Goal: Register for event/course: Sign up to attend an event or enroll in a course

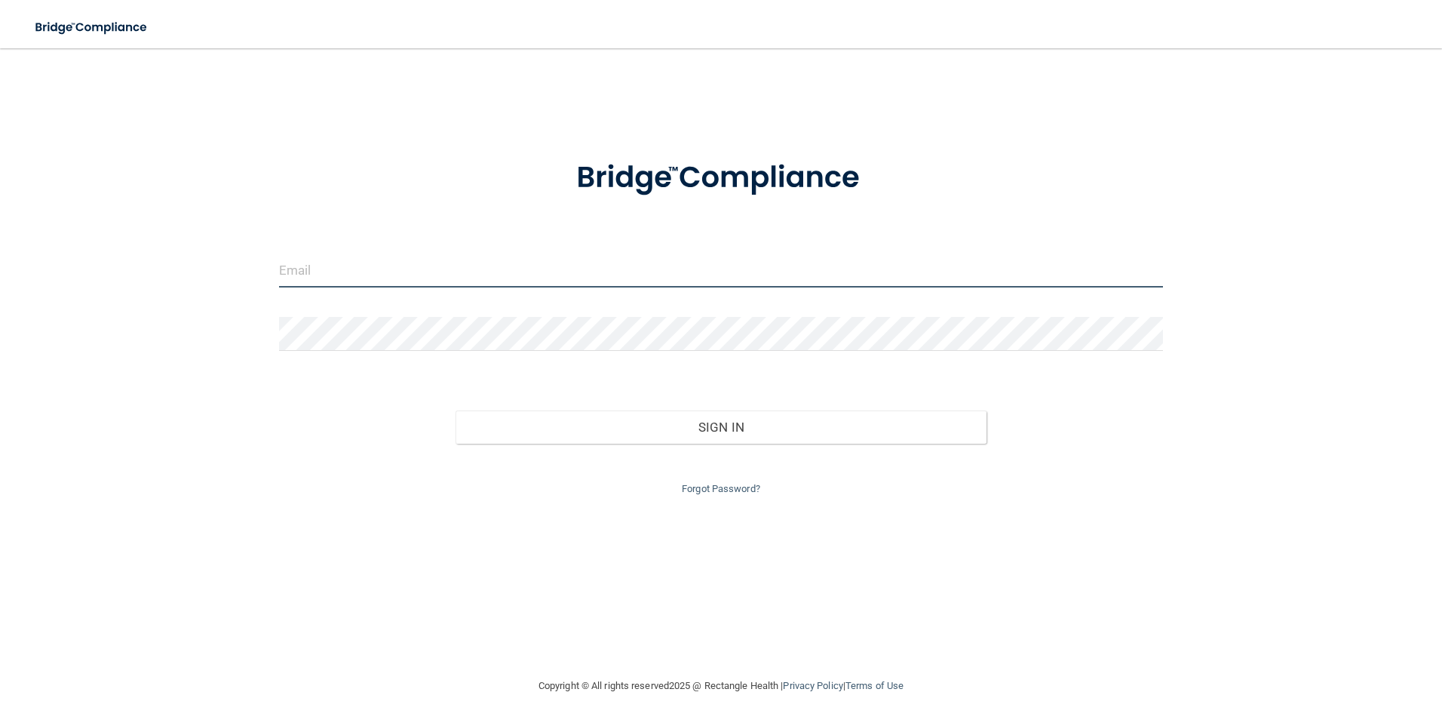
click at [425, 273] on input "email" at bounding box center [721, 270] width 885 height 34
type input "[EMAIL_ADDRESS][DOMAIN_NAME]"
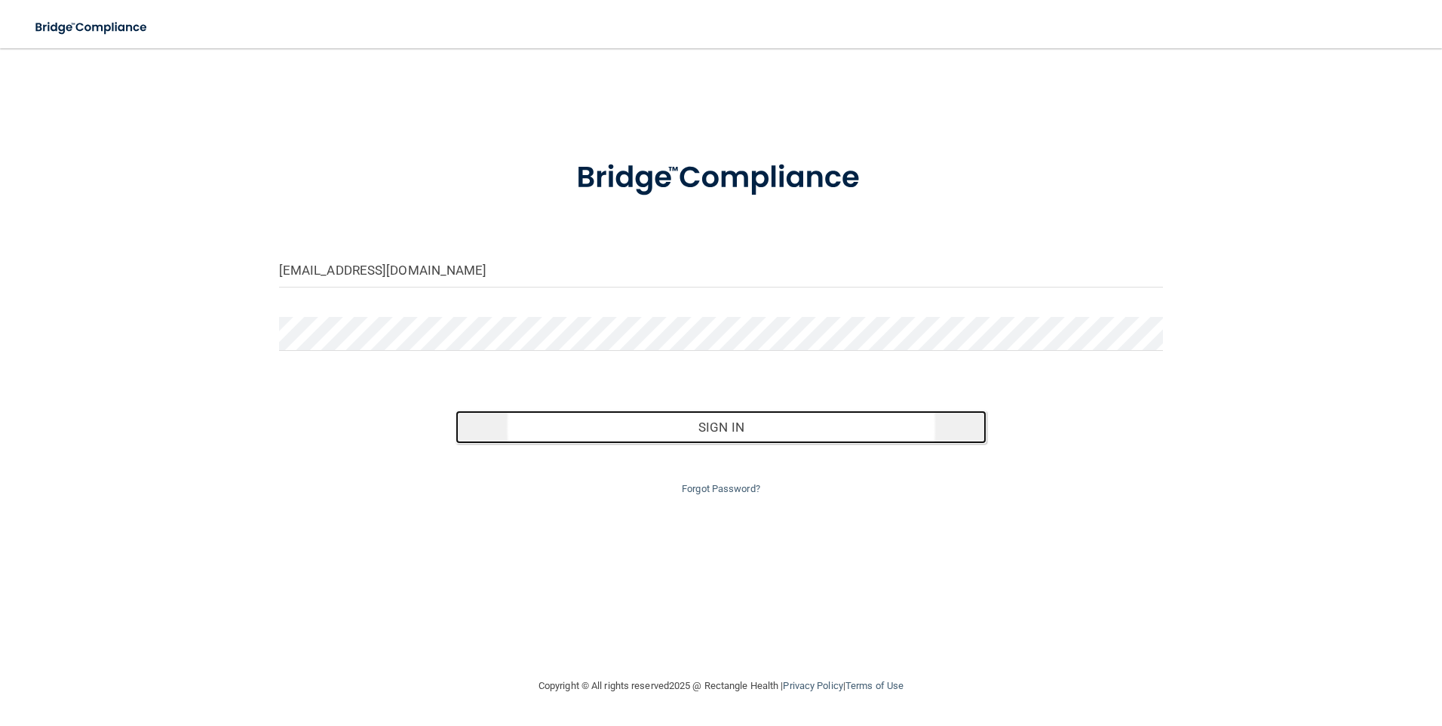
click at [785, 423] on button "Sign In" at bounding box center [721, 426] width 531 height 33
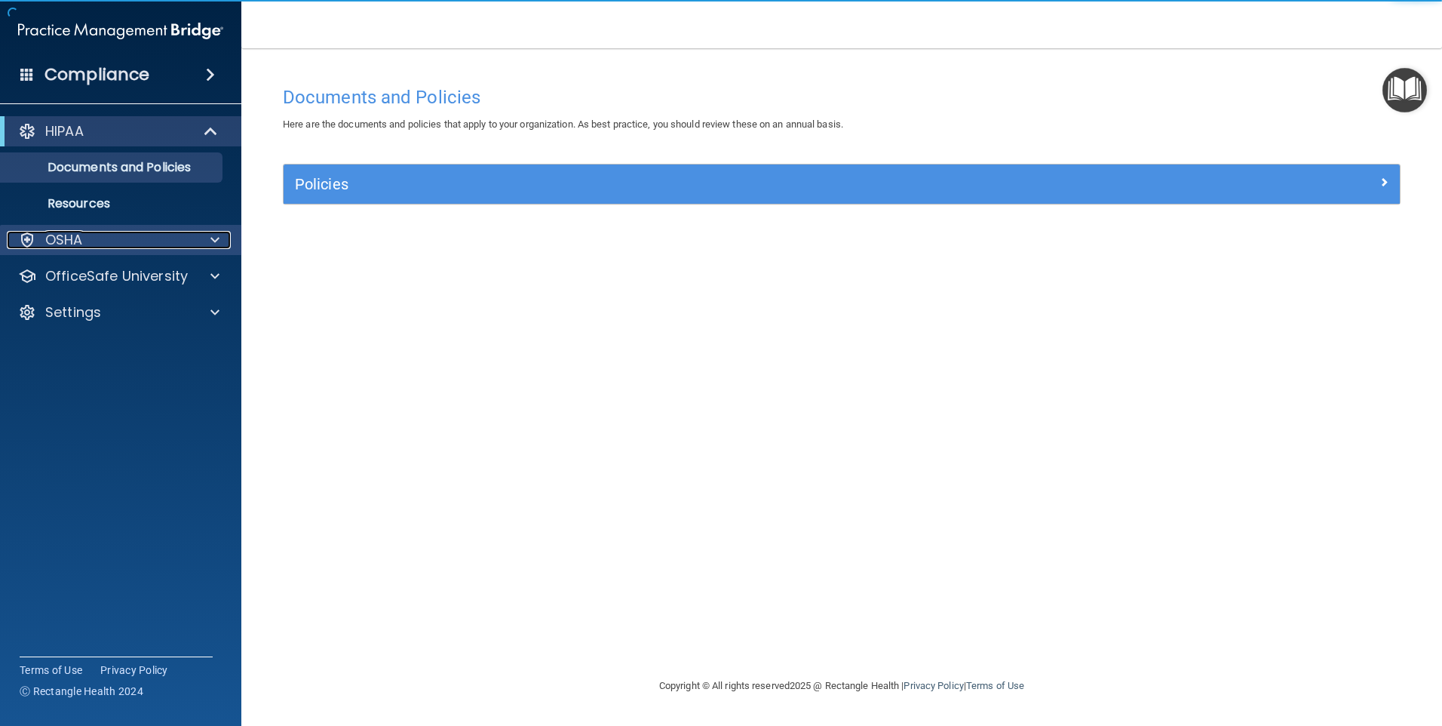
click at [101, 245] on div "OSHA" at bounding box center [100, 240] width 187 height 18
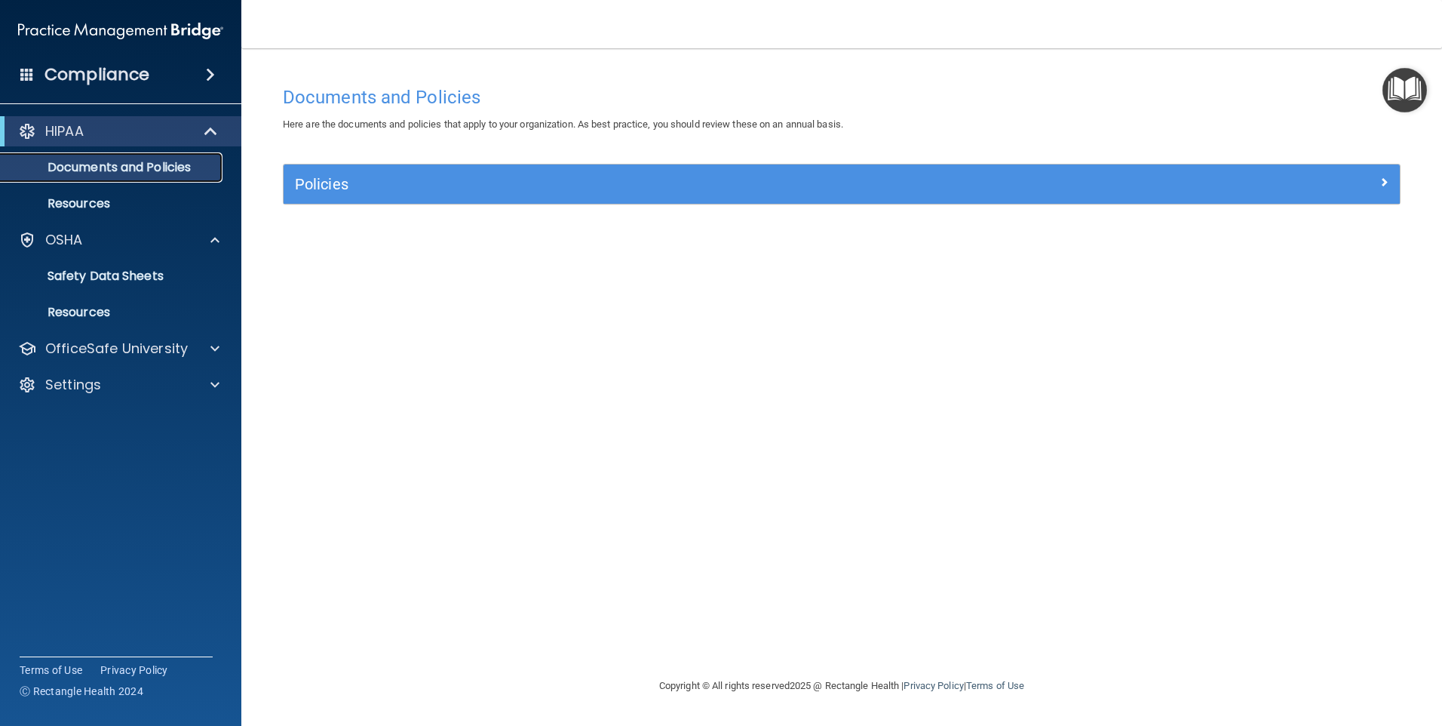
click at [111, 167] on p "Documents and Policies" at bounding box center [113, 167] width 206 height 15
click at [112, 134] on div "HIPAA" at bounding box center [100, 131] width 186 height 18
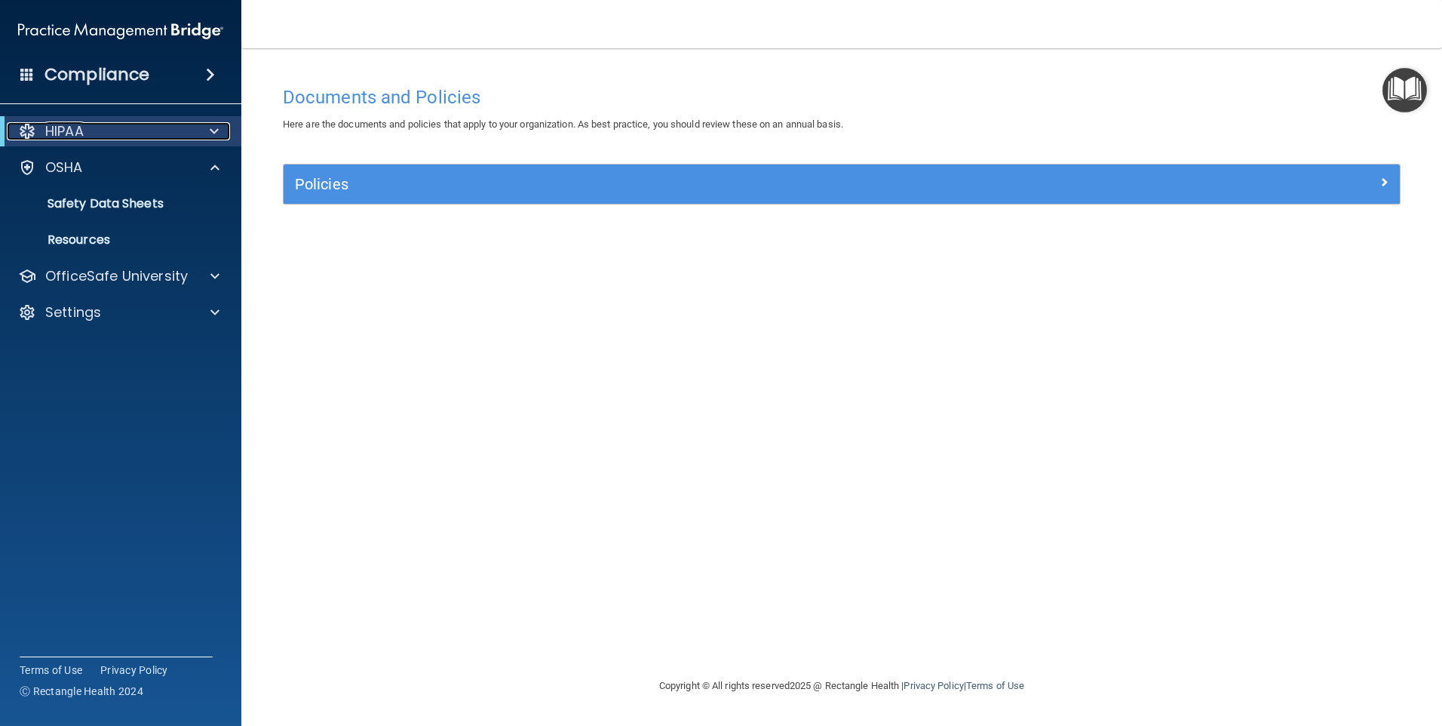
click at [47, 128] on p "HIPAA" at bounding box center [64, 131] width 38 height 18
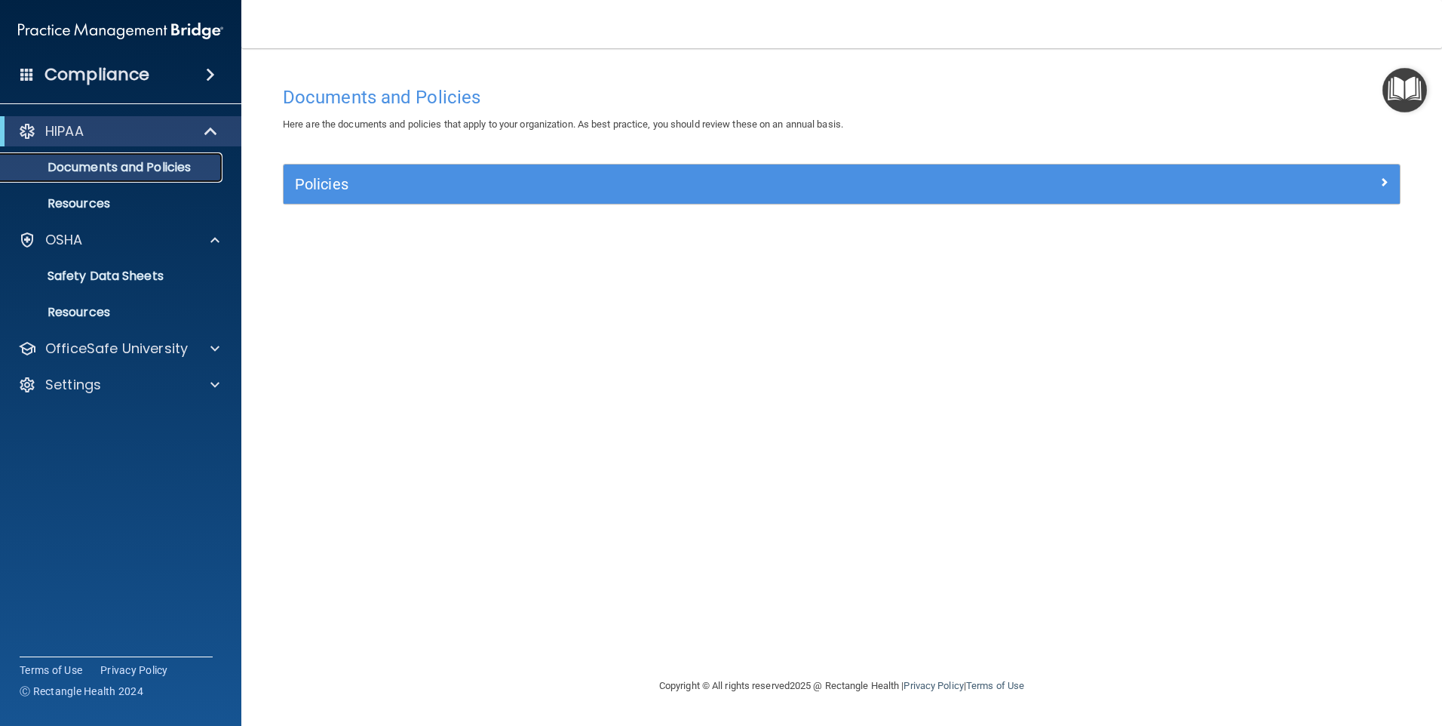
click at [63, 166] on p "Documents and Policies" at bounding box center [113, 167] width 206 height 15
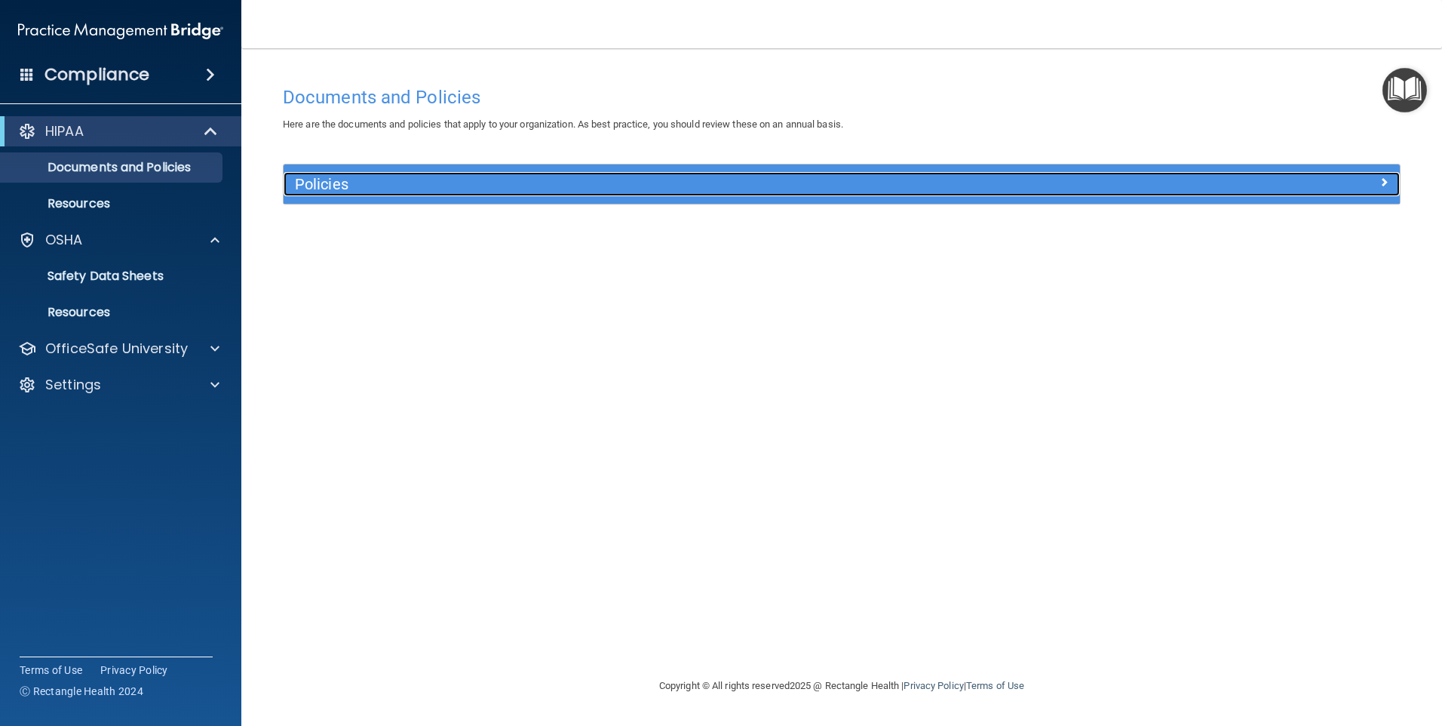
click at [1387, 178] on span at bounding box center [1384, 182] width 9 height 18
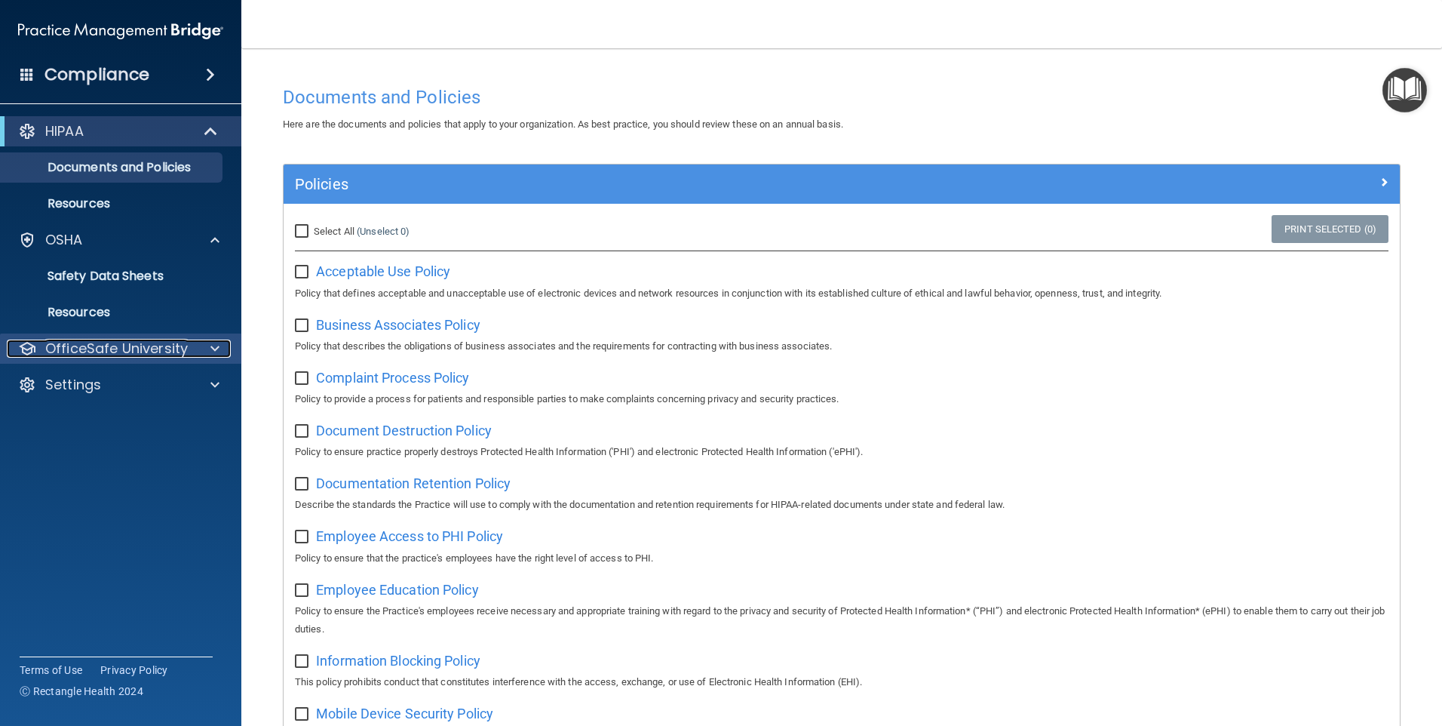
click at [124, 355] on p "OfficeSafe University" at bounding box center [116, 348] width 143 height 18
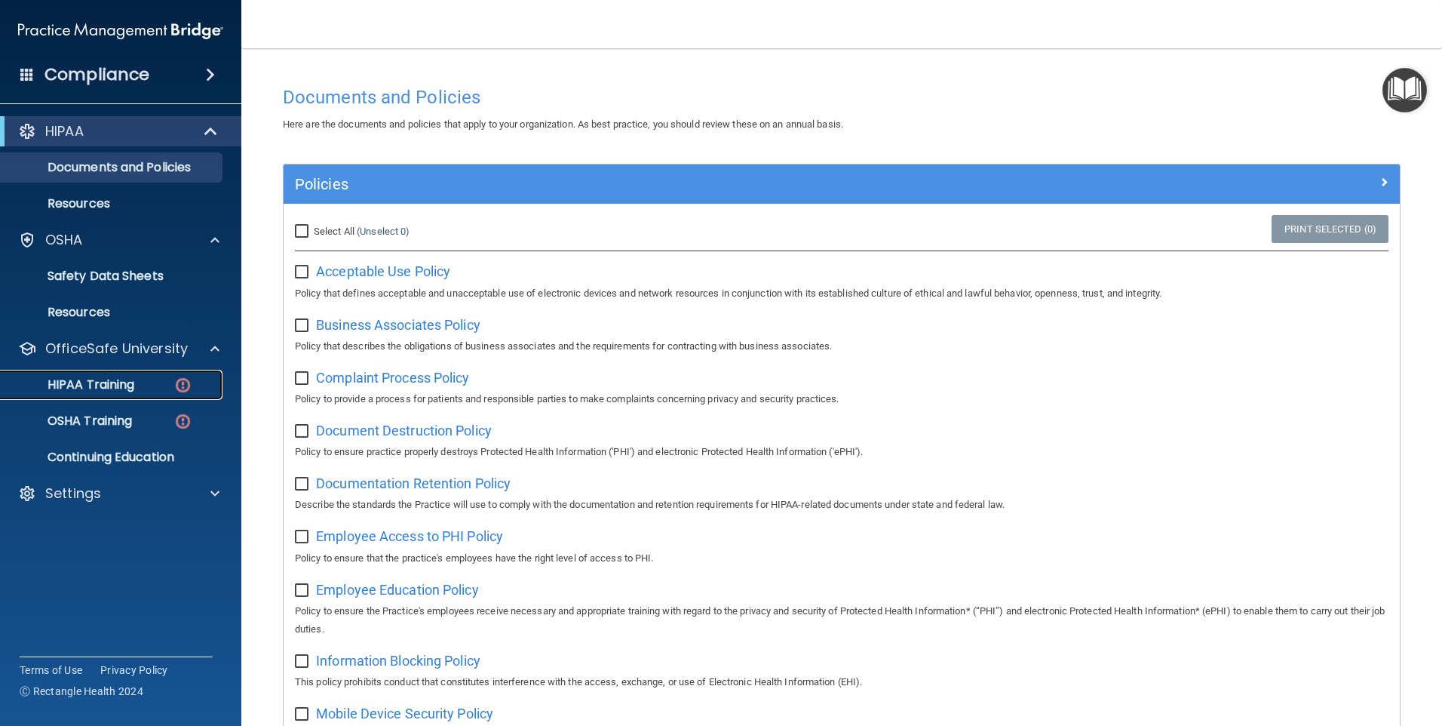
click at [113, 382] on p "HIPAA Training" at bounding box center [72, 384] width 124 height 15
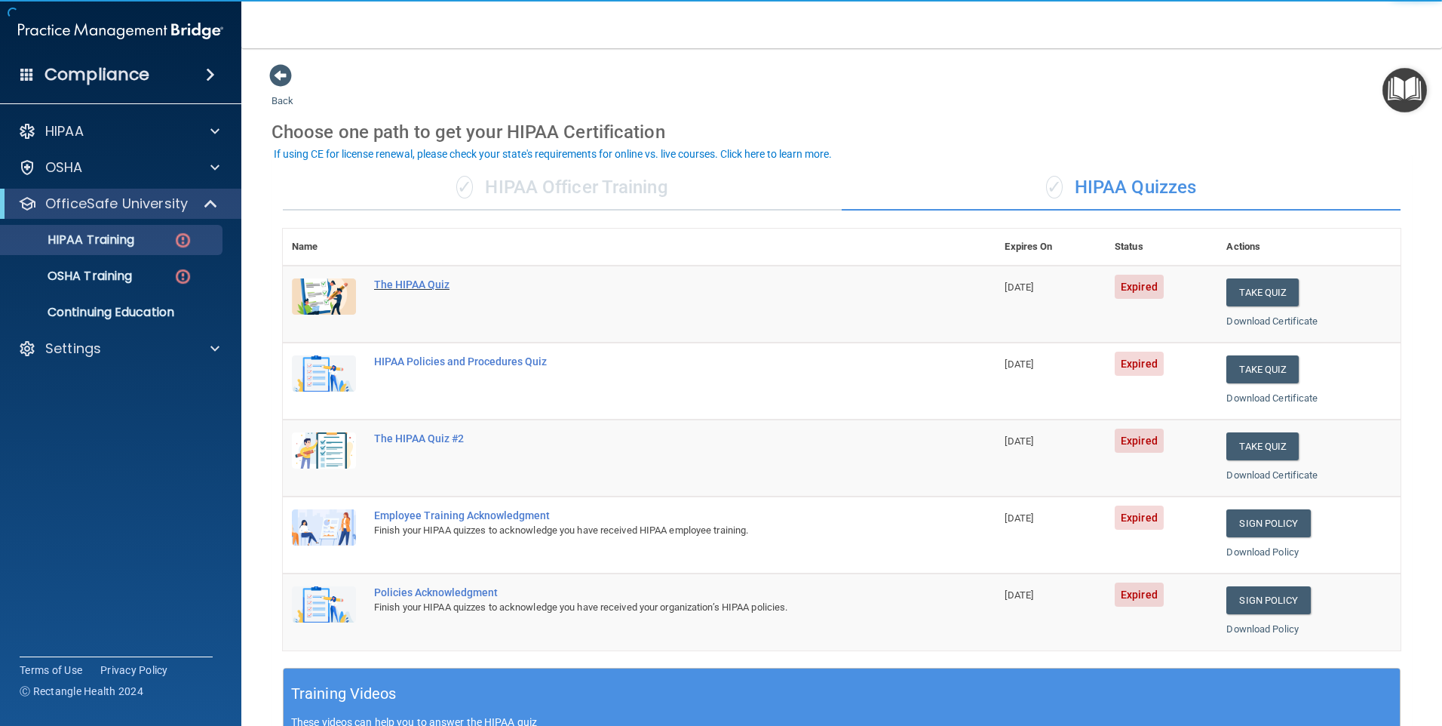
click at [450, 283] on div "The HIPAA Quiz" at bounding box center [647, 284] width 546 height 12
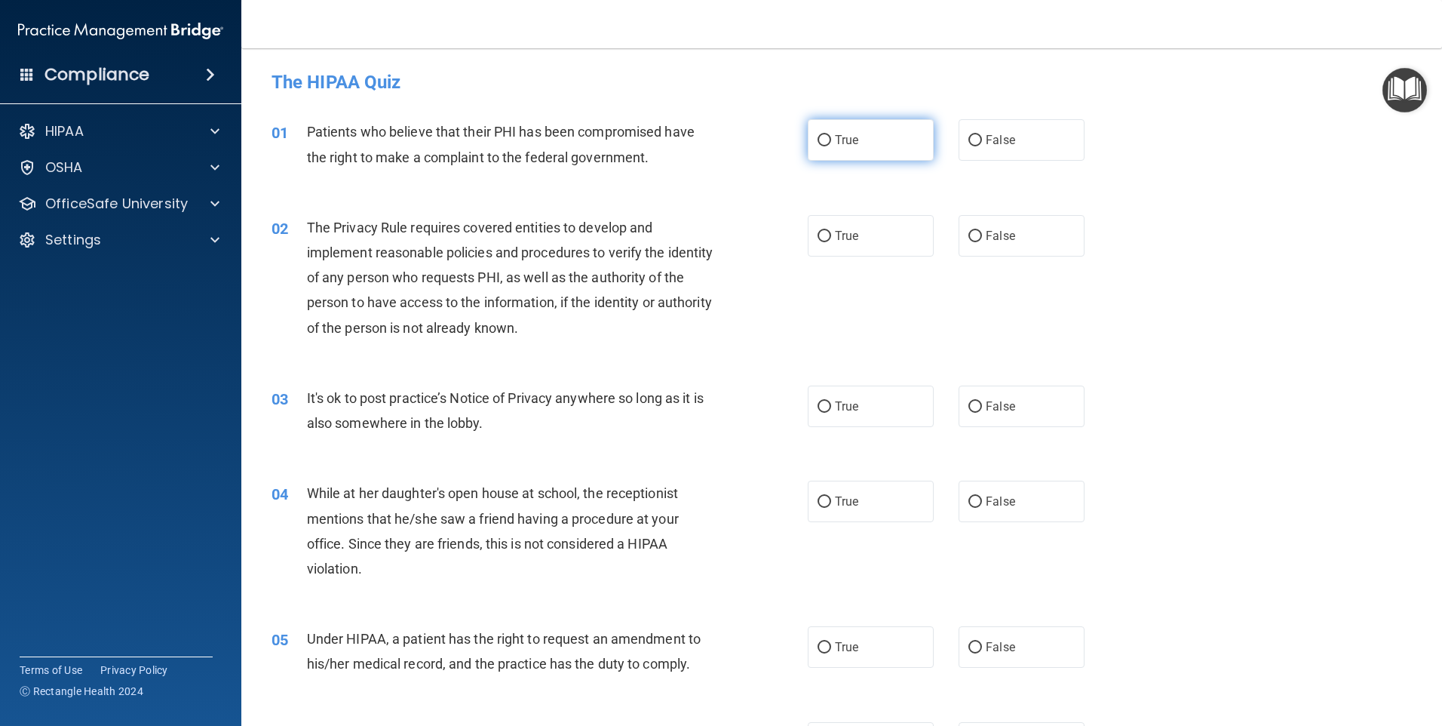
click at [841, 131] on label "True" at bounding box center [871, 139] width 126 height 41
click at [831, 135] on input "True" at bounding box center [825, 140] width 14 height 11
radio input "true"
click at [853, 244] on label "True" at bounding box center [871, 235] width 126 height 41
click at [831, 242] on input "True" at bounding box center [825, 236] width 14 height 11
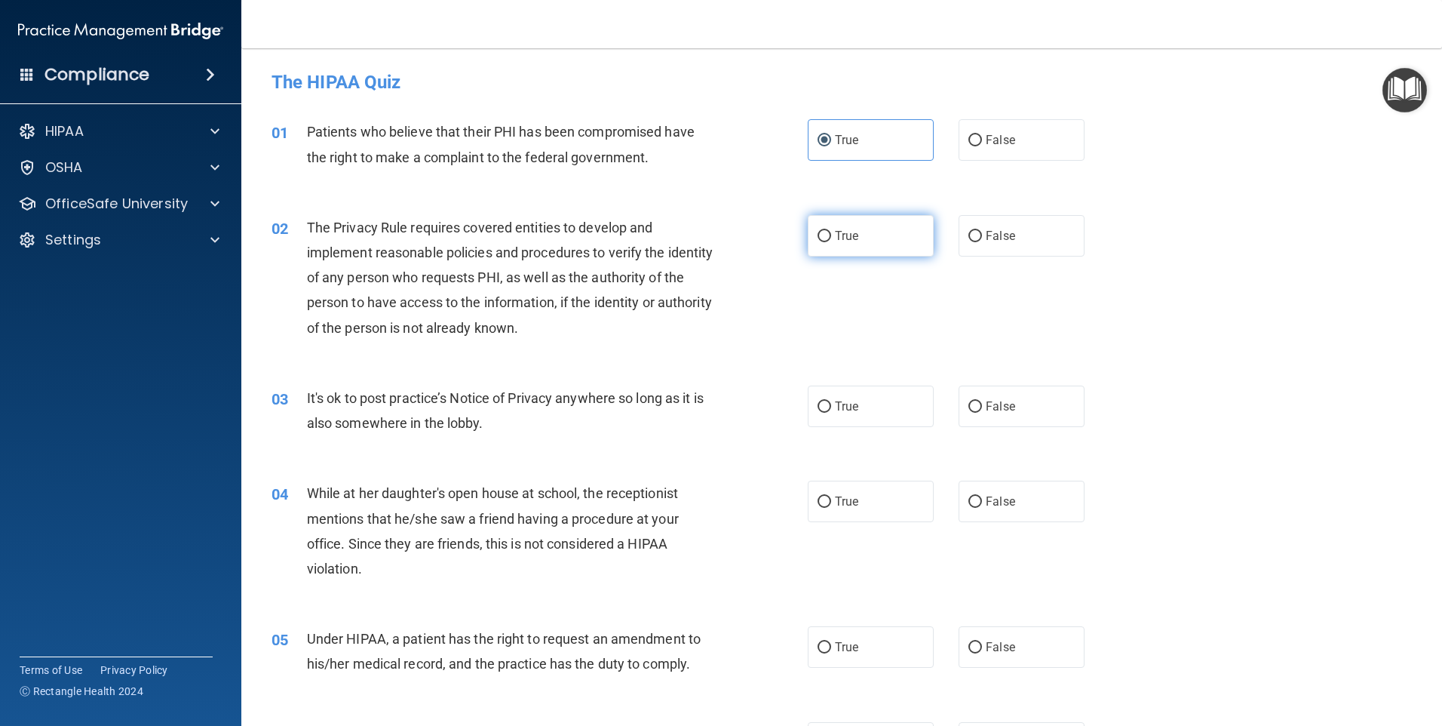
radio input "true"
click at [837, 398] on label "True" at bounding box center [871, 405] width 126 height 41
click at [831, 401] on input "True" at bounding box center [825, 406] width 14 height 11
radio input "true"
click at [849, 533] on div "04 While at her daughter's open house at school, the receptionist mentions that…" at bounding box center [841, 535] width 1163 height 146
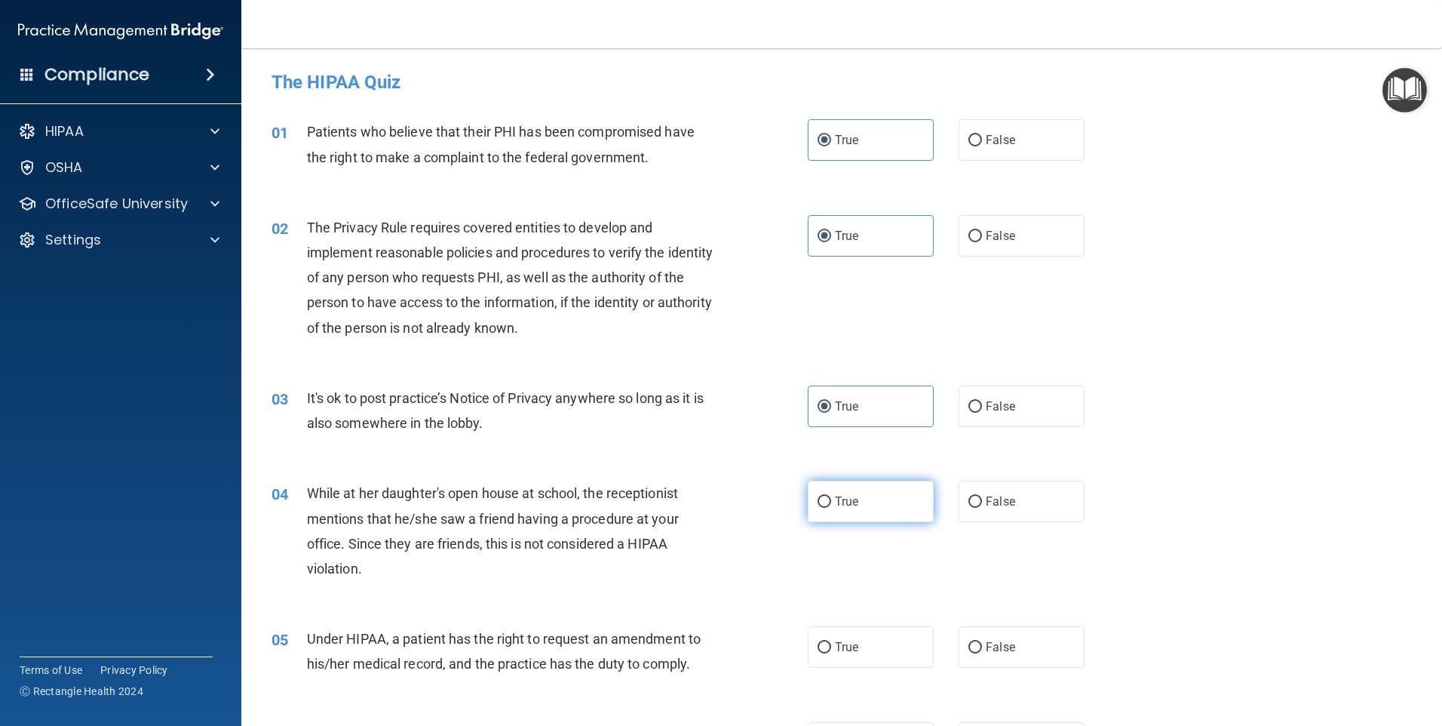
click at [846, 507] on span "True" at bounding box center [846, 501] width 23 height 14
click at [831, 507] on input "True" at bounding box center [825, 501] width 14 height 11
radio input "true"
click at [874, 644] on label "True" at bounding box center [871, 646] width 126 height 41
click at [831, 644] on input "True" at bounding box center [825, 647] width 14 height 11
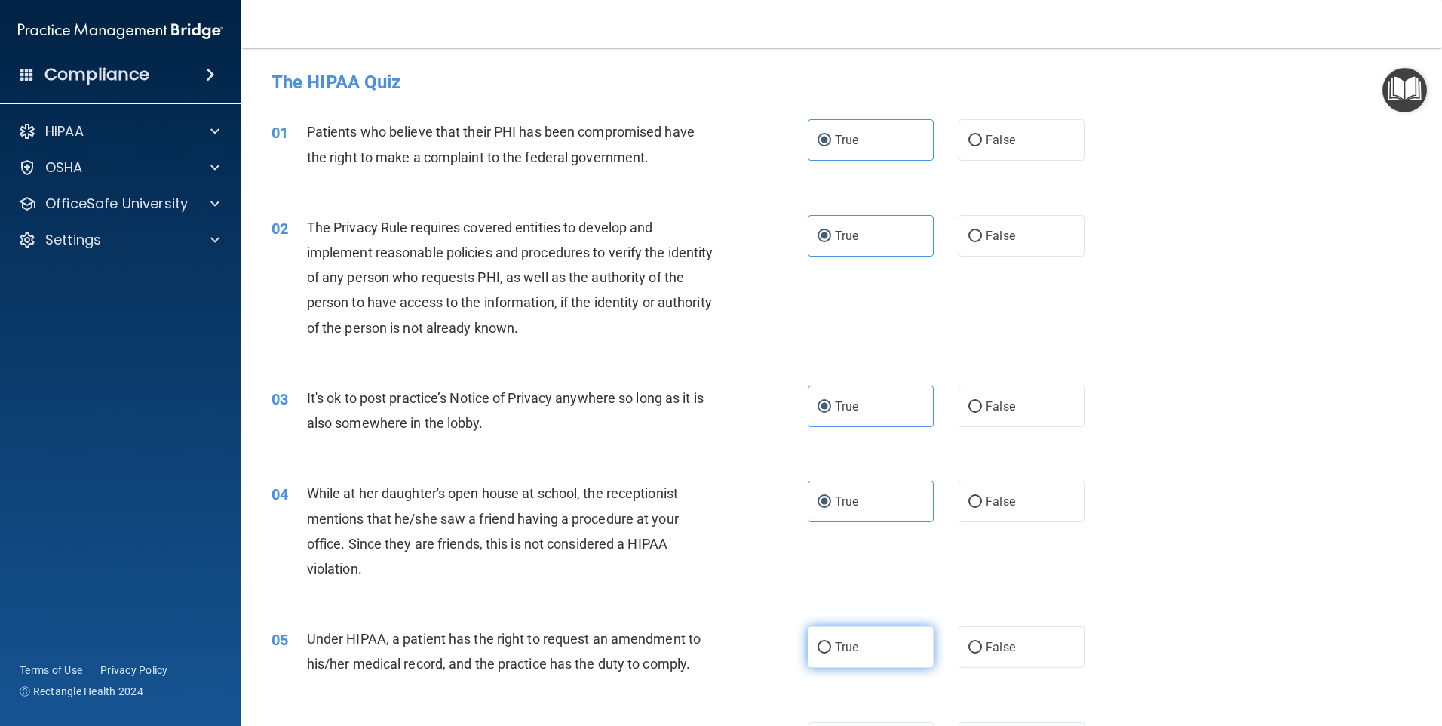
radio input "true"
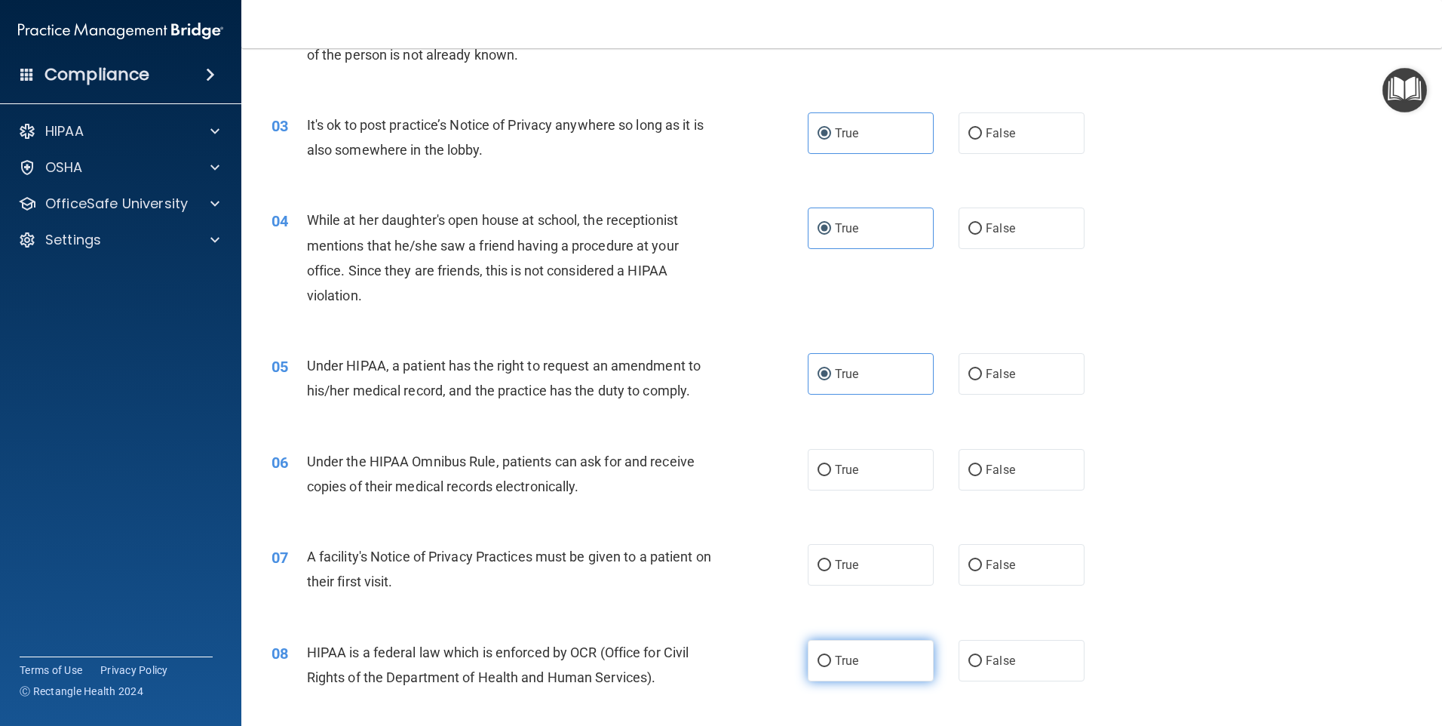
scroll to position [377, 0]
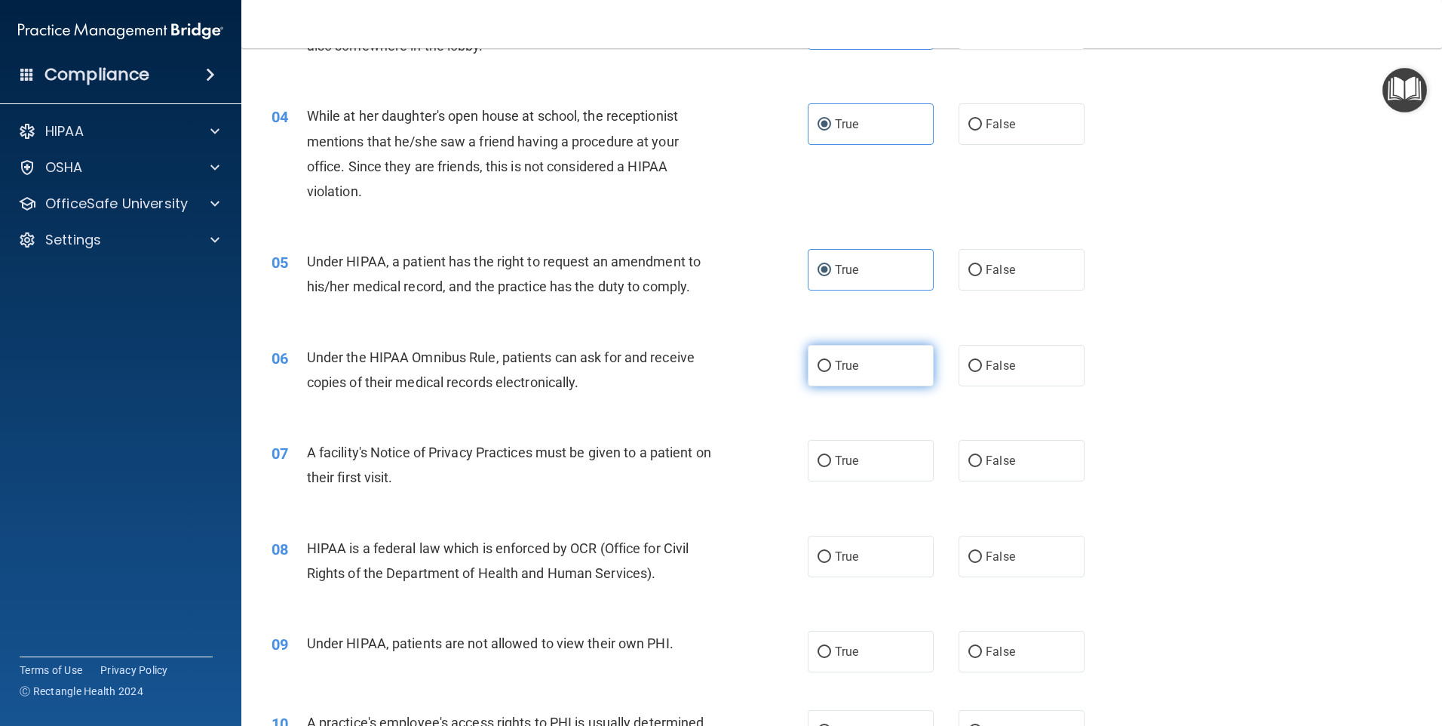
click at [829, 376] on label "True" at bounding box center [871, 365] width 126 height 41
click at [829, 372] on input "True" at bounding box center [825, 366] width 14 height 11
radio input "true"
click at [840, 441] on label "True" at bounding box center [871, 460] width 126 height 41
click at [831, 456] on input "True" at bounding box center [825, 461] width 14 height 11
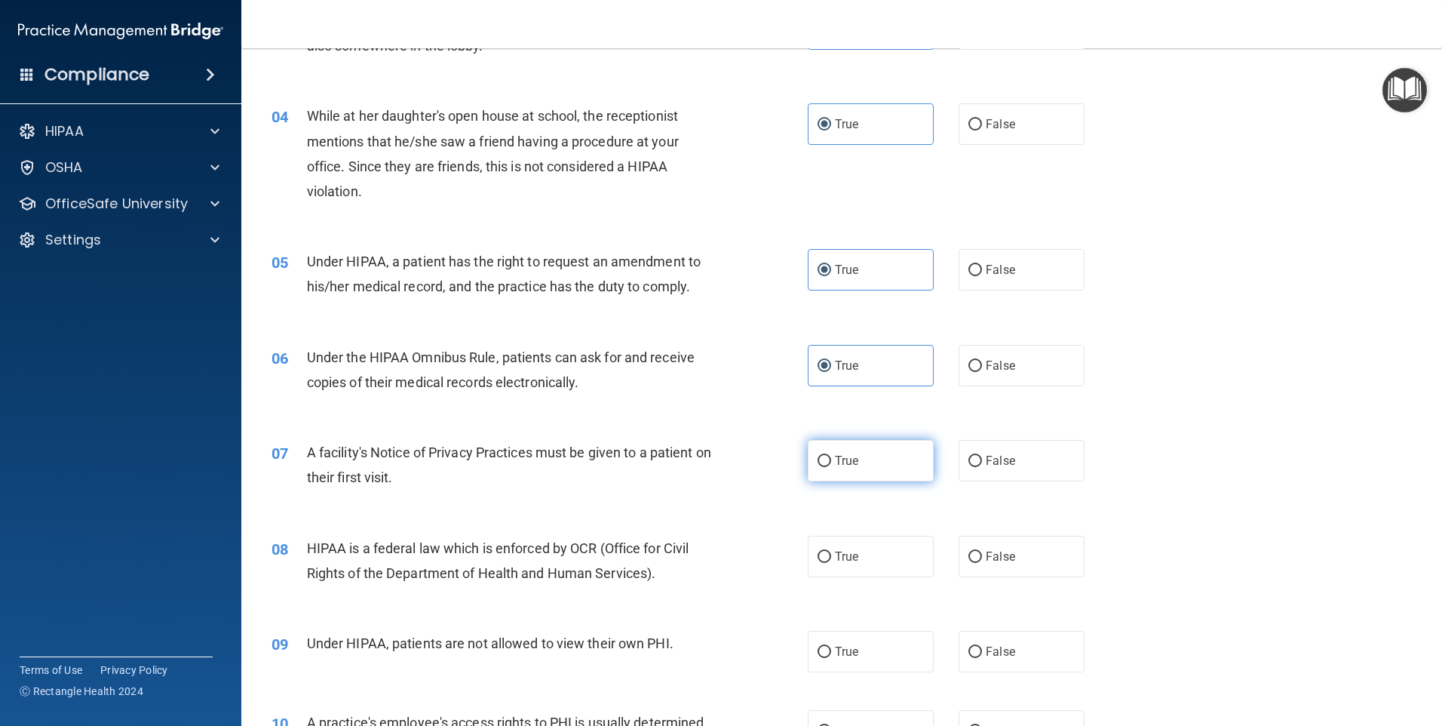
radio input "true"
click at [864, 548] on label "True" at bounding box center [871, 556] width 126 height 41
click at [831, 551] on input "True" at bounding box center [825, 556] width 14 height 11
radio input "true"
drag, startPoint x: 868, startPoint y: 622, endPoint x: 868, endPoint y: 637, distance: 15.8
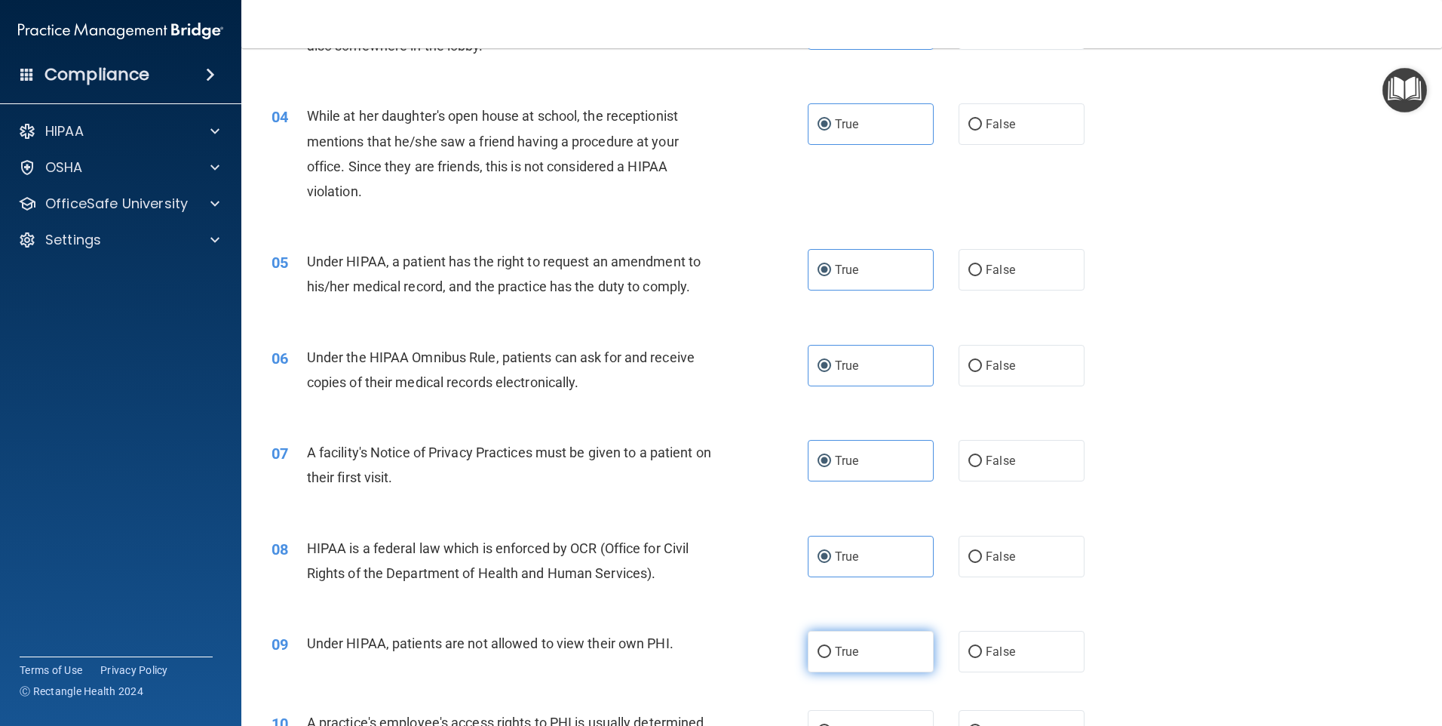
click at [868, 622] on div "09 Under HIPAA, patients are not allowed to view their own PHI. True False" at bounding box center [841, 651] width 1163 height 79
click at [867, 644] on label "True" at bounding box center [871, 651] width 126 height 41
click at [831, 646] on input "True" at bounding box center [825, 651] width 14 height 11
radio input "true"
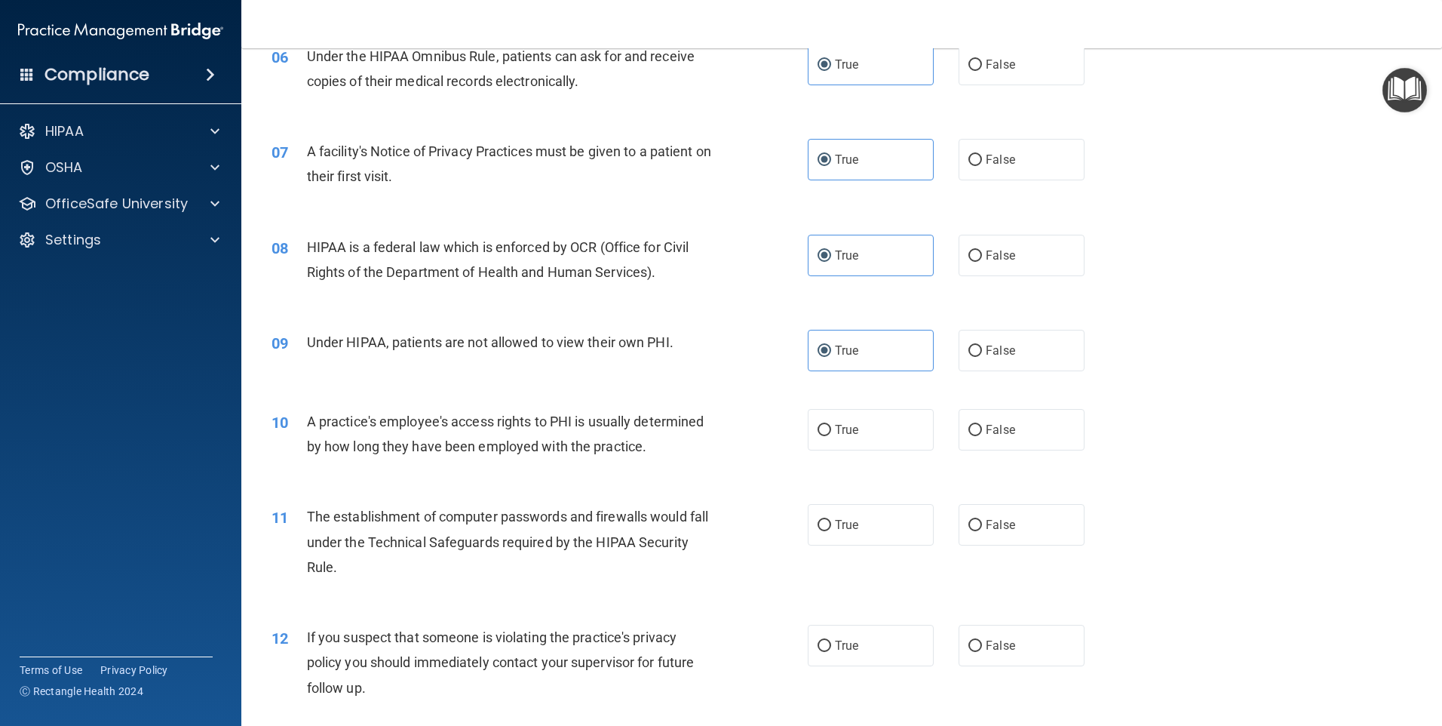
scroll to position [679, 0]
click at [859, 433] on label "True" at bounding box center [871, 428] width 126 height 41
click at [831, 433] on input "True" at bounding box center [825, 429] width 14 height 11
radio input "true"
click at [855, 530] on label "True" at bounding box center [871, 523] width 126 height 41
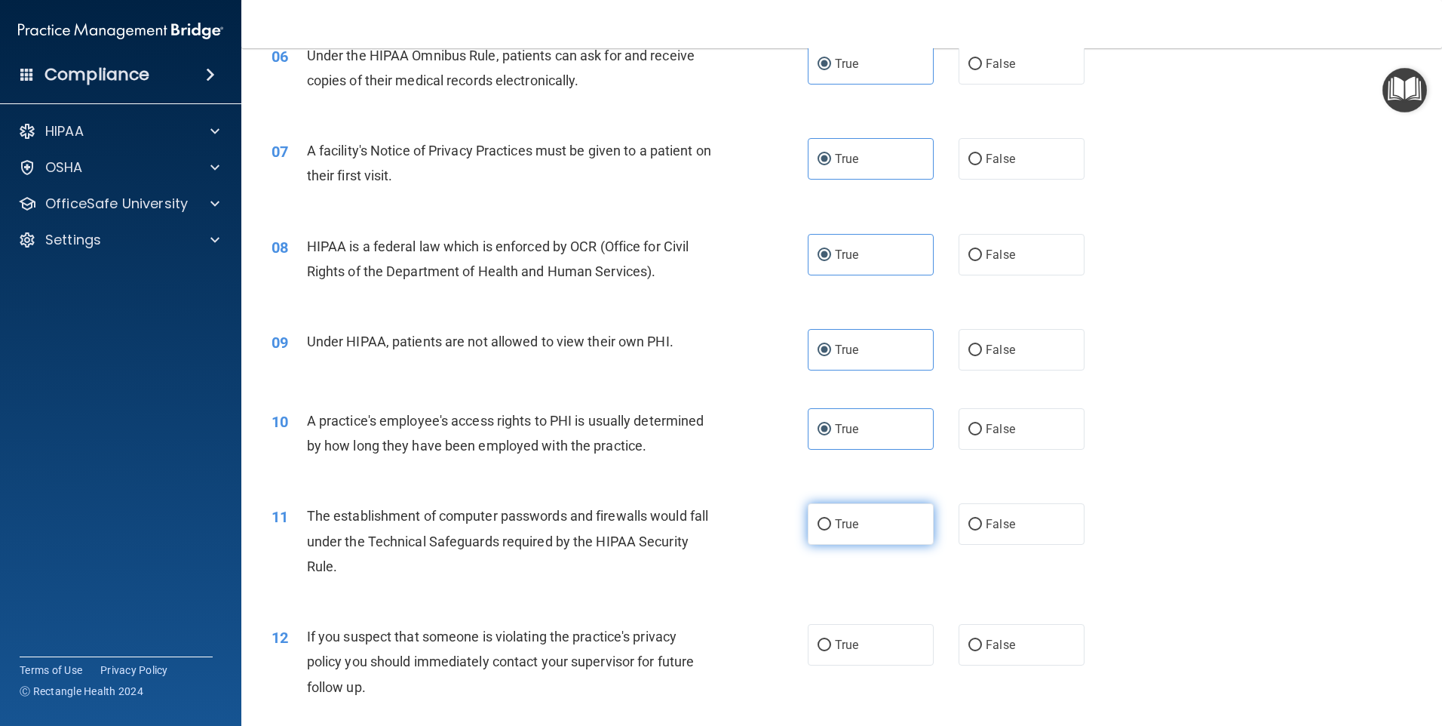
click at [831, 530] on input "True" at bounding box center [825, 524] width 14 height 11
radio input "true"
click at [887, 653] on label "True" at bounding box center [871, 644] width 126 height 41
click at [831, 651] on input "True" at bounding box center [825, 645] width 14 height 11
radio input "true"
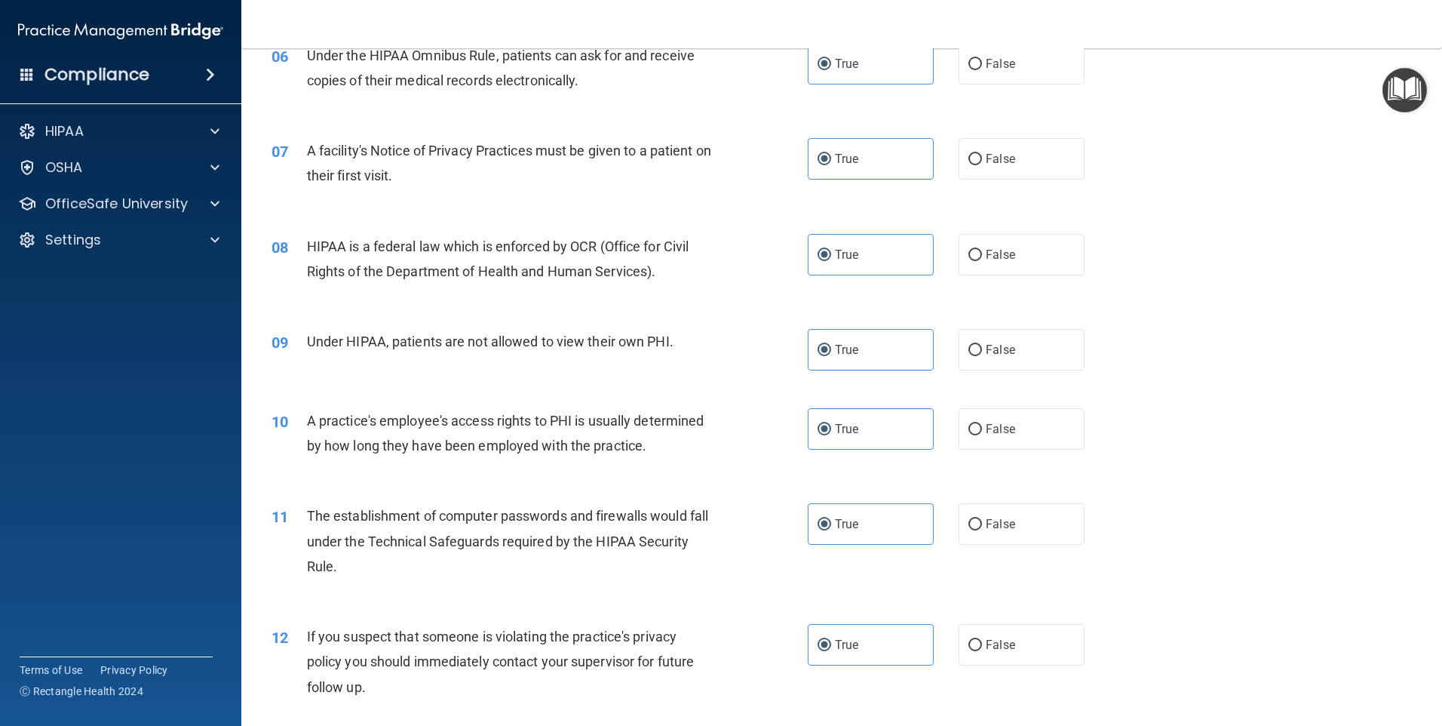
scroll to position [905, 0]
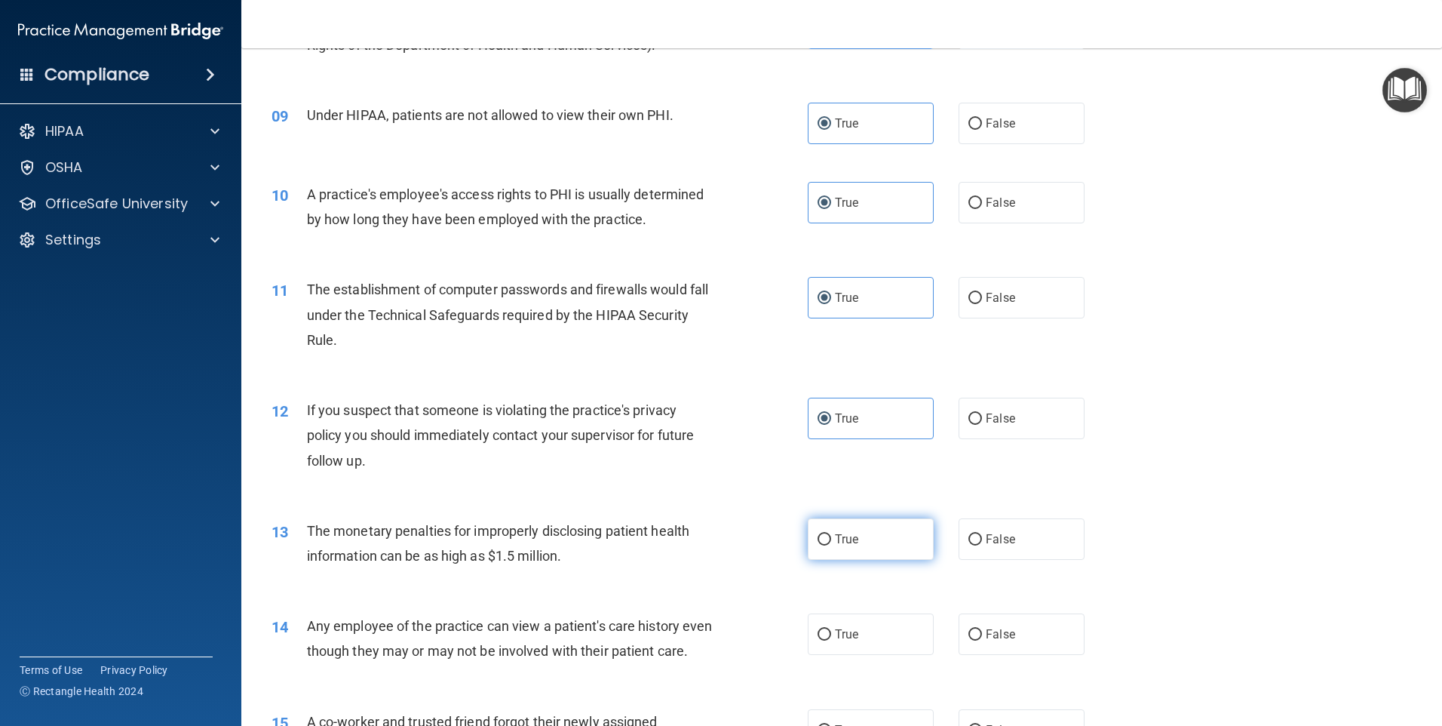
drag, startPoint x: 849, startPoint y: 534, endPoint x: 853, endPoint y: 548, distance: 14.8
click at [849, 536] on span "True" at bounding box center [846, 539] width 23 height 14
click at [831, 536] on input "True" at bounding box center [825, 539] width 14 height 11
radio input "true"
click at [867, 631] on label "True" at bounding box center [871, 633] width 126 height 41
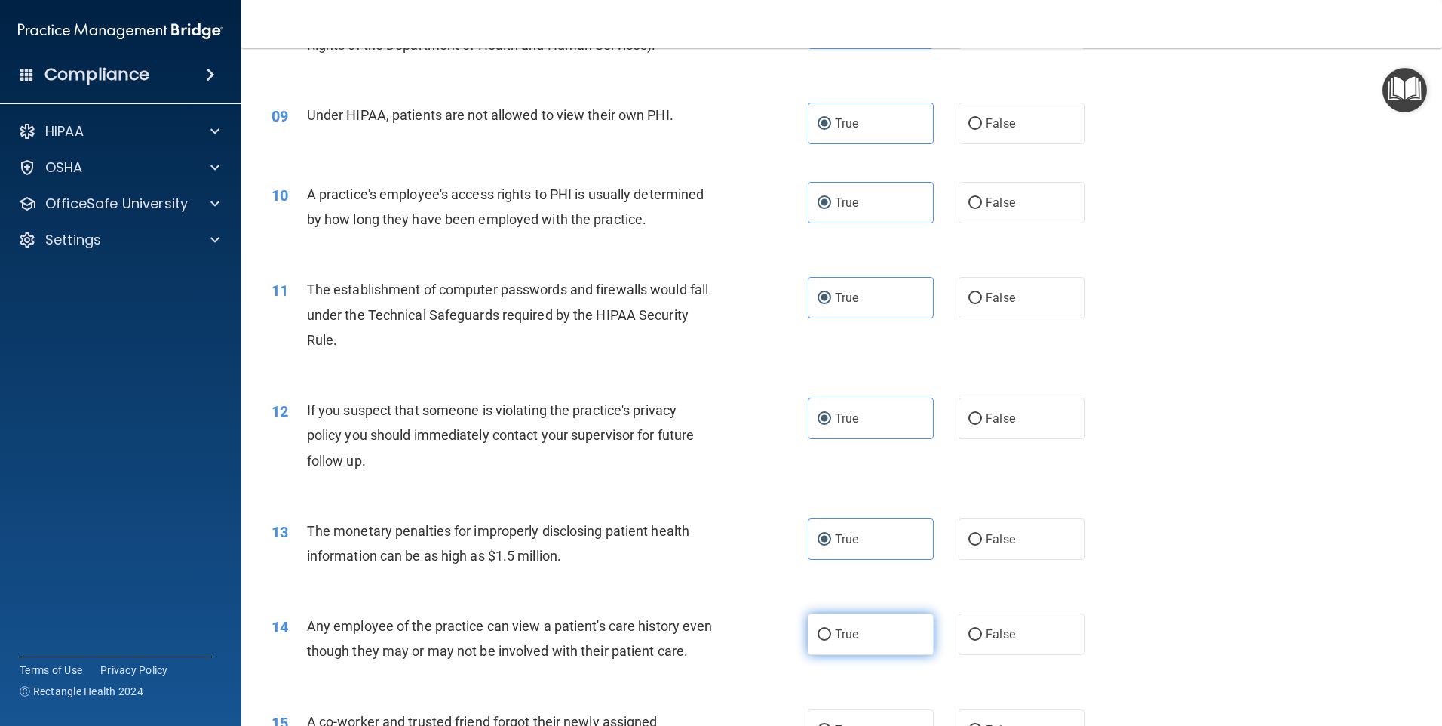
click at [831, 631] on input "True" at bounding box center [825, 634] width 14 height 11
radio input "true"
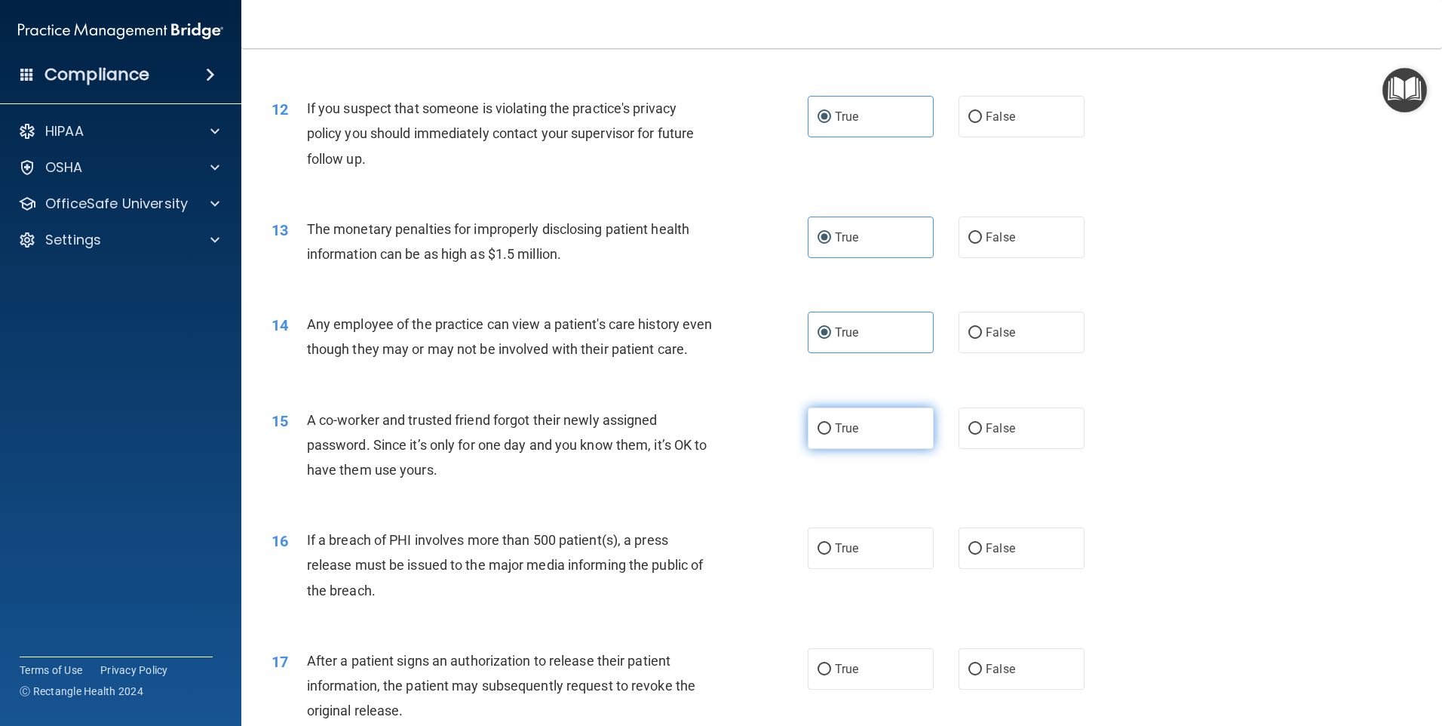
click at [849, 435] on span "True" at bounding box center [846, 428] width 23 height 14
click at [831, 434] on input "True" at bounding box center [825, 428] width 14 height 11
radio input "true"
click at [850, 569] on label "True" at bounding box center [871, 547] width 126 height 41
click at [831, 554] on input "True" at bounding box center [825, 548] width 14 height 11
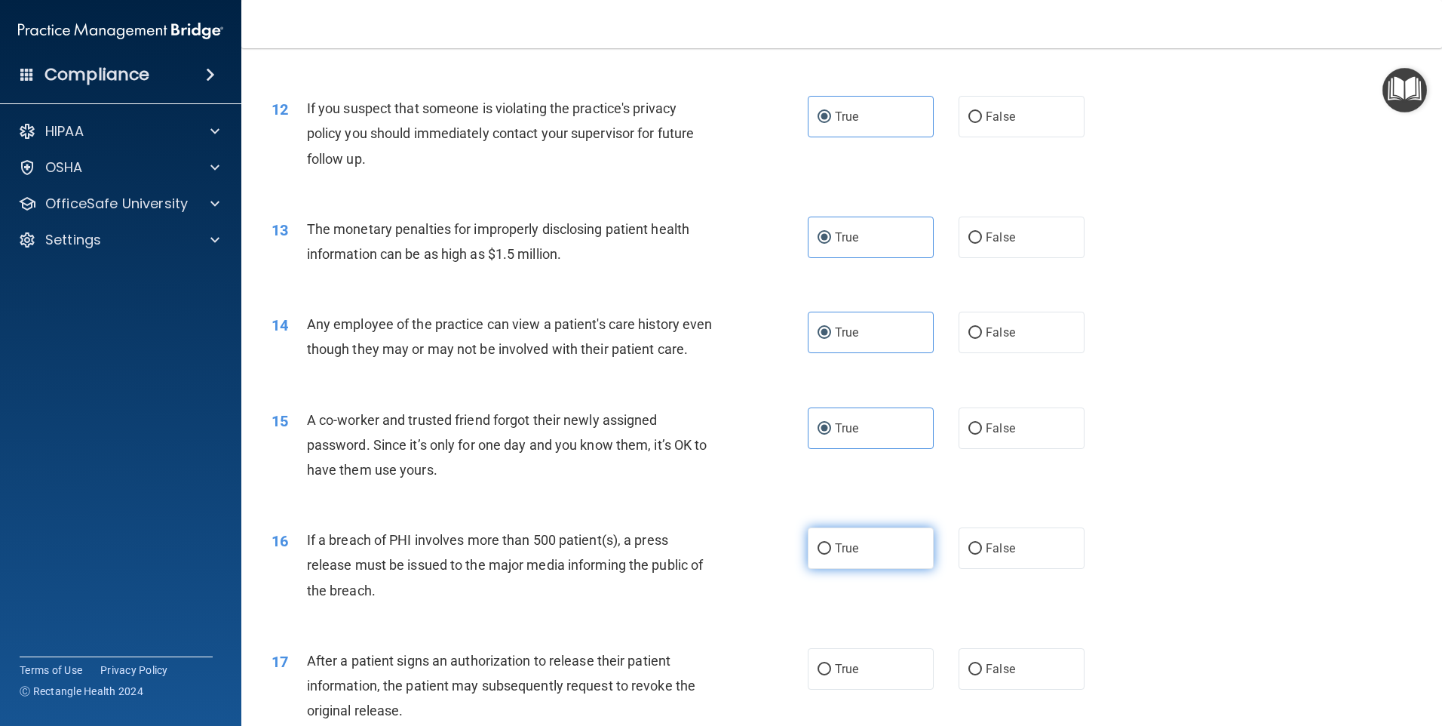
radio input "true"
click at [888, 689] on label "True" at bounding box center [871, 668] width 126 height 41
click at [831, 675] on input "True" at bounding box center [825, 669] width 14 height 11
radio input "true"
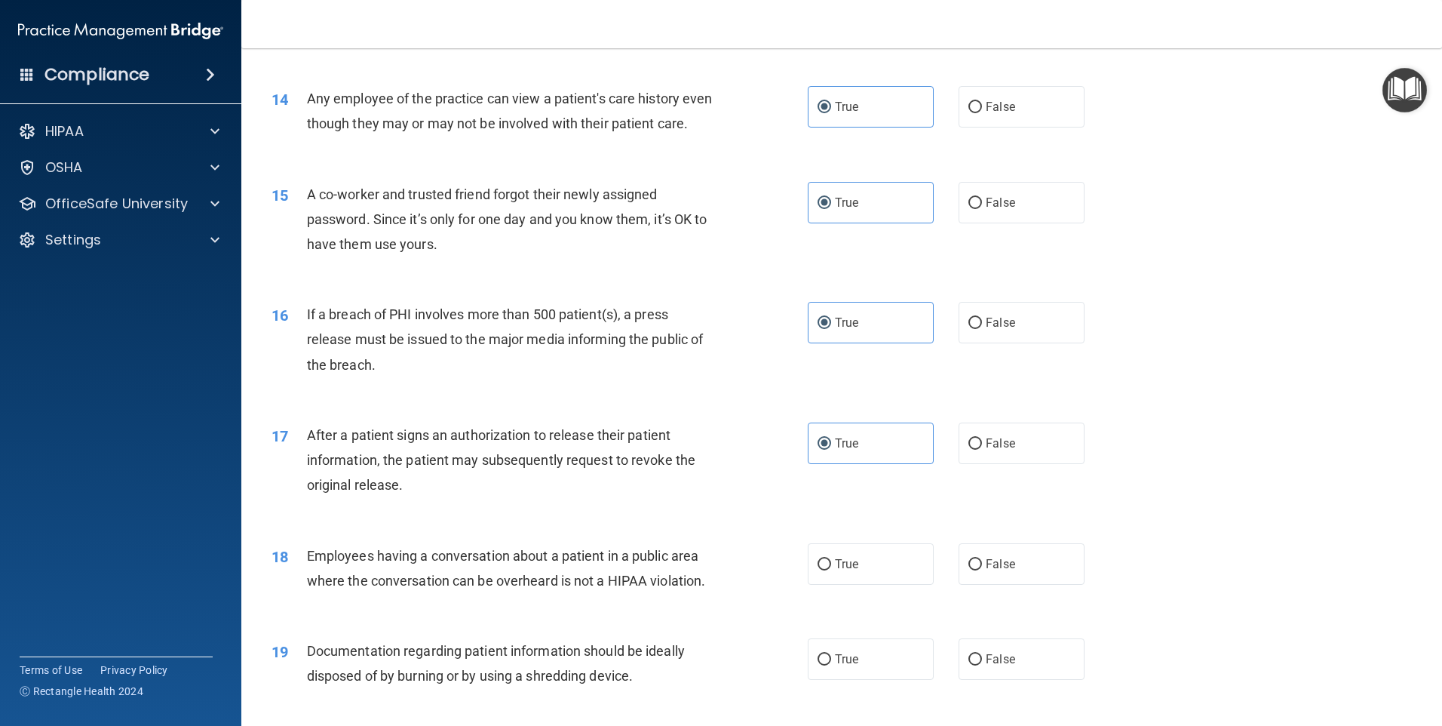
scroll to position [1433, 0]
click at [843, 463] on label "True" at bounding box center [871, 442] width 126 height 41
click at [831, 449] on input "True" at bounding box center [825, 443] width 14 height 11
click at [852, 584] on label "True" at bounding box center [871, 562] width 126 height 41
click at [831, 570] on input "True" at bounding box center [825, 563] width 14 height 11
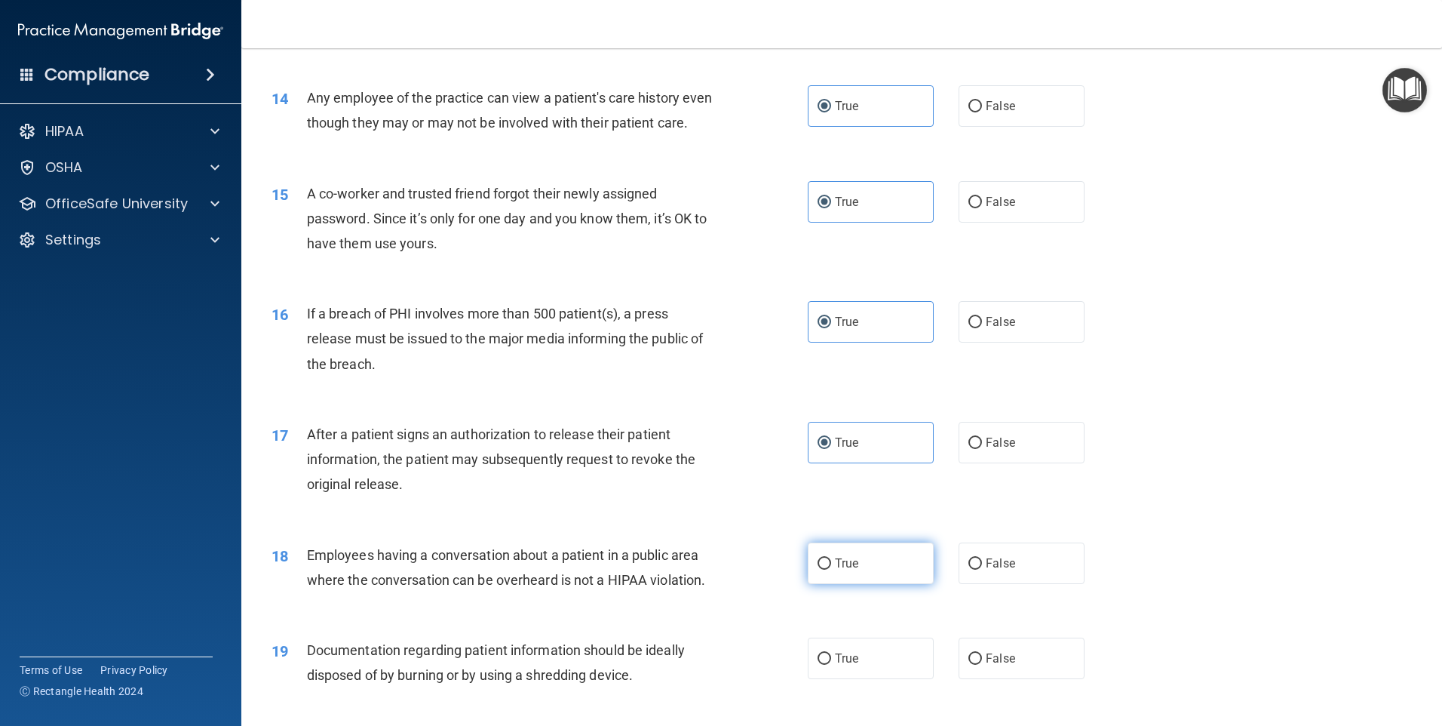
radio input "true"
click at [869, 675] on label "True" at bounding box center [871, 657] width 126 height 41
click at [831, 665] on input "True" at bounding box center [825, 658] width 14 height 11
radio input "true"
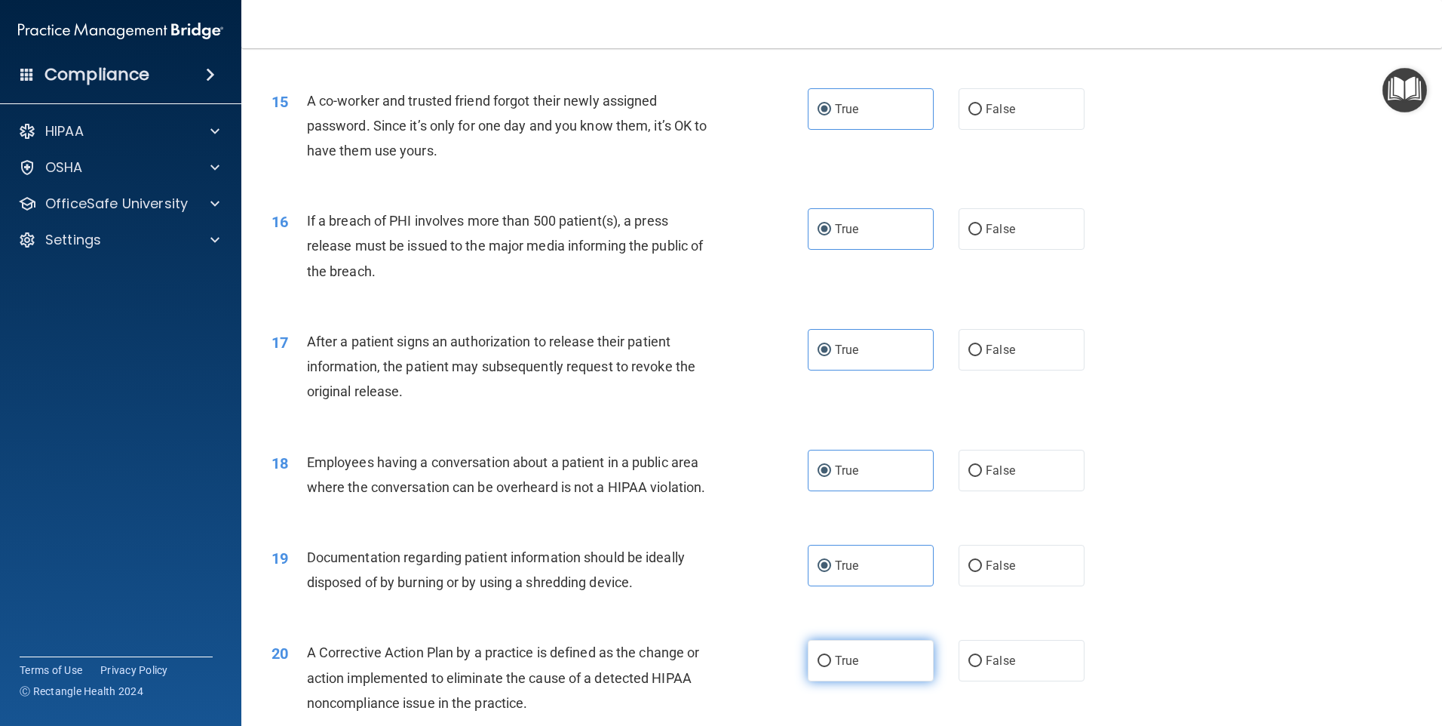
scroll to position [1660, 0]
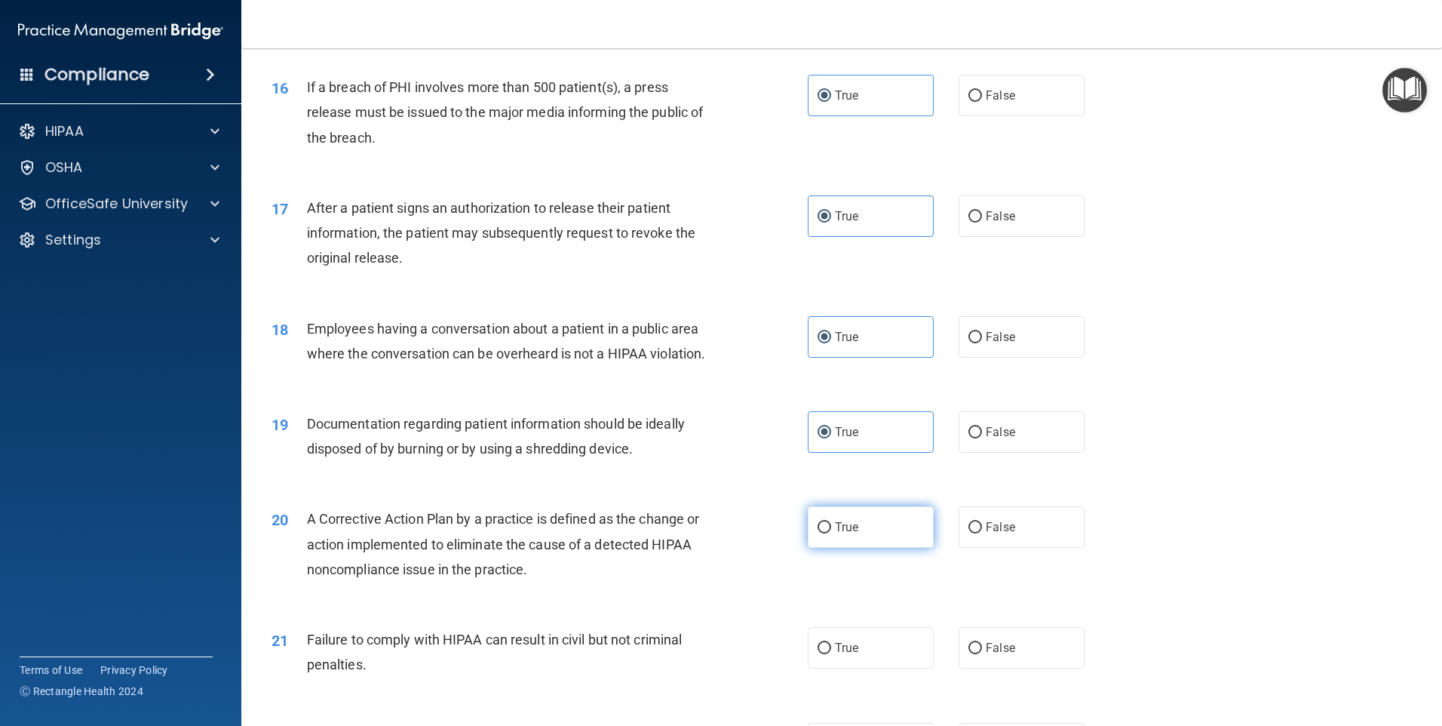
click at [860, 548] on label "True" at bounding box center [871, 526] width 126 height 41
click at [831, 533] on input "True" at bounding box center [825, 527] width 14 height 11
radio input "true"
click at [849, 662] on label "True" at bounding box center [871, 647] width 126 height 41
click at [831, 654] on input "True" at bounding box center [825, 648] width 14 height 11
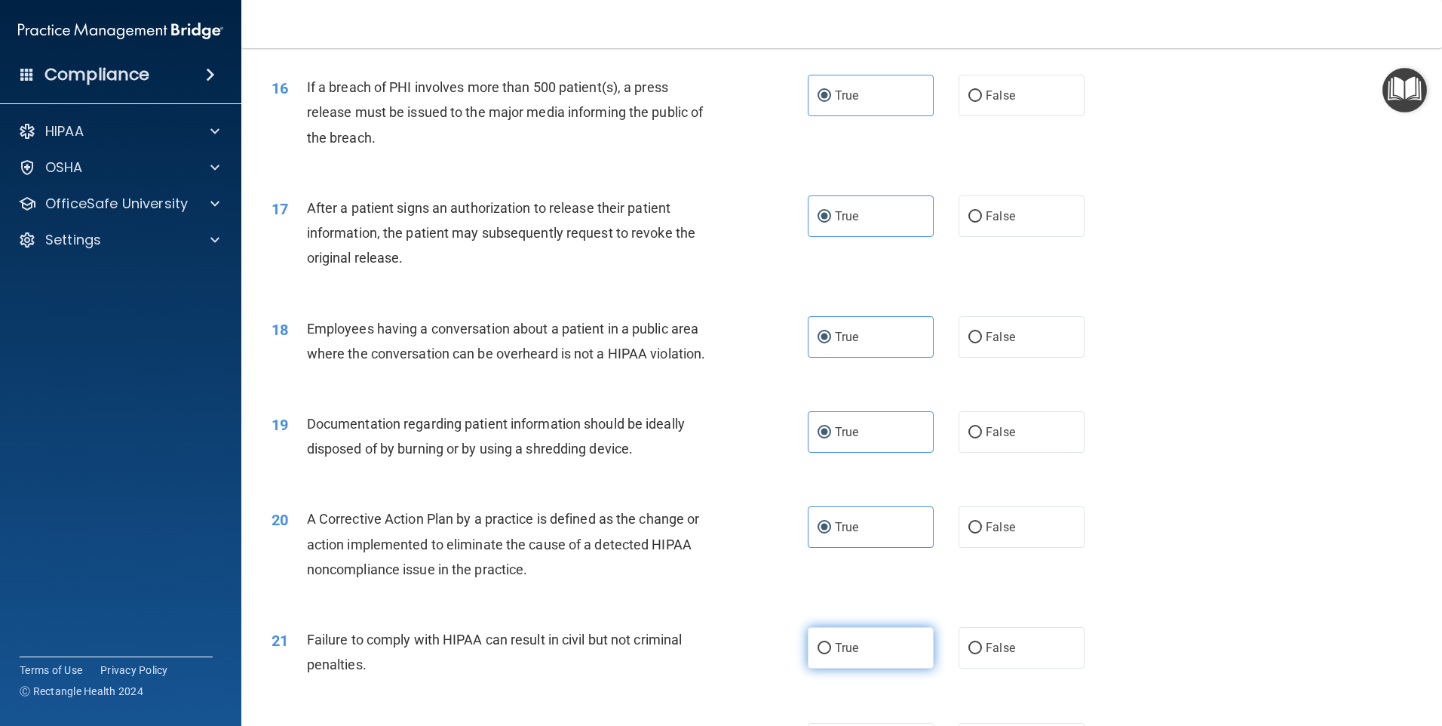
radio input "true"
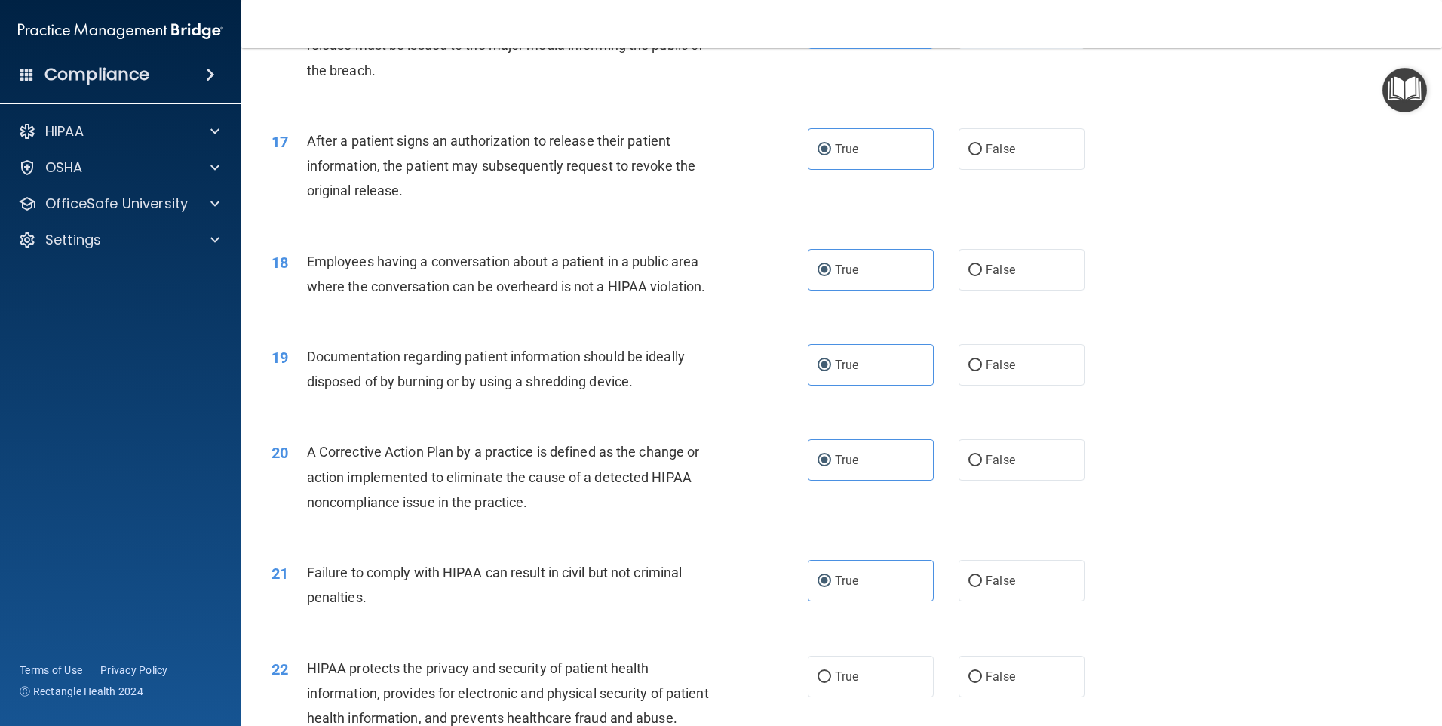
scroll to position [1810, 0]
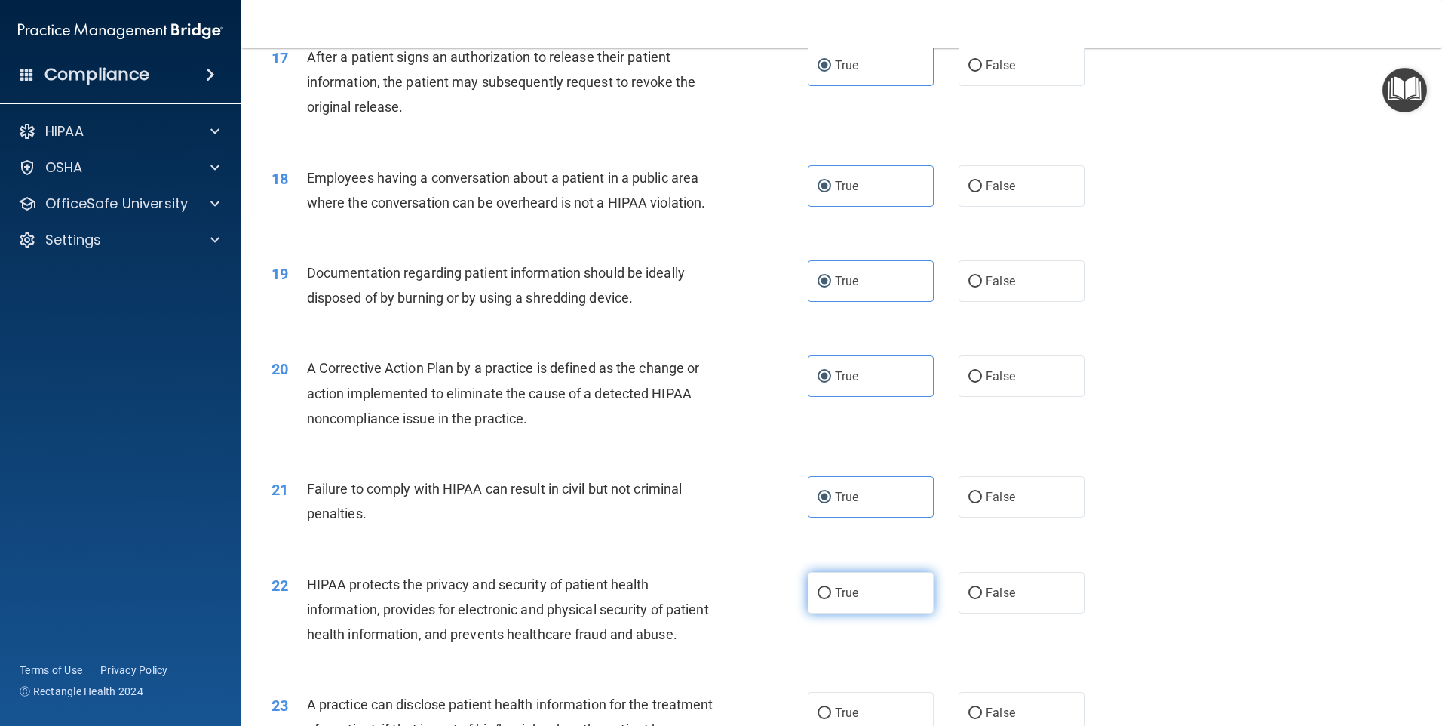
click at [852, 613] on label "True" at bounding box center [871, 592] width 126 height 41
click at [831, 599] on input "True" at bounding box center [825, 593] width 14 height 11
radio input "true"
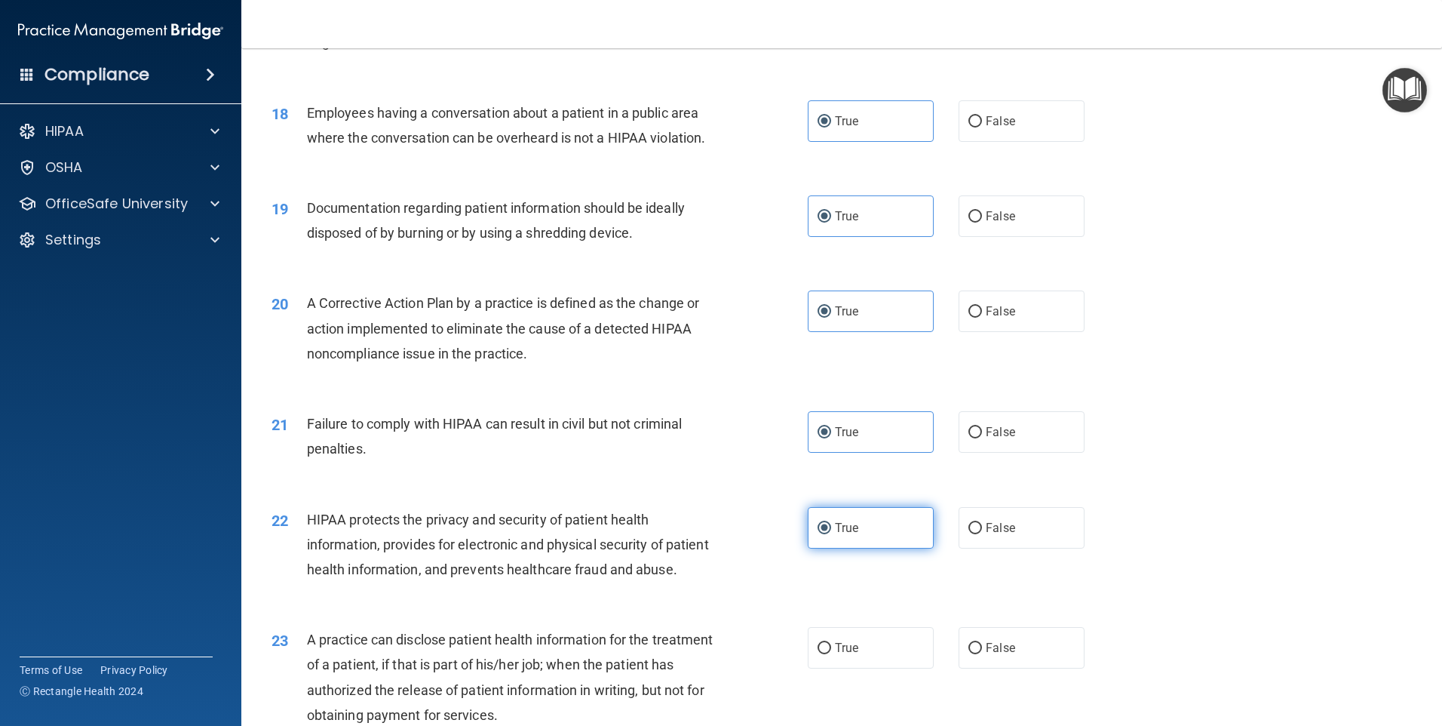
scroll to position [1961, 0]
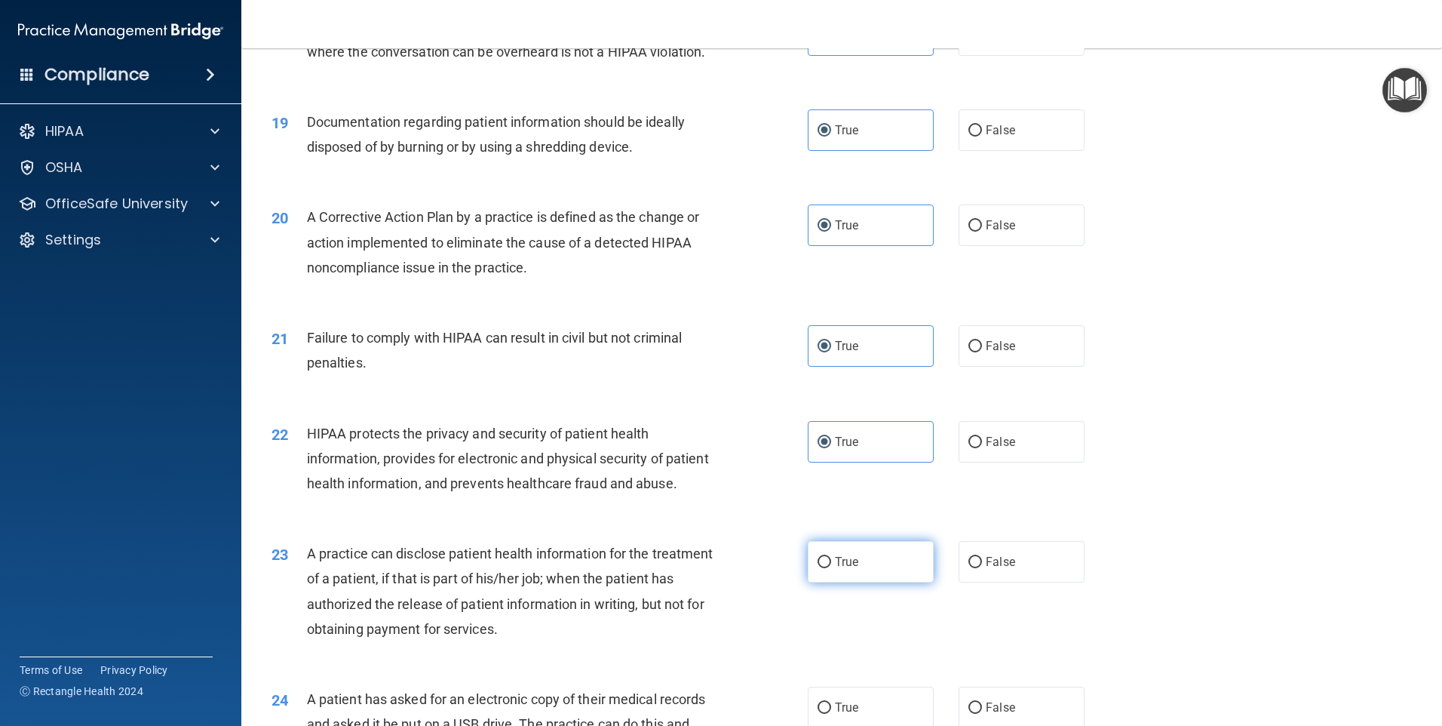
click at [852, 582] on label "True" at bounding box center [871, 561] width 126 height 41
click at [831, 568] on input "True" at bounding box center [825, 562] width 14 height 11
radio input "true"
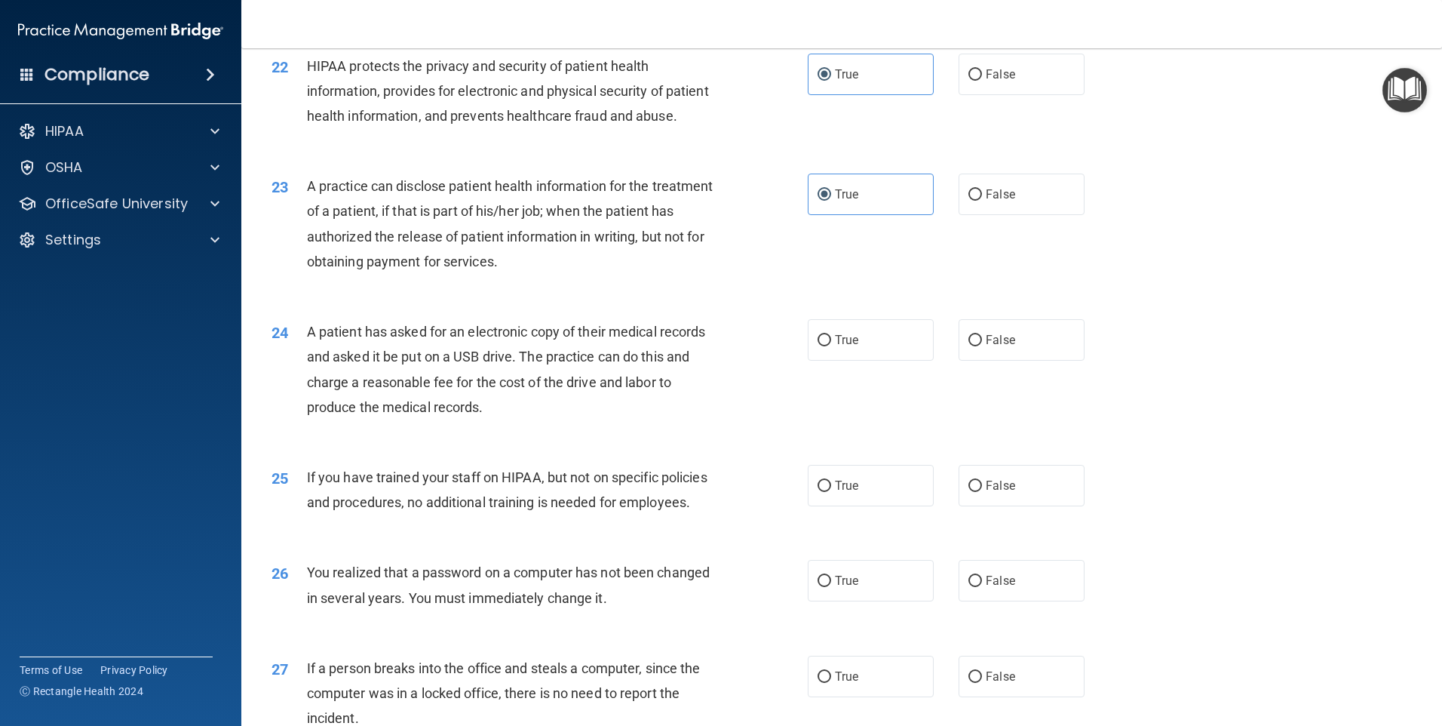
scroll to position [2338, 0]
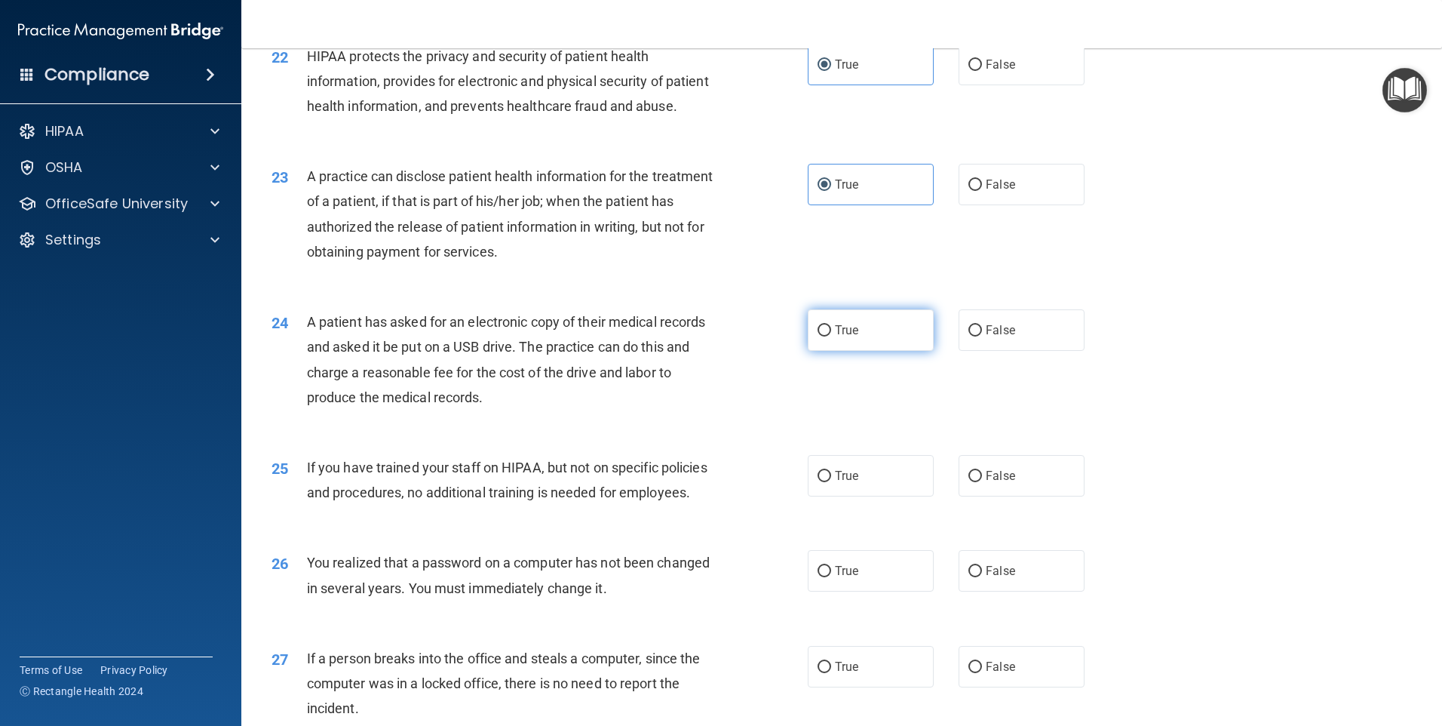
click at [840, 337] on span "True" at bounding box center [846, 330] width 23 height 14
click at [831, 336] on input "True" at bounding box center [825, 330] width 14 height 11
radio input "true"
click at [867, 496] on label "True" at bounding box center [871, 475] width 126 height 41
click at [831, 482] on input "True" at bounding box center [825, 476] width 14 height 11
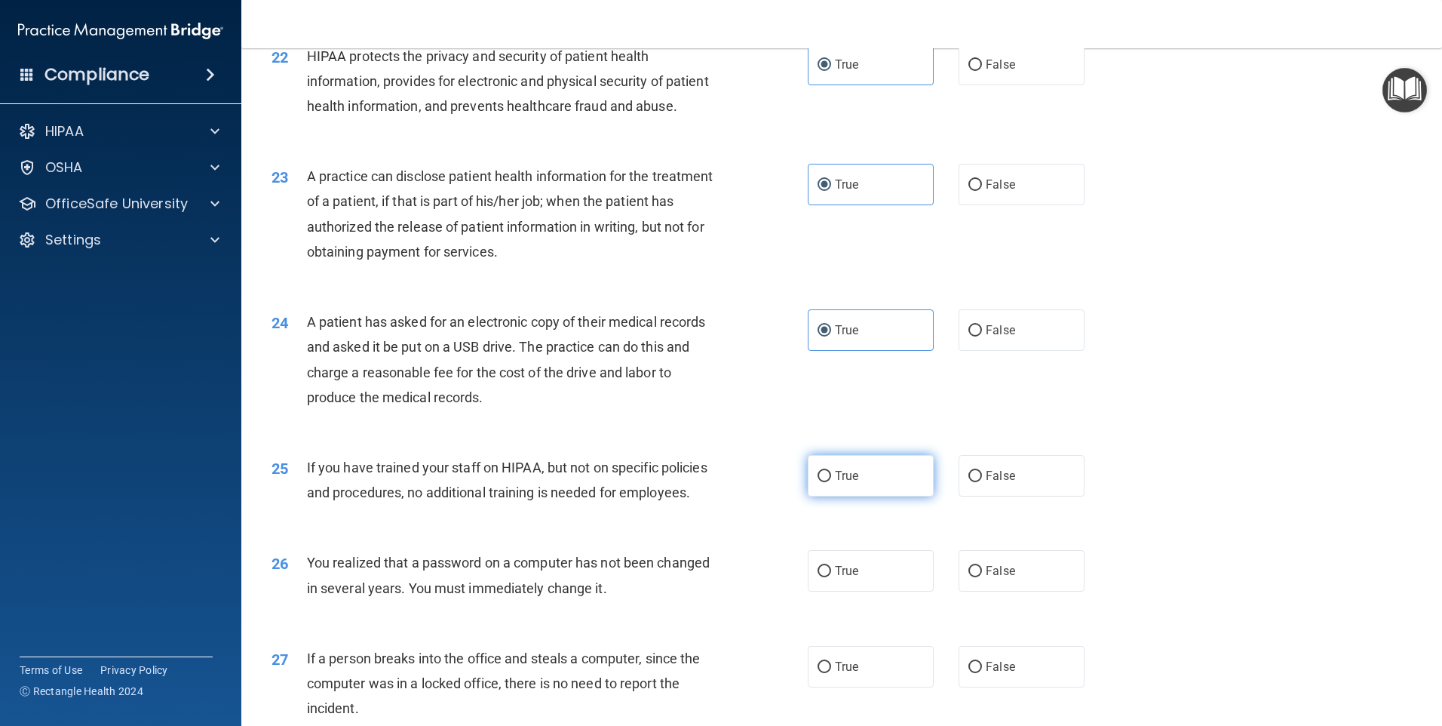
radio input "true"
click at [862, 591] on label "True" at bounding box center [871, 570] width 126 height 41
click at [831, 577] on input "True" at bounding box center [825, 571] width 14 height 11
radio input "true"
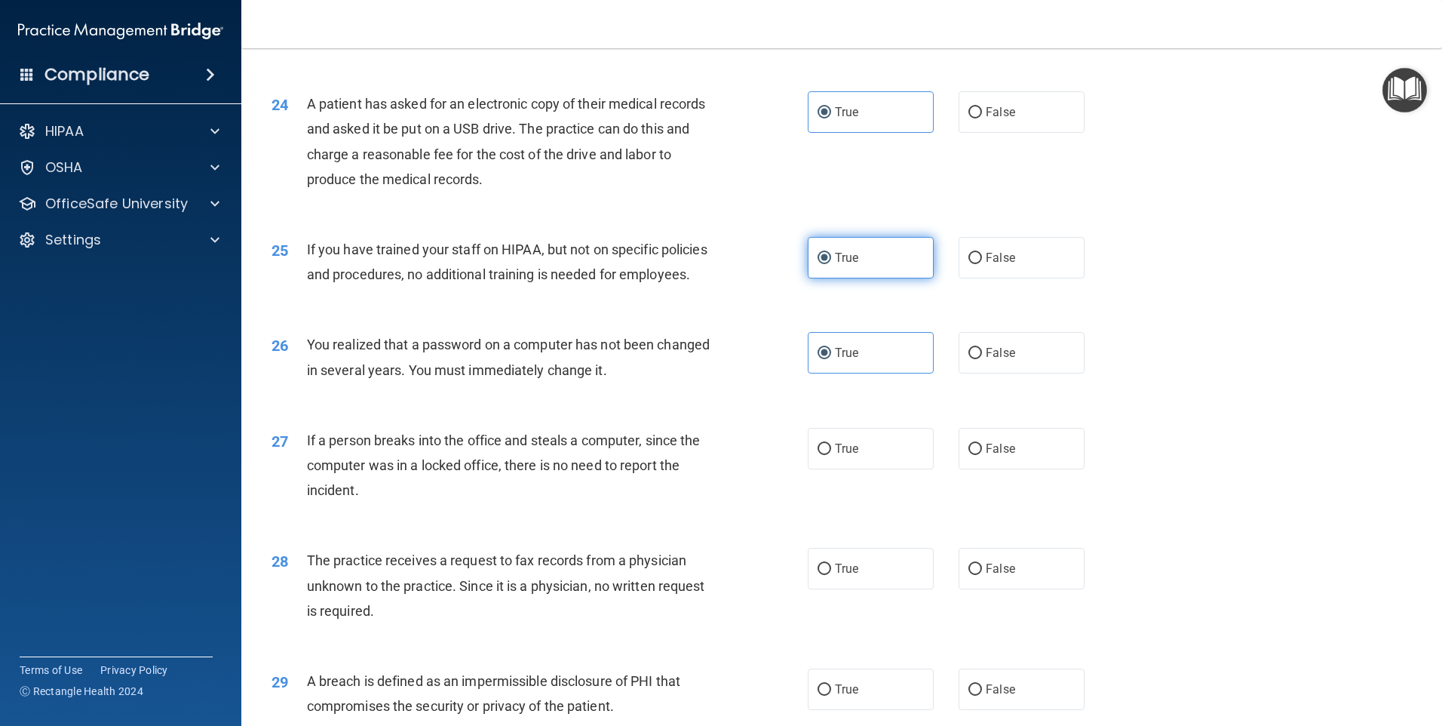
scroll to position [2565, 0]
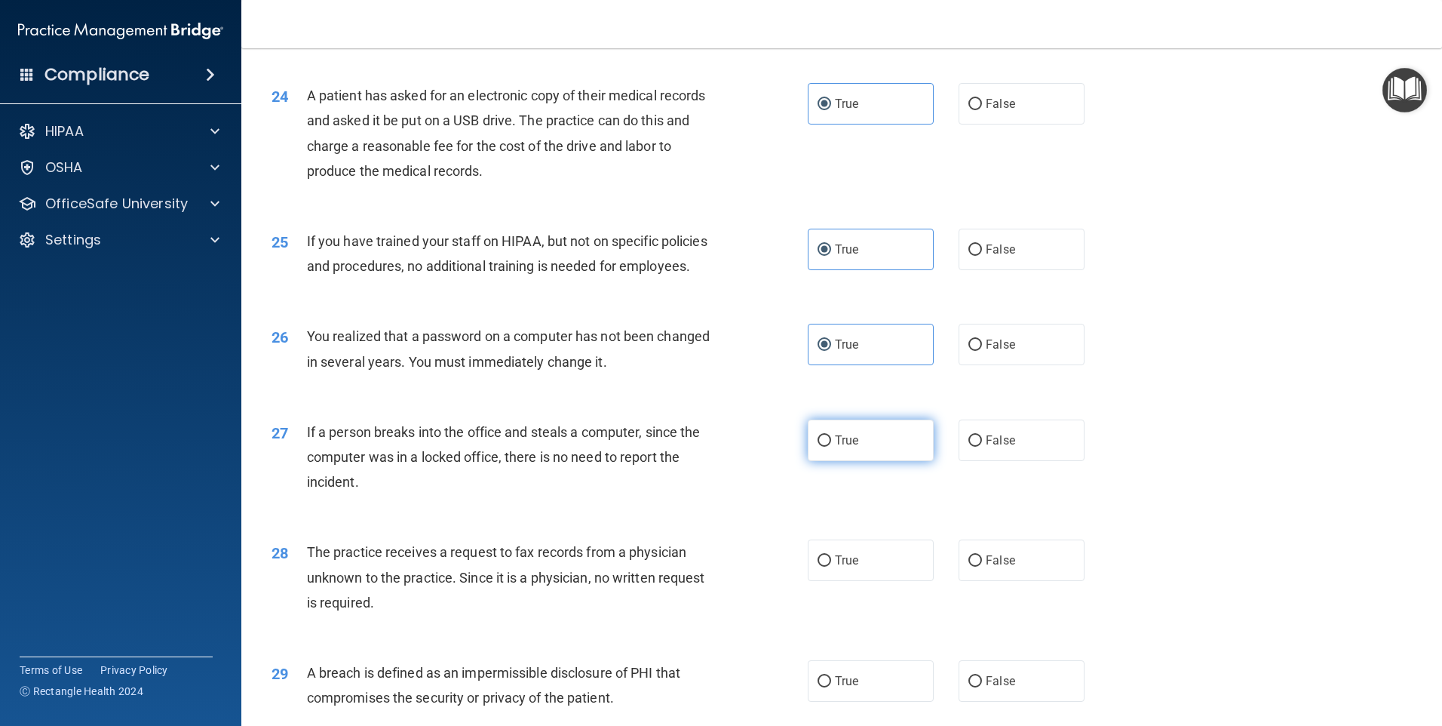
click at [858, 461] on label "True" at bounding box center [871, 439] width 126 height 41
click at [831, 447] on input "True" at bounding box center [825, 440] width 14 height 11
radio input "true"
click at [868, 581] on label "True" at bounding box center [871, 559] width 126 height 41
click at [831, 566] on input "True" at bounding box center [825, 560] width 14 height 11
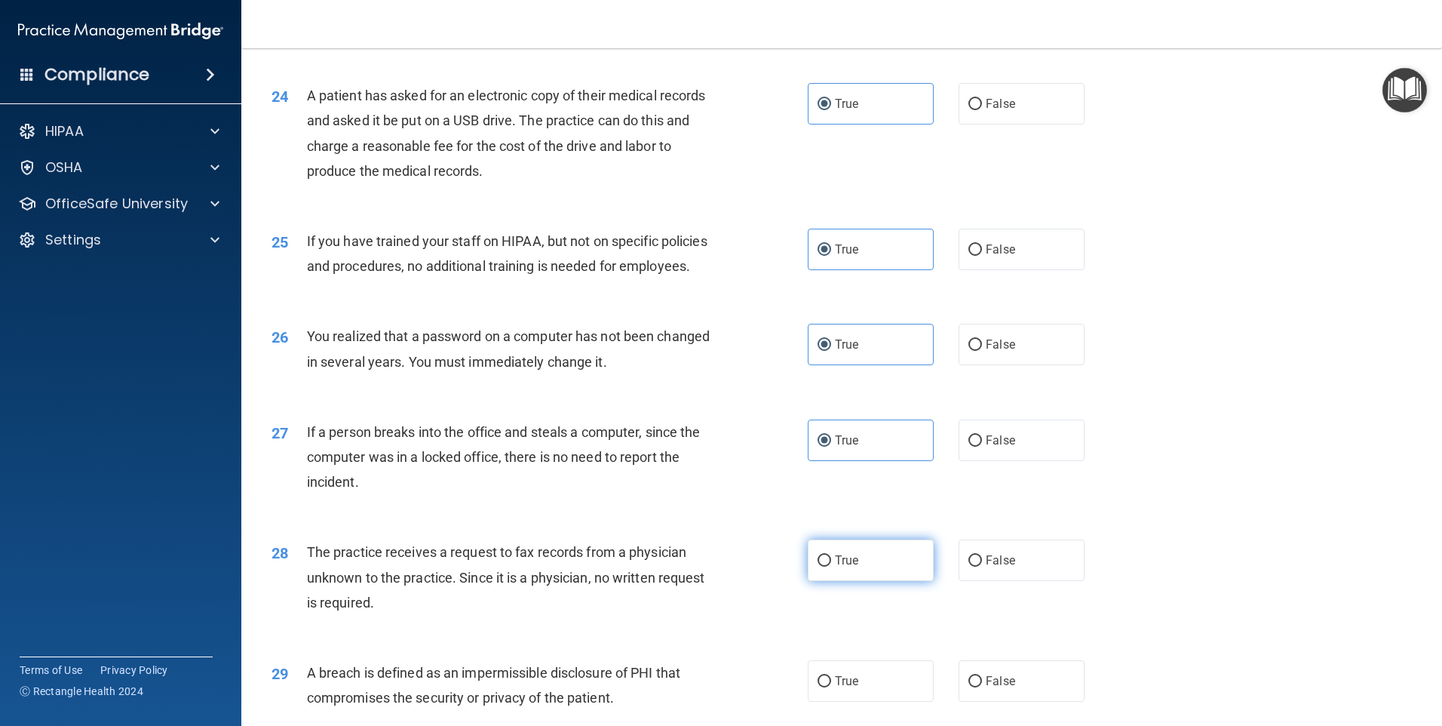
radio input "true"
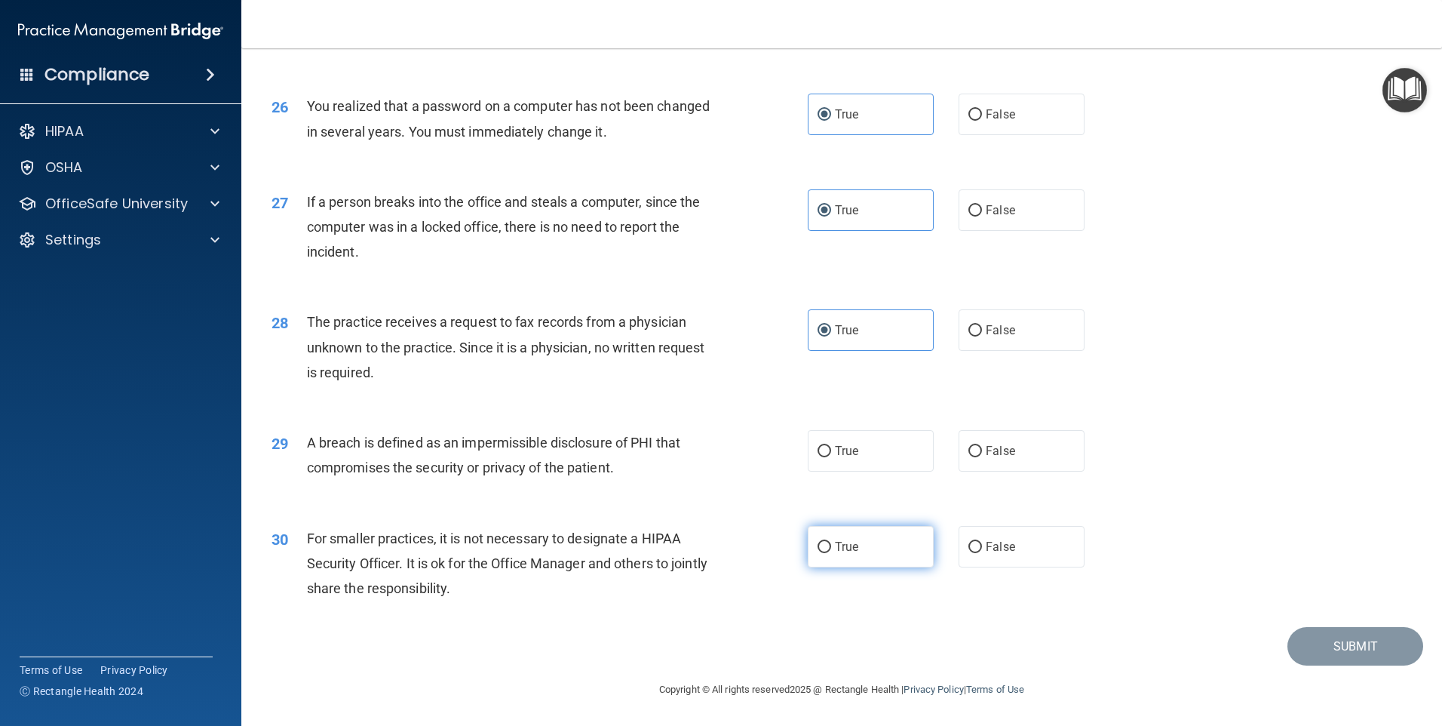
scroll to position [2866, 0]
click at [852, 450] on span "True" at bounding box center [846, 451] width 23 height 14
click at [831, 450] on input "True" at bounding box center [825, 451] width 14 height 11
radio input "true"
click at [857, 565] on label "True" at bounding box center [871, 546] width 126 height 41
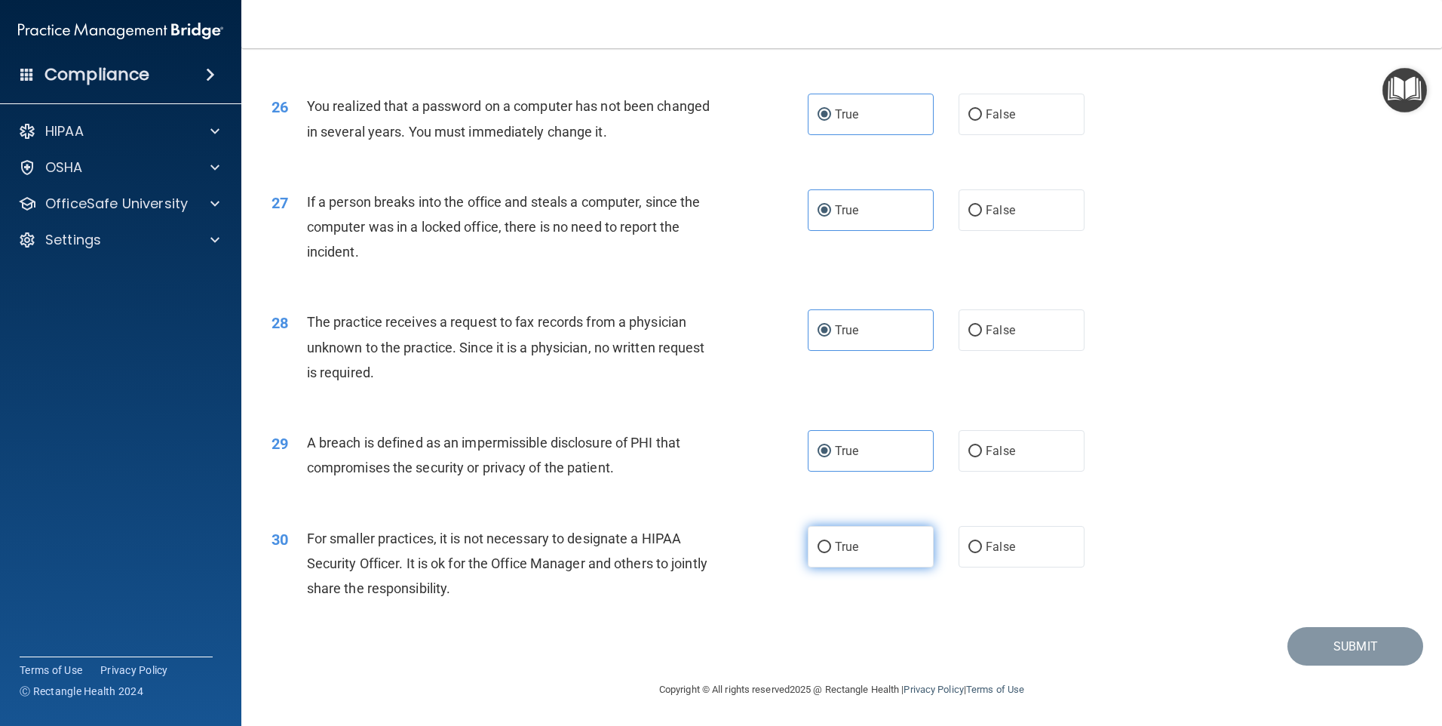
click at [831, 553] on input "True" at bounding box center [825, 547] width 14 height 11
radio input "true"
click at [1336, 649] on button "Submit" at bounding box center [1356, 646] width 136 height 38
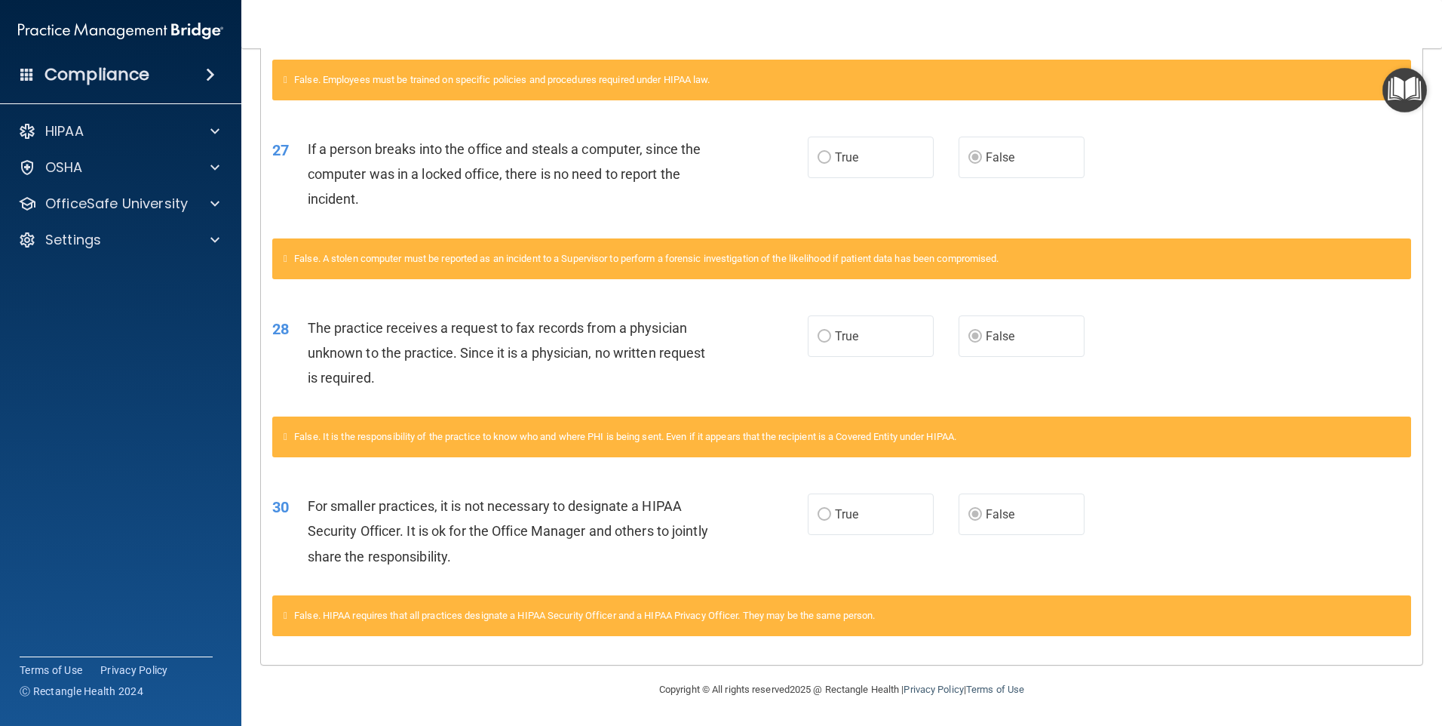
scroll to position [2134, 0]
click at [64, 127] on p "HIPAA" at bounding box center [64, 131] width 38 height 18
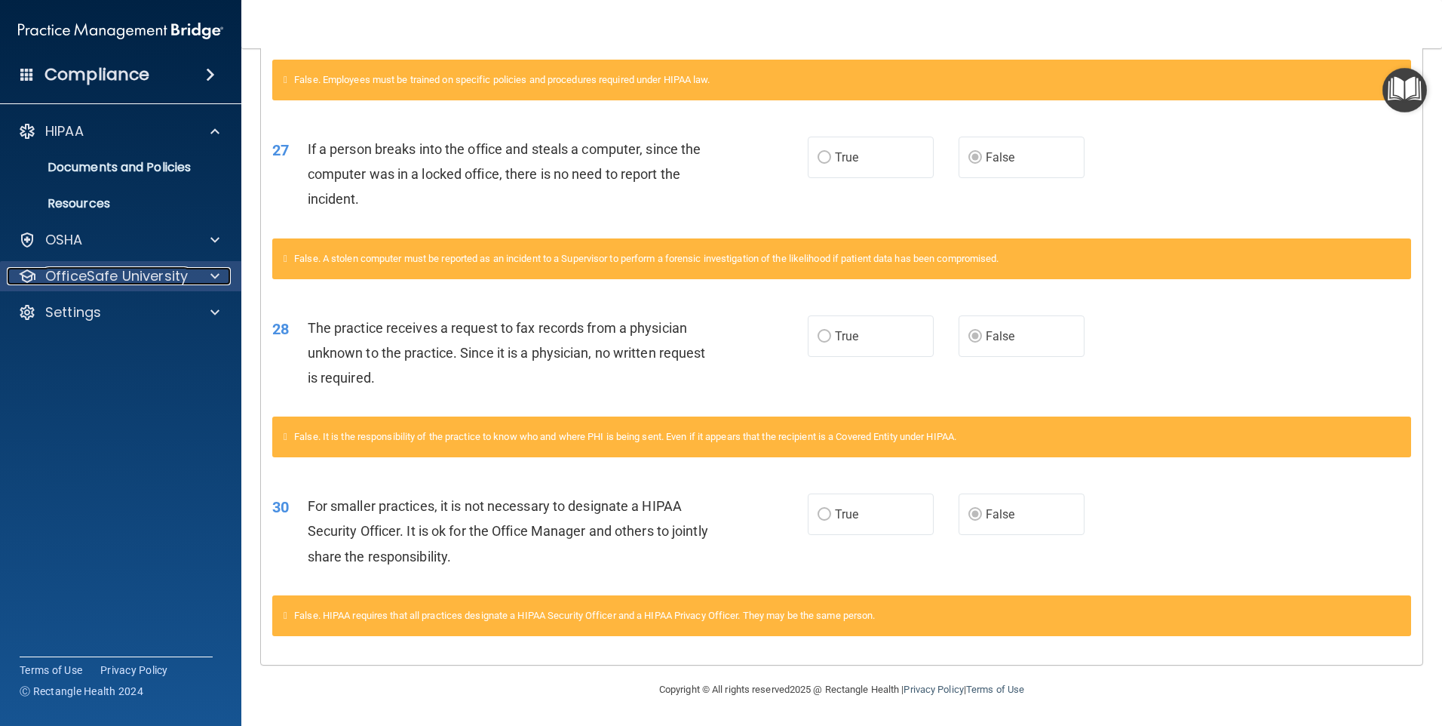
click at [123, 275] on p "OfficeSafe University" at bounding box center [116, 276] width 143 height 18
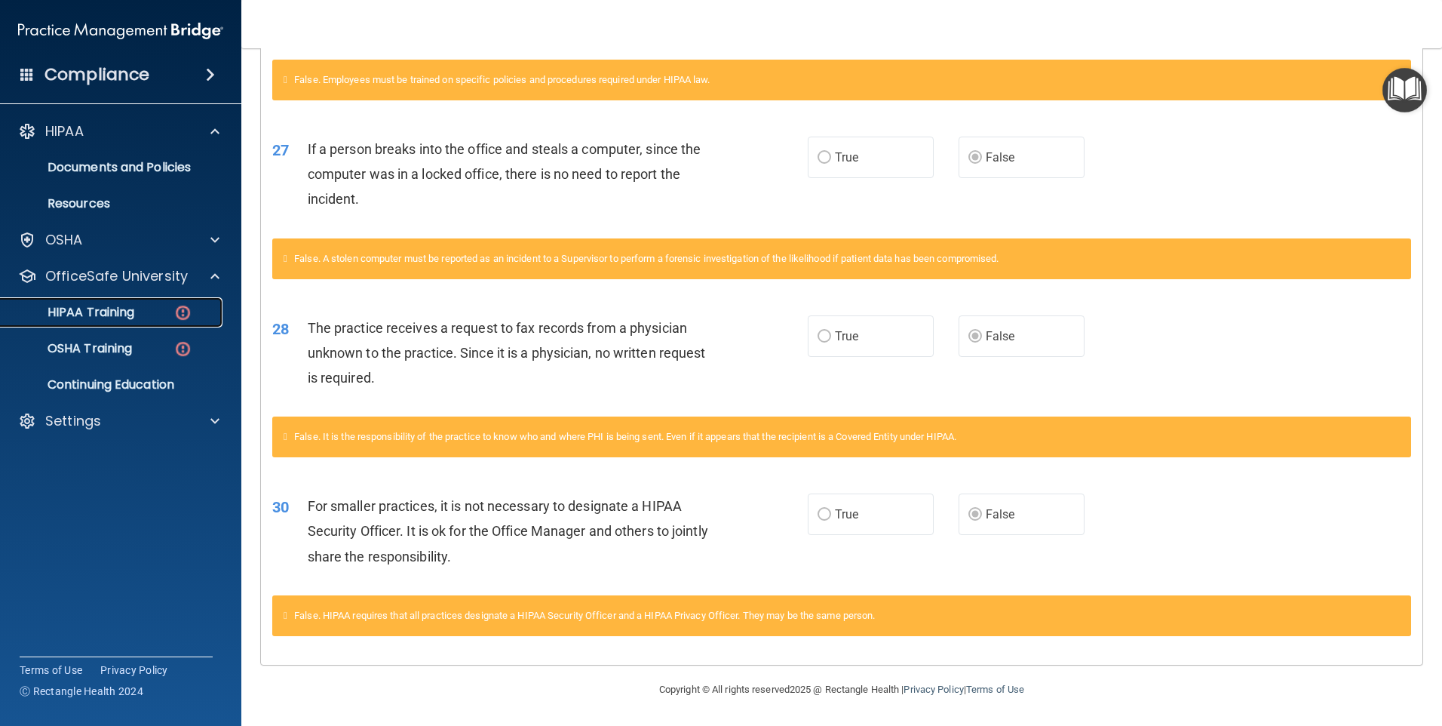
click at [107, 309] on p "HIPAA Training" at bounding box center [72, 312] width 124 height 15
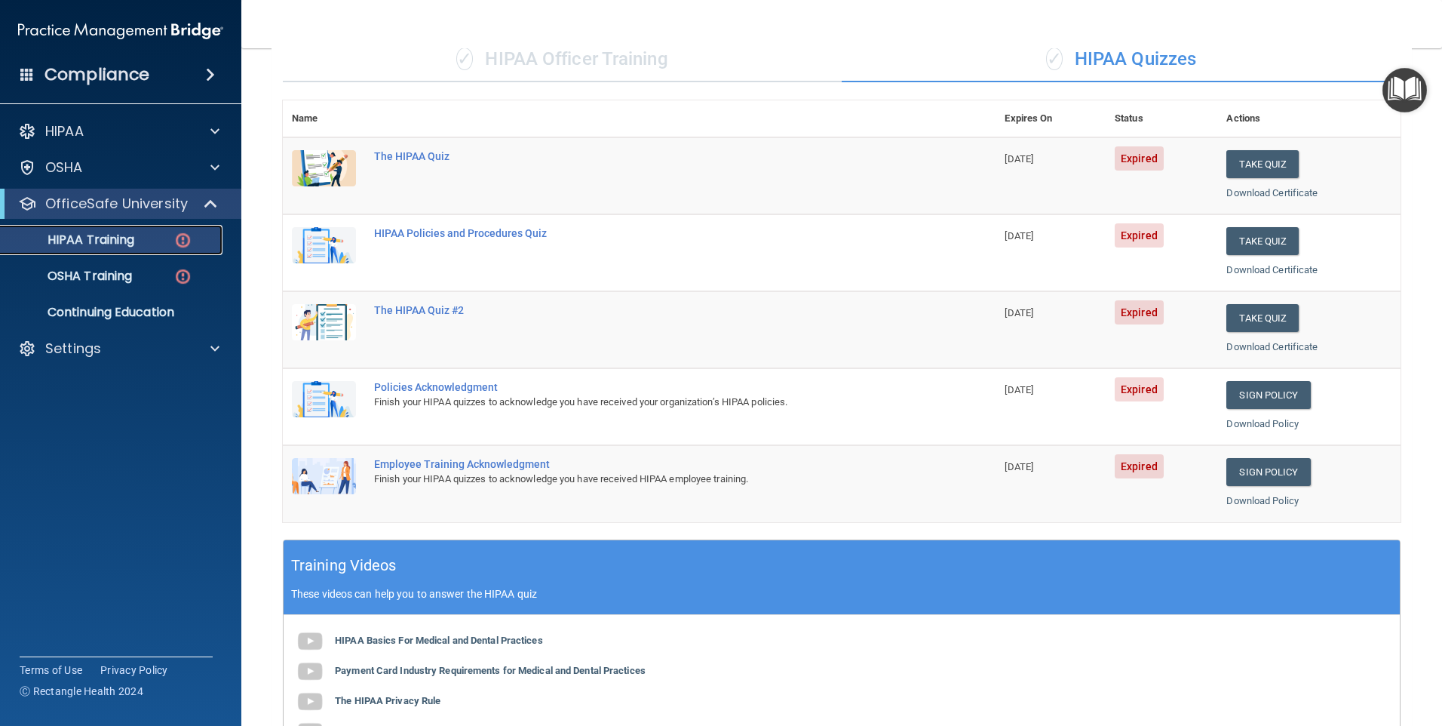
scroll to position [109, 0]
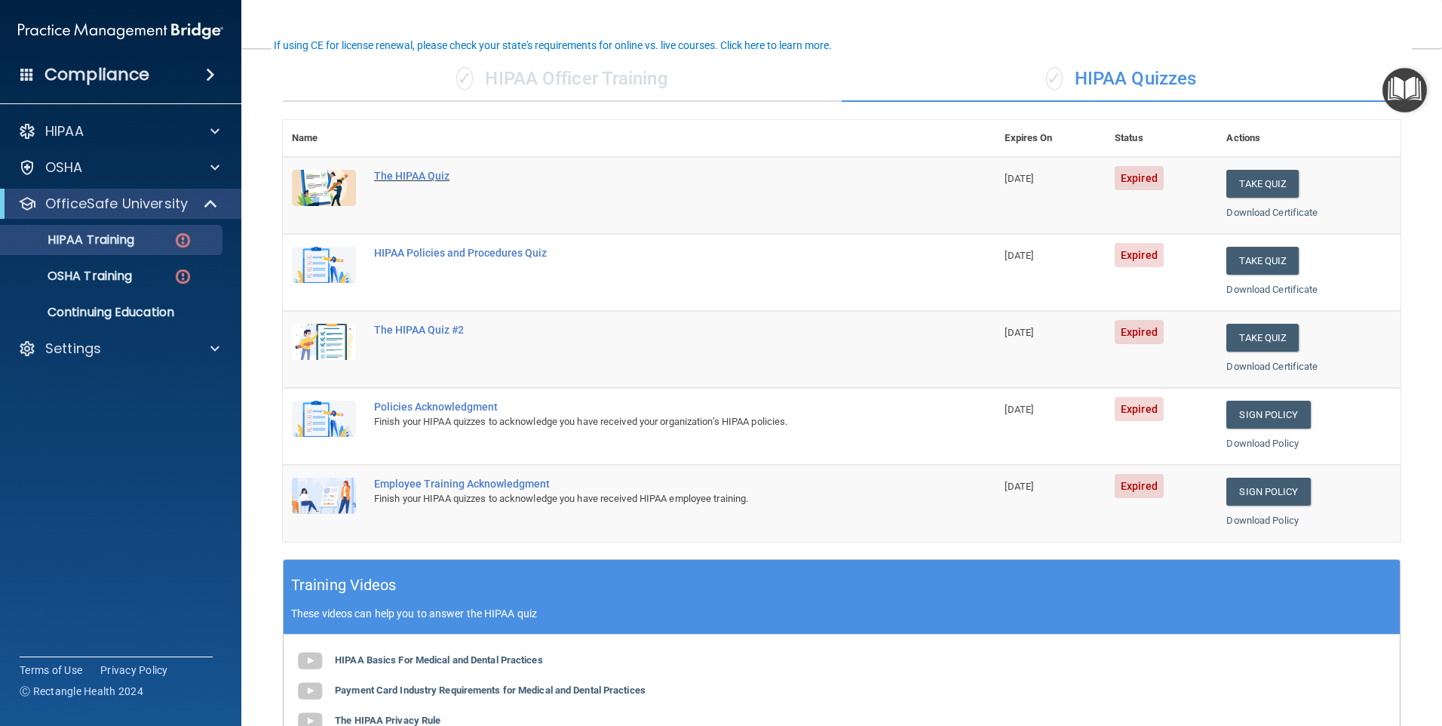
click at [401, 173] on div "The HIPAA Quiz" at bounding box center [647, 176] width 546 height 12
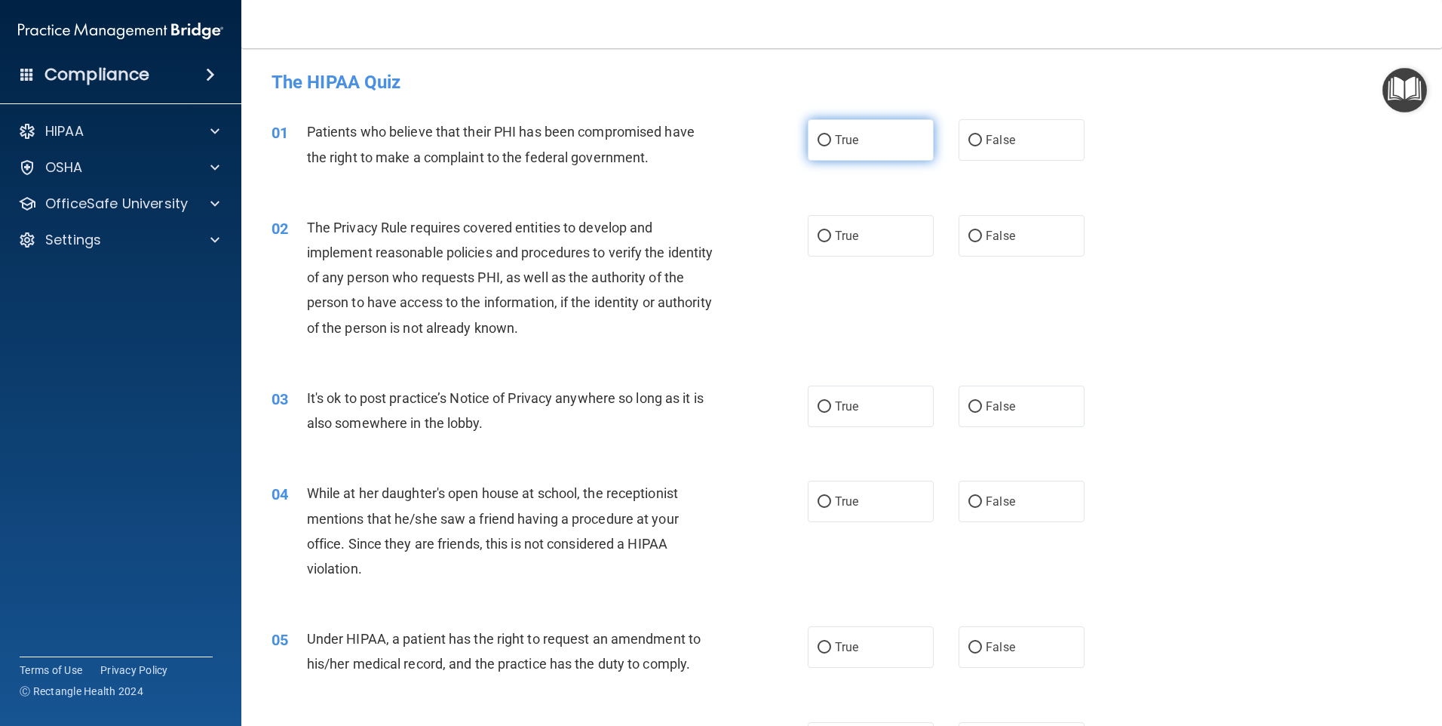
drag, startPoint x: 895, startPoint y: 142, endPoint x: 893, endPoint y: 154, distance: 12.2
click at [892, 144] on label "True" at bounding box center [871, 139] width 126 height 41
click at [831, 144] on input "True" at bounding box center [825, 140] width 14 height 11
radio input "true"
click at [867, 229] on label "True" at bounding box center [871, 235] width 126 height 41
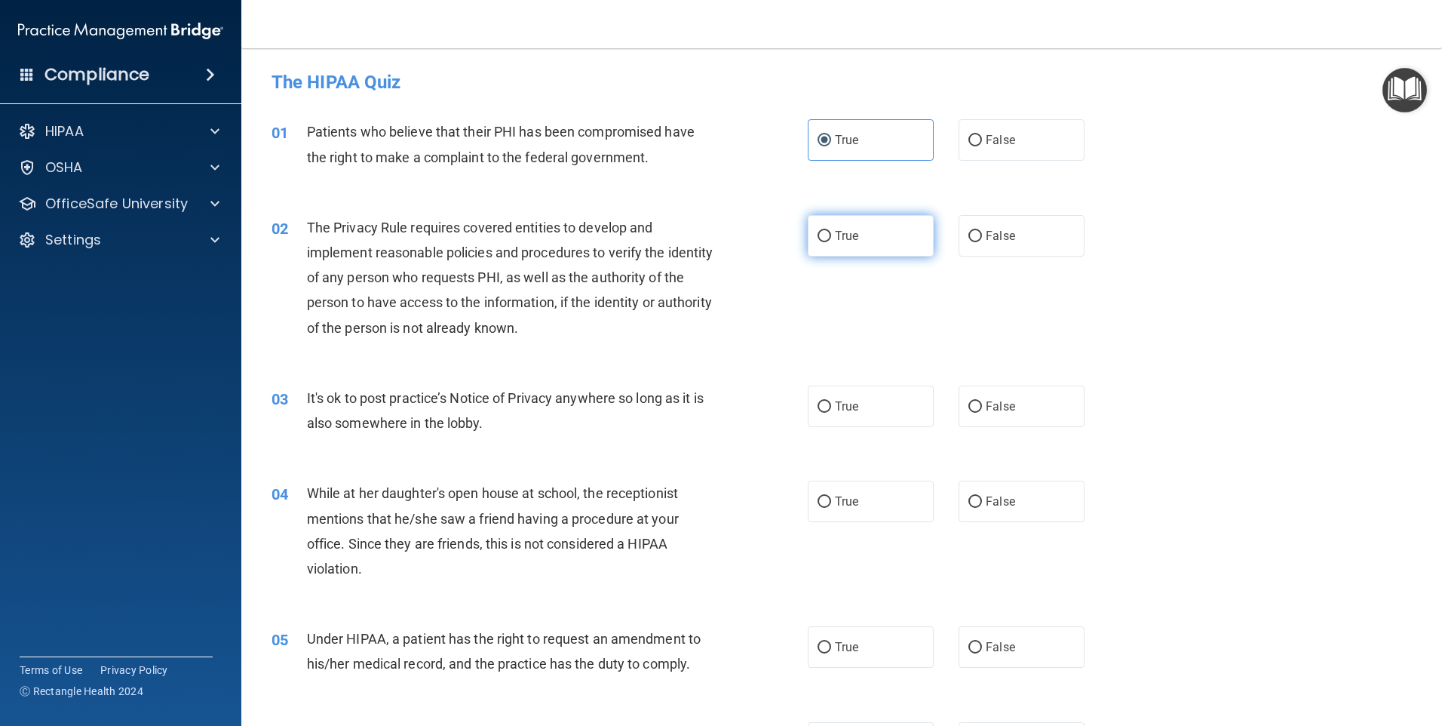
click at [831, 231] on input "True" at bounding box center [825, 236] width 14 height 11
radio input "true"
click at [1054, 406] on label "False" at bounding box center [1022, 405] width 126 height 41
click at [982, 406] on input "False" at bounding box center [976, 406] width 14 height 11
radio input "true"
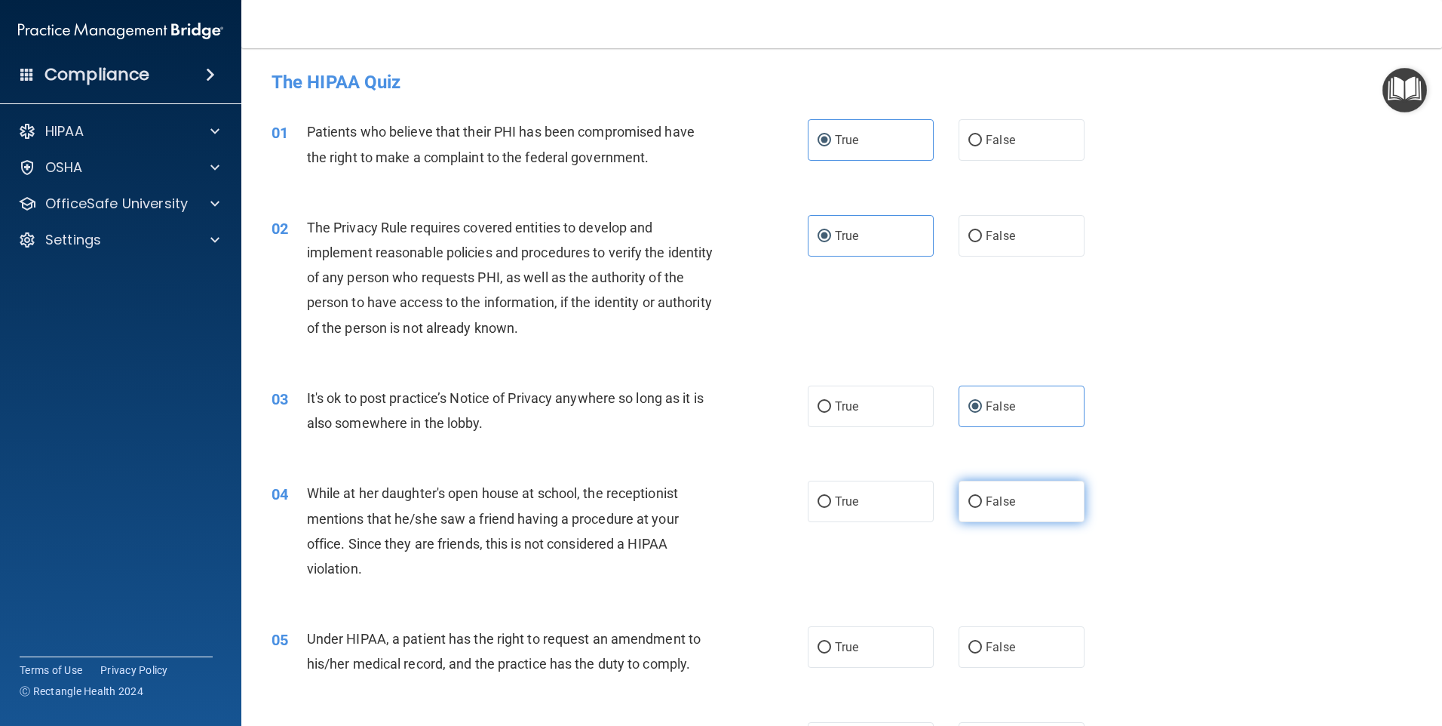
click at [1029, 496] on label "False" at bounding box center [1022, 501] width 126 height 41
click at [982, 496] on input "False" at bounding box center [976, 501] width 14 height 11
radio input "true"
click at [1012, 650] on label "False" at bounding box center [1022, 646] width 126 height 41
click at [982, 650] on input "False" at bounding box center [976, 647] width 14 height 11
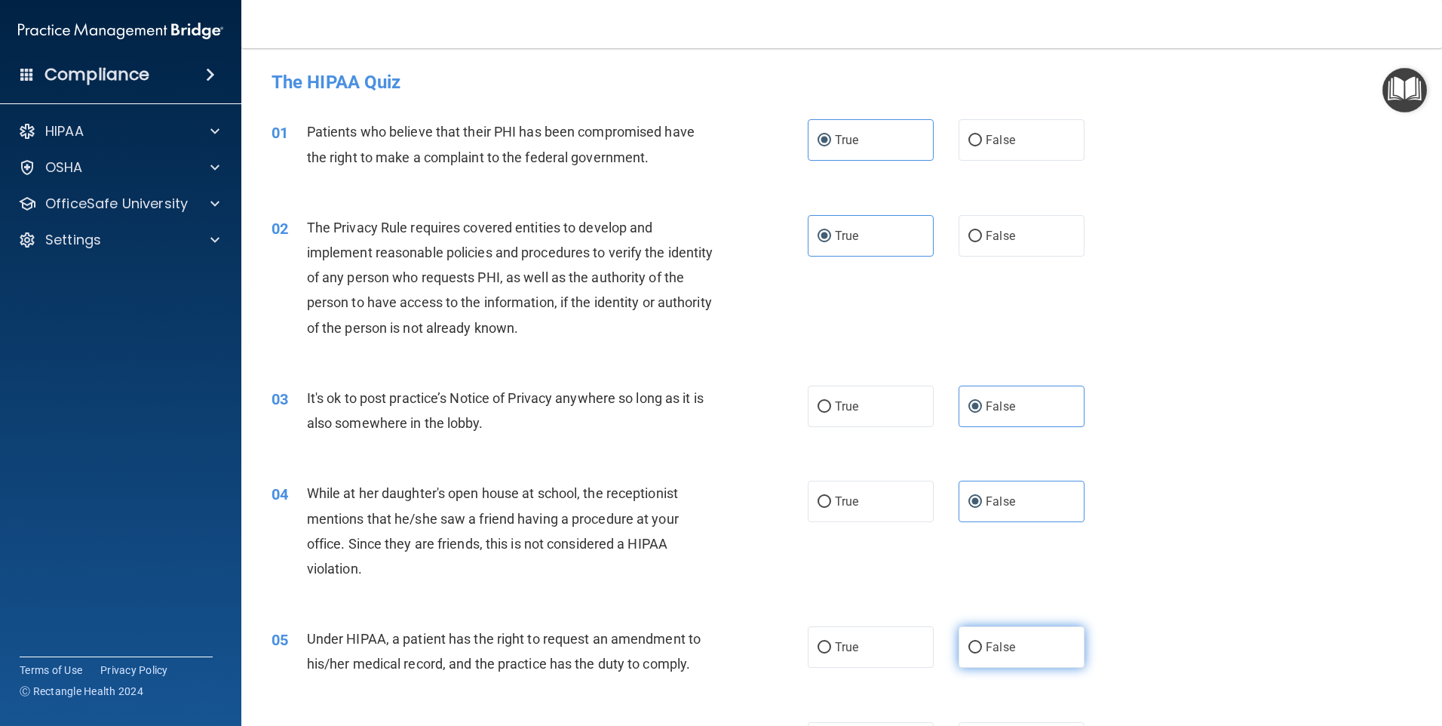
radio input "true"
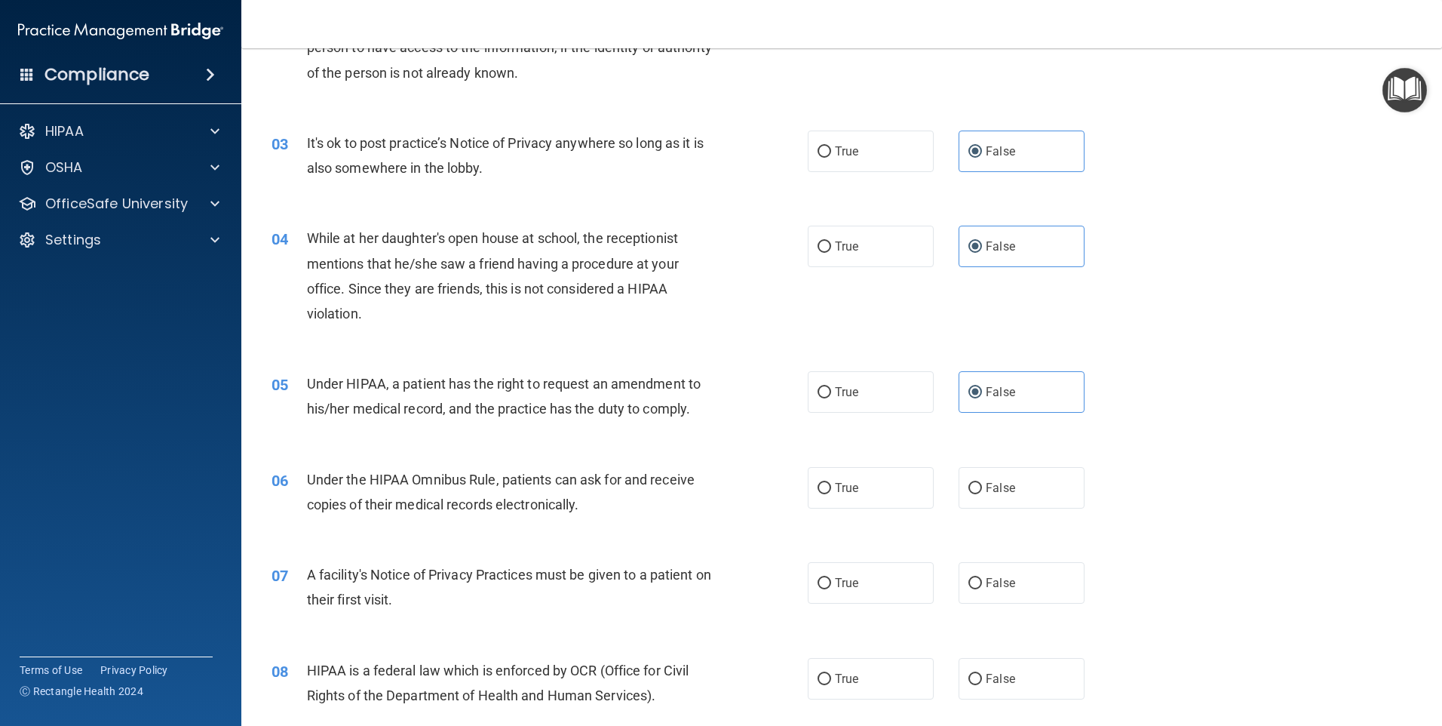
scroll to position [302, 0]
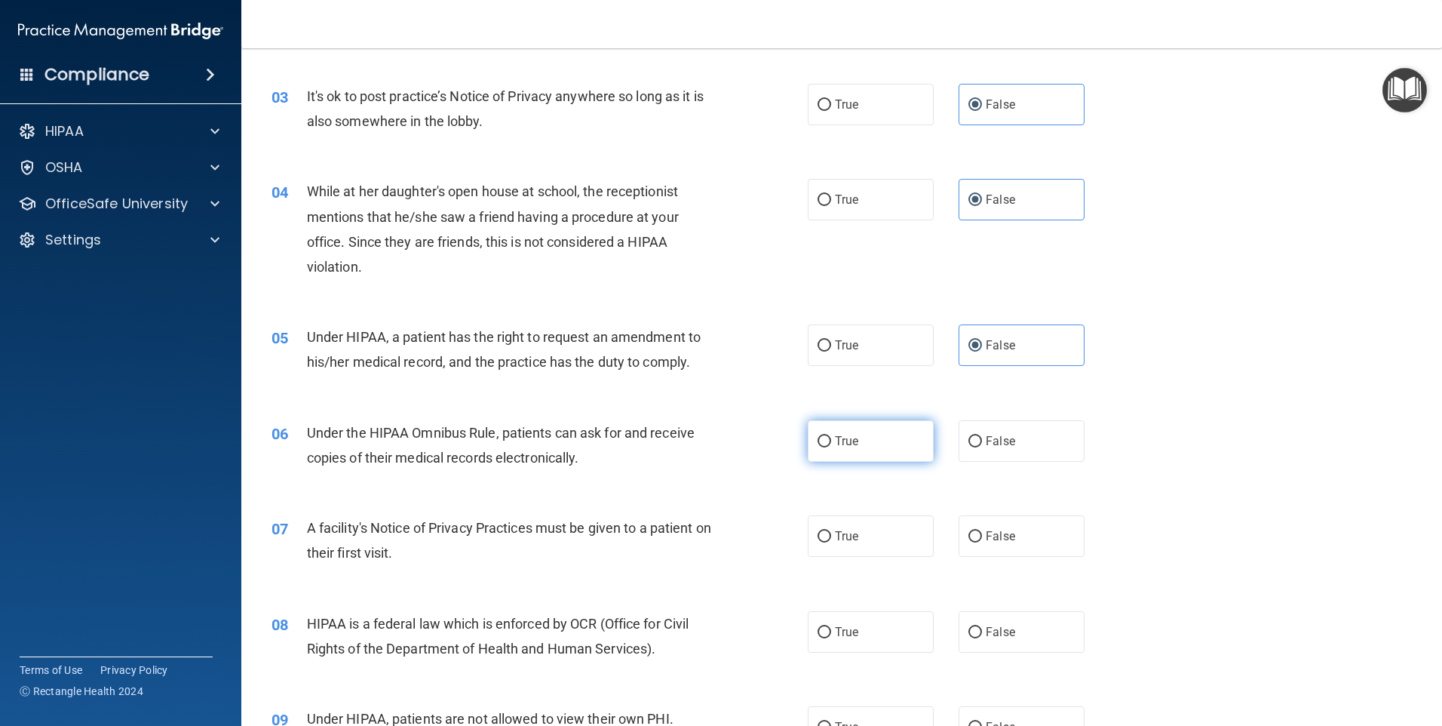
click at [889, 431] on label "True" at bounding box center [871, 440] width 126 height 41
click at [831, 436] on input "True" at bounding box center [825, 441] width 14 height 11
radio input "true"
click at [870, 539] on label "True" at bounding box center [871, 535] width 126 height 41
click at [831, 539] on input "True" at bounding box center [825, 536] width 14 height 11
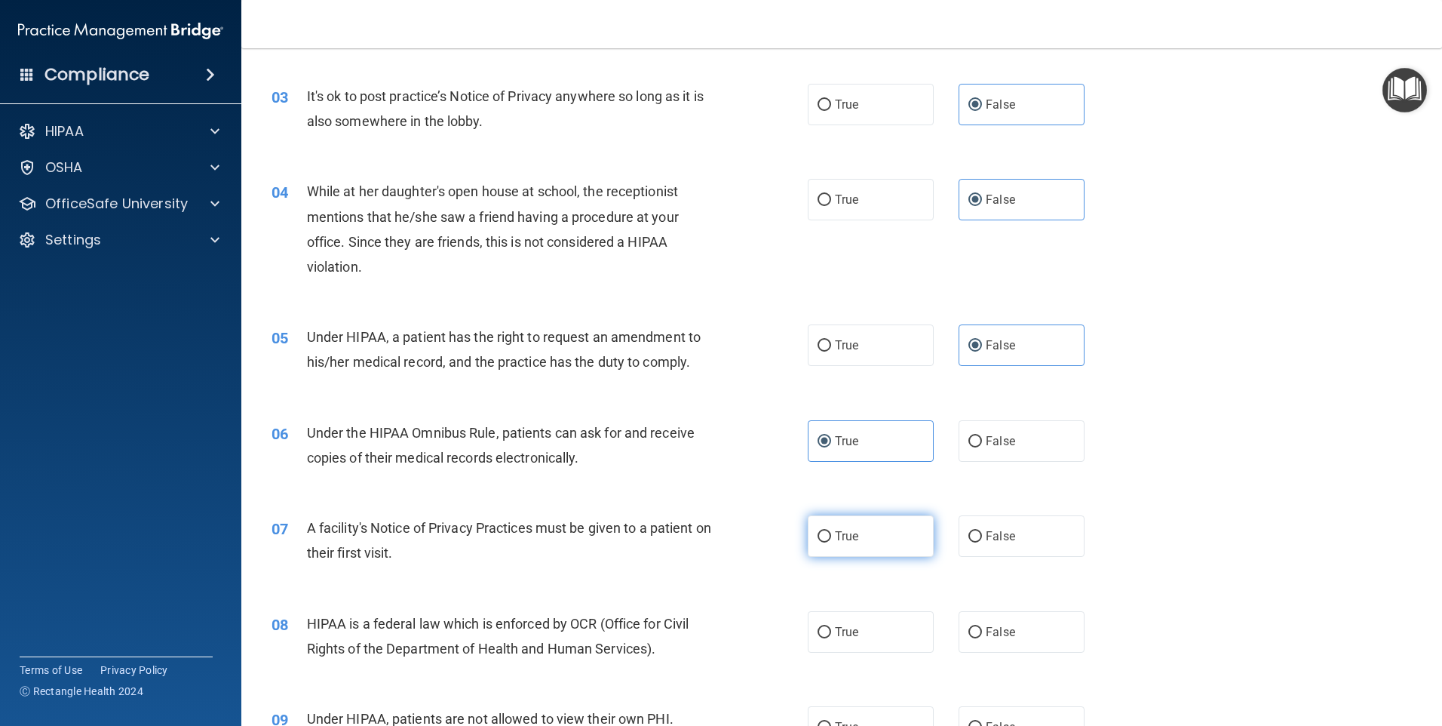
radio input "true"
click at [868, 623] on label "True" at bounding box center [871, 631] width 126 height 41
click at [831, 627] on input "True" at bounding box center [825, 632] width 14 height 11
radio input "true"
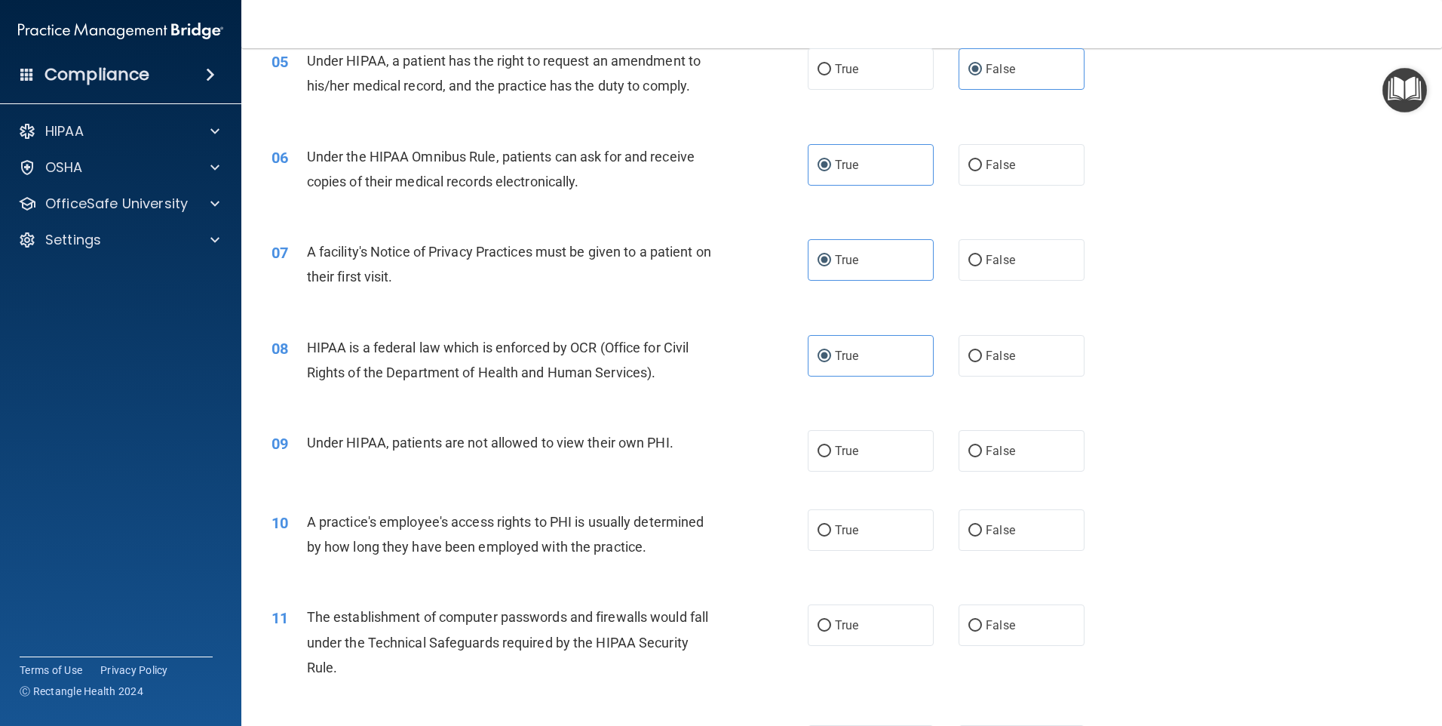
scroll to position [603, 0]
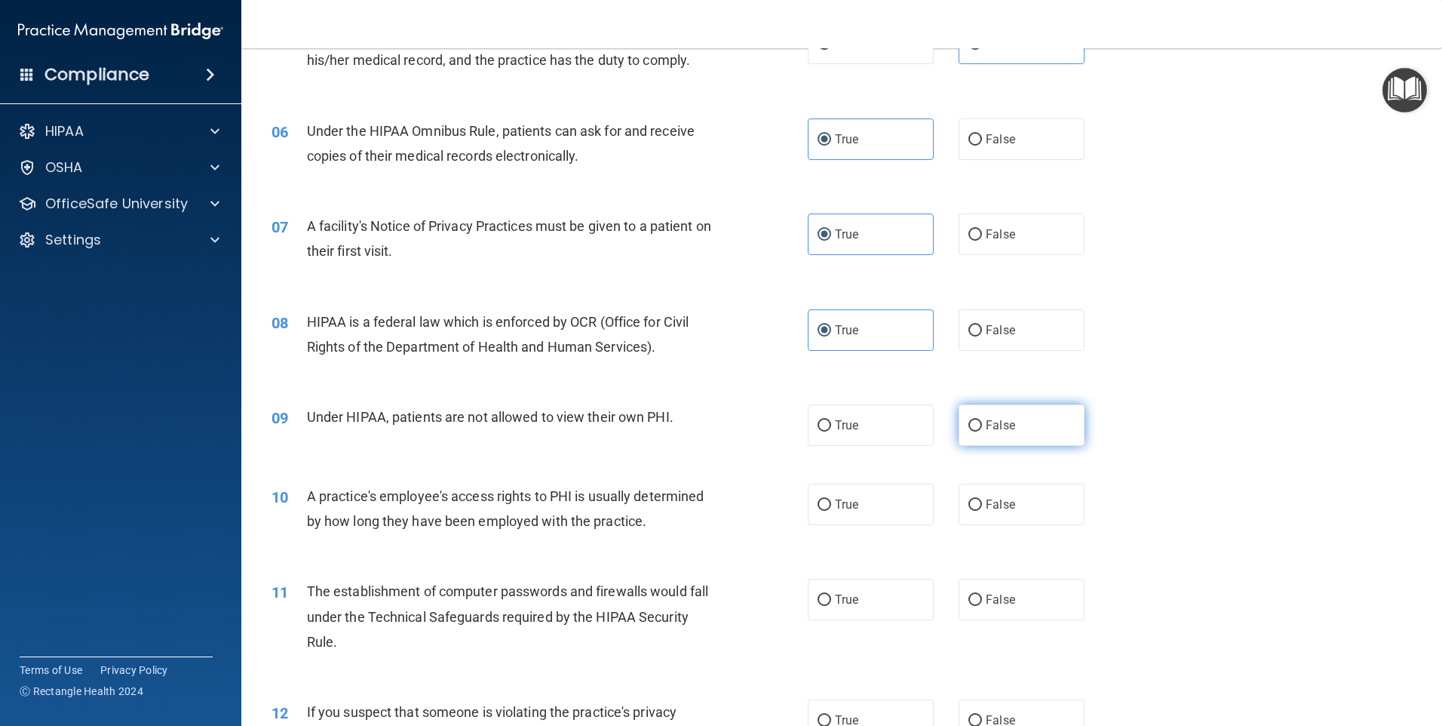
click at [999, 422] on span "False" at bounding box center [1000, 425] width 29 height 14
click at [982, 422] on input "False" at bounding box center [976, 425] width 14 height 11
radio input "true"
click at [897, 487] on label "True" at bounding box center [871, 504] width 126 height 41
click at [831, 499] on input "True" at bounding box center [825, 504] width 14 height 11
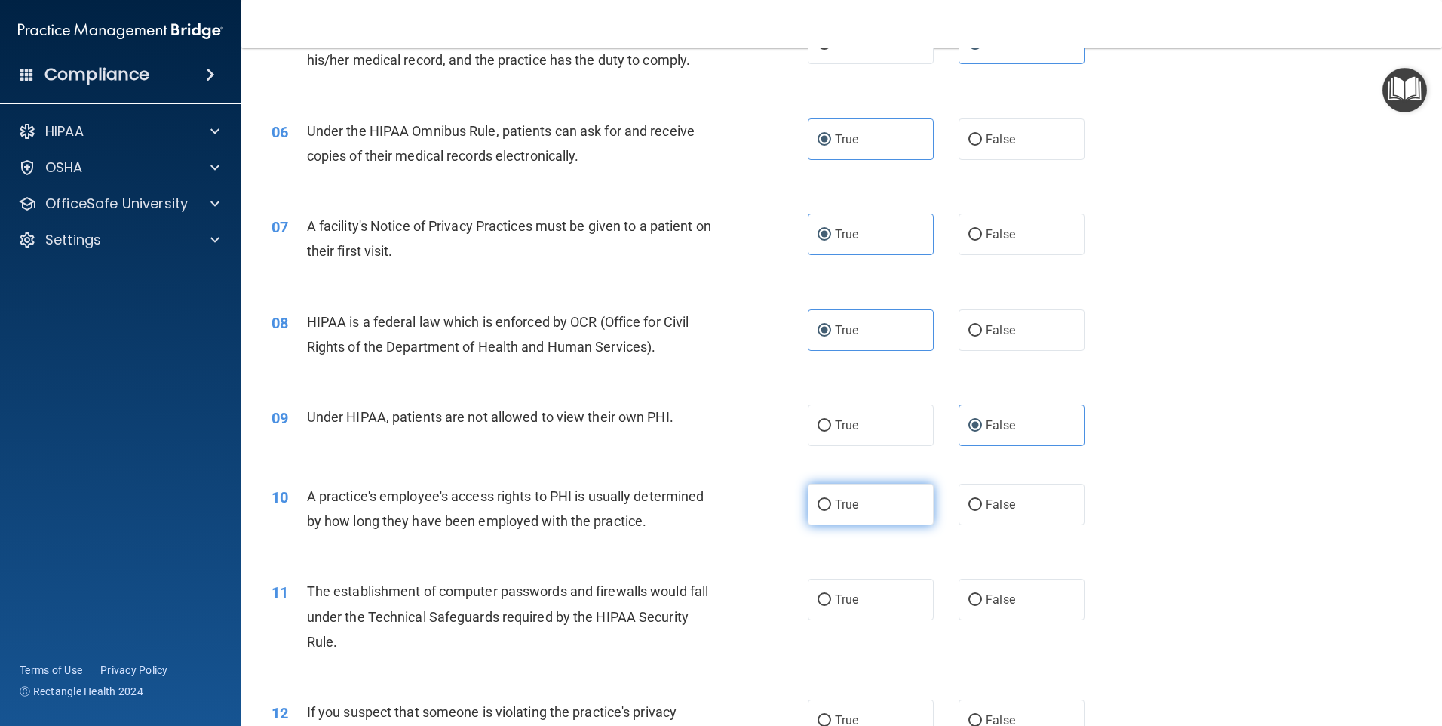
radio input "true"
click at [877, 602] on label "True" at bounding box center [871, 599] width 126 height 41
click at [831, 602] on input "True" at bounding box center [825, 599] width 14 height 11
radio input "true"
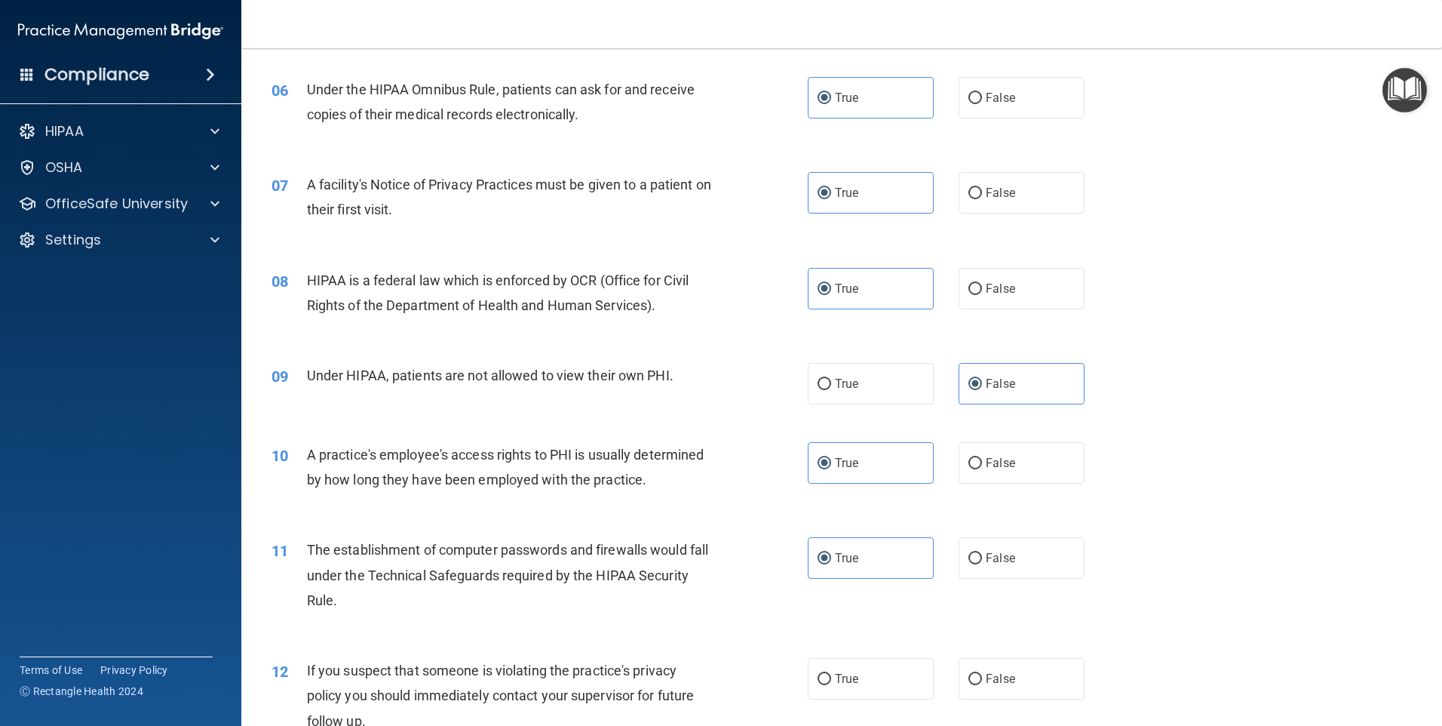
scroll to position [679, 0]
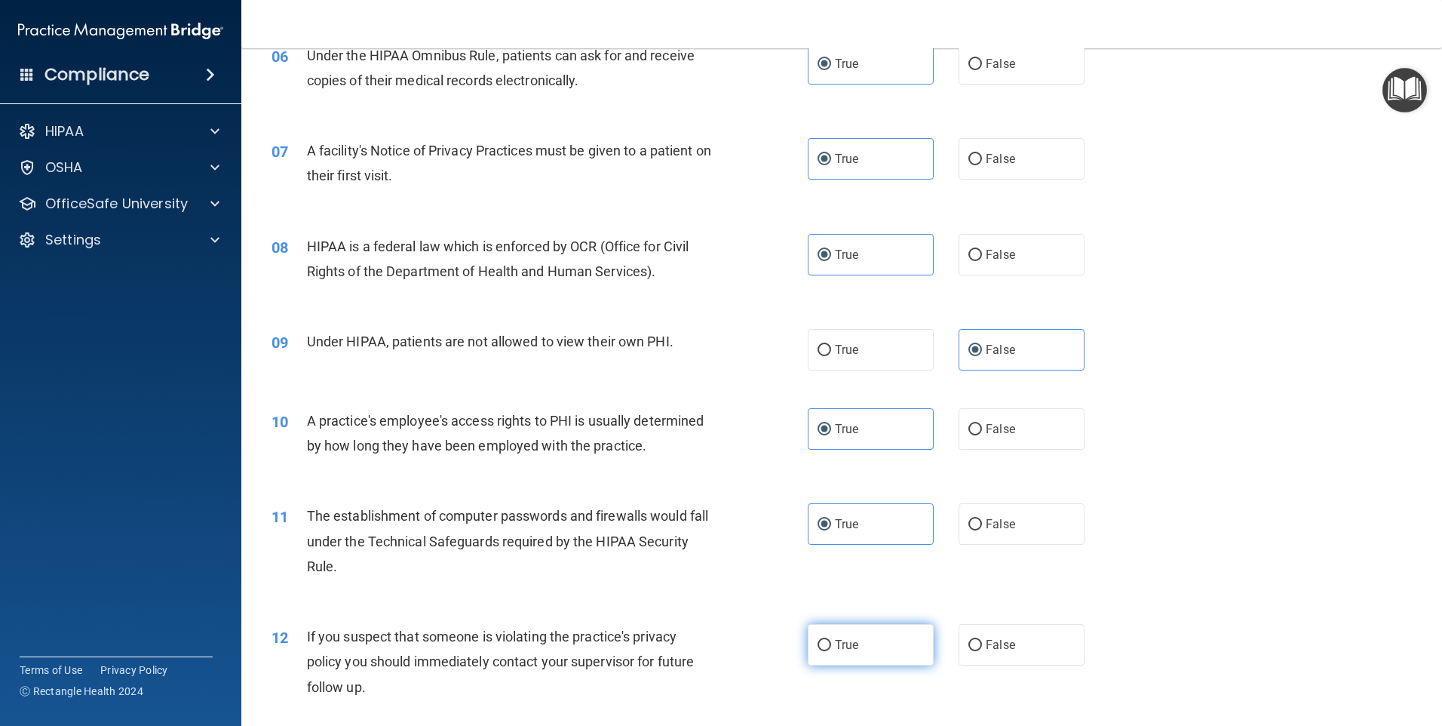
click at [861, 635] on label "True" at bounding box center [871, 644] width 126 height 41
click at [831, 640] on input "True" at bounding box center [825, 645] width 14 height 11
radio input "true"
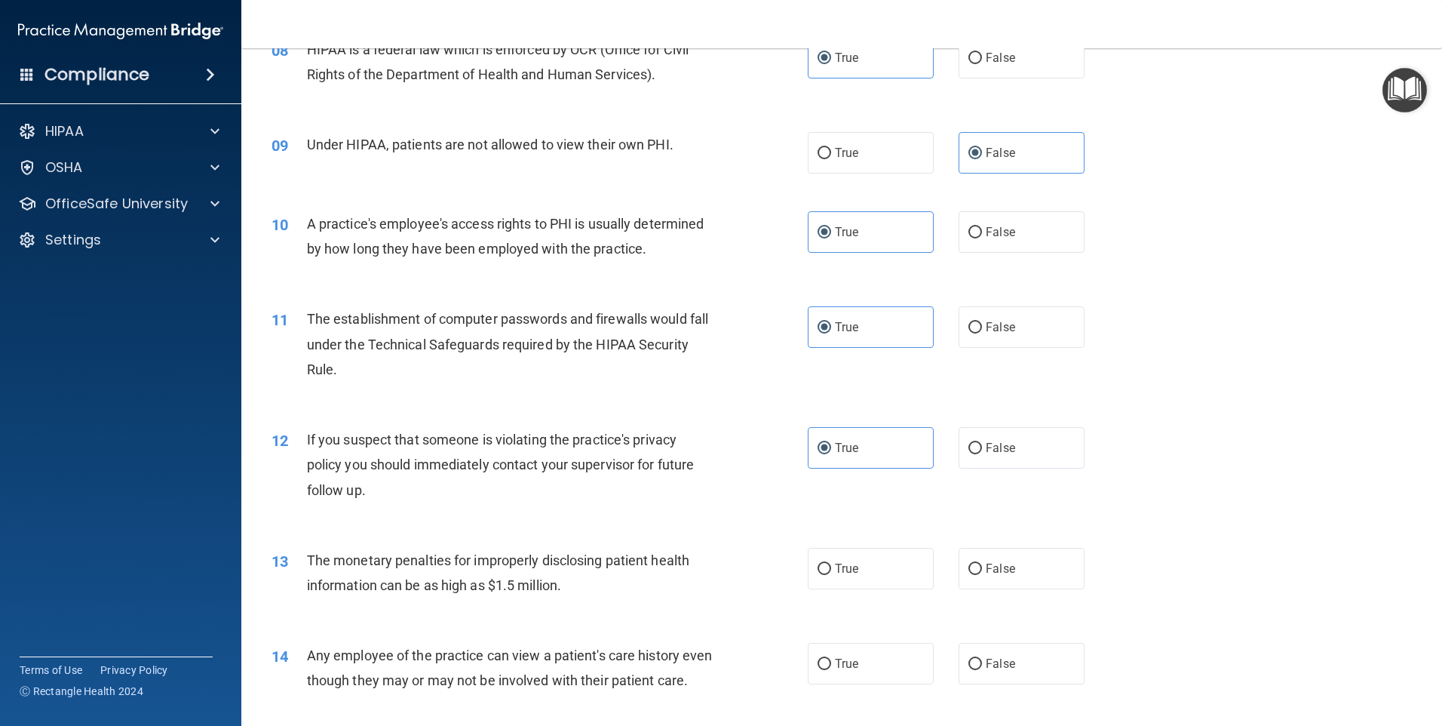
scroll to position [981, 0]
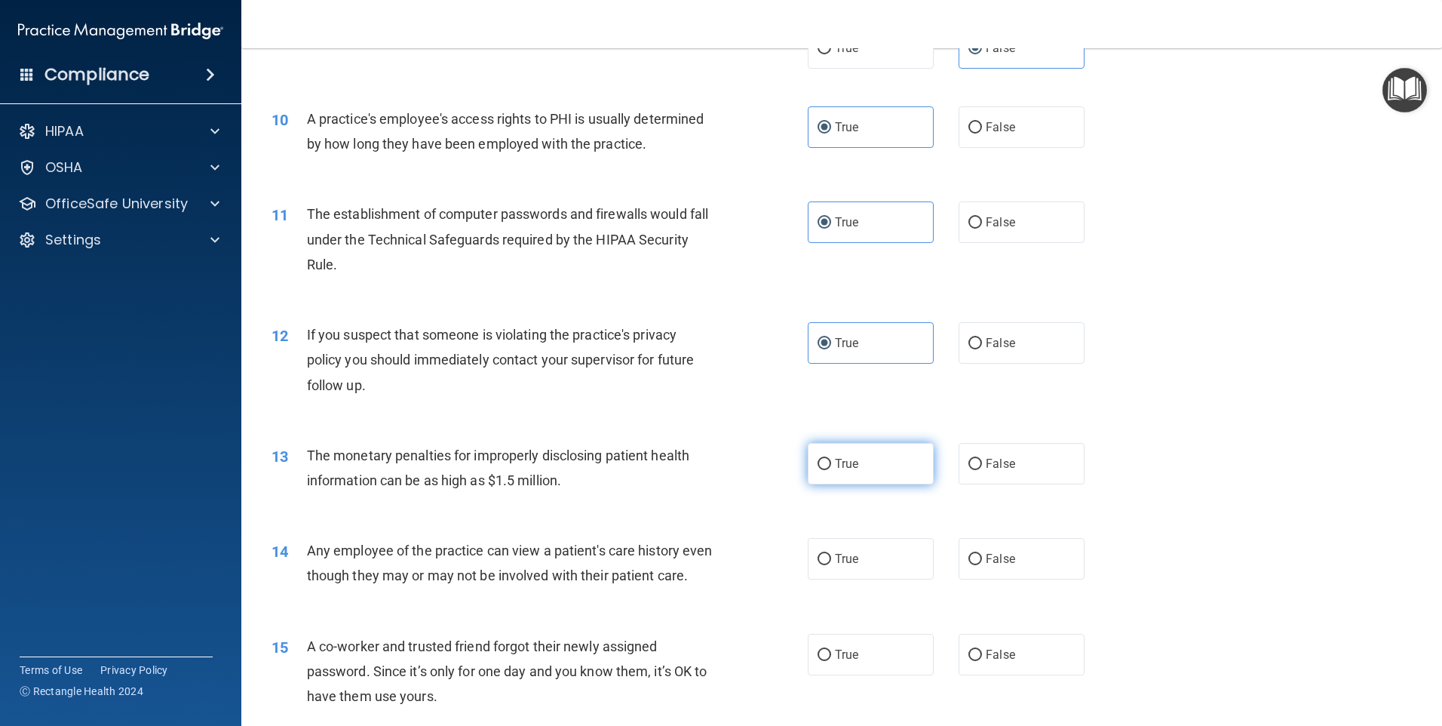
click at [835, 475] on label "True" at bounding box center [871, 463] width 126 height 41
click at [831, 470] on input "True" at bounding box center [825, 464] width 14 height 11
radio input "true"
click at [1015, 579] on label "False" at bounding box center [1022, 558] width 126 height 41
click at [982, 565] on input "False" at bounding box center [976, 559] width 14 height 11
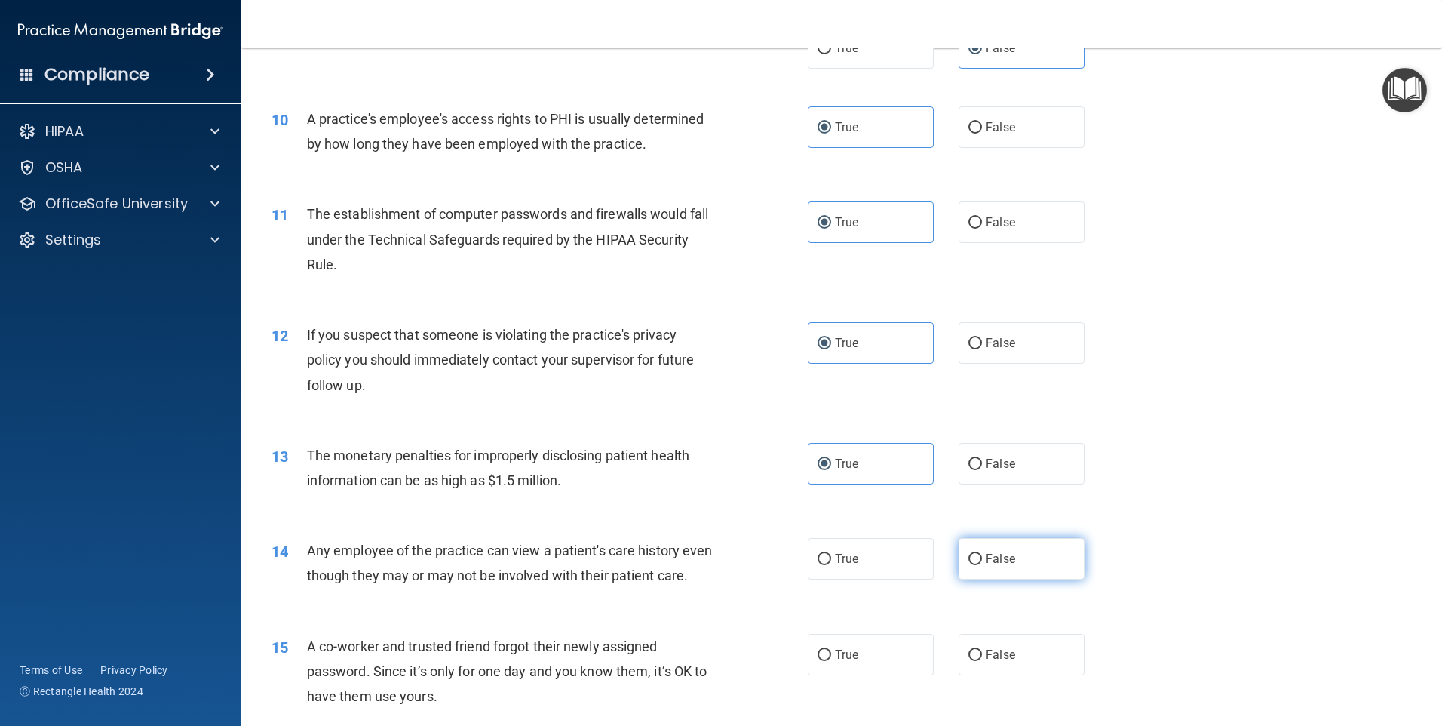
radio input "true"
click at [1019, 675] on label "False" at bounding box center [1022, 654] width 126 height 41
click at [982, 661] on input "False" at bounding box center [976, 654] width 14 height 11
radio input "true"
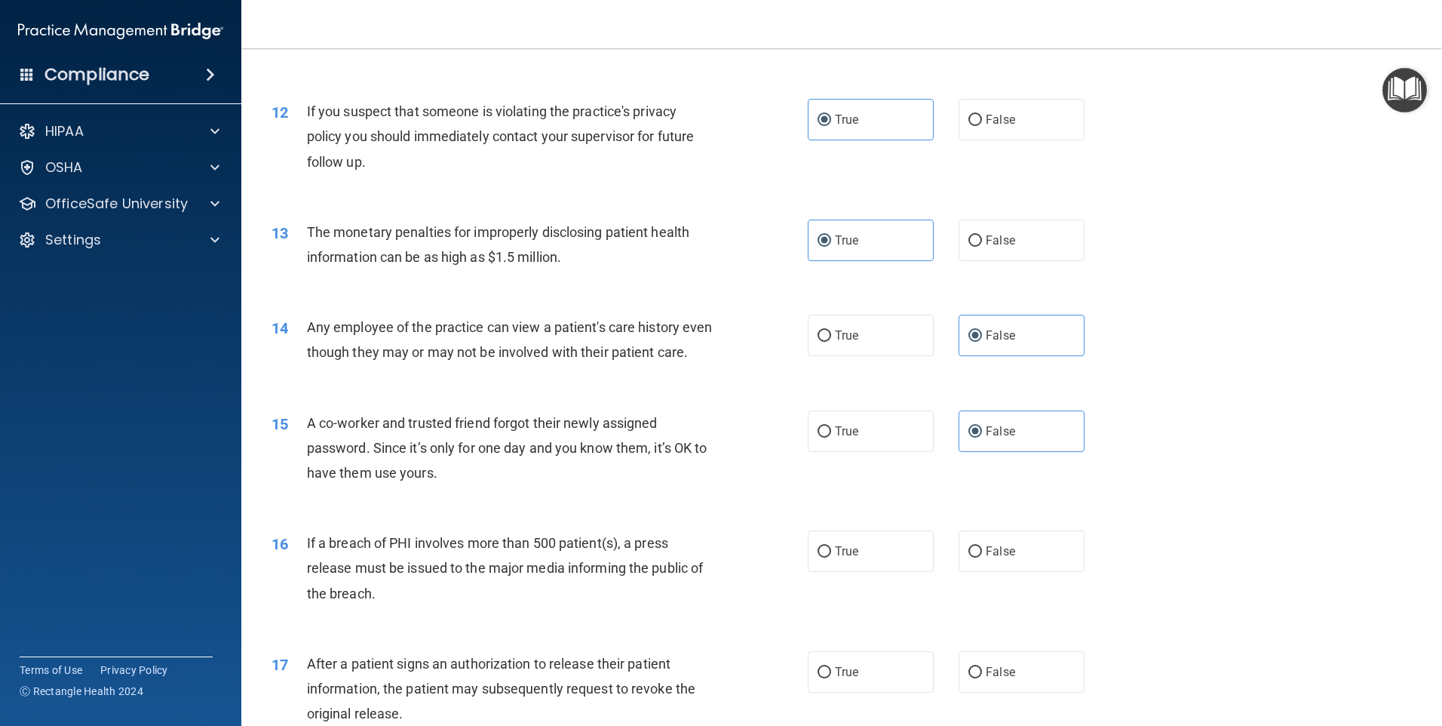
scroll to position [1207, 0]
click at [887, 569] on label "True" at bounding box center [871, 547] width 126 height 41
click at [831, 554] on input "True" at bounding box center [825, 548] width 14 height 11
radio input "true"
click at [874, 689] on label "True" at bounding box center [871, 668] width 126 height 41
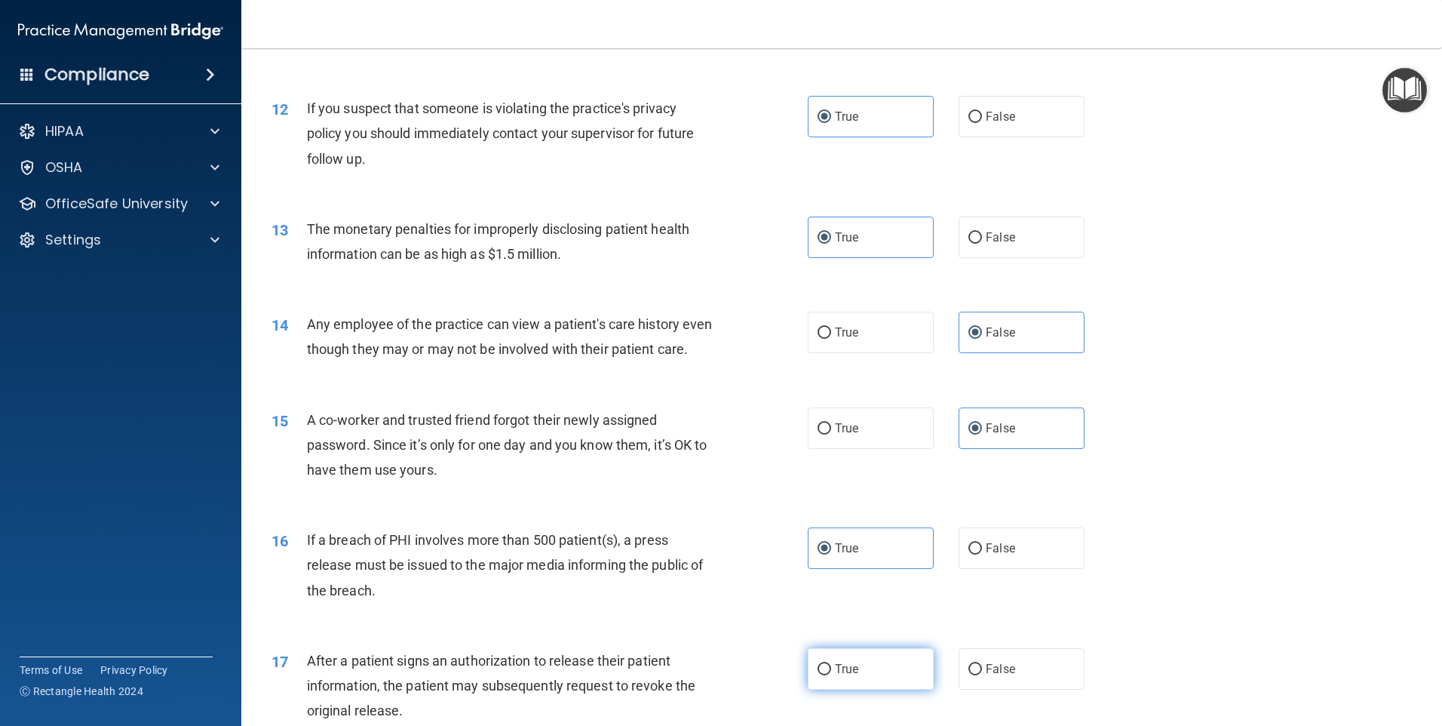
click at [831, 675] on input "True" at bounding box center [825, 669] width 14 height 11
radio input "true"
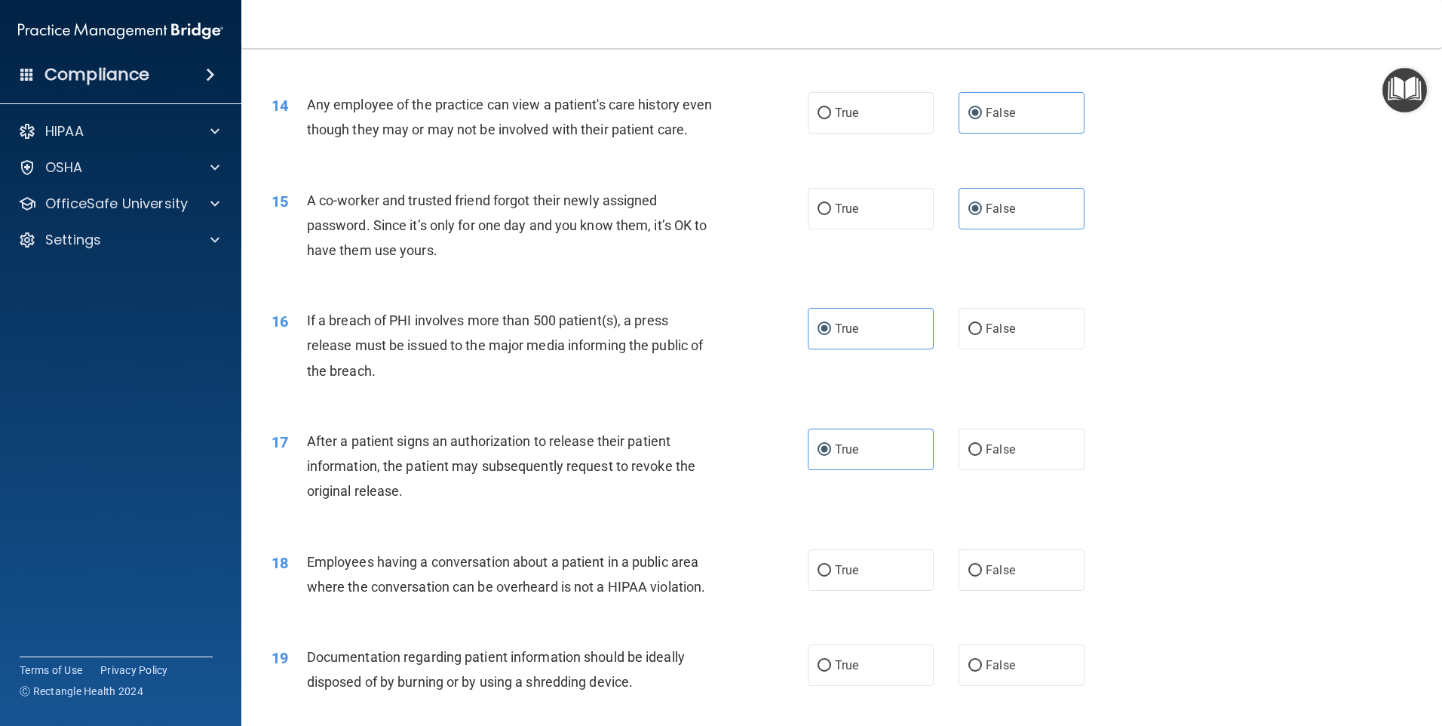
scroll to position [1433, 0]
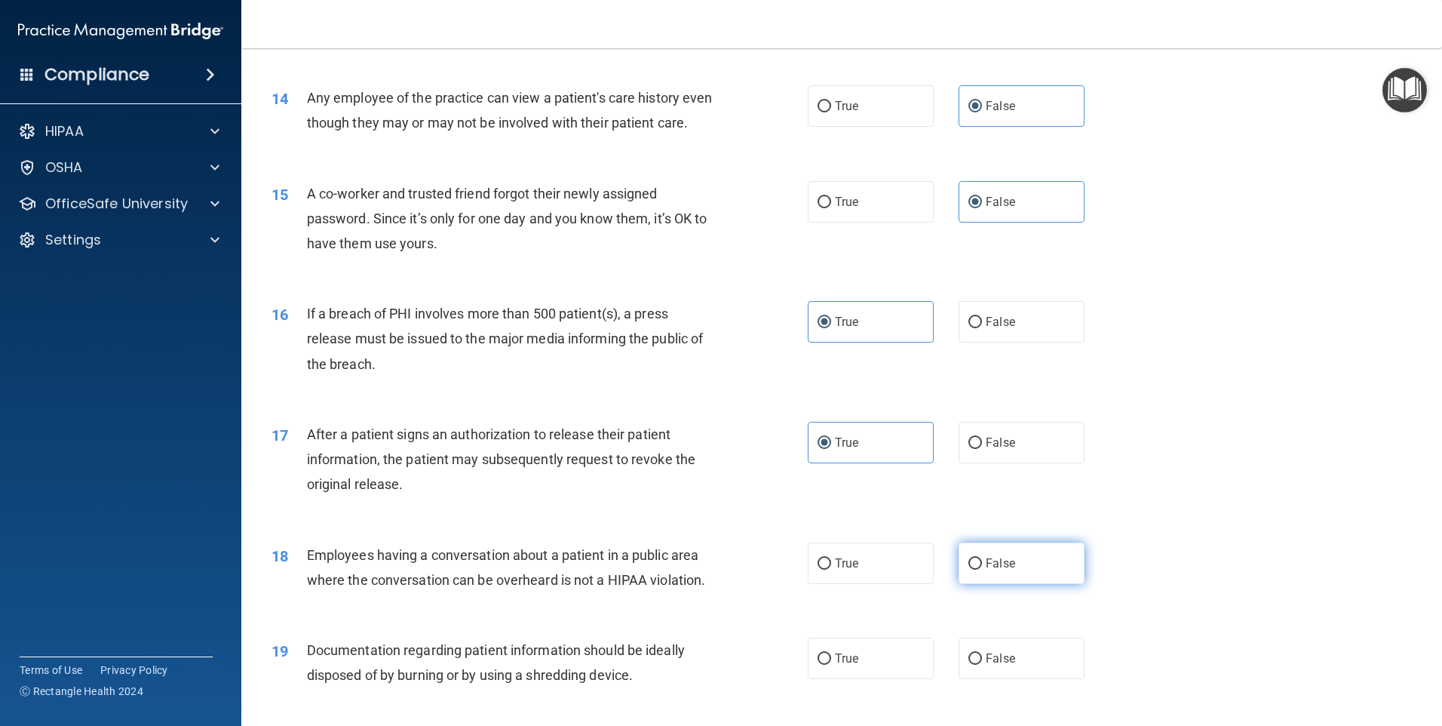
click at [1002, 570] on span "False" at bounding box center [1000, 563] width 29 height 14
click at [982, 570] on input "False" at bounding box center [976, 563] width 14 height 11
radio input "true"
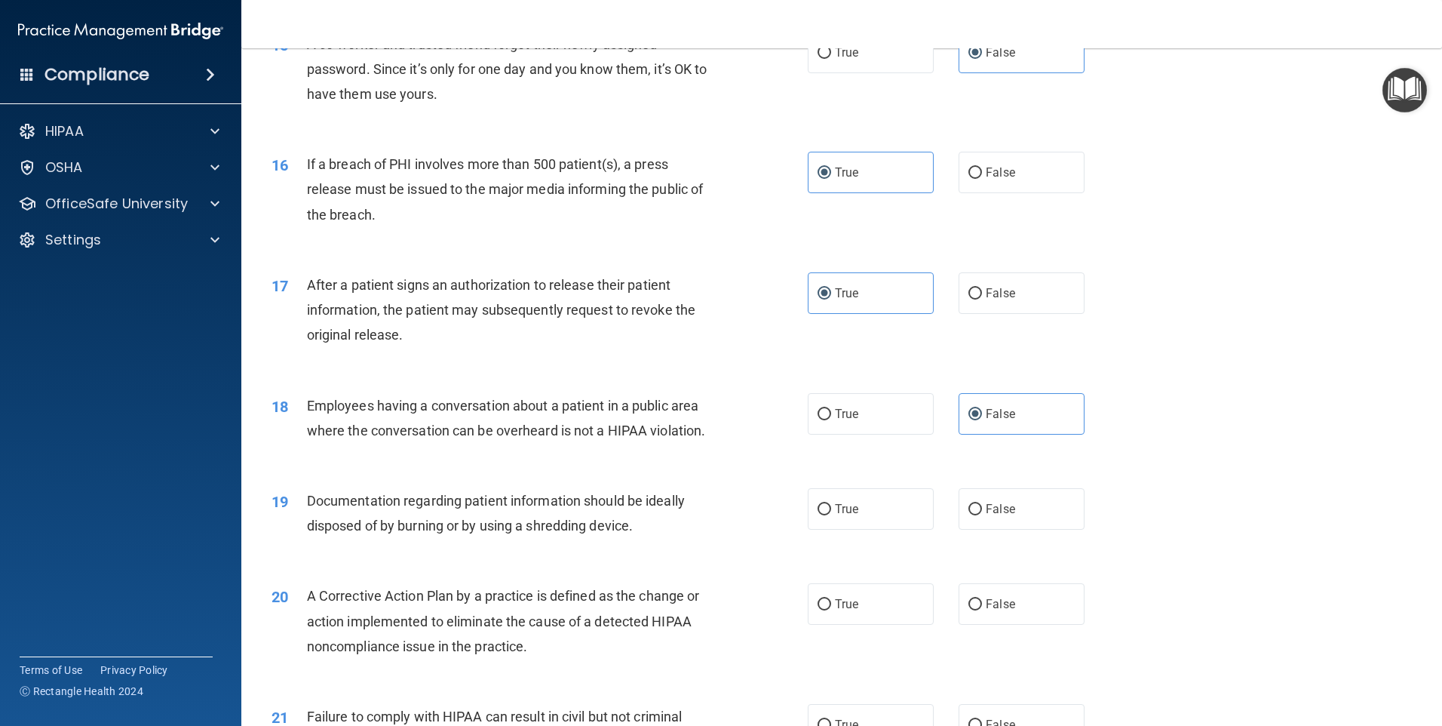
scroll to position [1584, 0]
click at [859, 528] on label "True" at bounding box center [871, 507] width 126 height 41
click at [831, 514] on input "True" at bounding box center [825, 507] width 14 height 11
radio input "true"
click at [867, 623] on label "True" at bounding box center [871, 602] width 126 height 41
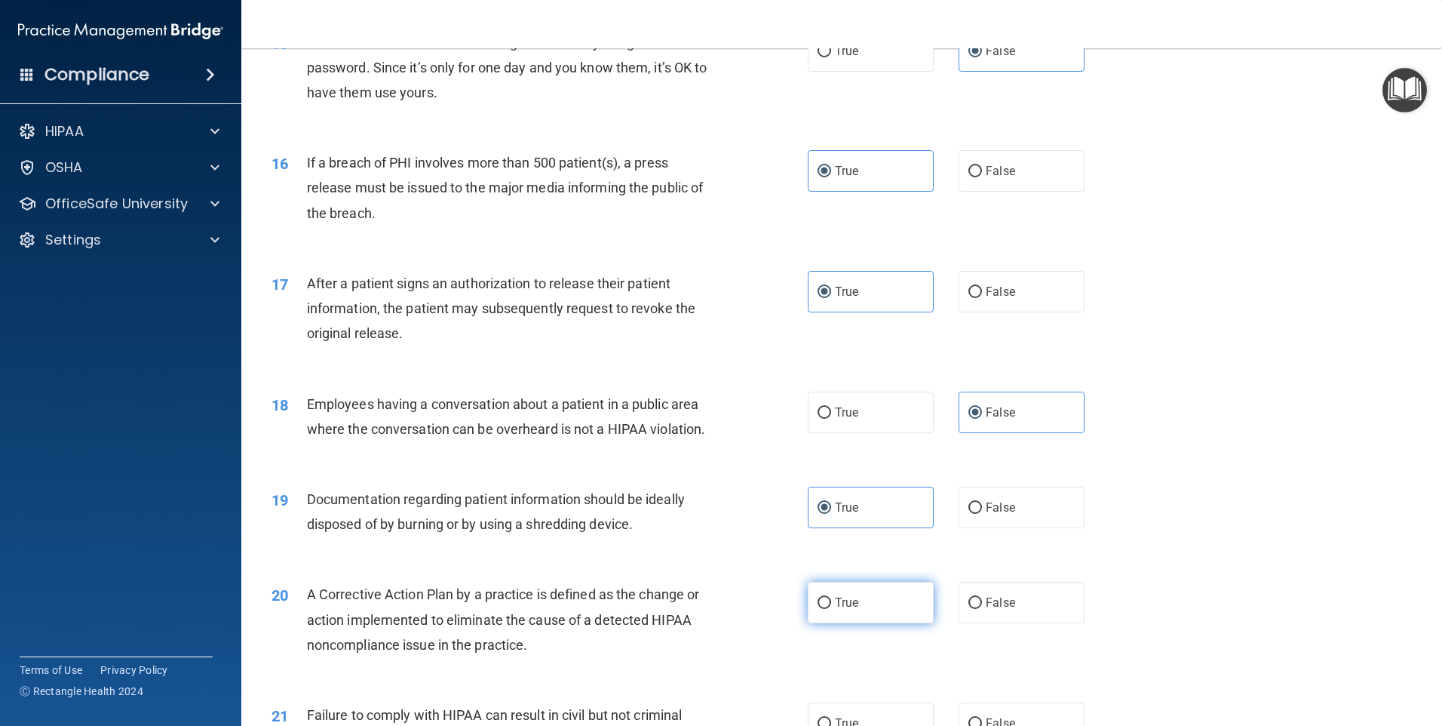
click at [831, 609] on input "True" at bounding box center [825, 602] width 14 height 11
radio input "true"
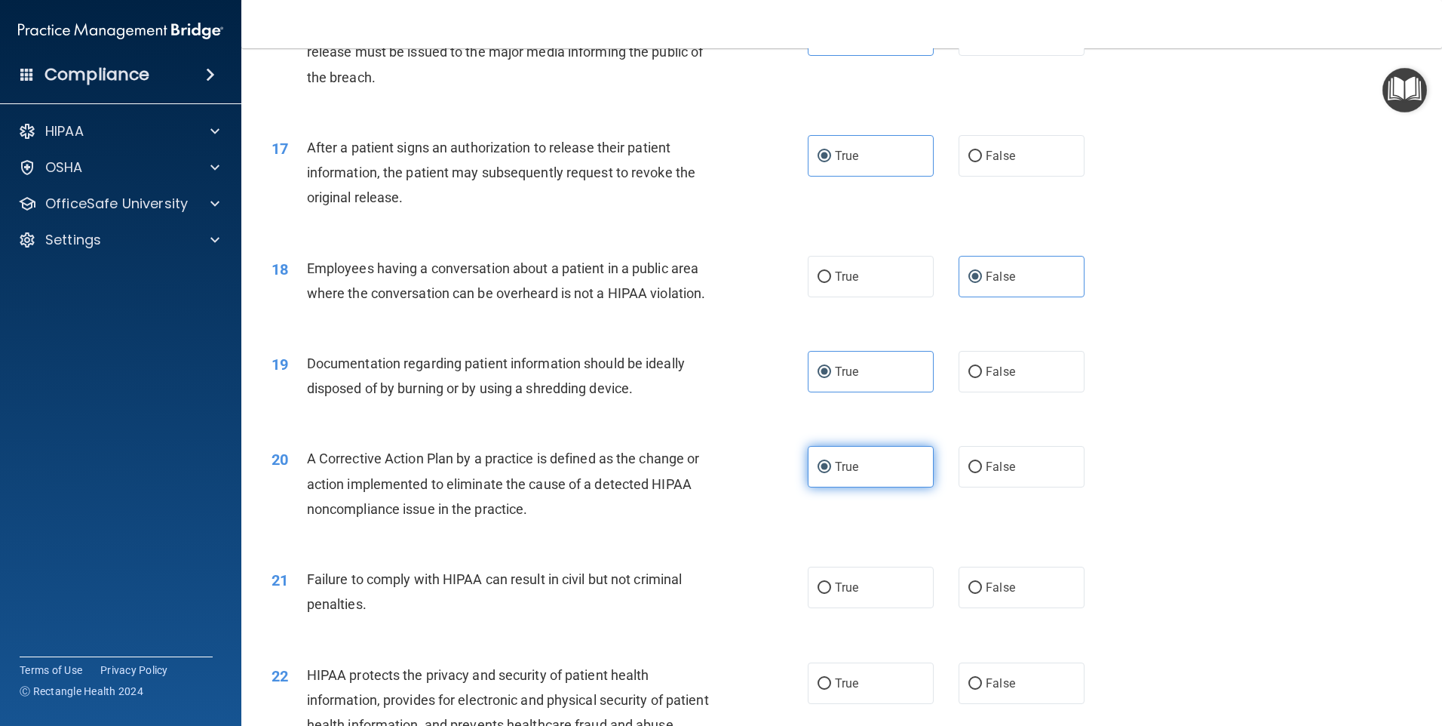
scroll to position [1735, 0]
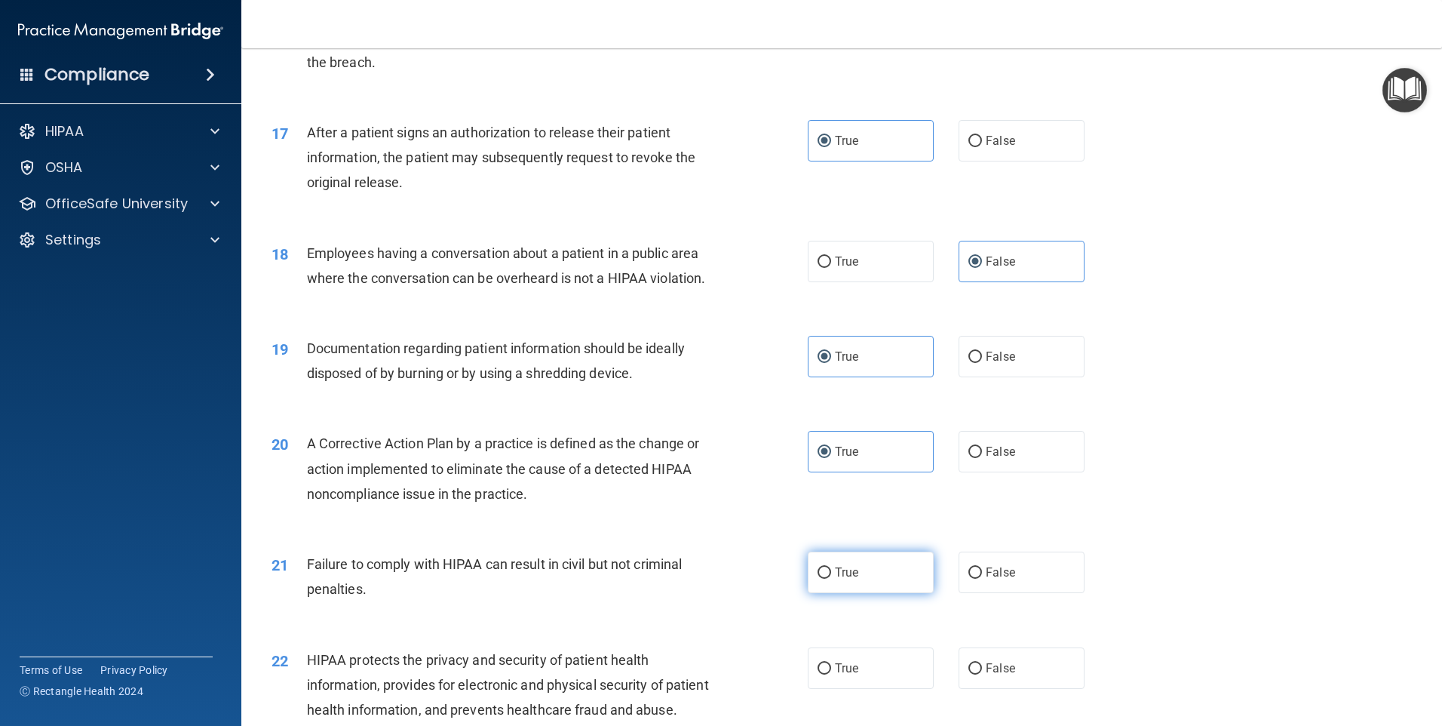
click at [869, 593] on label "True" at bounding box center [871, 571] width 126 height 41
click at [831, 579] on input "True" at bounding box center [825, 572] width 14 height 11
radio input "true"
click at [987, 593] on label "False" at bounding box center [1022, 571] width 126 height 41
click at [982, 579] on input "False" at bounding box center [976, 572] width 14 height 11
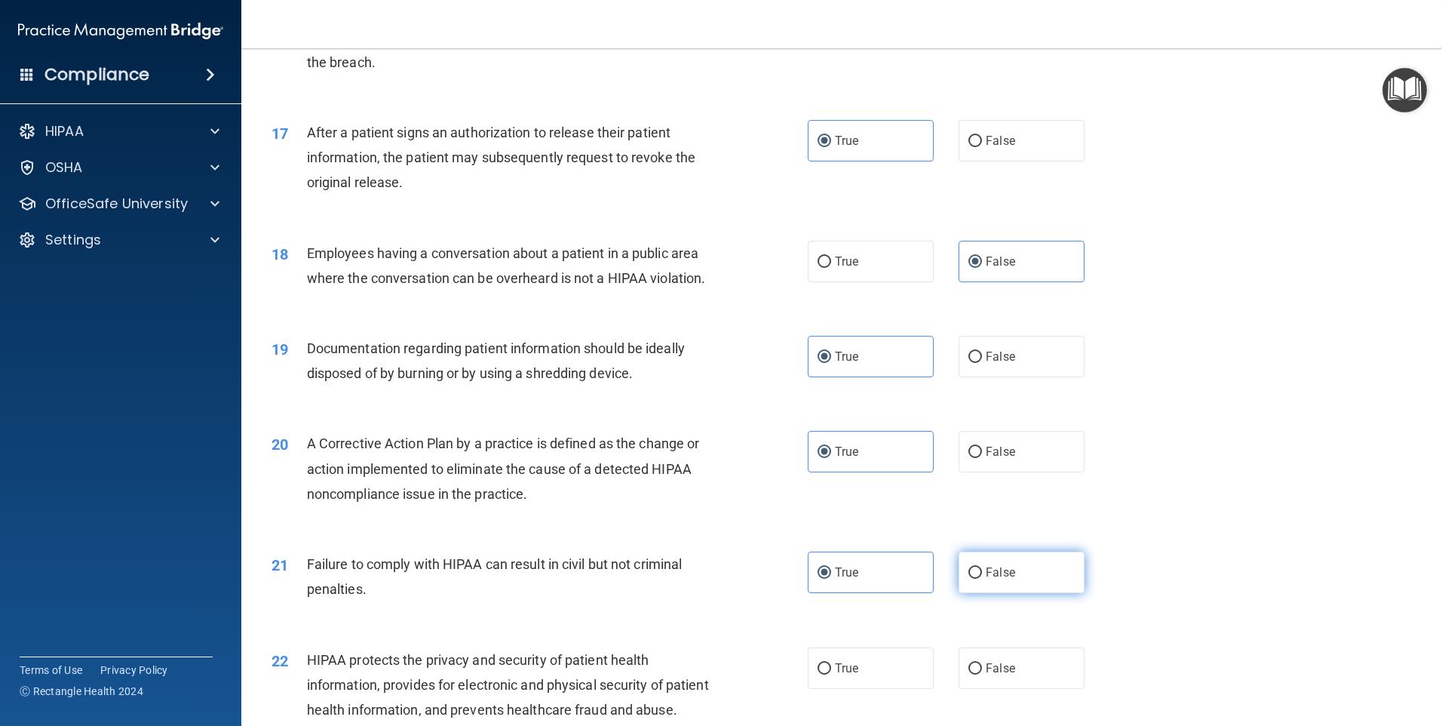
radio input "true"
radio input "false"
click at [886, 680] on label "True" at bounding box center [871, 667] width 126 height 41
click at [831, 674] on input "True" at bounding box center [825, 668] width 14 height 11
radio input "true"
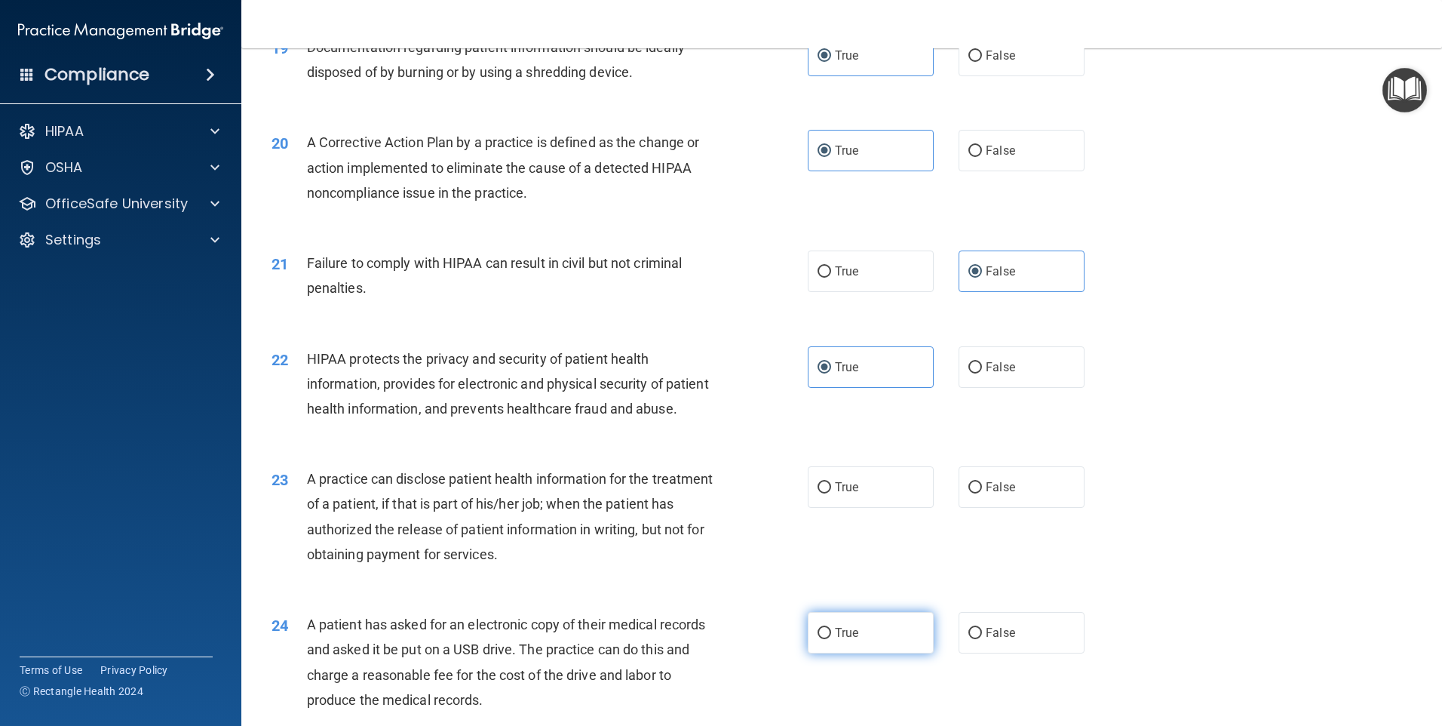
scroll to position [2037, 0]
click at [985, 507] on label "False" at bounding box center [1022, 485] width 126 height 41
click at [982, 493] on input "False" at bounding box center [976, 486] width 14 height 11
radio input "true"
click at [880, 652] on label "True" at bounding box center [871, 631] width 126 height 41
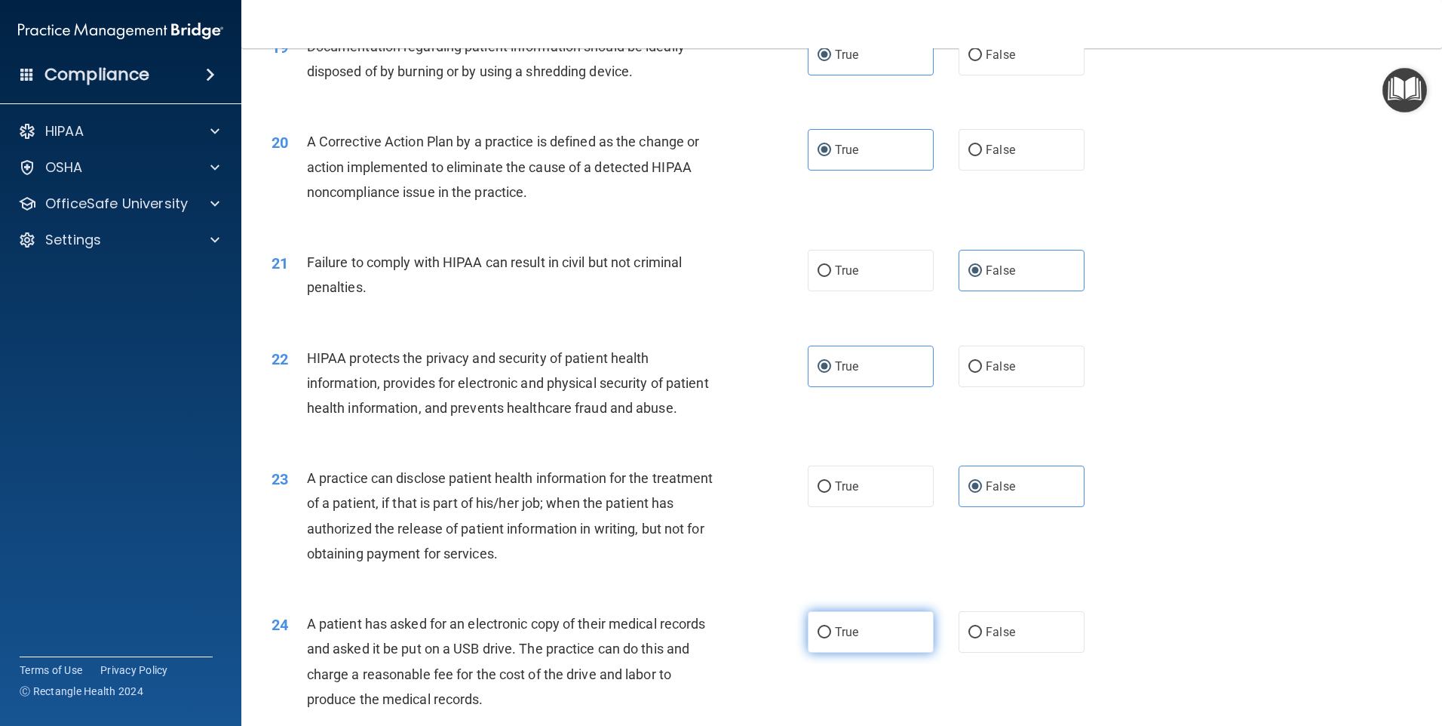
click at [831, 638] on input "True" at bounding box center [825, 632] width 14 height 11
radio input "true"
click at [988, 639] on span "False" at bounding box center [1000, 632] width 29 height 14
click at [982, 638] on input "False" at bounding box center [976, 632] width 14 height 11
radio input "true"
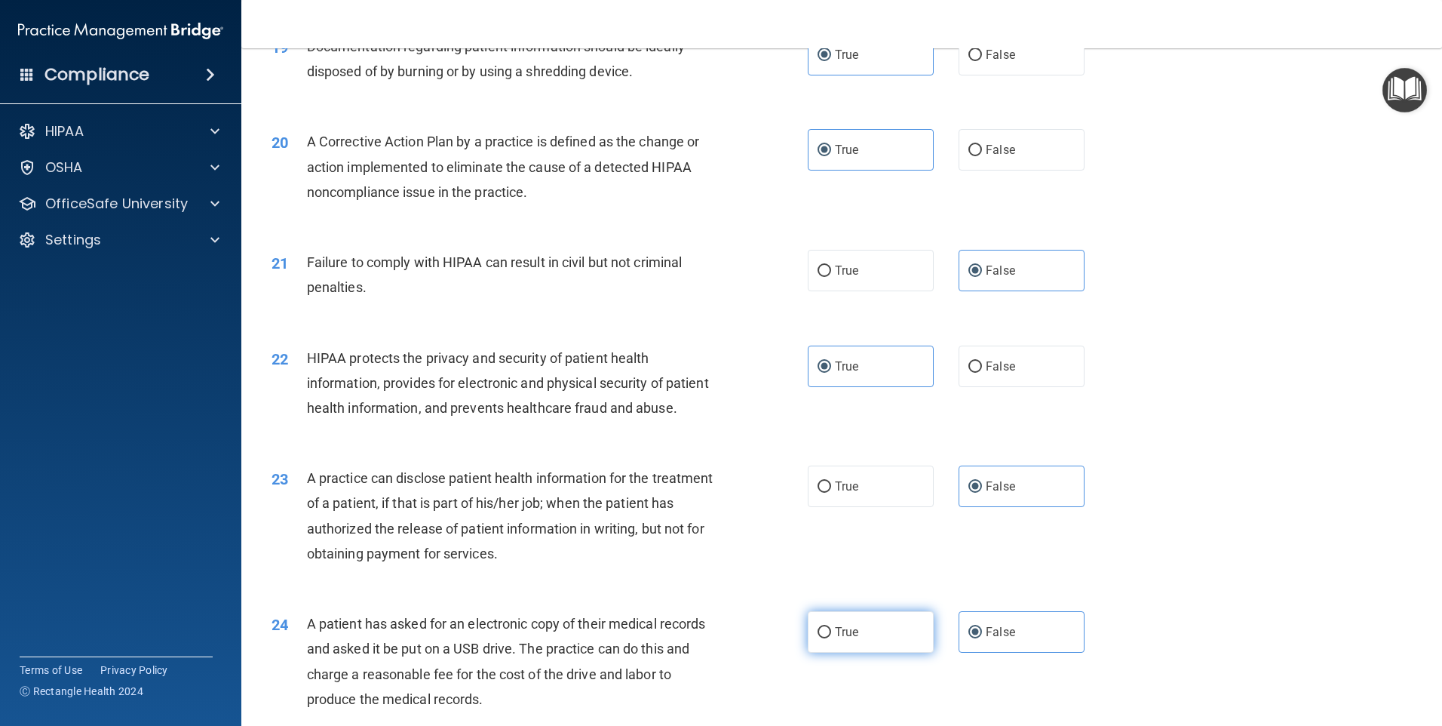
click at [870, 652] on label "True" at bounding box center [871, 631] width 126 height 41
click at [831, 638] on input "True" at bounding box center [825, 632] width 14 height 11
radio input "true"
radio input "false"
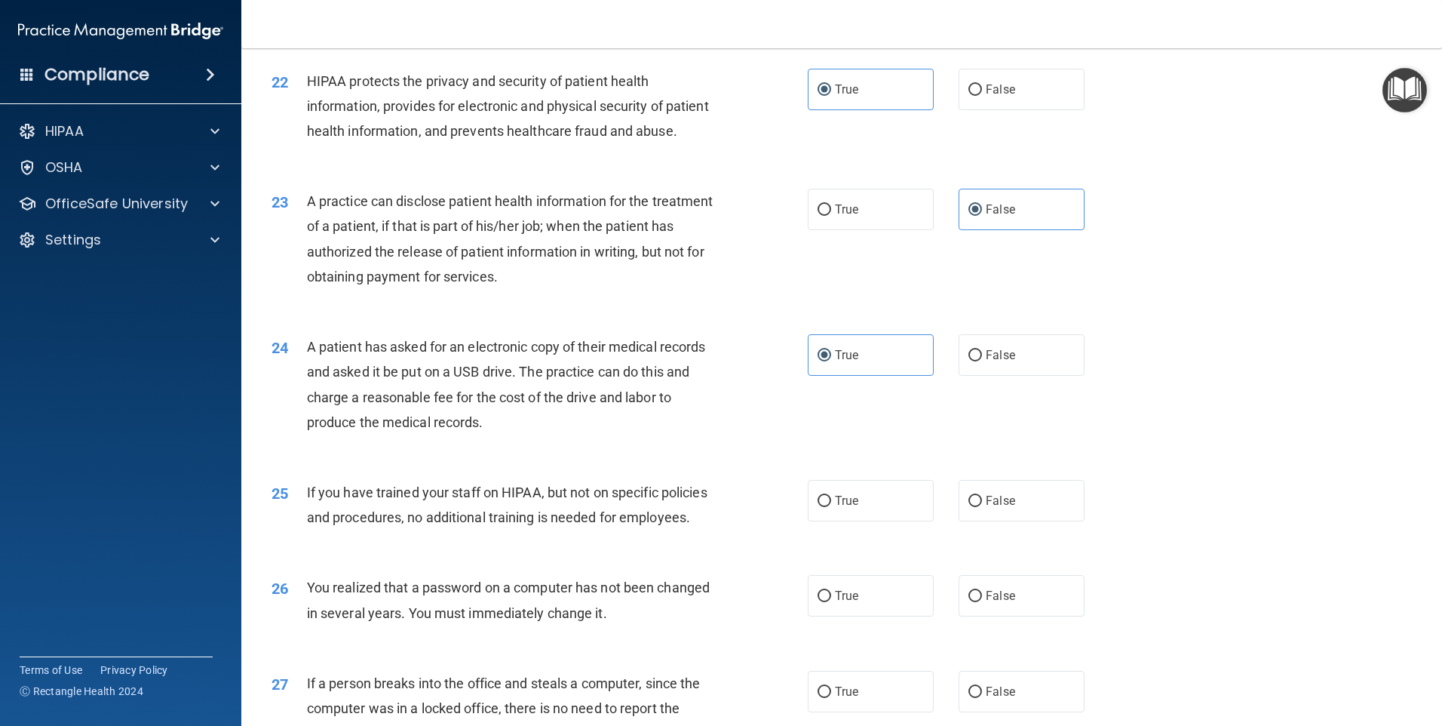
scroll to position [2338, 0]
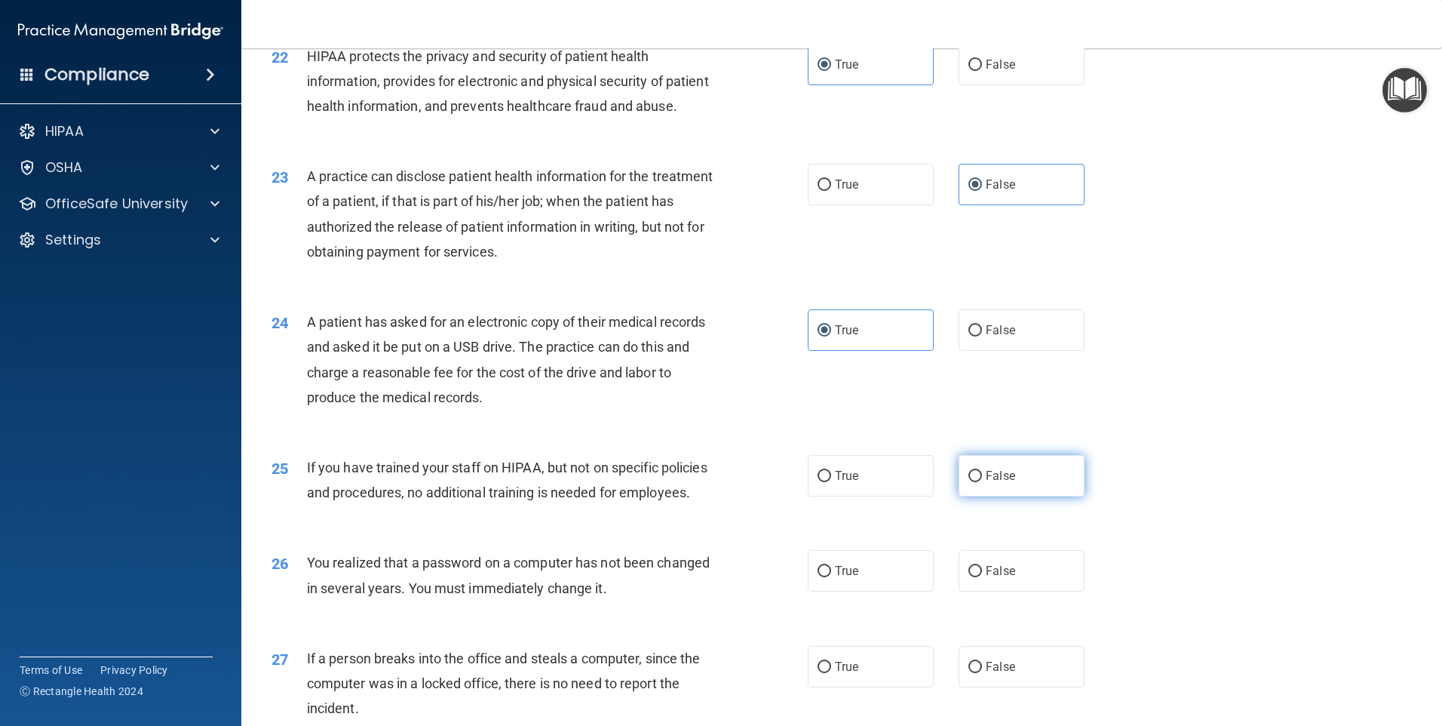
click at [996, 496] on label "False" at bounding box center [1022, 475] width 126 height 41
click at [982, 482] on input "False" at bounding box center [976, 476] width 14 height 11
radio input "true"
click at [892, 591] on label "True" at bounding box center [871, 570] width 126 height 41
click at [831, 577] on input "True" at bounding box center [825, 571] width 14 height 11
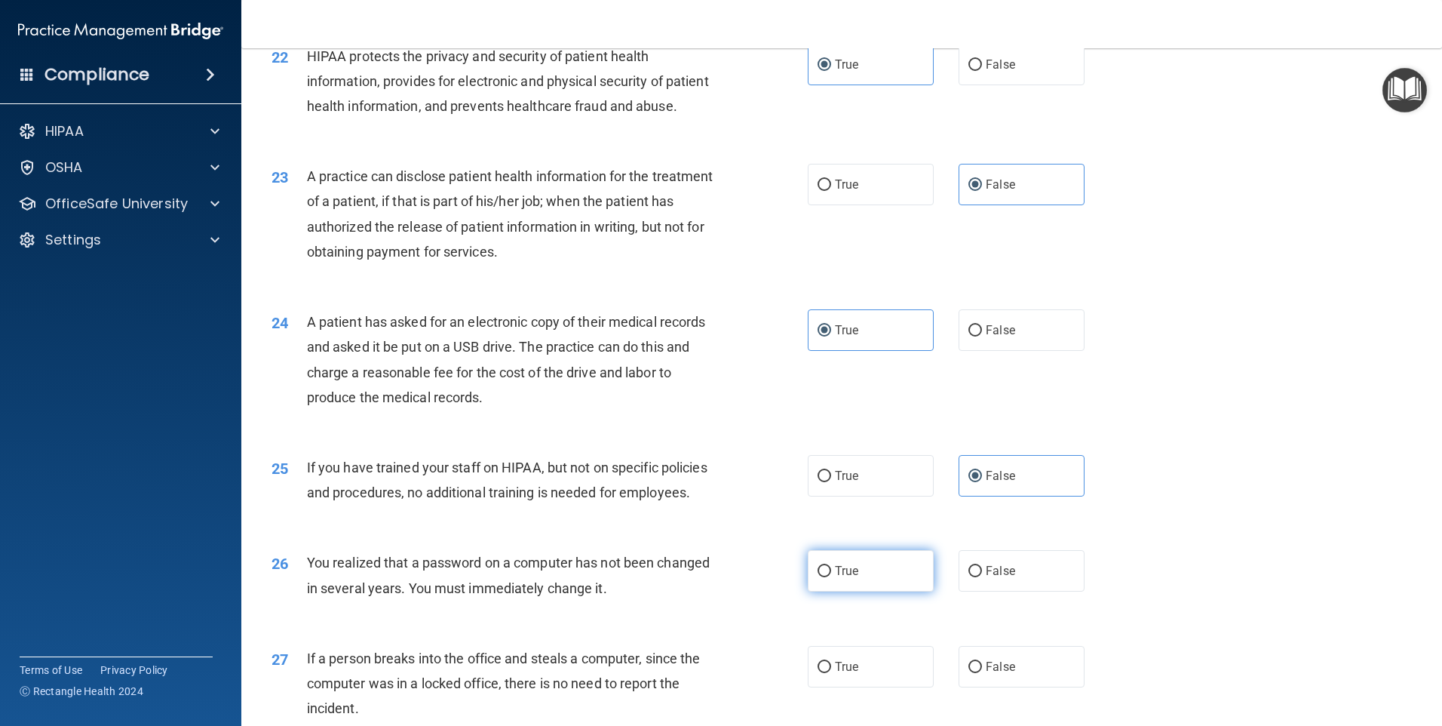
radio input "true"
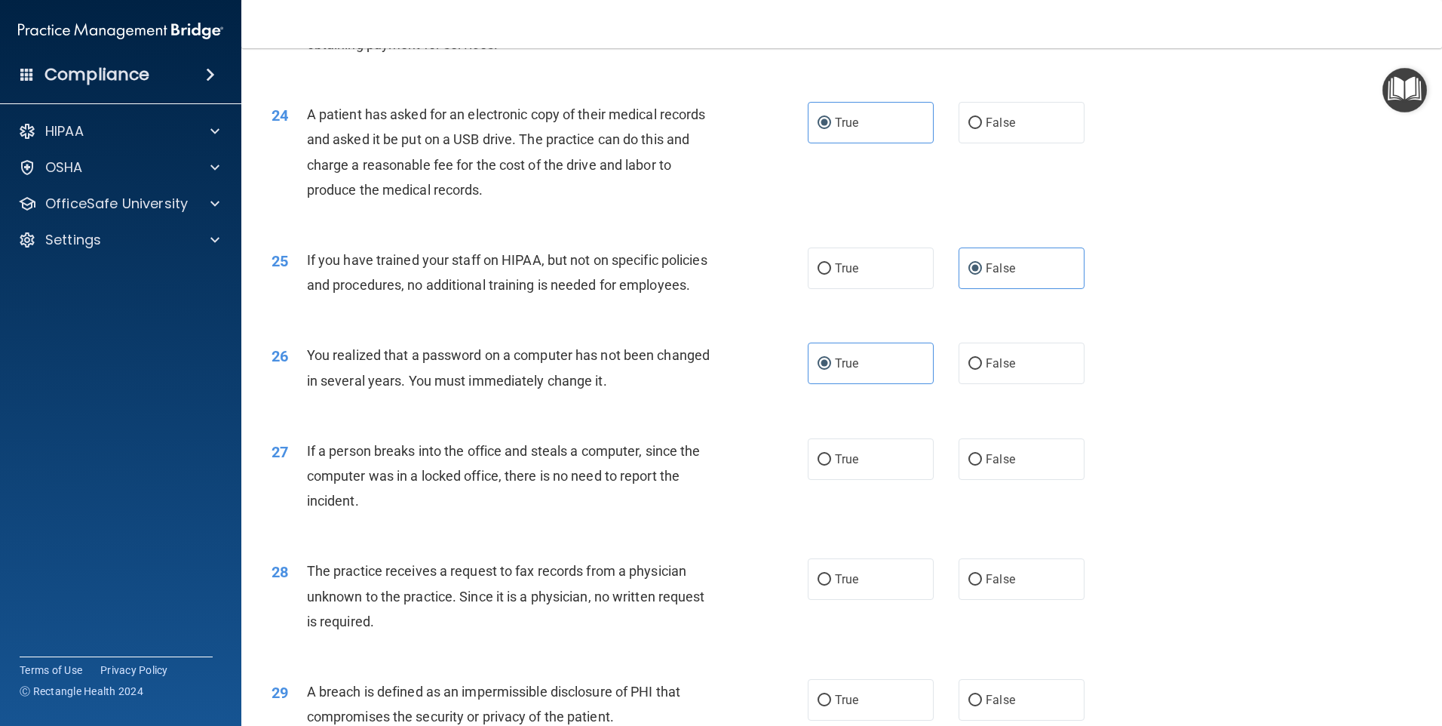
scroll to position [2640, 0]
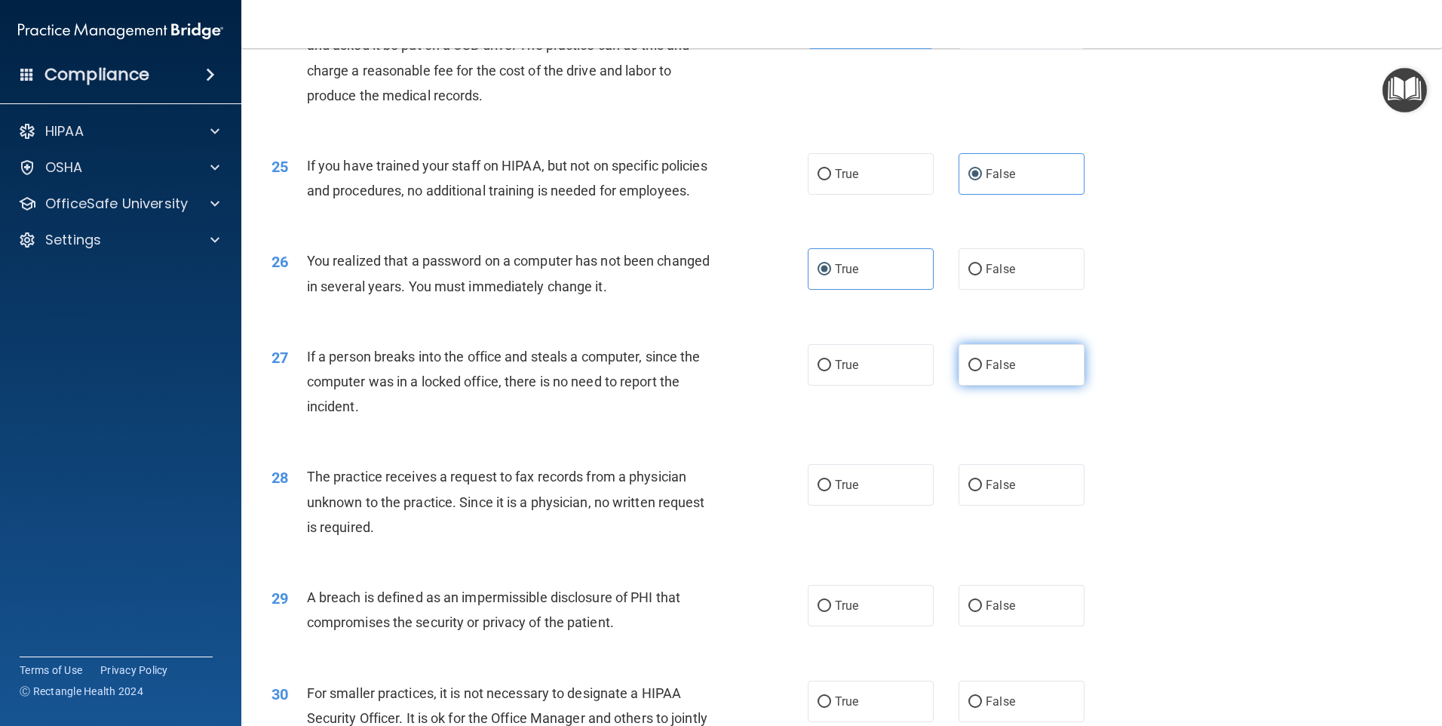
click at [1003, 372] on span "False" at bounding box center [1000, 365] width 29 height 14
click at [982, 371] on input "False" at bounding box center [976, 365] width 14 height 11
radio input "true"
click at [1037, 505] on label "False" at bounding box center [1022, 484] width 126 height 41
click at [982, 491] on input "False" at bounding box center [976, 485] width 14 height 11
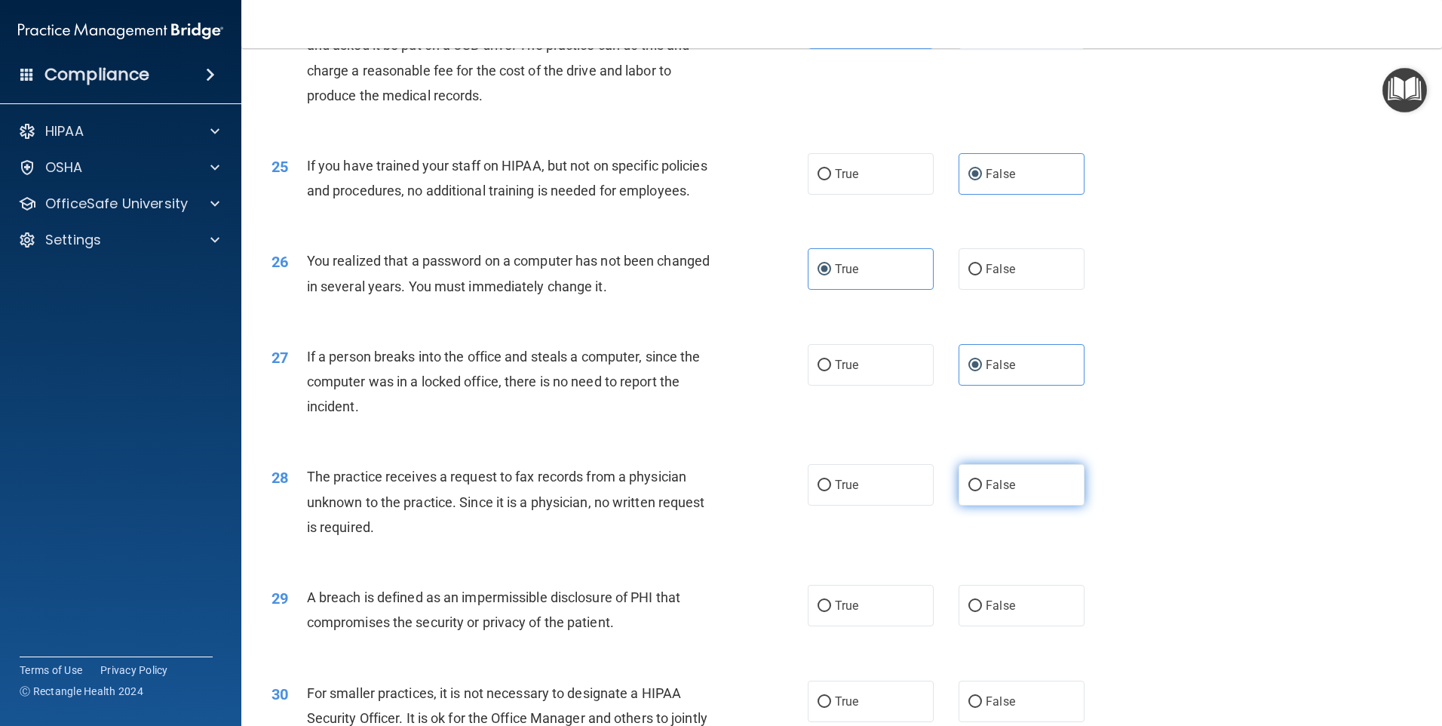
radio input "true"
click at [876, 626] on label "True" at bounding box center [871, 605] width 126 height 41
click at [831, 612] on input "True" at bounding box center [825, 605] width 14 height 11
radio input "true"
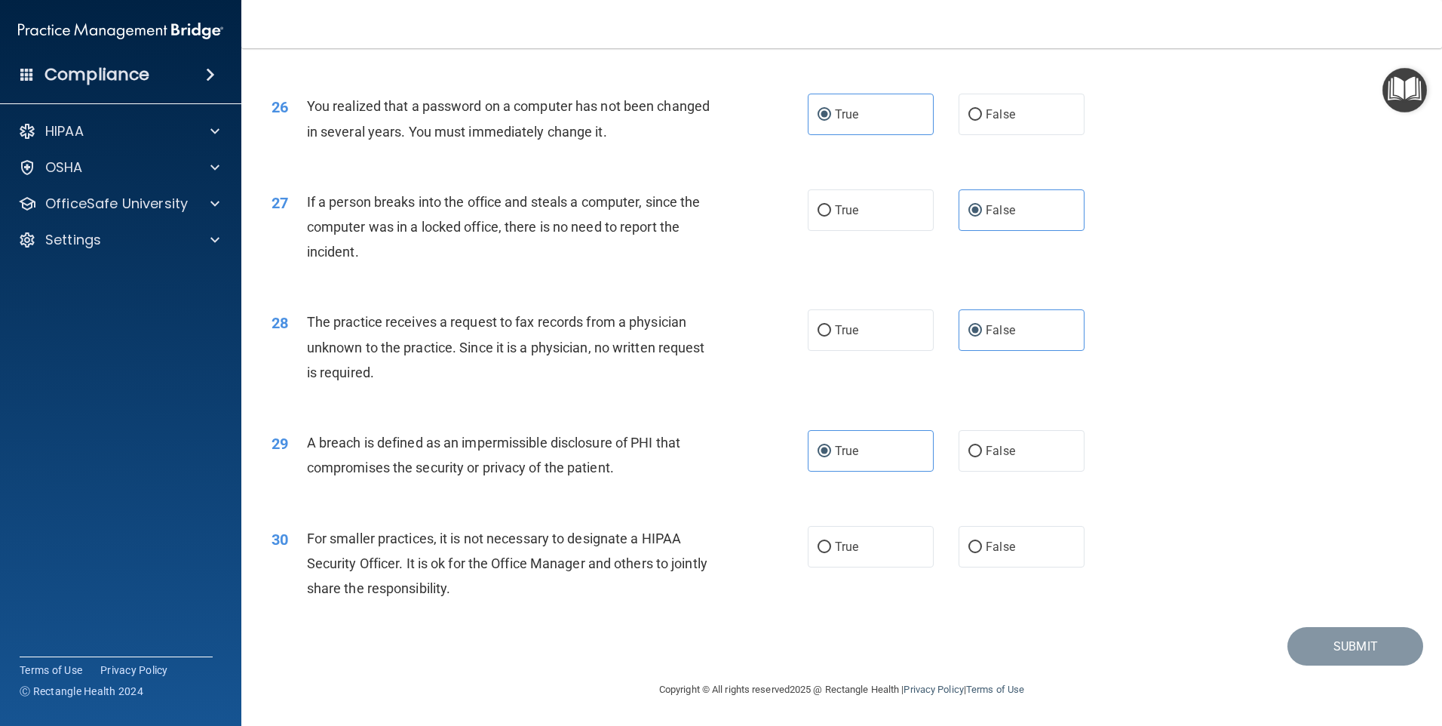
scroll to position [2869, 0]
click at [990, 545] on span "False" at bounding box center [1000, 546] width 29 height 14
click at [982, 545] on input "False" at bounding box center [976, 547] width 14 height 11
radio input "true"
click at [1335, 633] on button "Submit" at bounding box center [1356, 646] width 136 height 38
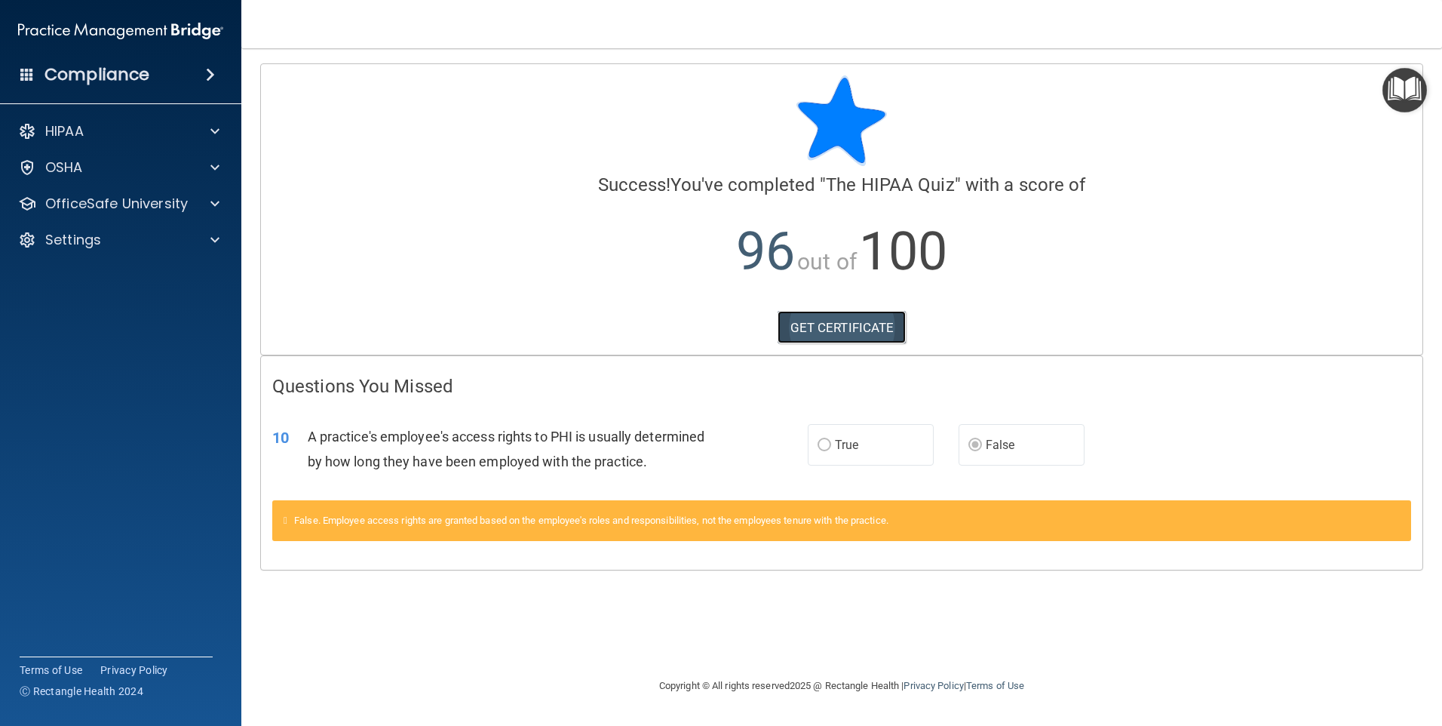
click at [883, 323] on link "GET CERTIFICATE" at bounding box center [842, 327] width 129 height 33
click at [76, 201] on p "OfficeSafe University" at bounding box center [116, 204] width 143 height 18
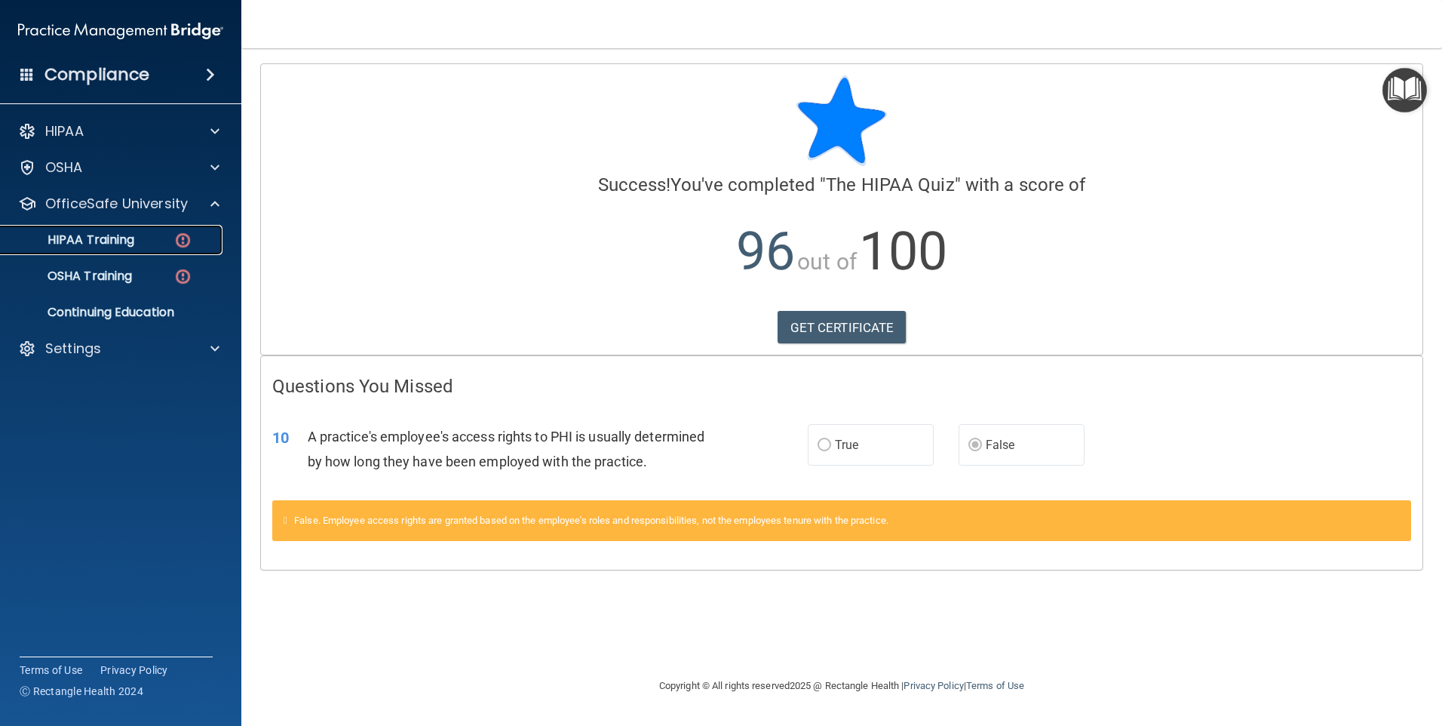
click at [62, 245] on p "HIPAA Training" at bounding box center [72, 239] width 124 height 15
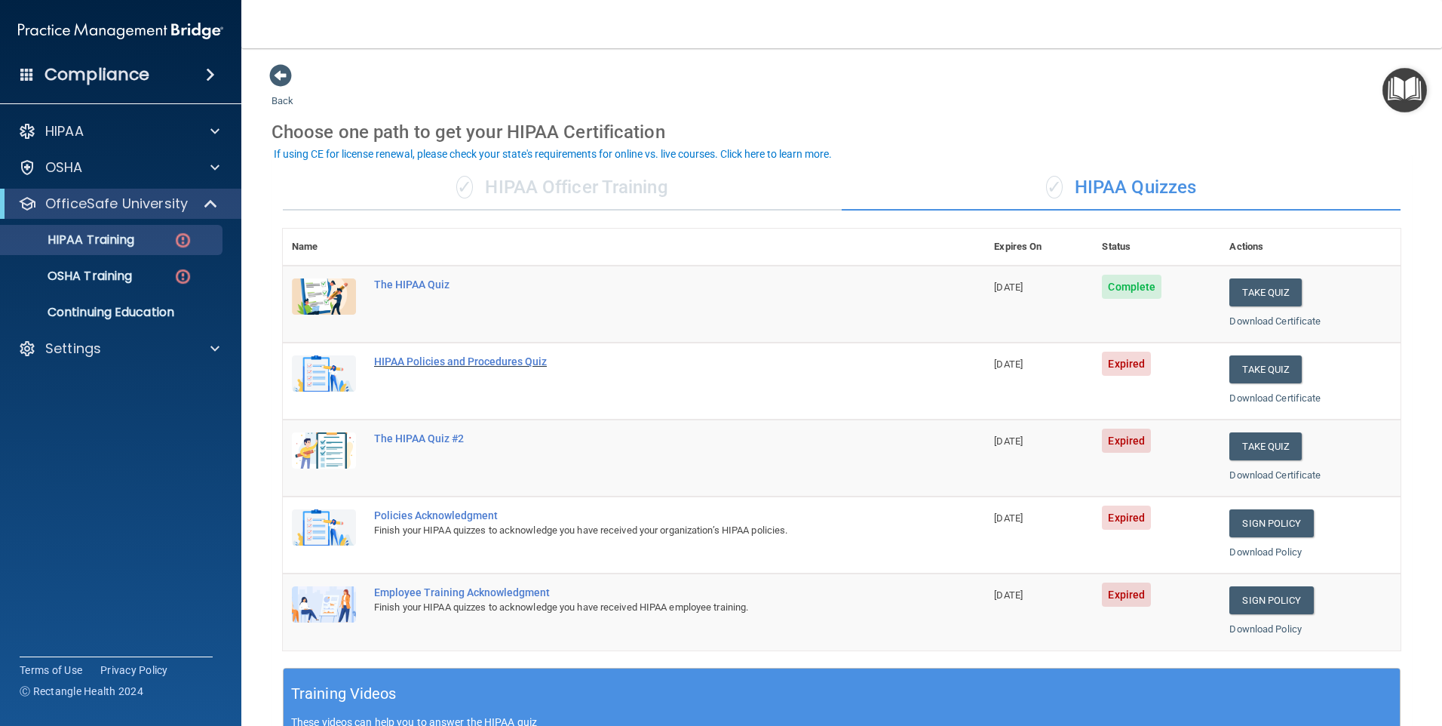
click at [484, 363] on div "HIPAA Policies and Procedures Quiz" at bounding box center [642, 361] width 536 height 12
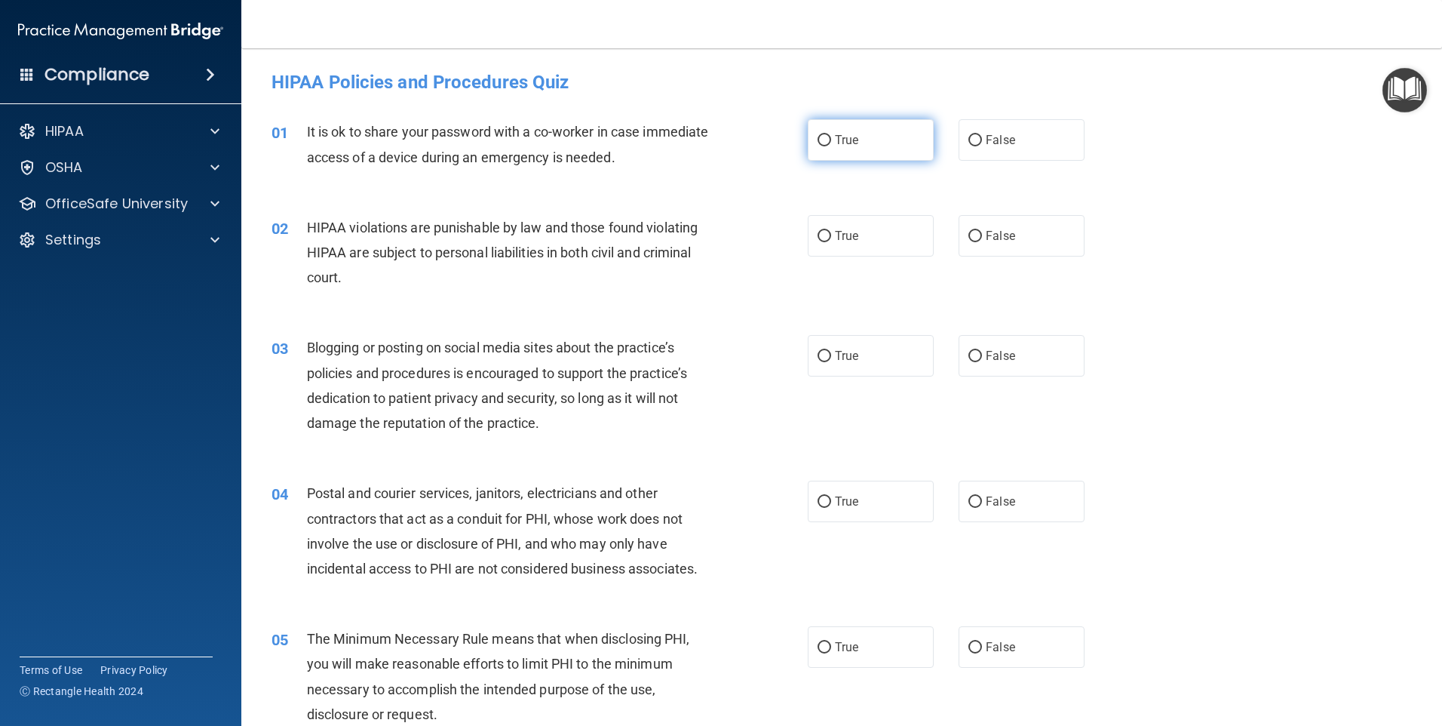
click at [898, 146] on label "True" at bounding box center [871, 139] width 126 height 41
click at [831, 146] on input "True" at bounding box center [825, 140] width 14 height 11
radio input "true"
click at [864, 229] on label "True" at bounding box center [871, 235] width 126 height 41
click at [831, 231] on input "True" at bounding box center [825, 236] width 14 height 11
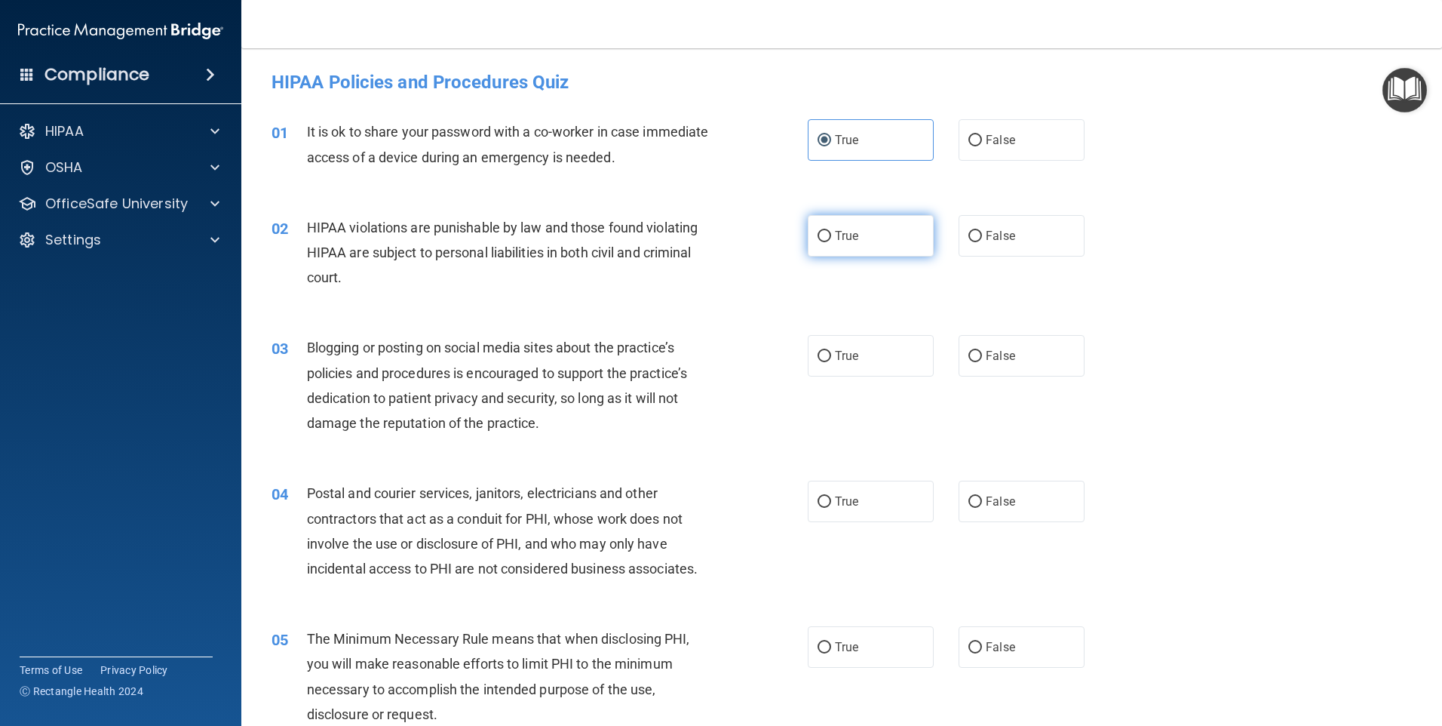
radio input "true"
click at [844, 342] on label "True" at bounding box center [871, 355] width 126 height 41
click at [831, 351] on input "True" at bounding box center [825, 356] width 14 height 11
radio input "true"
click at [831, 487] on label "True" at bounding box center [871, 501] width 126 height 41
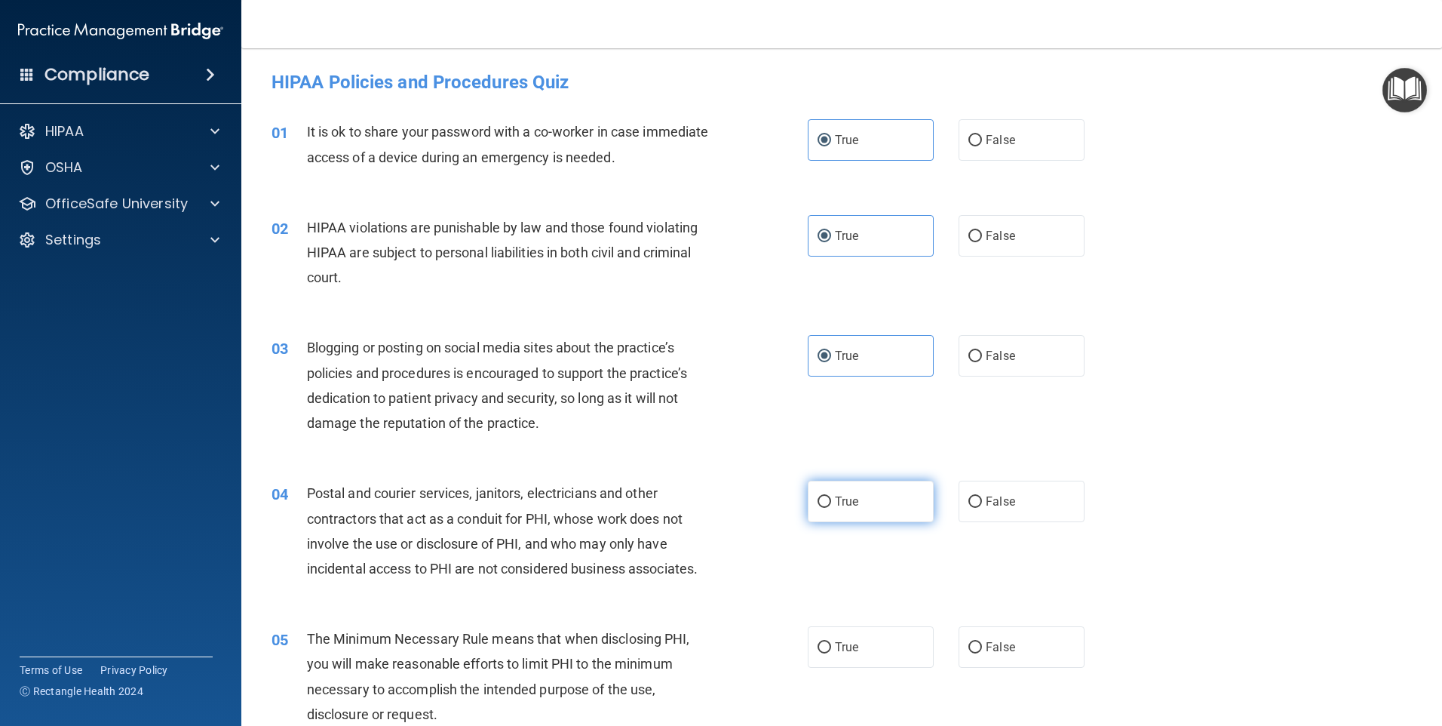
click at [831, 496] on input "True" at bounding box center [825, 501] width 14 height 11
radio input "true"
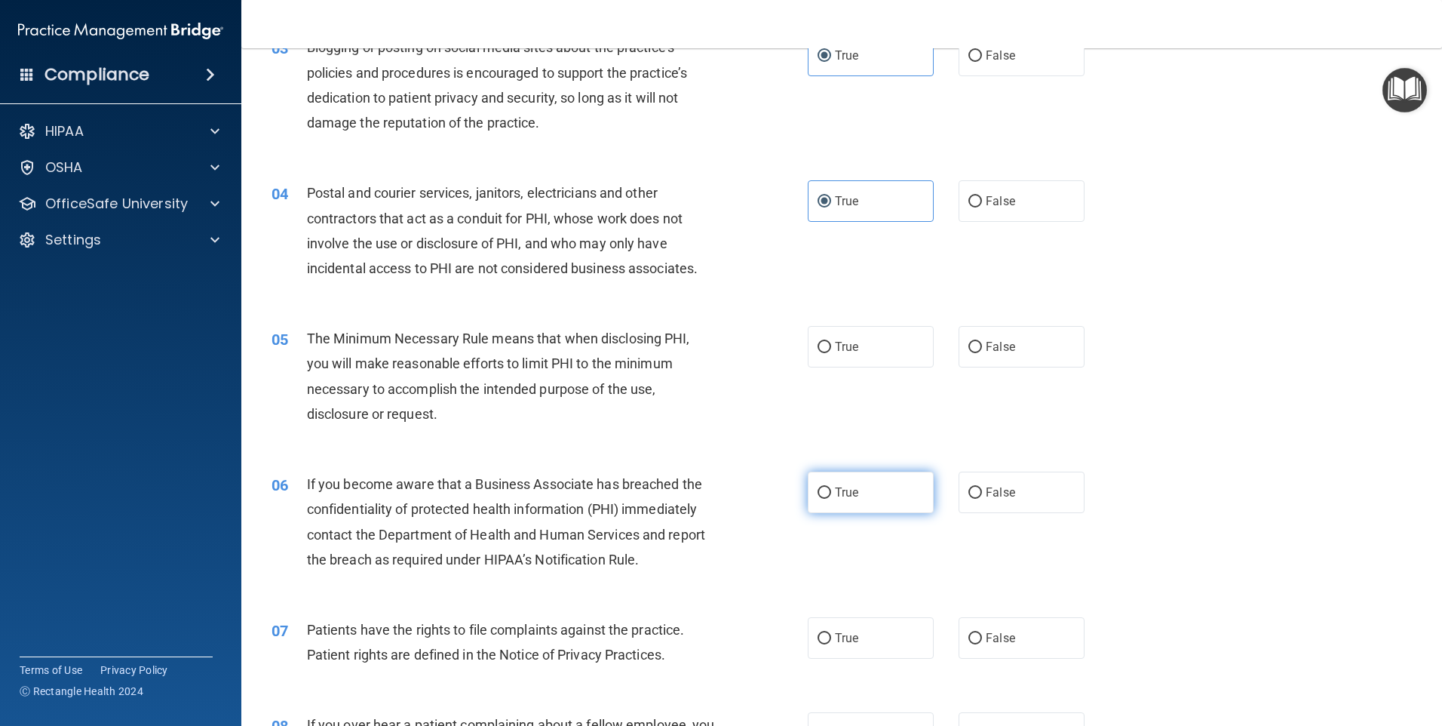
scroll to position [302, 0]
click at [868, 365] on label "True" at bounding box center [871, 344] width 126 height 41
click at [831, 352] on input "True" at bounding box center [825, 345] width 14 height 11
radio input "true"
click at [864, 480] on label "True" at bounding box center [871, 490] width 126 height 41
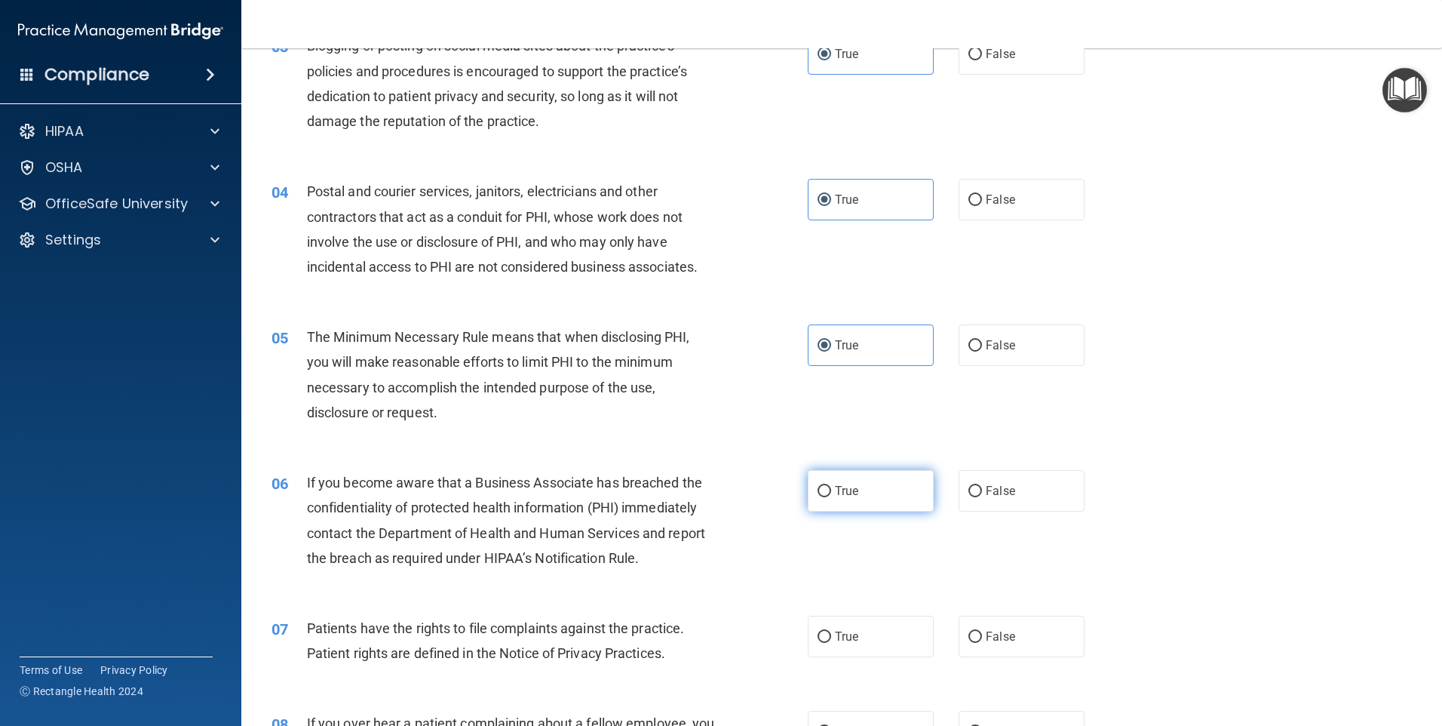
click at [831, 486] on input "True" at bounding box center [825, 491] width 14 height 11
radio input "true"
click at [888, 622] on label "True" at bounding box center [871, 636] width 126 height 41
click at [831, 631] on input "True" at bounding box center [825, 636] width 14 height 11
radio input "true"
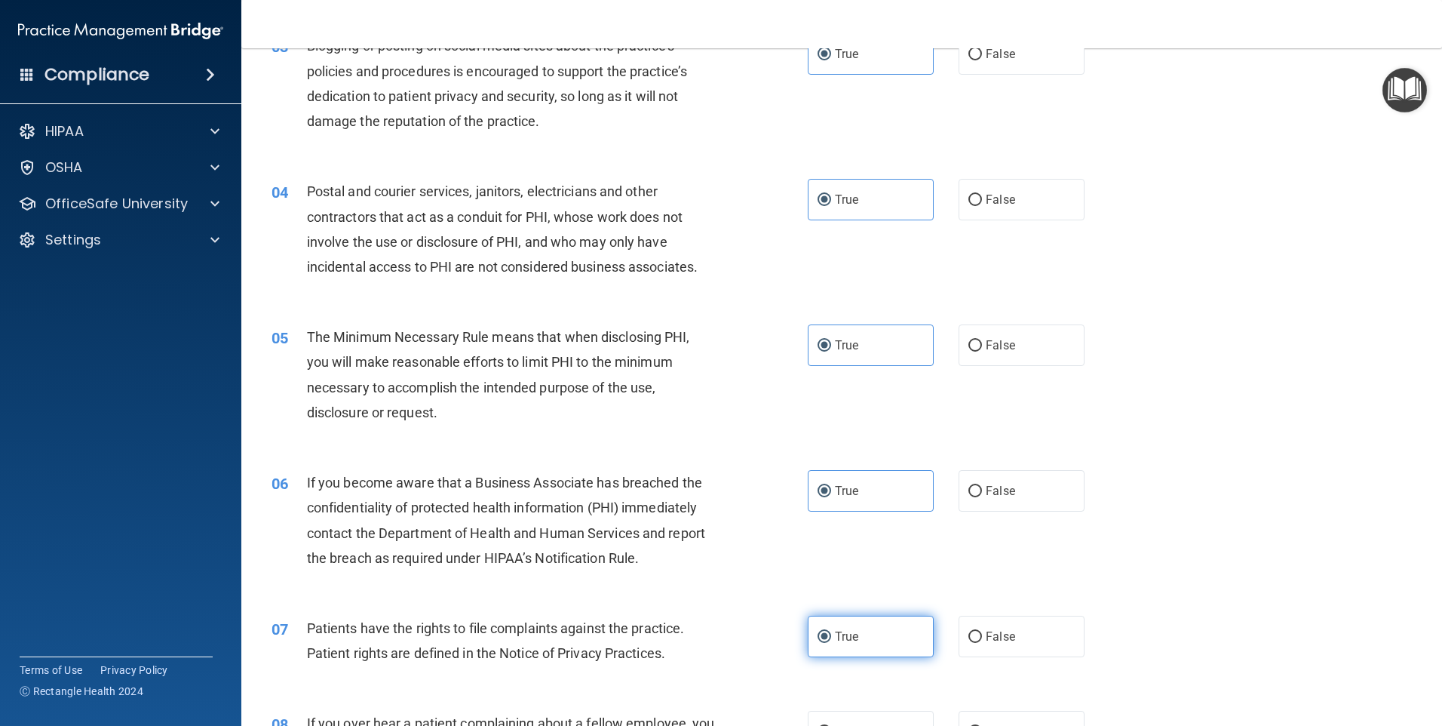
scroll to position [528, 0]
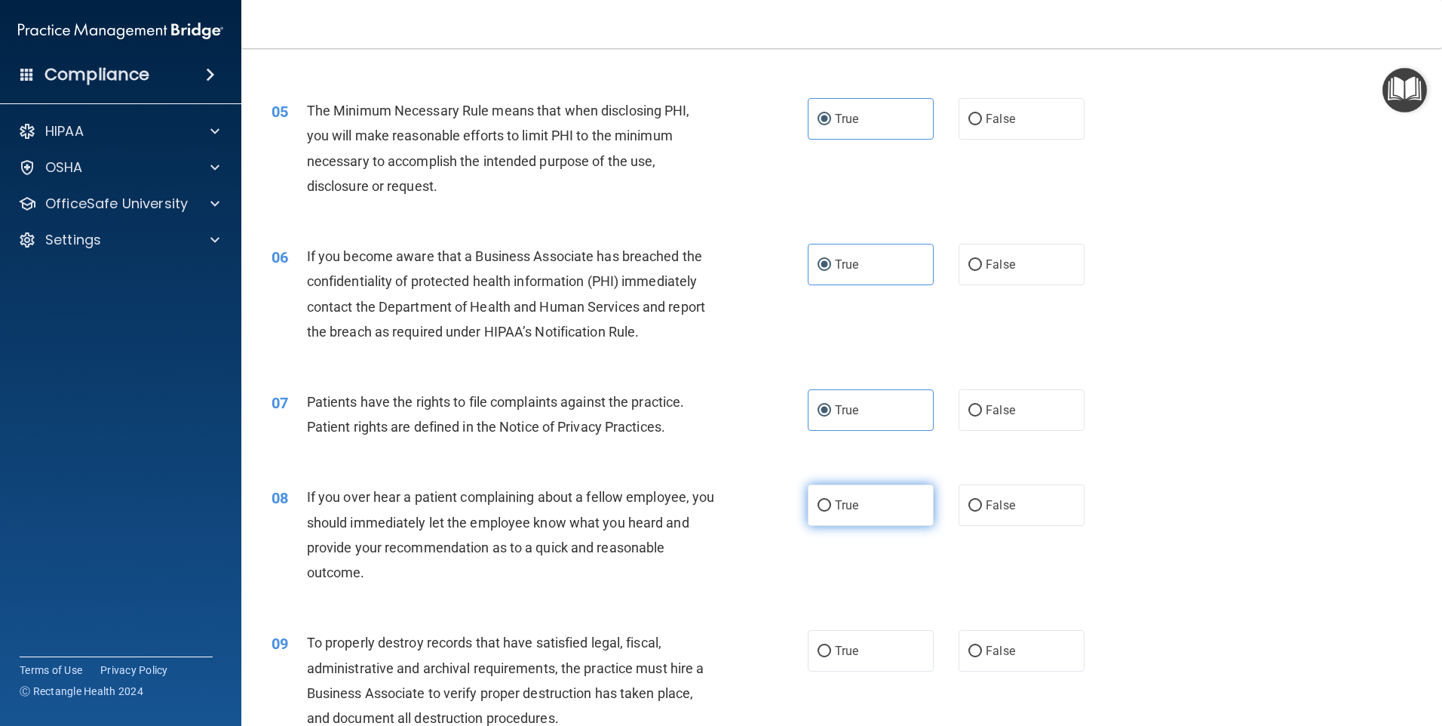
click at [892, 505] on label "True" at bounding box center [871, 504] width 126 height 41
click at [831, 505] on input "True" at bounding box center [825, 505] width 14 height 11
radio input "true"
click at [876, 659] on label "True" at bounding box center [871, 650] width 126 height 41
click at [831, 657] on input "True" at bounding box center [825, 651] width 14 height 11
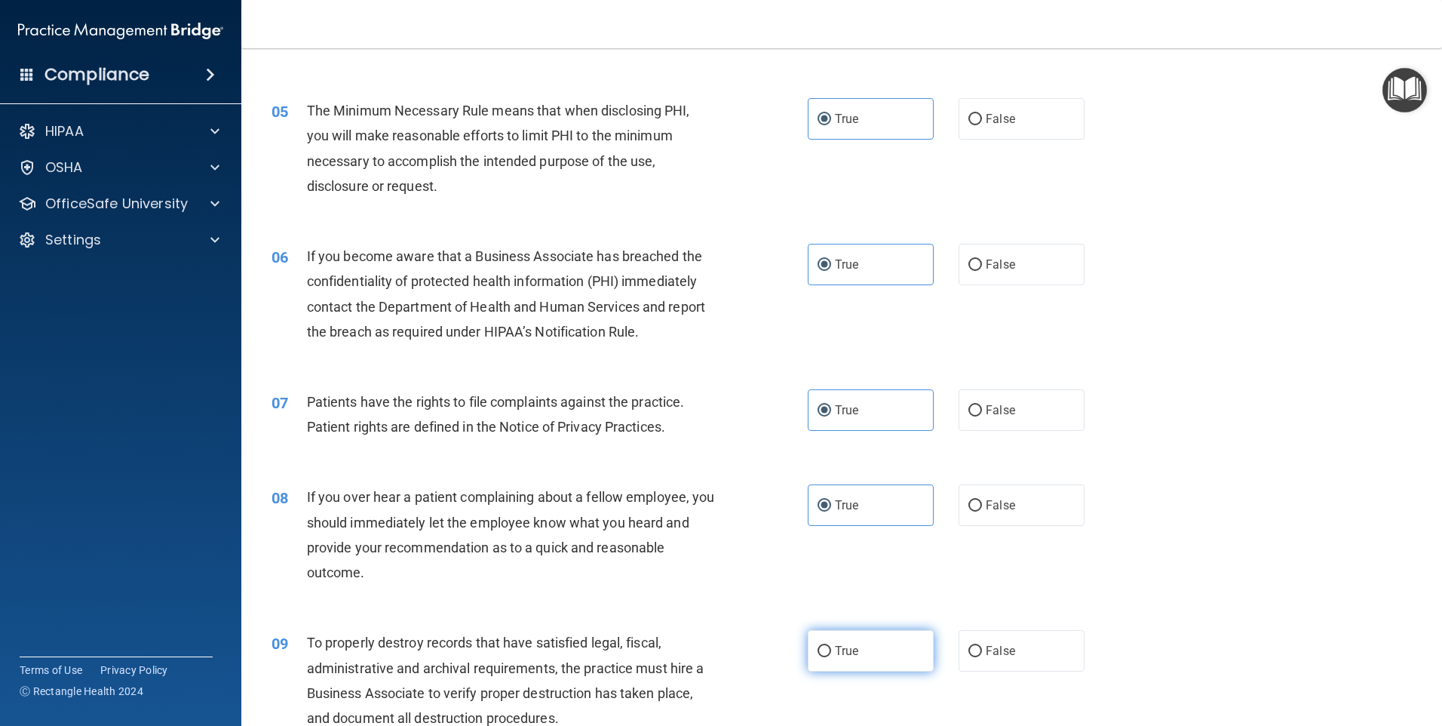
radio input "true"
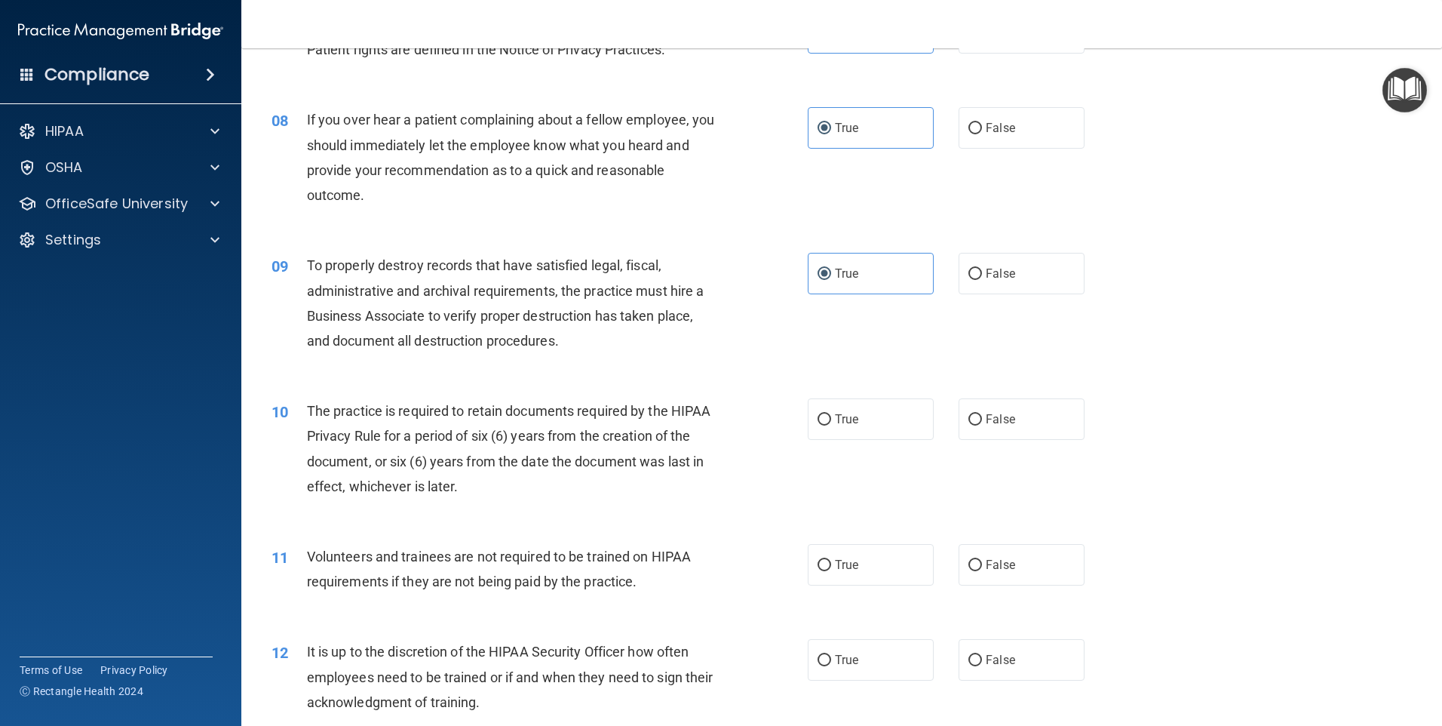
scroll to position [1207, 0]
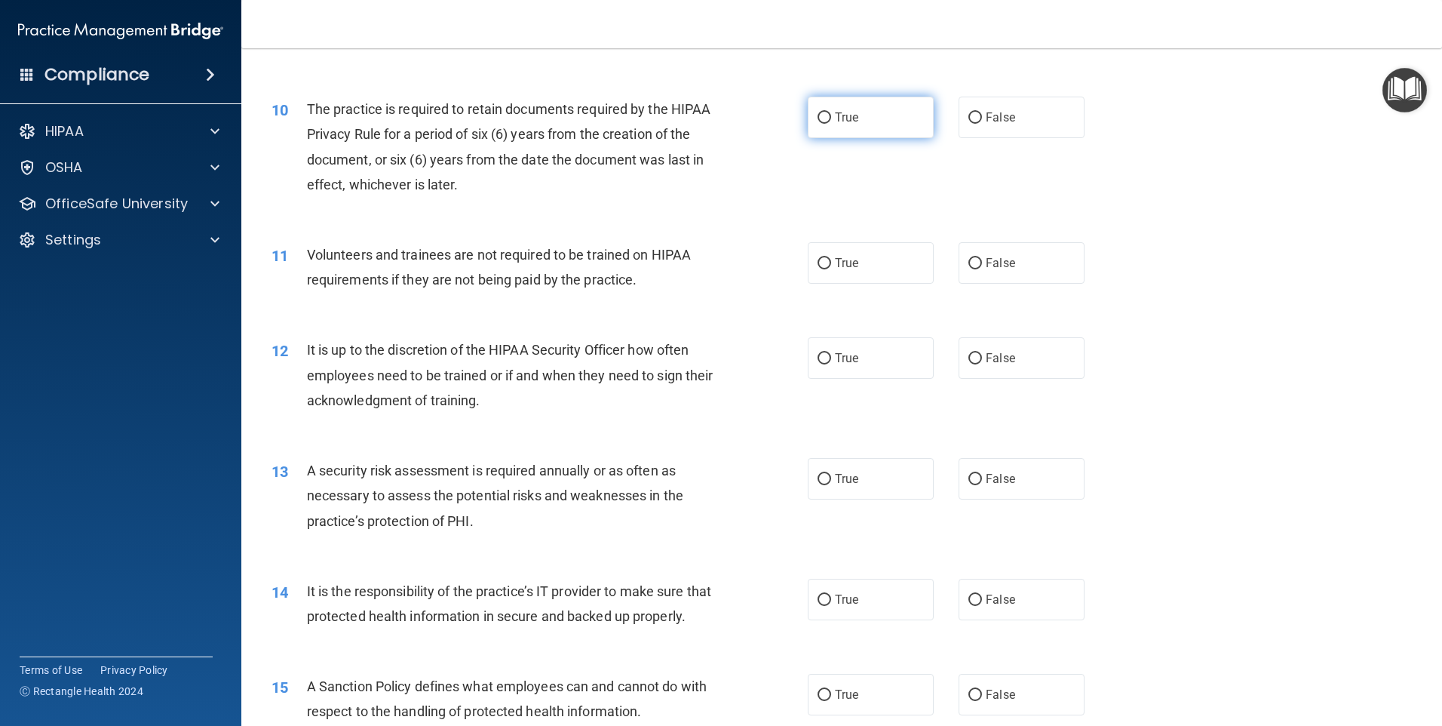
click at [844, 132] on label "True" at bounding box center [871, 117] width 126 height 41
click at [831, 124] on input "True" at bounding box center [825, 117] width 14 height 11
radio input "true"
click at [895, 263] on label "True" at bounding box center [871, 262] width 126 height 41
click at [831, 263] on input "True" at bounding box center [825, 263] width 14 height 11
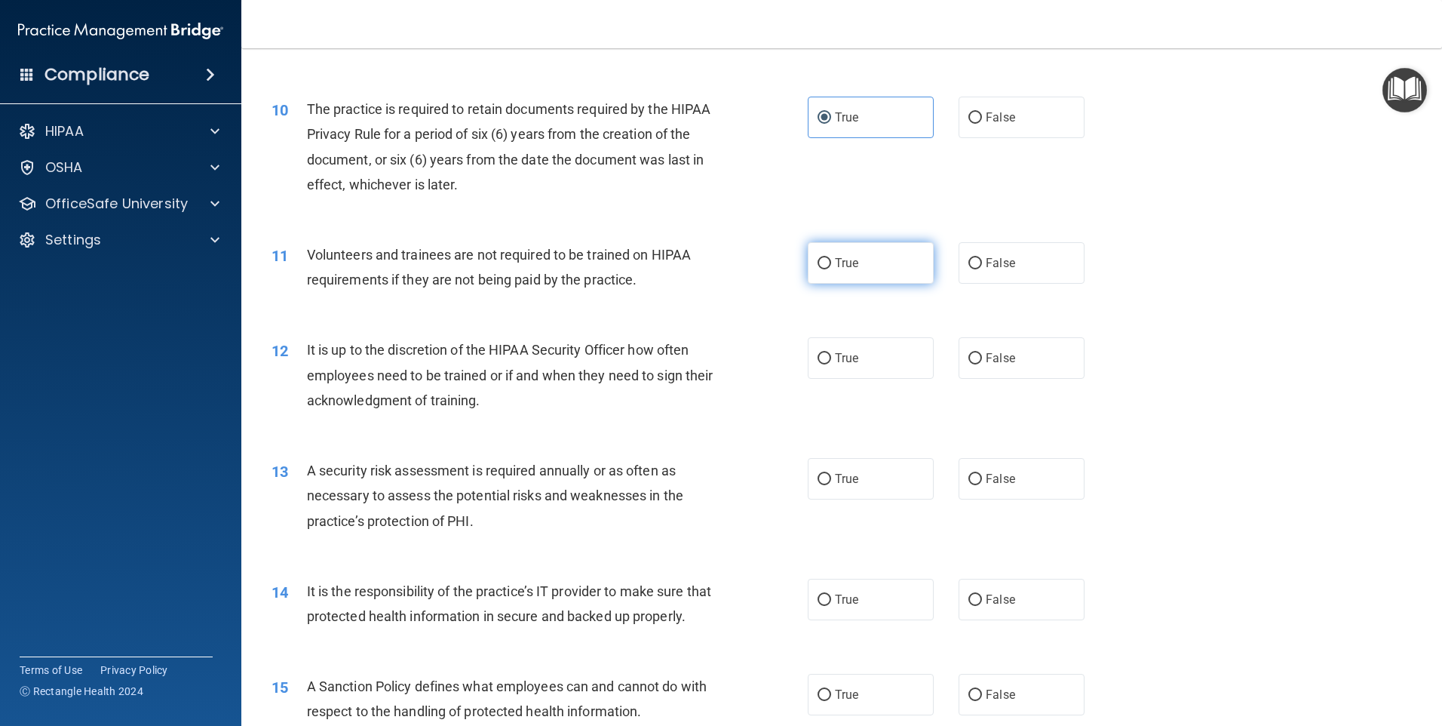
radio input "true"
click at [892, 361] on label "True" at bounding box center [871, 357] width 126 height 41
click at [831, 361] on input "True" at bounding box center [825, 358] width 14 height 11
radio input "true"
click at [878, 473] on label "True" at bounding box center [871, 478] width 126 height 41
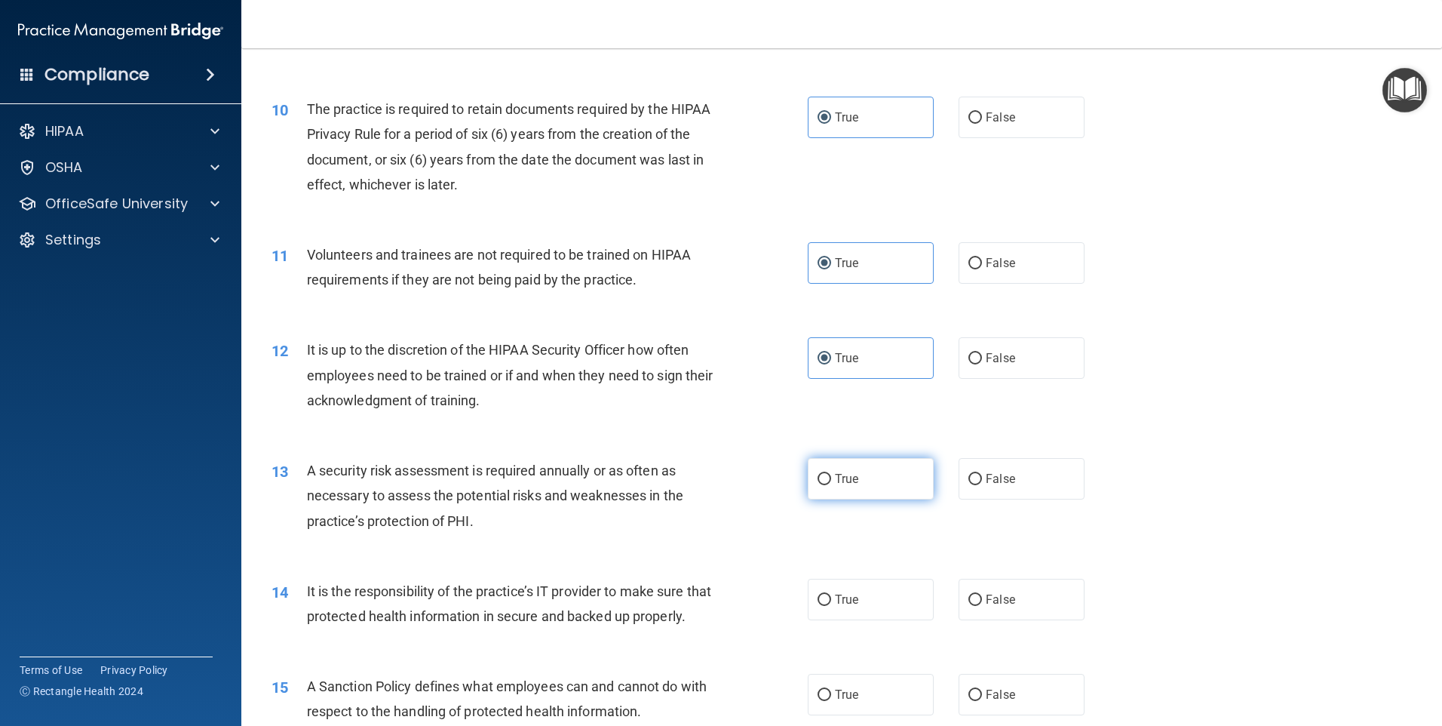
click at [831, 474] on input "True" at bounding box center [825, 479] width 14 height 11
radio input "true"
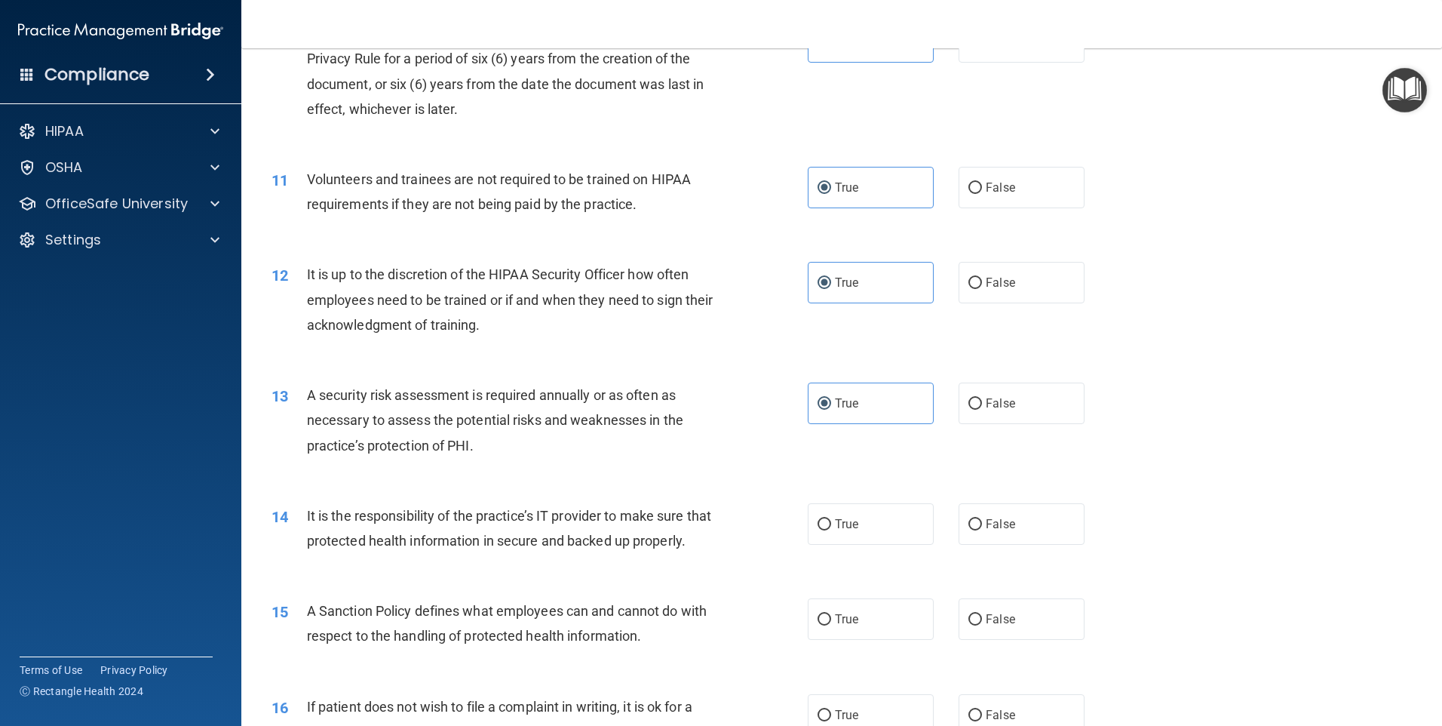
scroll to position [1433, 0]
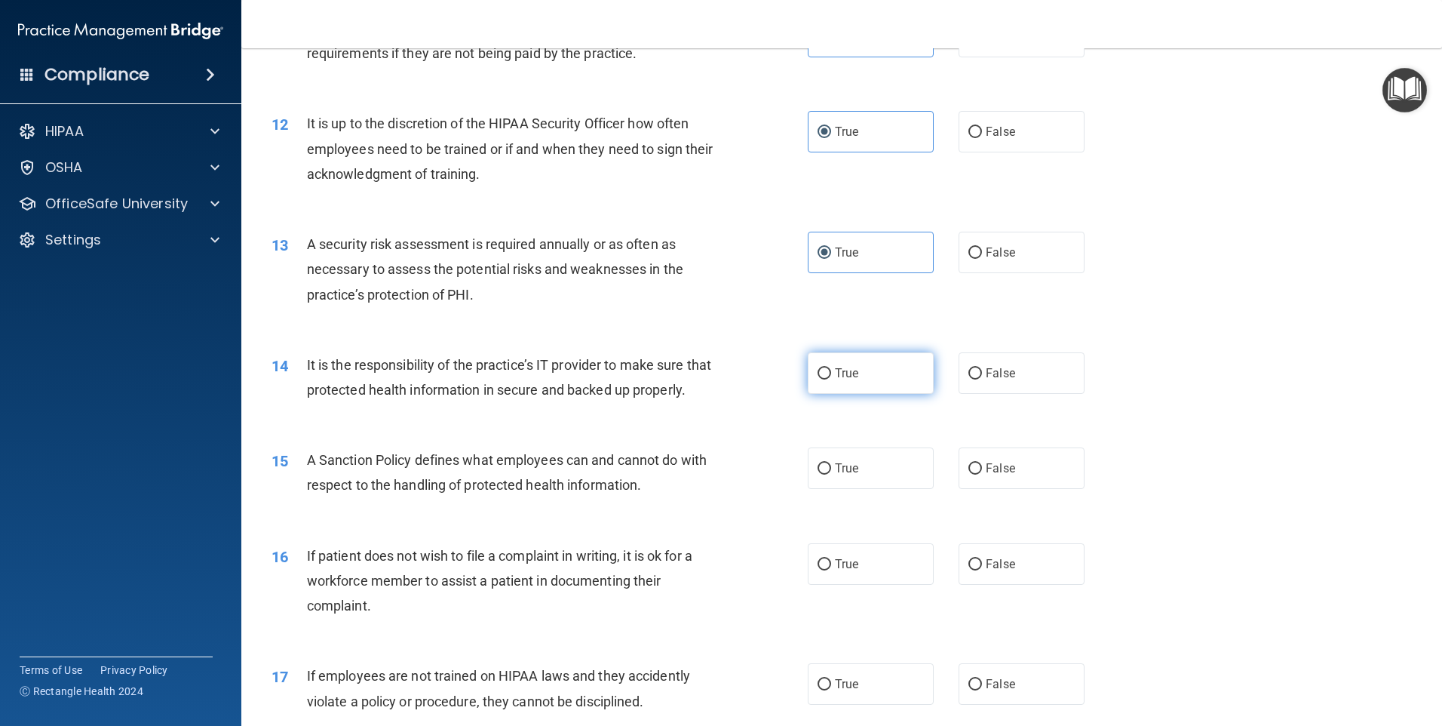
click at [870, 385] on label "True" at bounding box center [871, 372] width 126 height 41
click at [831, 379] on input "True" at bounding box center [825, 373] width 14 height 11
radio input "true"
click at [864, 485] on label "True" at bounding box center [871, 467] width 126 height 41
click at [831, 474] on input "True" at bounding box center [825, 468] width 14 height 11
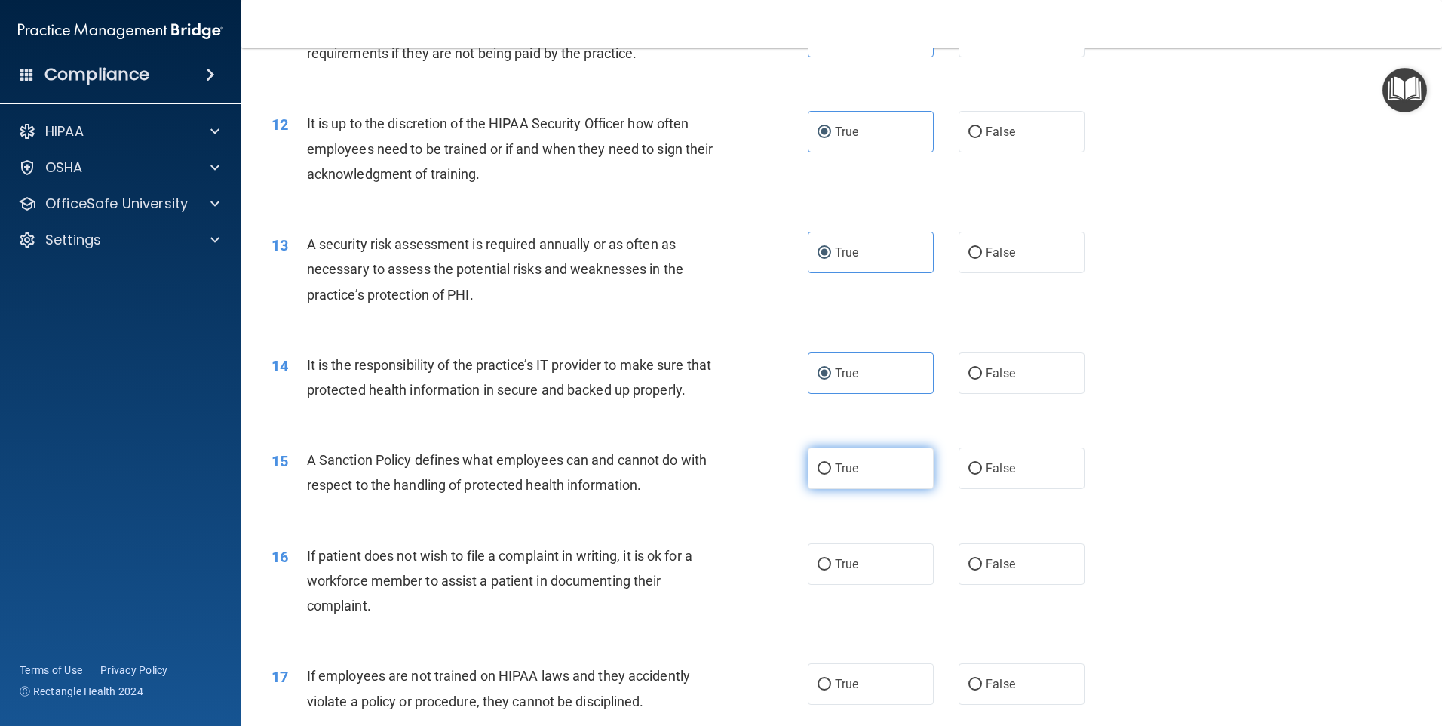
radio input "true"
click at [875, 585] on label "True" at bounding box center [871, 563] width 126 height 41
click at [831, 570] on input "True" at bounding box center [825, 564] width 14 height 11
radio input "true"
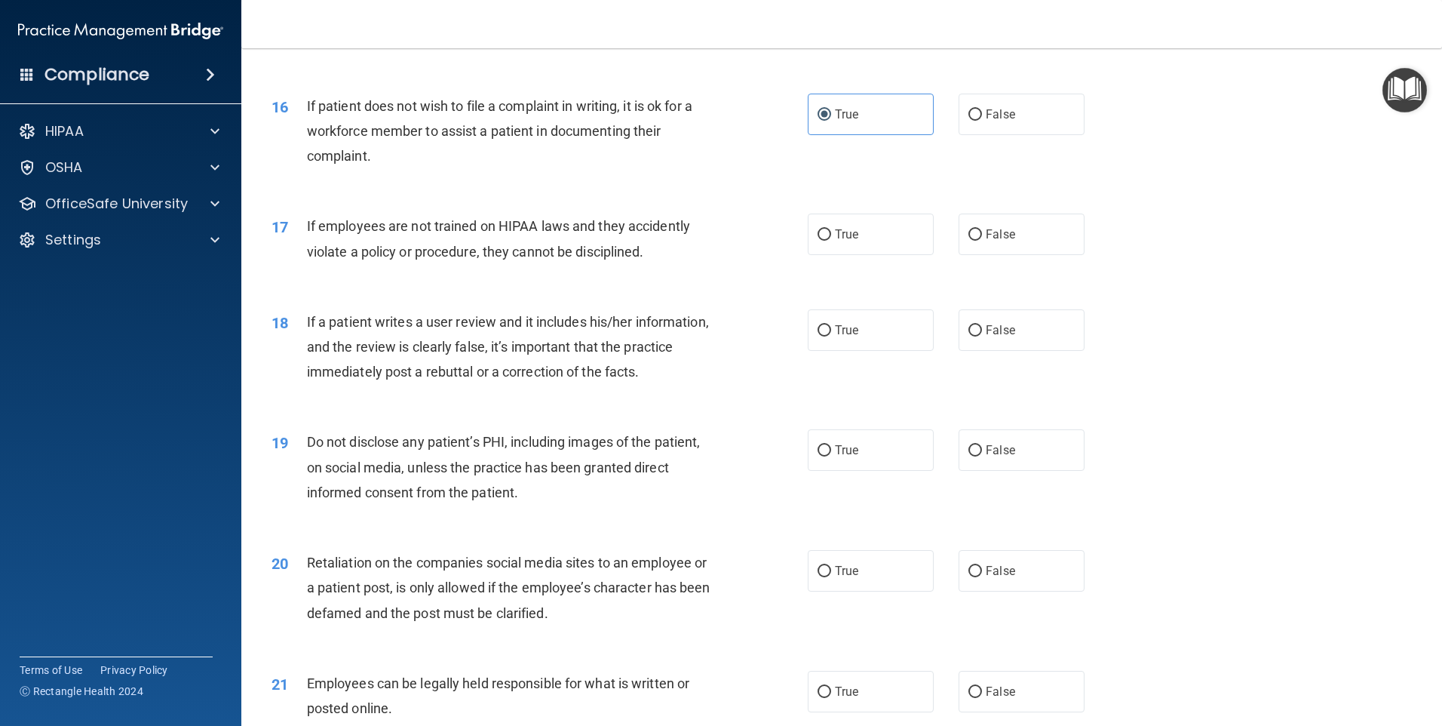
scroll to position [1886, 0]
click at [837, 252] on label "True" at bounding box center [871, 230] width 126 height 41
click at [831, 238] on input "True" at bounding box center [825, 231] width 14 height 11
radio input "true"
click at [844, 334] on span "True" at bounding box center [846, 327] width 23 height 14
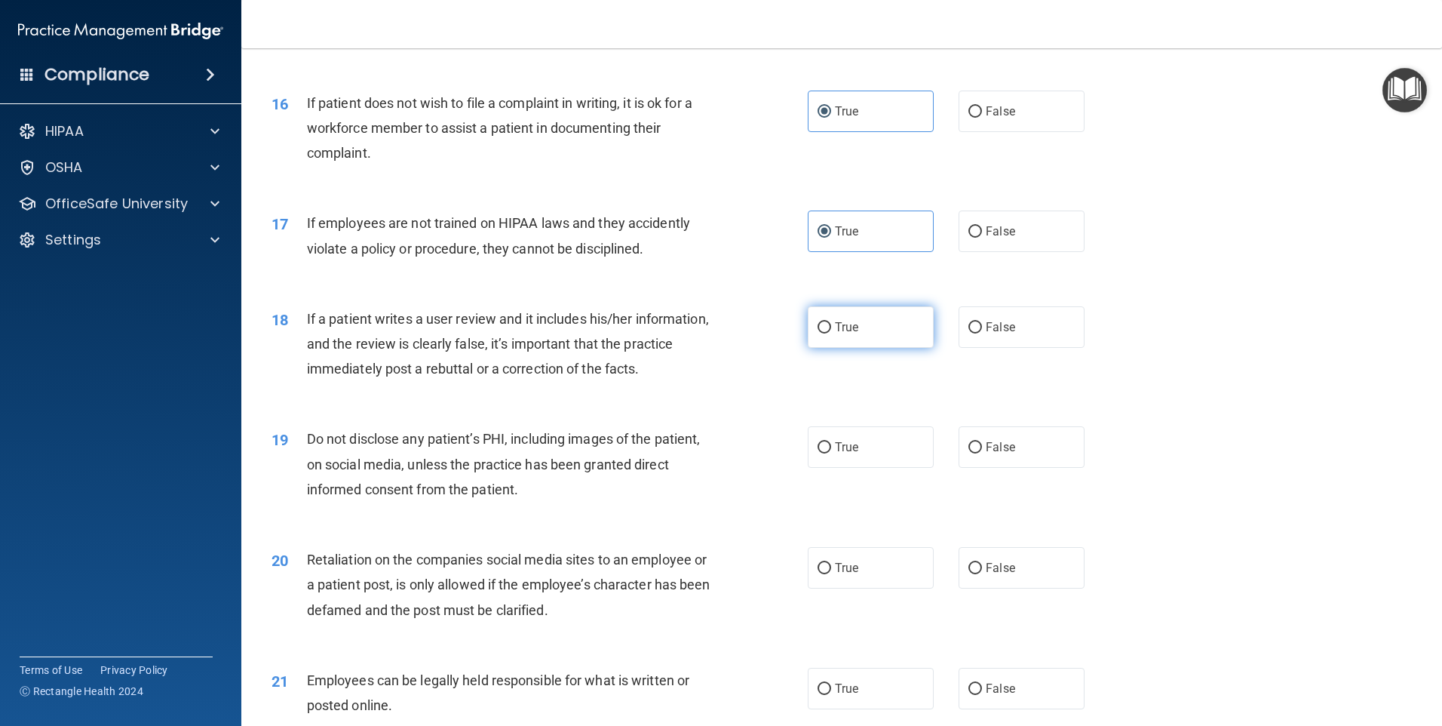
click at [831, 333] on input "True" at bounding box center [825, 327] width 14 height 11
radio input "true"
click at [877, 468] on label "True" at bounding box center [871, 446] width 126 height 41
click at [831, 453] on input "True" at bounding box center [825, 447] width 14 height 11
radio input "true"
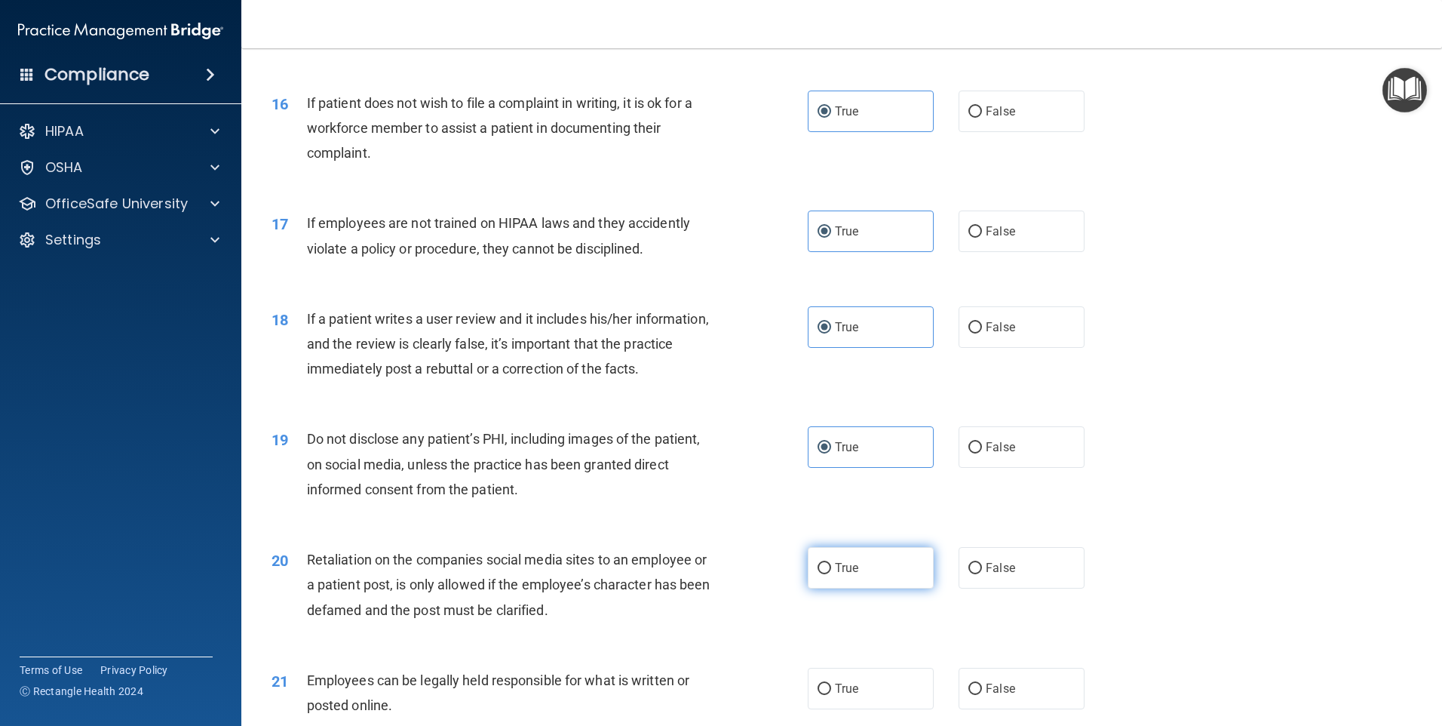
click at [873, 586] on label "True" at bounding box center [871, 567] width 126 height 41
click at [831, 574] on input "True" at bounding box center [825, 568] width 14 height 11
radio input "true"
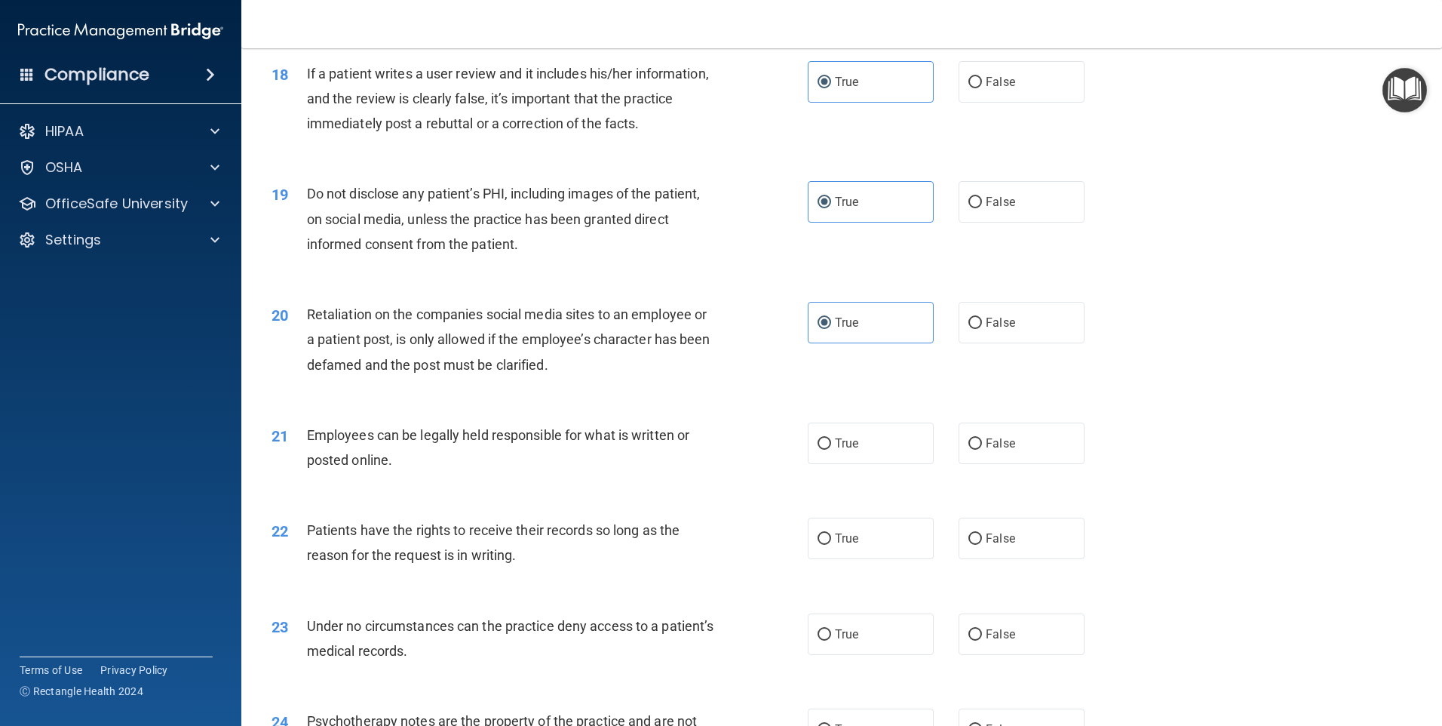
scroll to position [2188, 0]
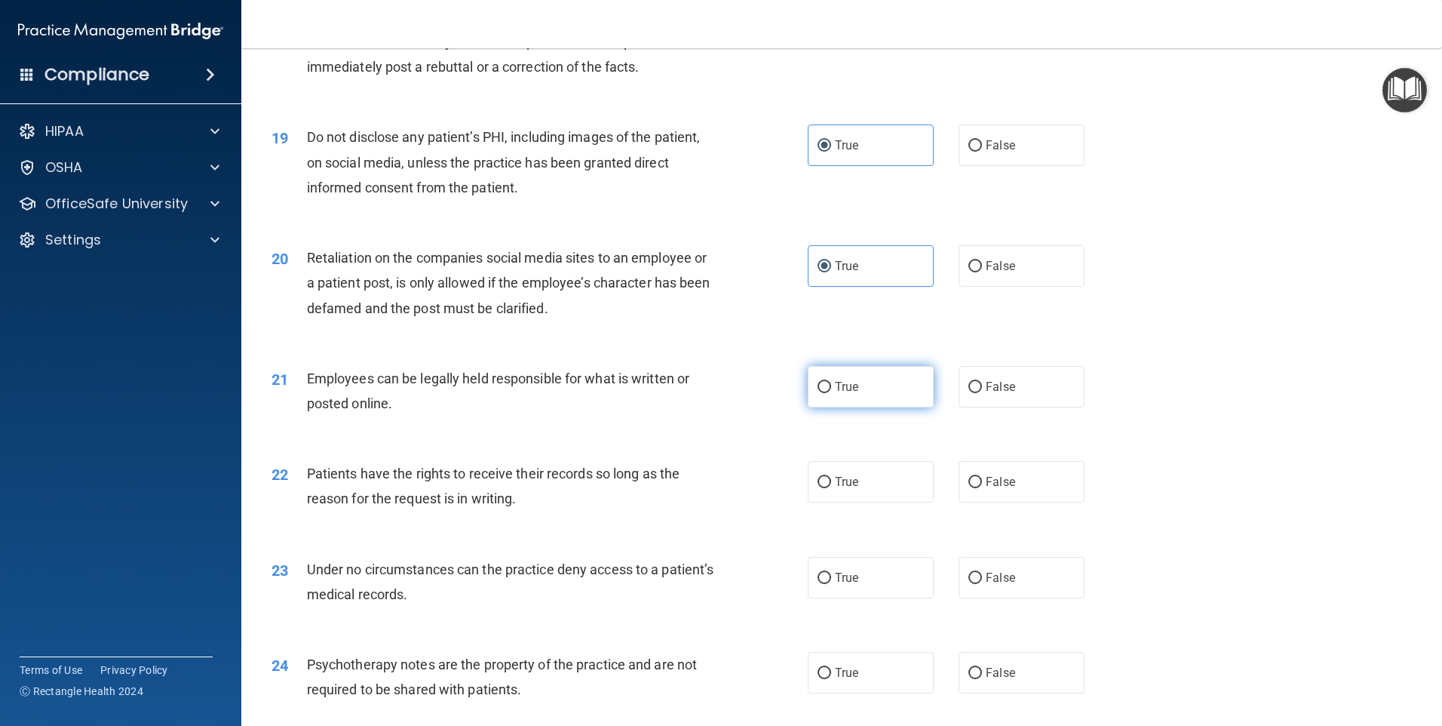
click at [867, 401] on label "True" at bounding box center [871, 386] width 126 height 41
click at [831, 393] on input "True" at bounding box center [825, 387] width 14 height 11
radio input "true"
click at [846, 489] on span "True" at bounding box center [846, 481] width 23 height 14
click at [831, 488] on input "True" at bounding box center [825, 482] width 14 height 11
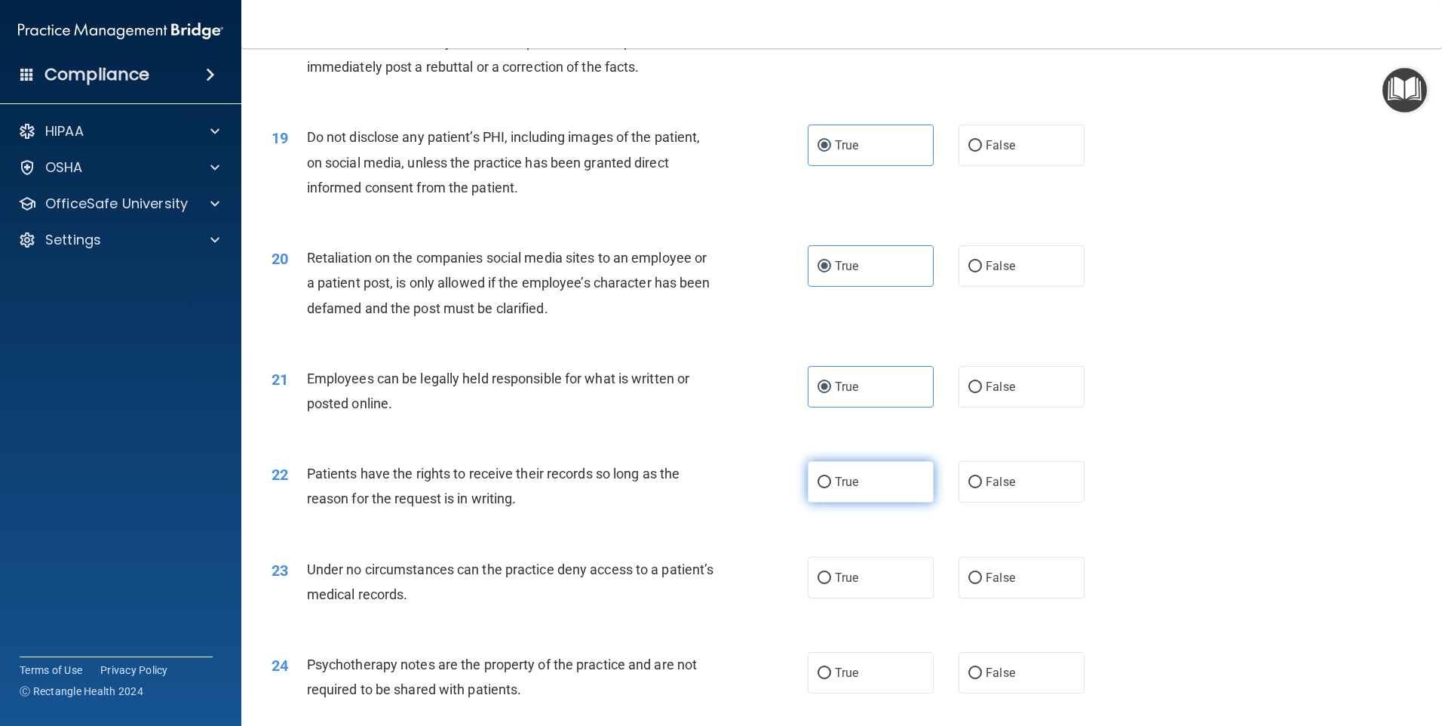
radio input "true"
click at [870, 588] on label "True" at bounding box center [871, 577] width 126 height 41
click at [831, 584] on input "True" at bounding box center [825, 578] width 14 height 11
radio input "true"
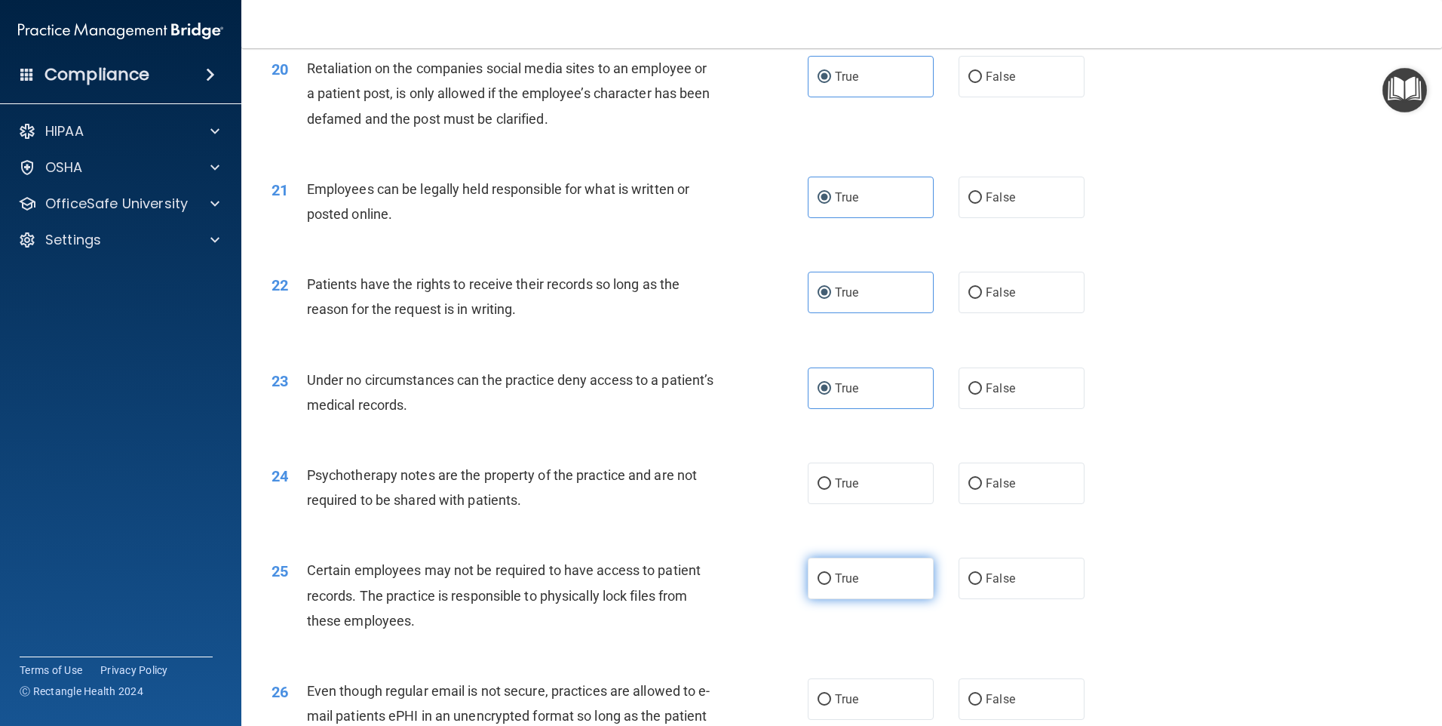
scroll to position [2414, 0]
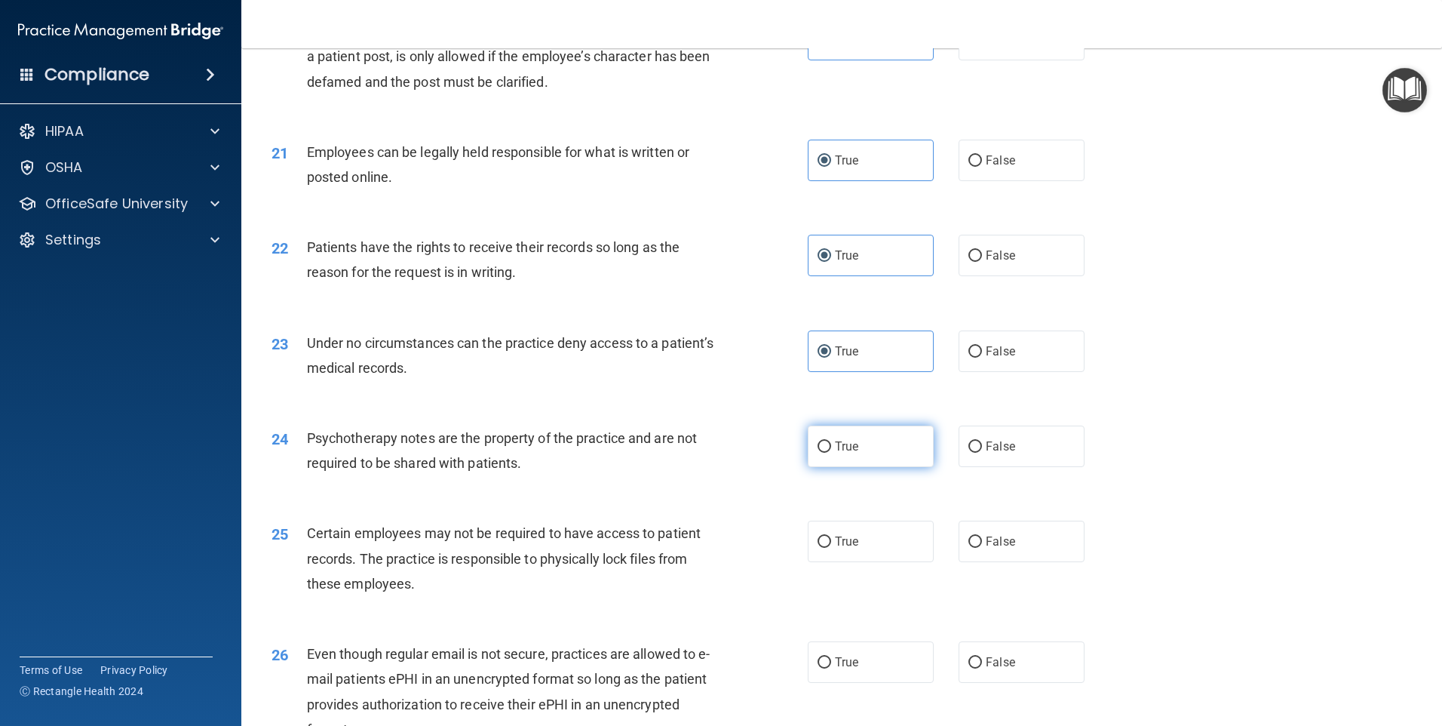
click at [855, 467] on label "True" at bounding box center [871, 445] width 126 height 41
click at [831, 453] on input "True" at bounding box center [825, 446] width 14 height 11
radio input "true"
click at [855, 558] on label "True" at bounding box center [871, 540] width 126 height 41
click at [831, 548] on input "True" at bounding box center [825, 541] width 14 height 11
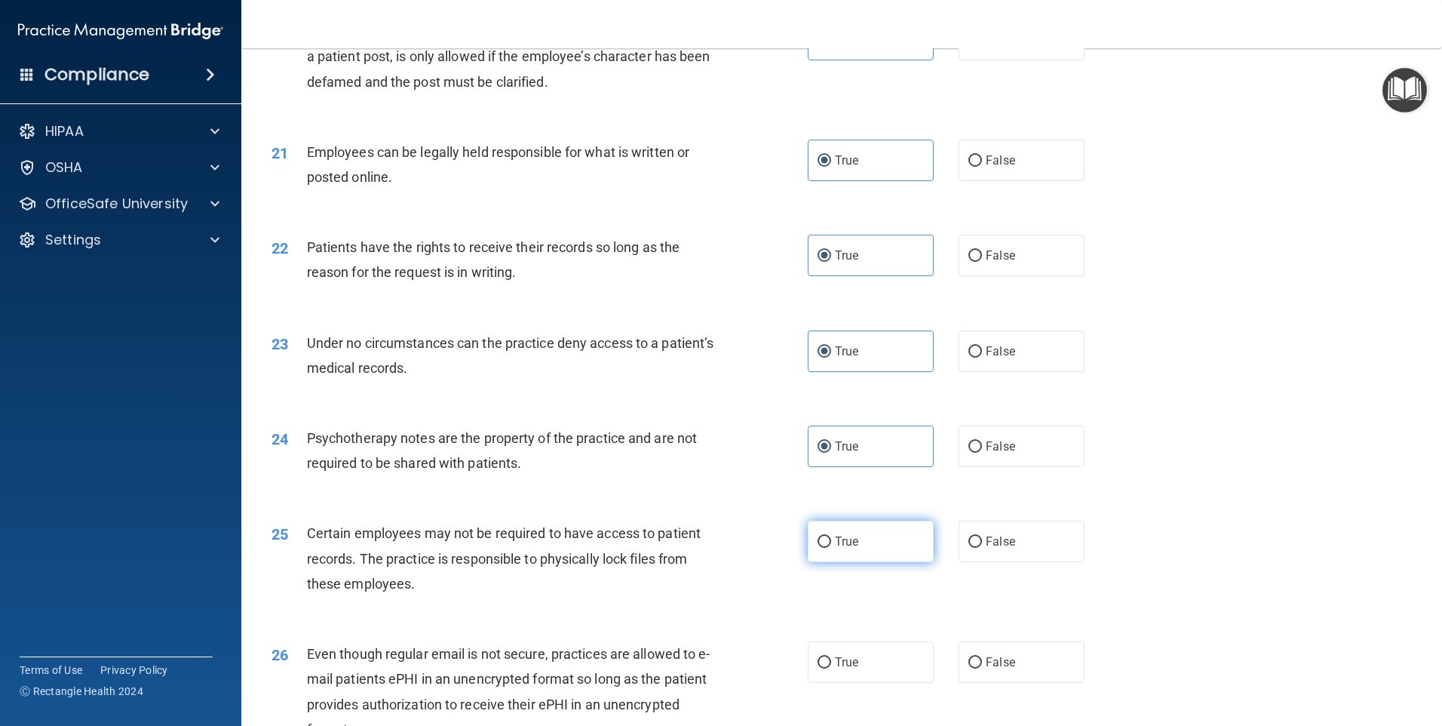
radio input "true"
click at [870, 667] on label "True" at bounding box center [871, 661] width 126 height 41
click at [831, 667] on input "True" at bounding box center [825, 662] width 14 height 11
radio input "true"
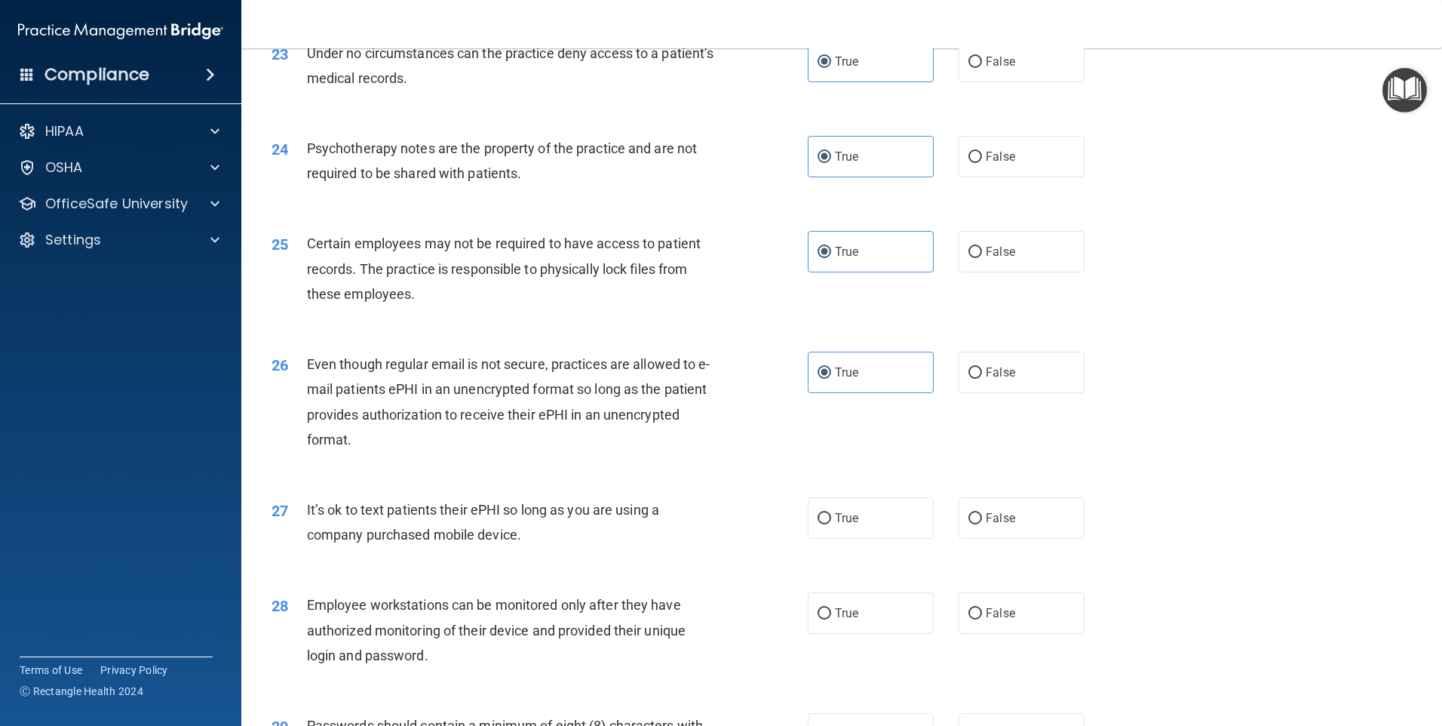
scroll to position [2716, 0]
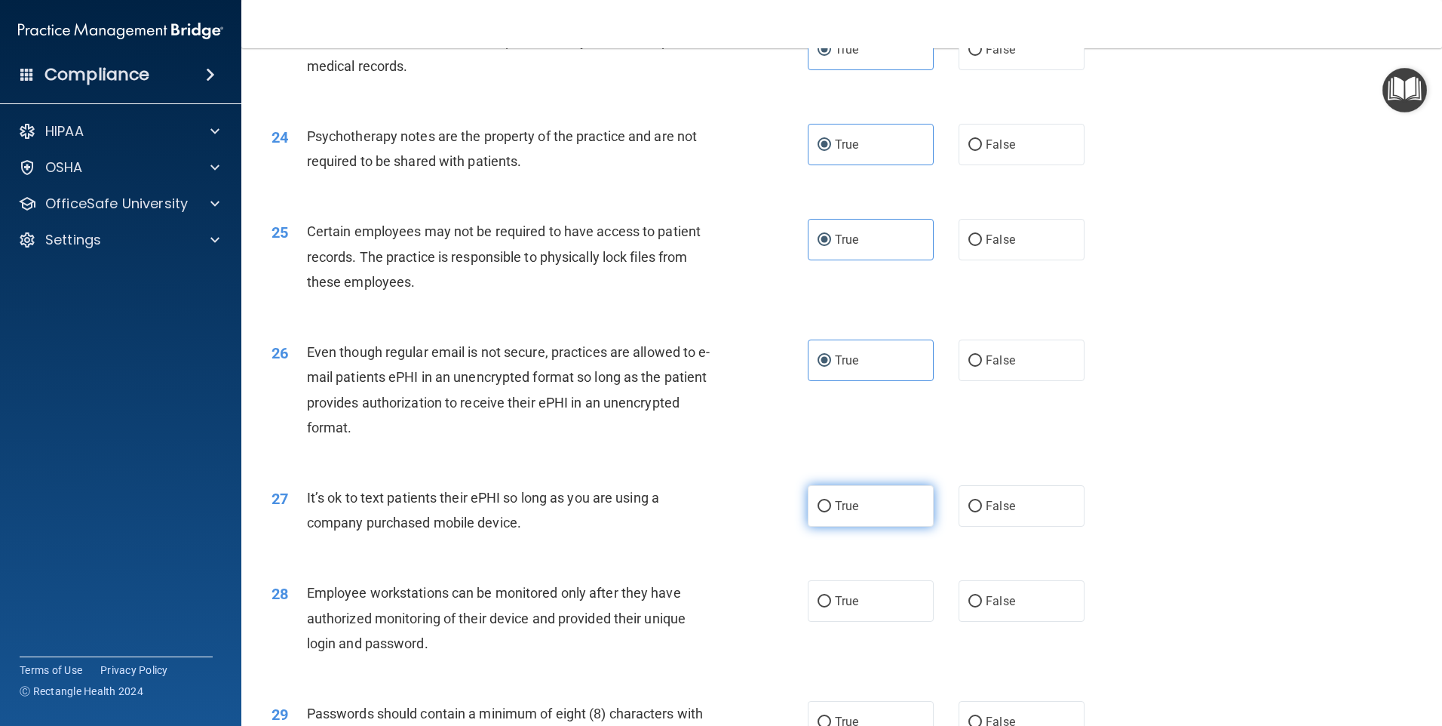
click at [849, 516] on label "True" at bounding box center [871, 505] width 126 height 41
click at [831, 512] on input "True" at bounding box center [825, 506] width 14 height 11
radio input "true"
click at [854, 622] on label "True" at bounding box center [871, 600] width 126 height 41
click at [831, 607] on input "True" at bounding box center [825, 601] width 14 height 11
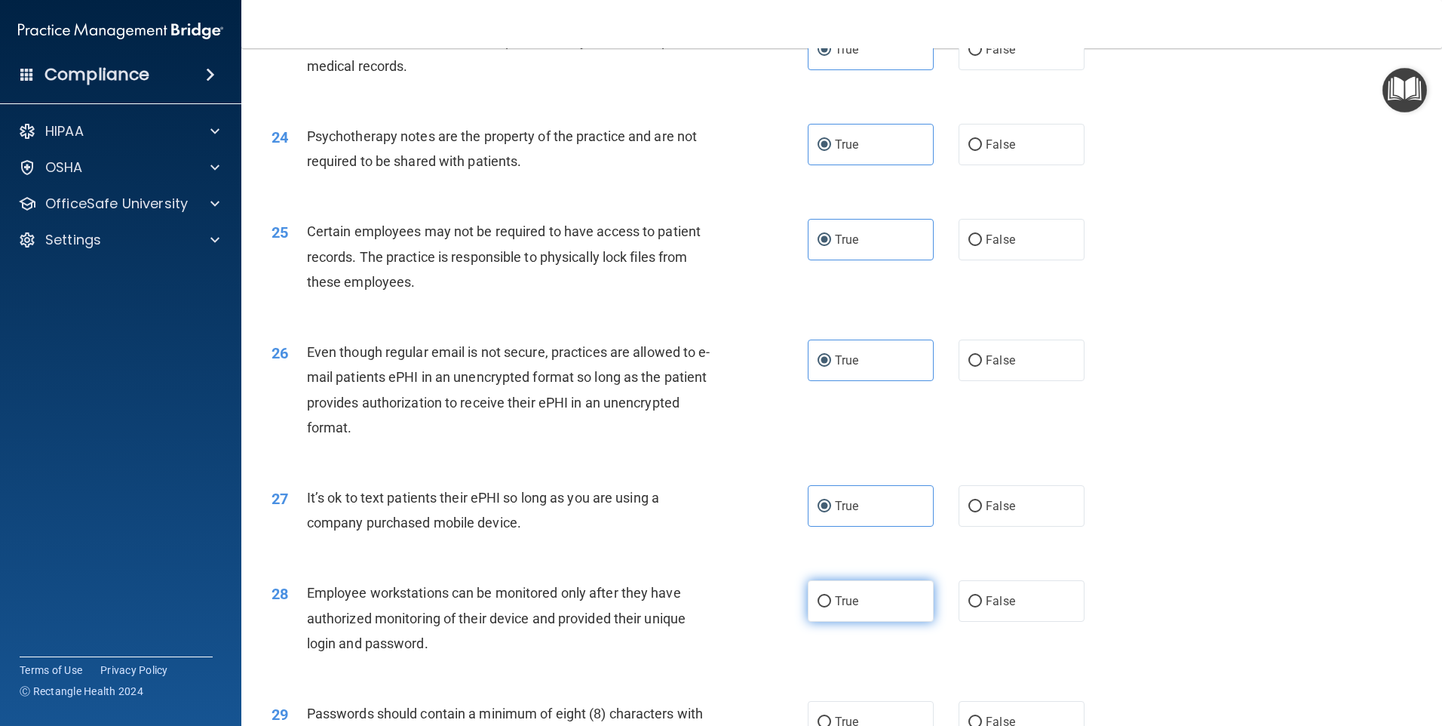
radio input "true"
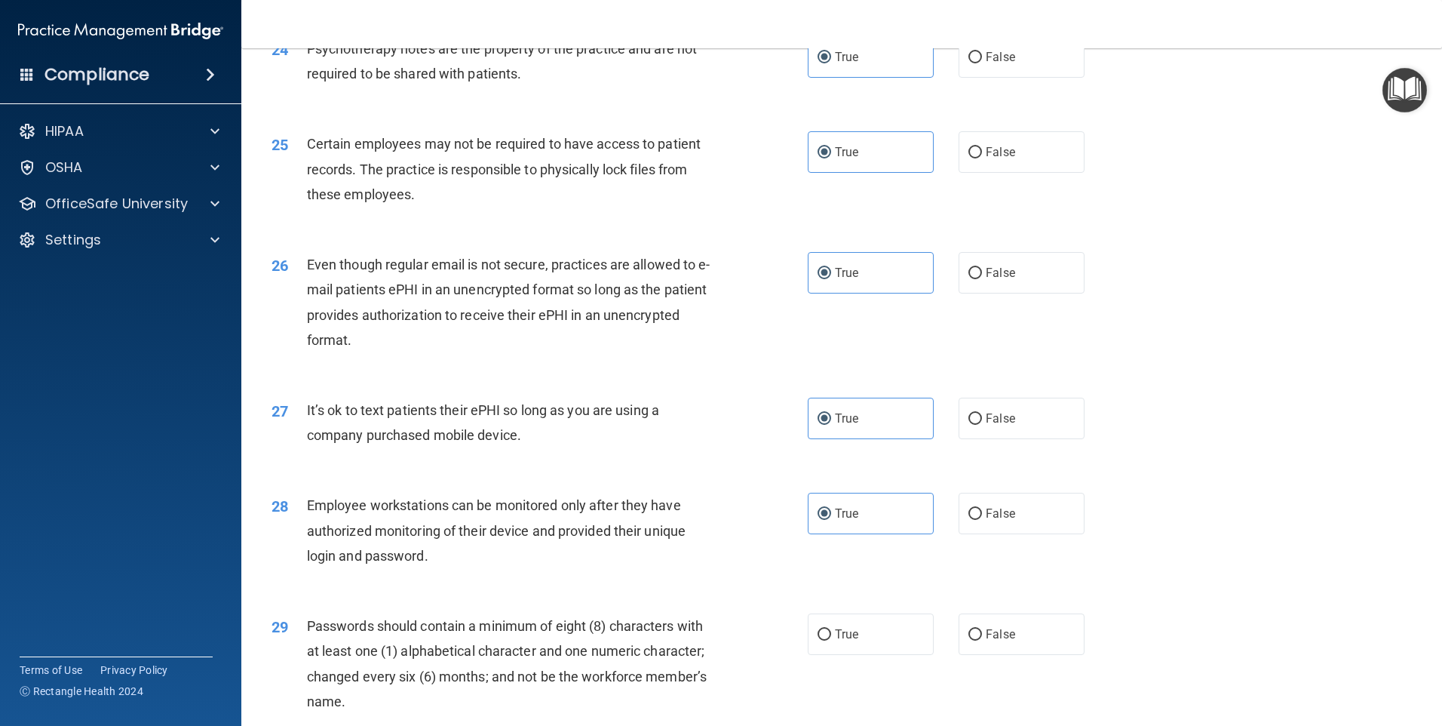
scroll to position [3017, 0]
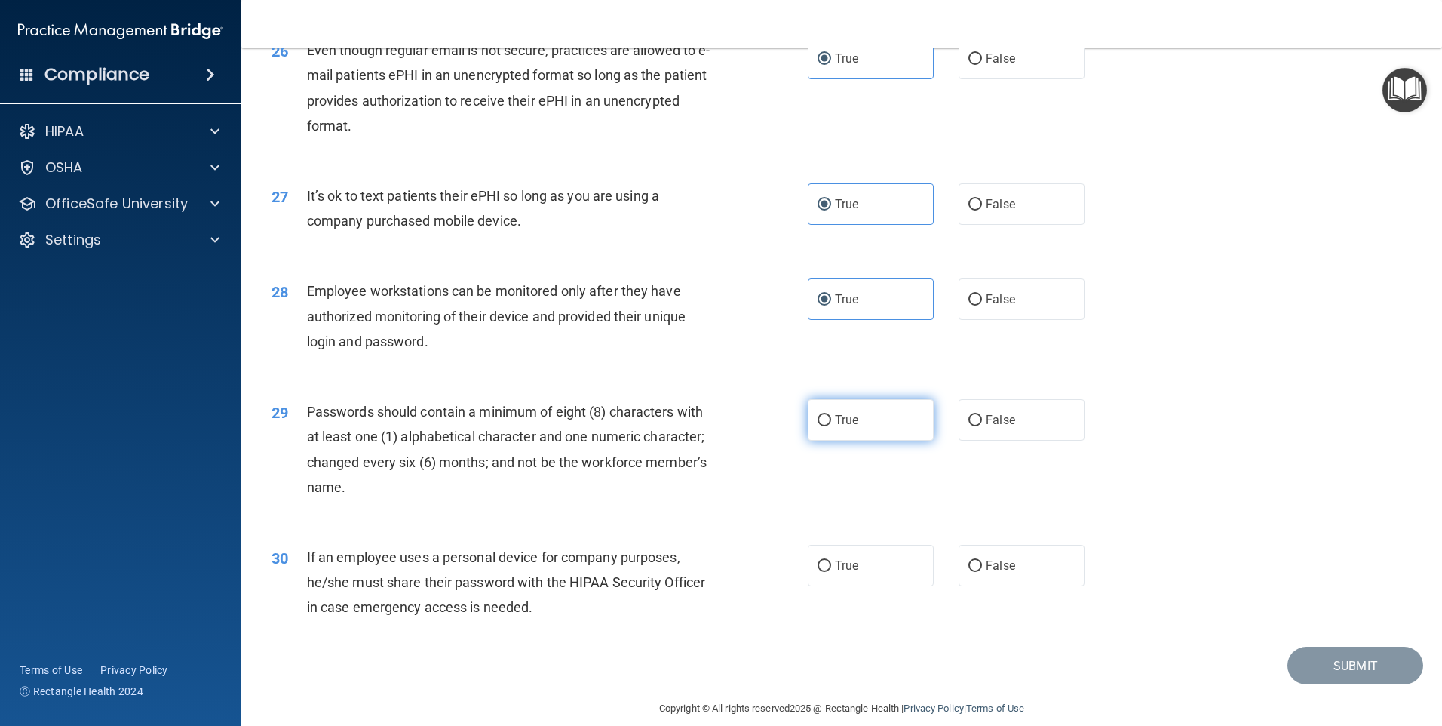
click at [842, 441] on label "True" at bounding box center [871, 419] width 126 height 41
click at [831, 426] on input "True" at bounding box center [825, 420] width 14 height 11
radio input "true"
click at [883, 586] on label "True" at bounding box center [871, 565] width 126 height 41
click at [831, 572] on input "True" at bounding box center [825, 565] width 14 height 11
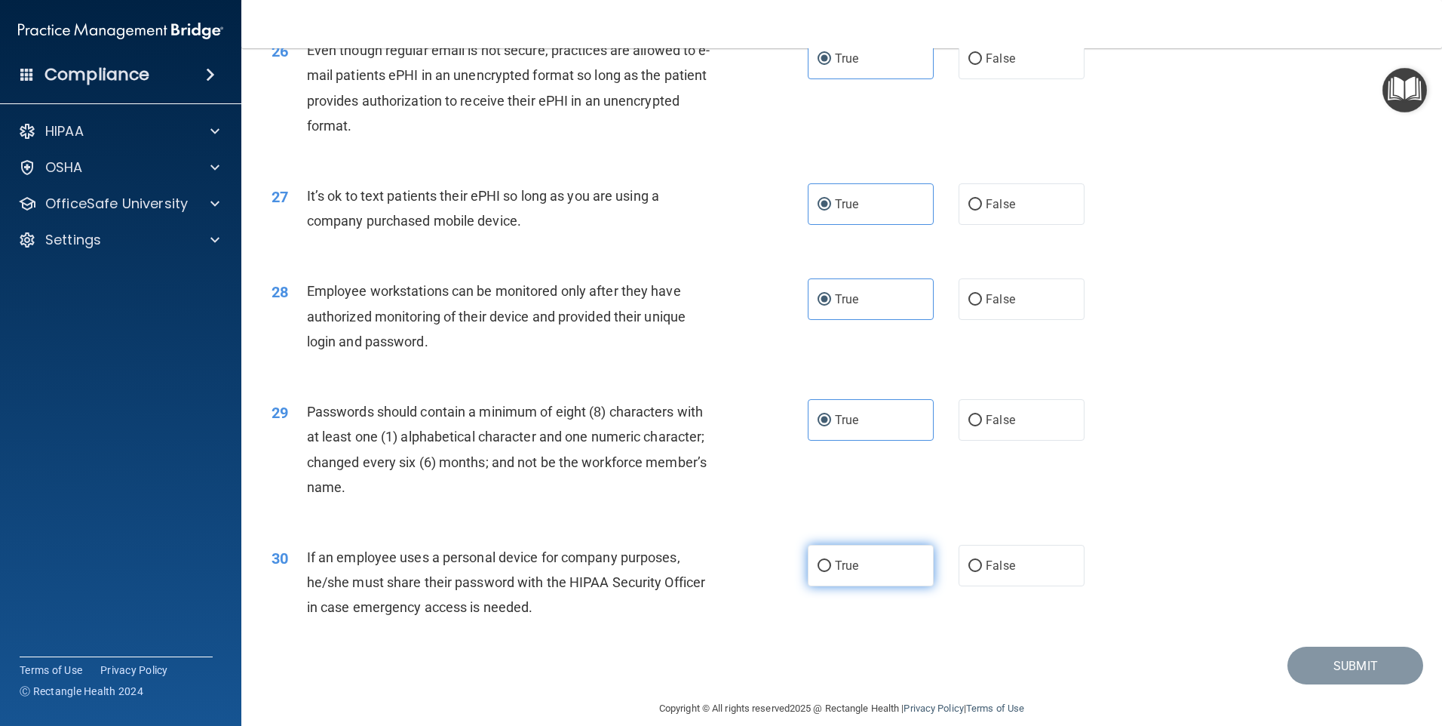
radio input "true"
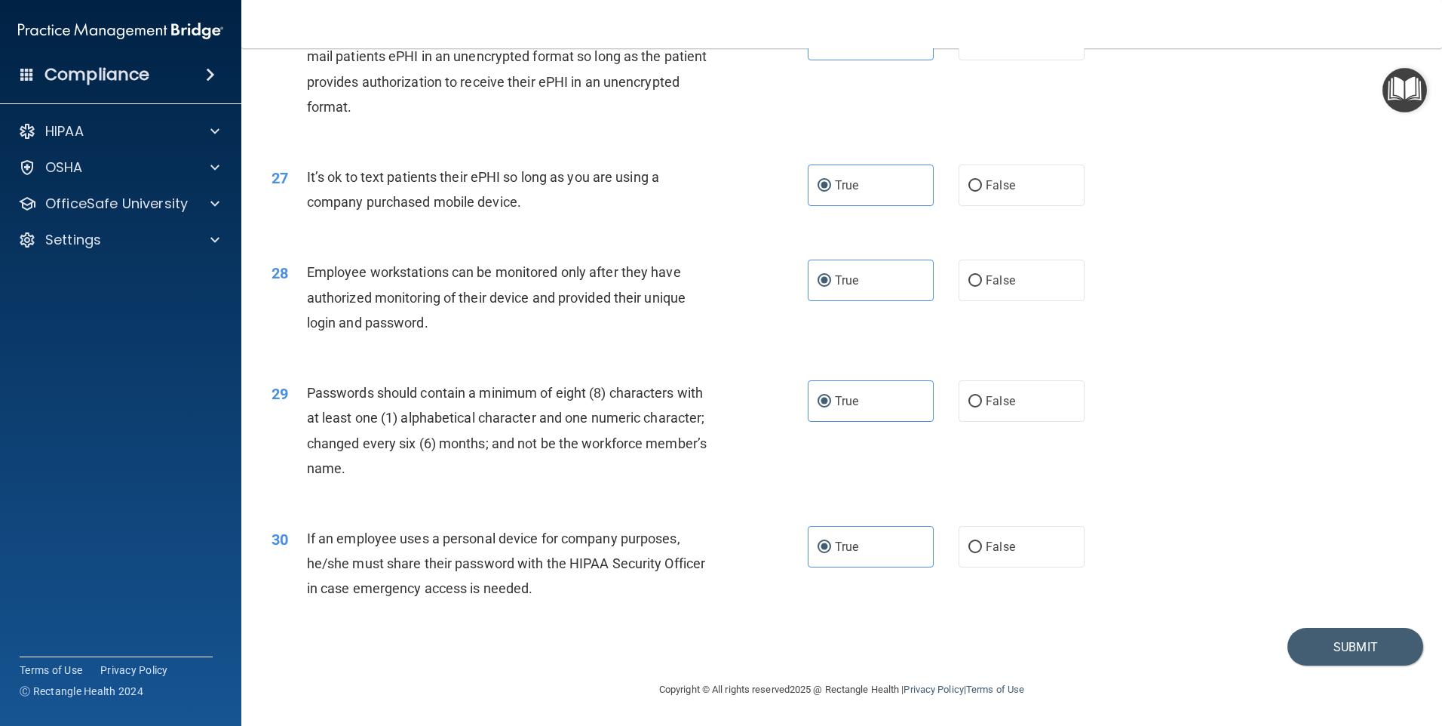
scroll to position [3061, 0]
click at [1323, 648] on button "Submit" at bounding box center [1356, 647] width 136 height 38
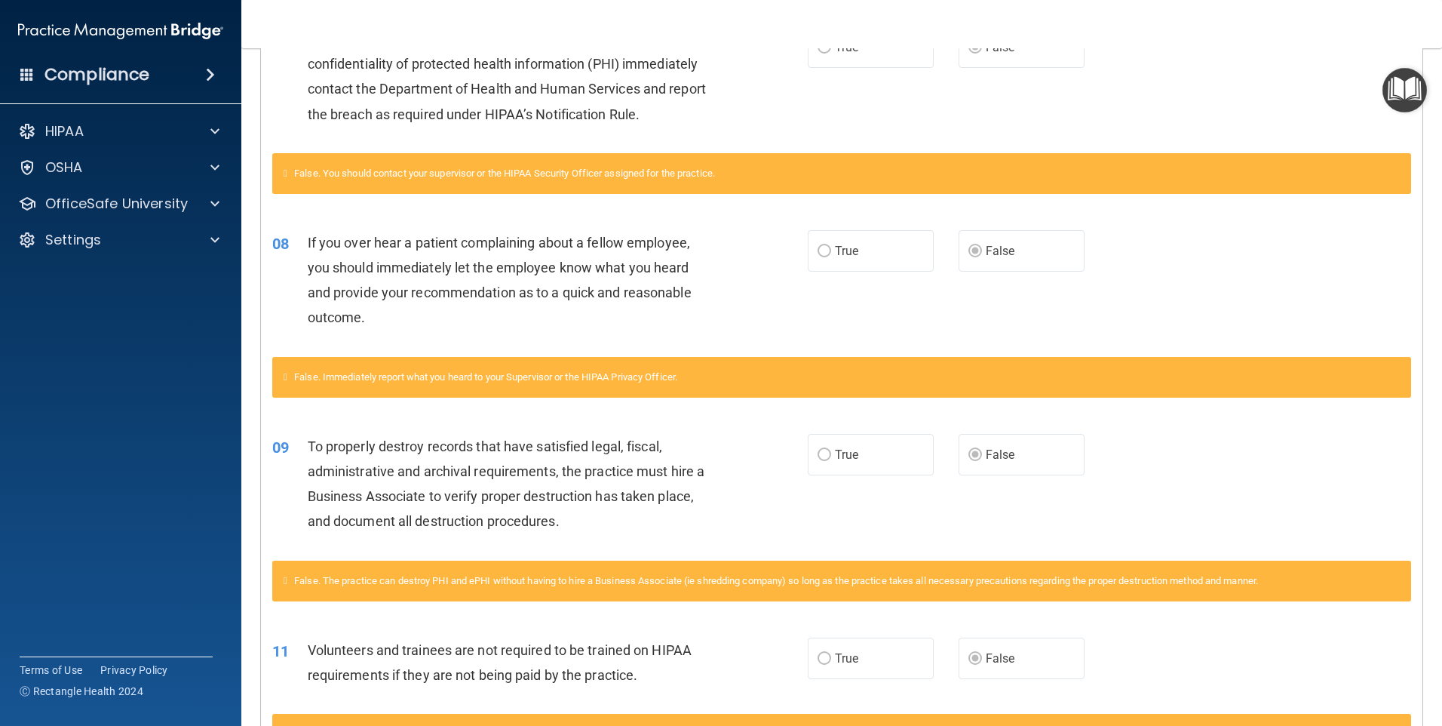
scroll to position [750, 0]
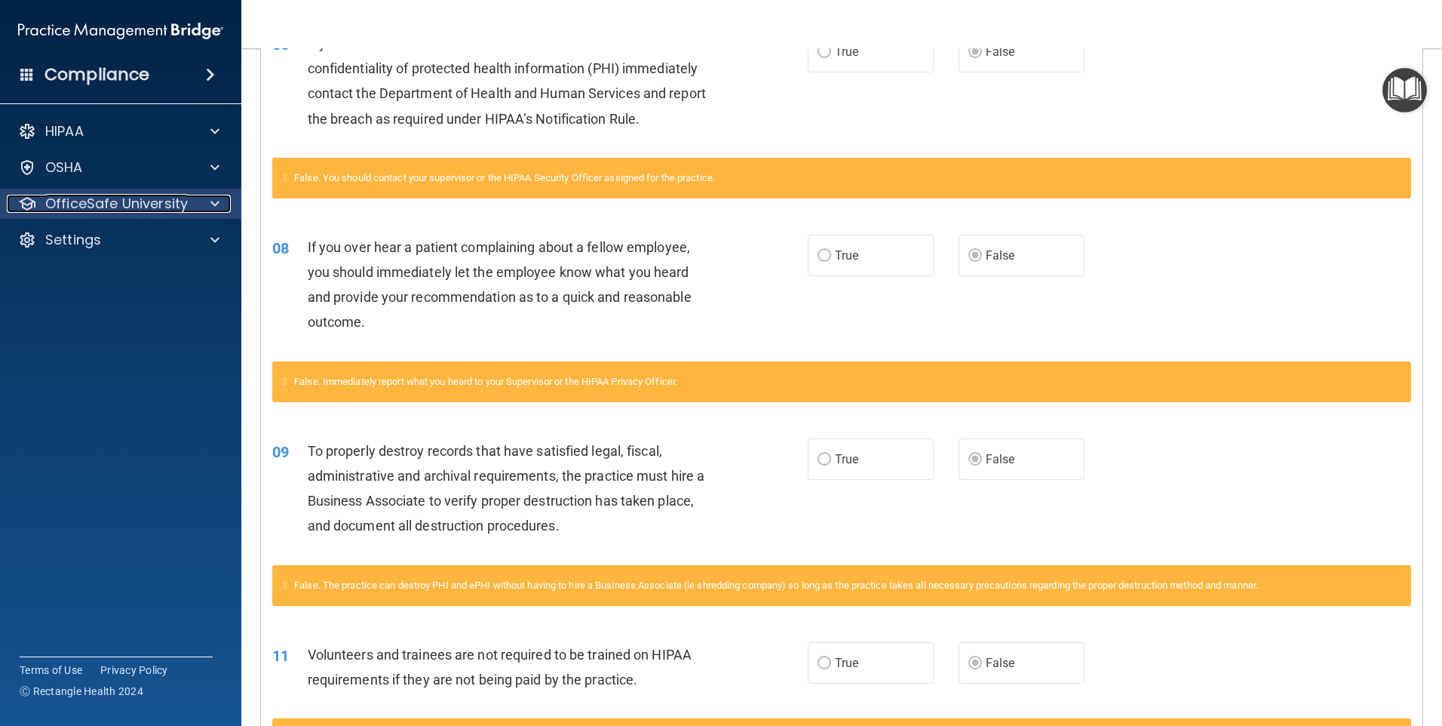
click at [171, 208] on p "OfficeSafe University" at bounding box center [116, 204] width 143 height 18
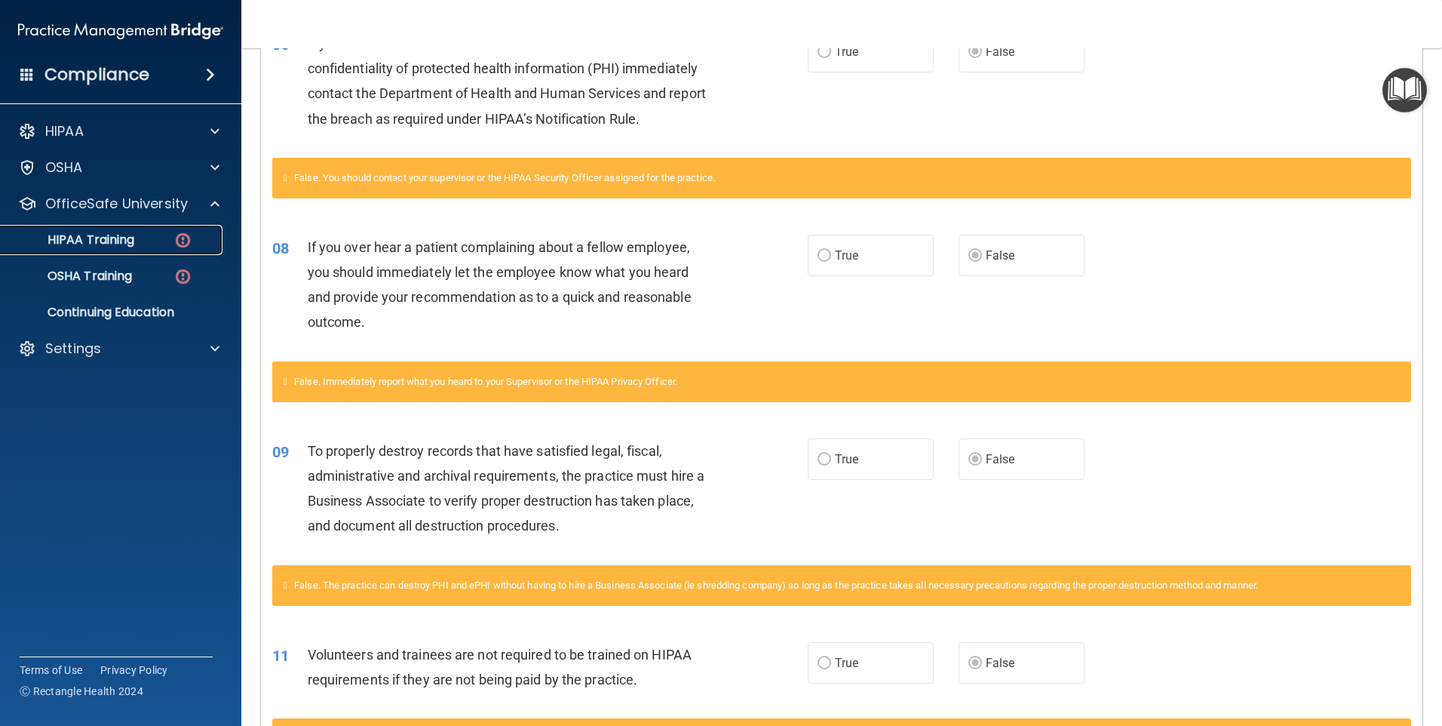
click at [168, 236] on div "HIPAA Training" at bounding box center [113, 239] width 206 height 15
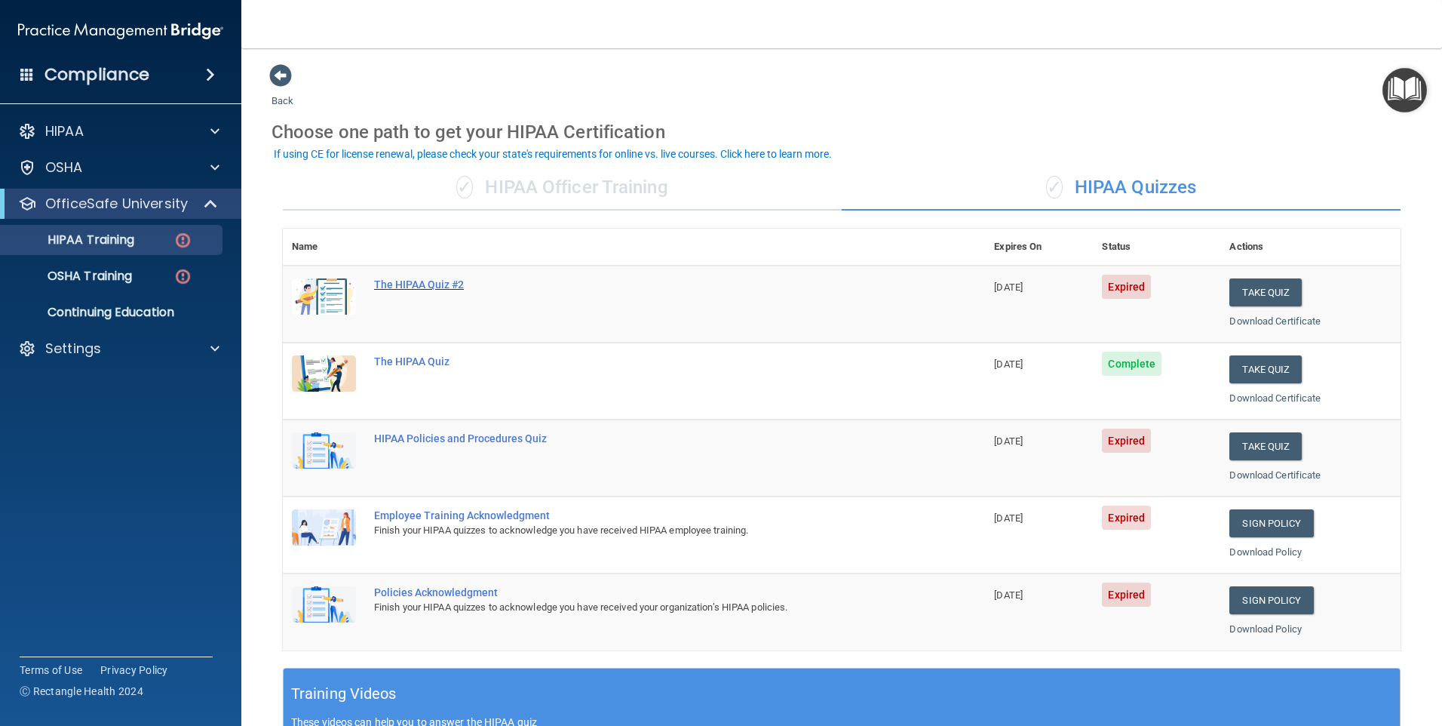
click at [445, 284] on div "The HIPAA Quiz #2" at bounding box center [642, 284] width 536 height 12
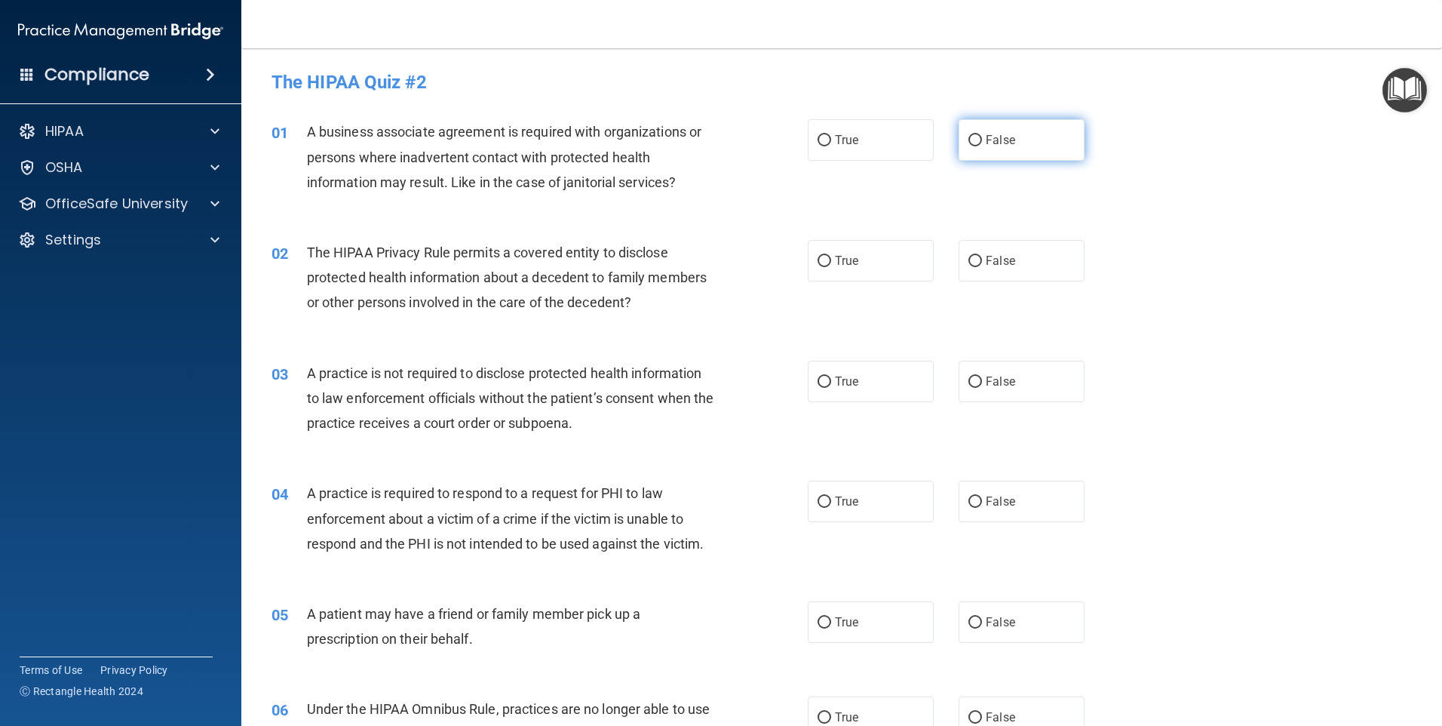
click at [995, 137] on span "False" at bounding box center [1000, 140] width 29 height 14
click at [982, 137] on input "False" at bounding box center [976, 140] width 14 height 11
radio input "true"
click at [889, 253] on label "True" at bounding box center [871, 260] width 126 height 41
click at [831, 256] on input "True" at bounding box center [825, 261] width 14 height 11
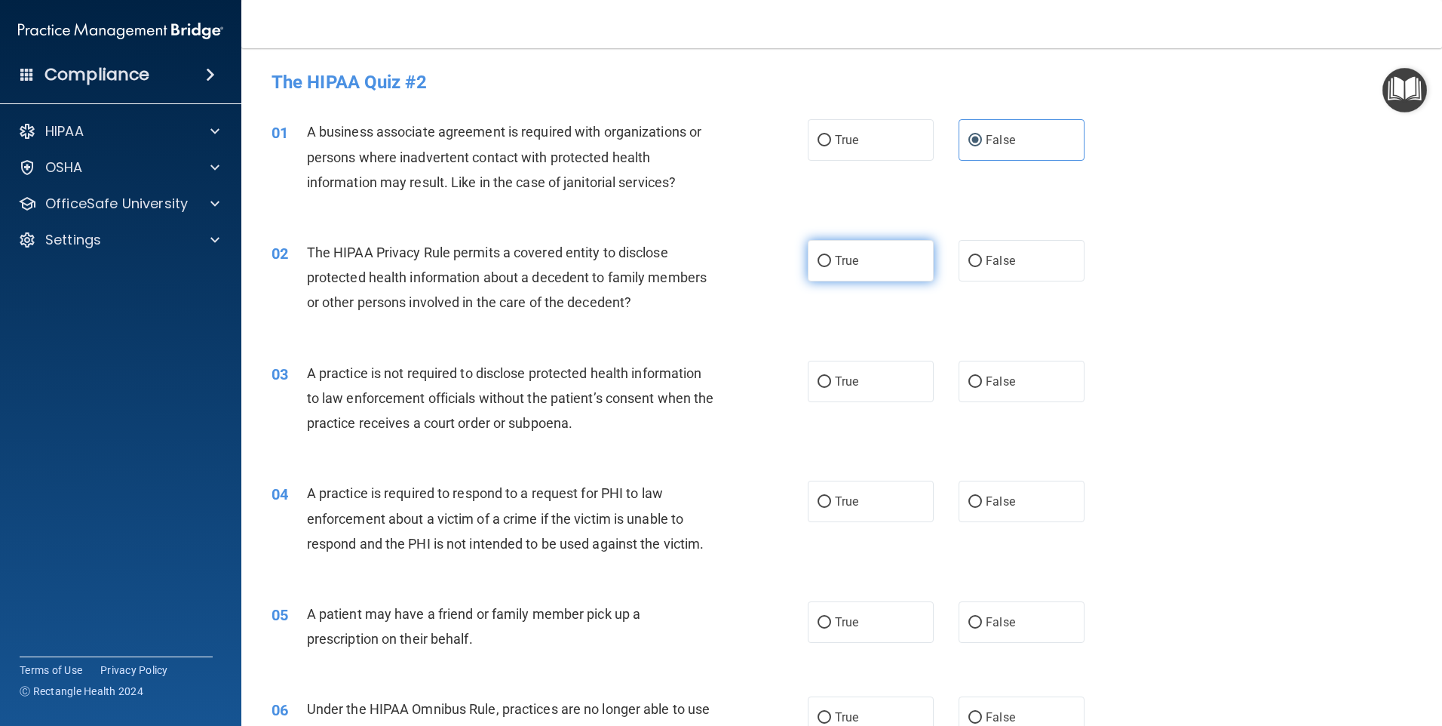
radio input "true"
click at [997, 393] on label "False" at bounding box center [1022, 381] width 126 height 41
click at [982, 388] on input "False" at bounding box center [976, 381] width 14 height 11
radio input "true"
drag, startPoint x: 849, startPoint y: 490, endPoint x: 847, endPoint y: 499, distance: 9.2
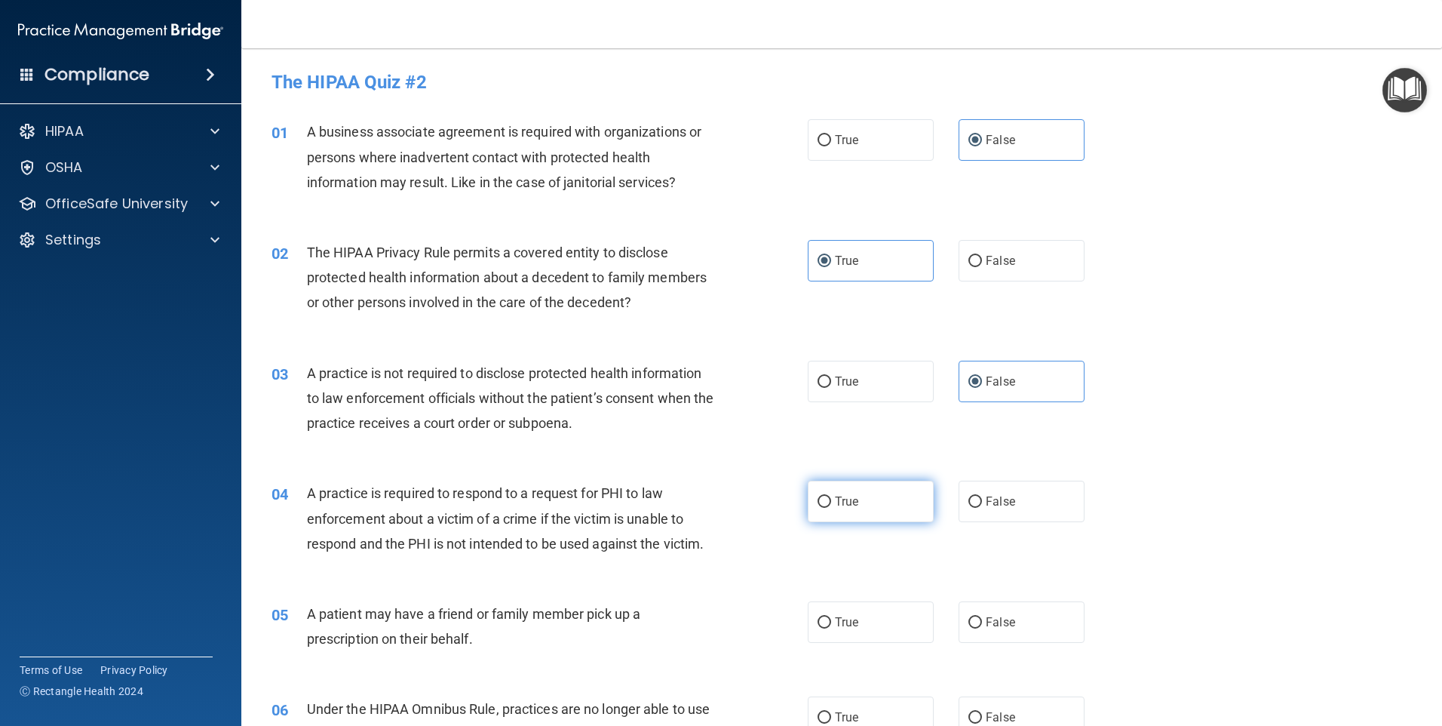
click at [847, 490] on label "True" at bounding box center [871, 501] width 126 height 41
click at [831, 496] on input "True" at bounding box center [825, 501] width 14 height 11
radio input "true"
click at [867, 631] on label "True" at bounding box center [871, 621] width 126 height 41
click at [831, 628] on input "True" at bounding box center [825, 622] width 14 height 11
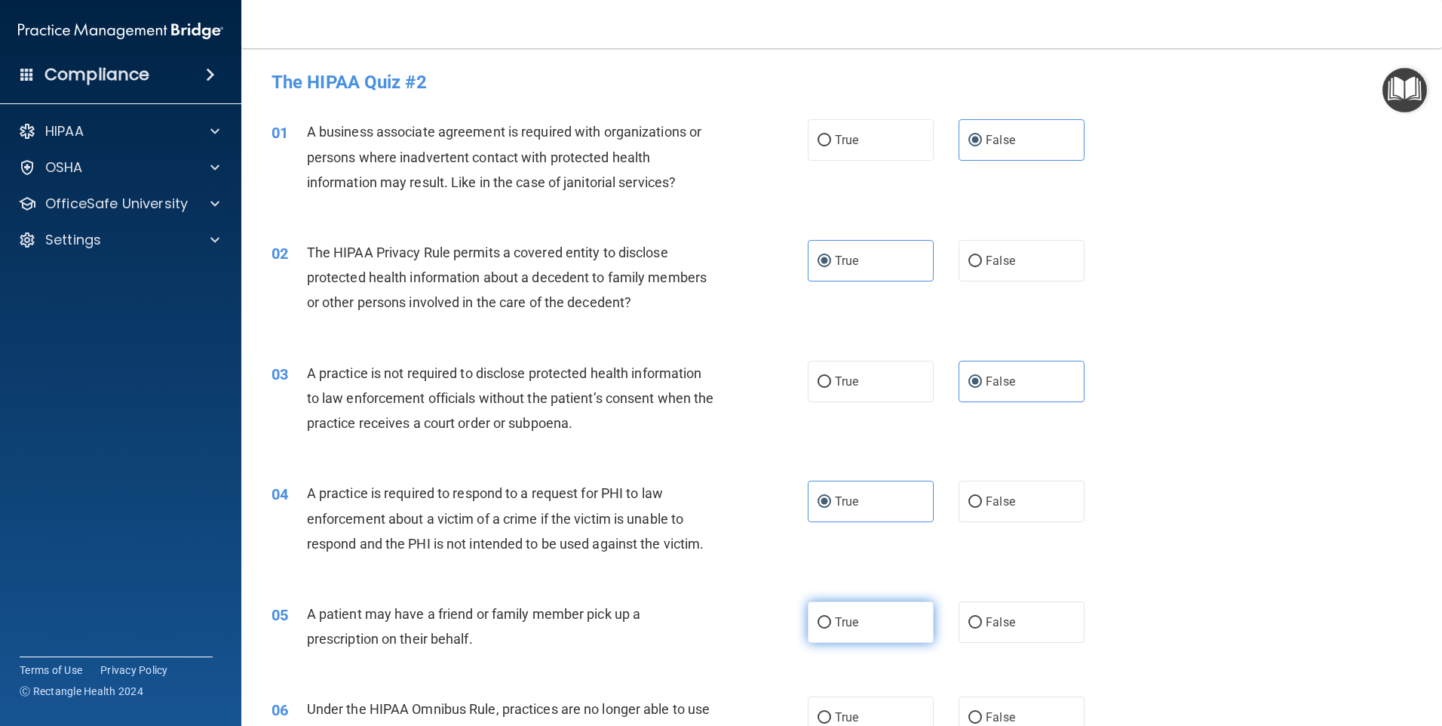
radio input "true"
click at [993, 710] on span "False" at bounding box center [1000, 717] width 29 height 14
click at [982, 712] on input "False" at bounding box center [976, 717] width 14 height 11
radio input "true"
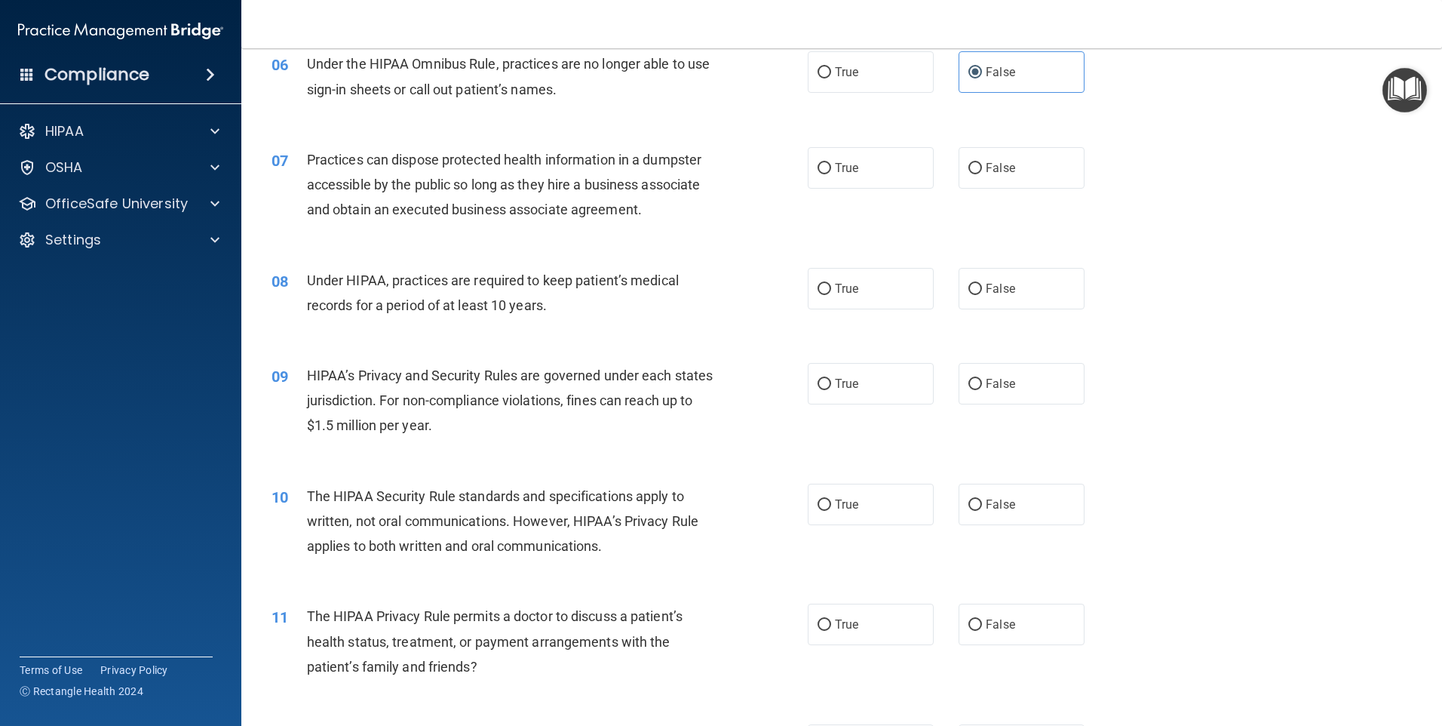
scroll to position [679, 0]
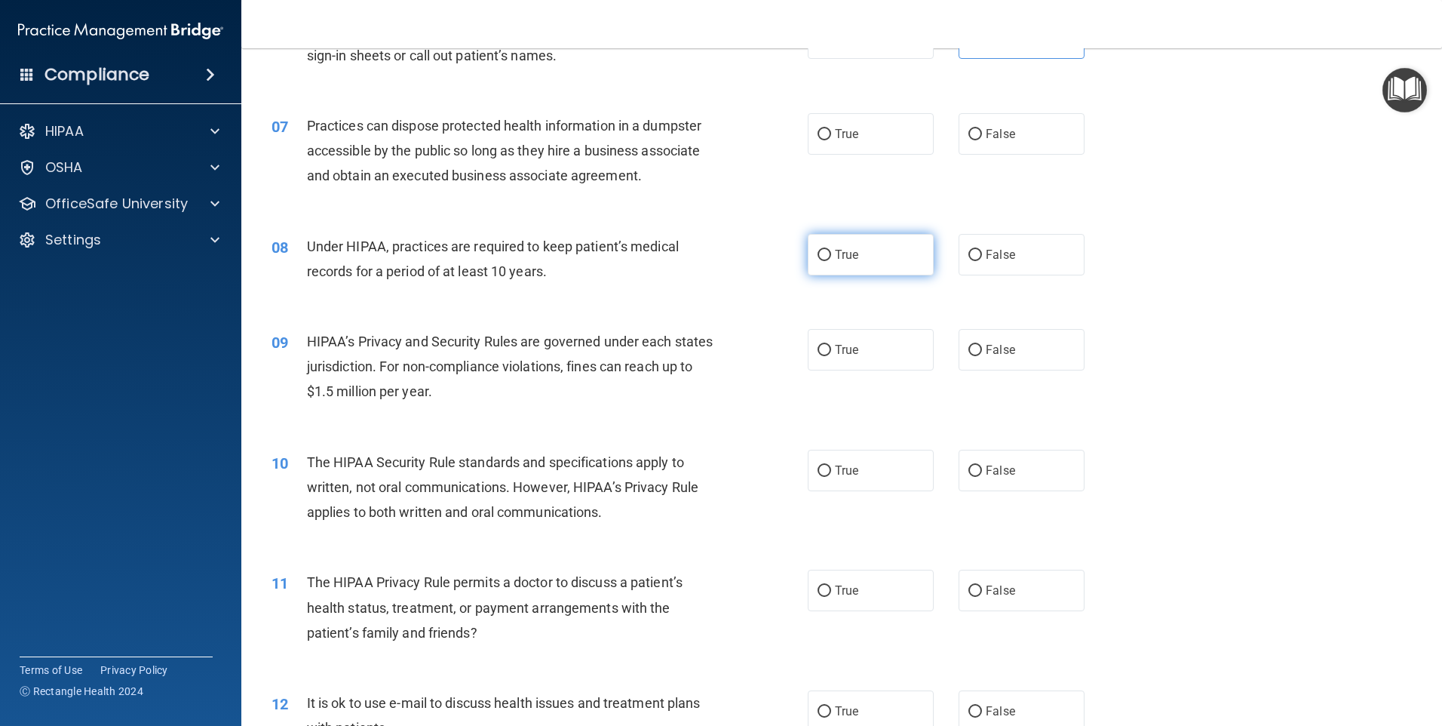
click at [854, 267] on label "True" at bounding box center [871, 254] width 126 height 41
click at [831, 261] on input "True" at bounding box center [825, 255] width 14 height 11
radio input "true"
click at [998, 273] on label "False" at bounding box center [1022, 254] width 126 height 41
click at [982, 261] on input "False" at bounding box center [976, 255] width 14 height 11
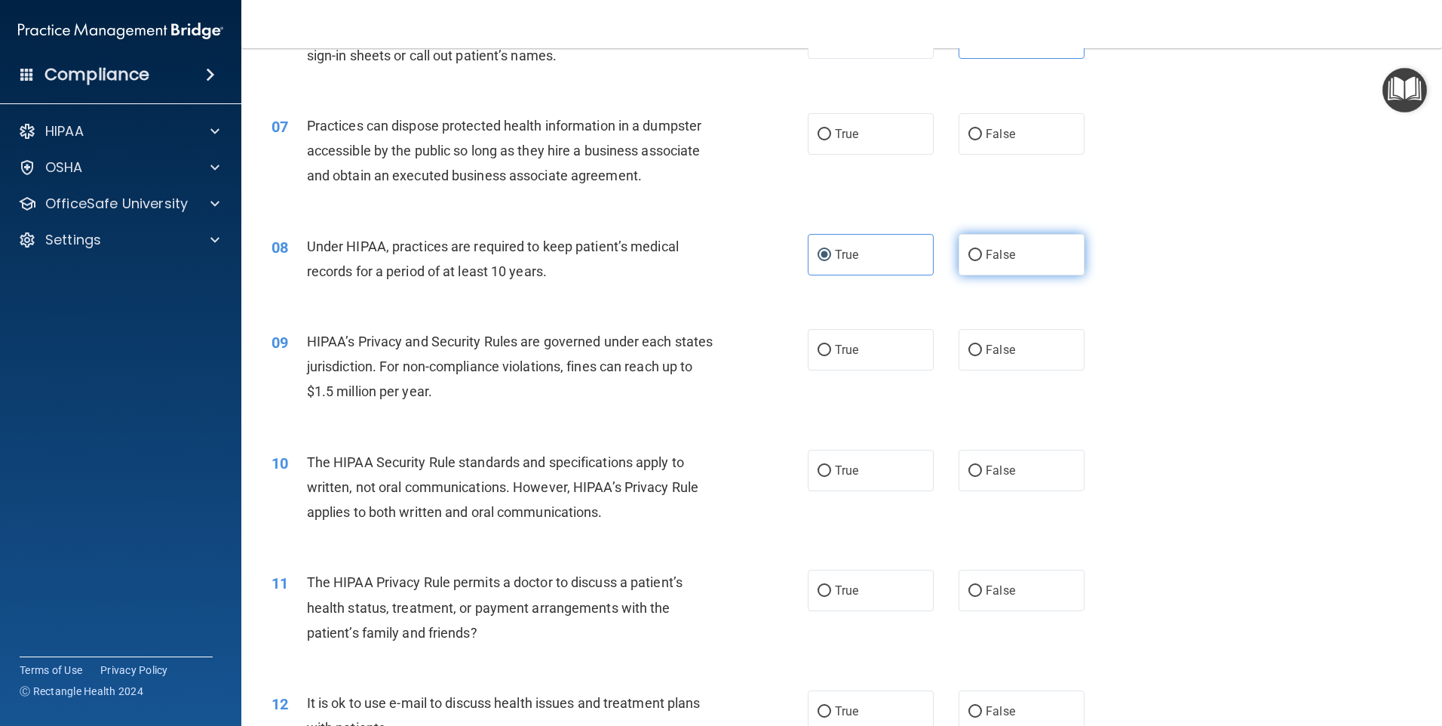
radio input "true"
radio input "false"
click at [854, 126] on label "True" at bounding box center [871, 133] width 126 height 41
click at [831, 129] on input "True" at bounding box center [825, 134] width 14 height 11
radio input "true"
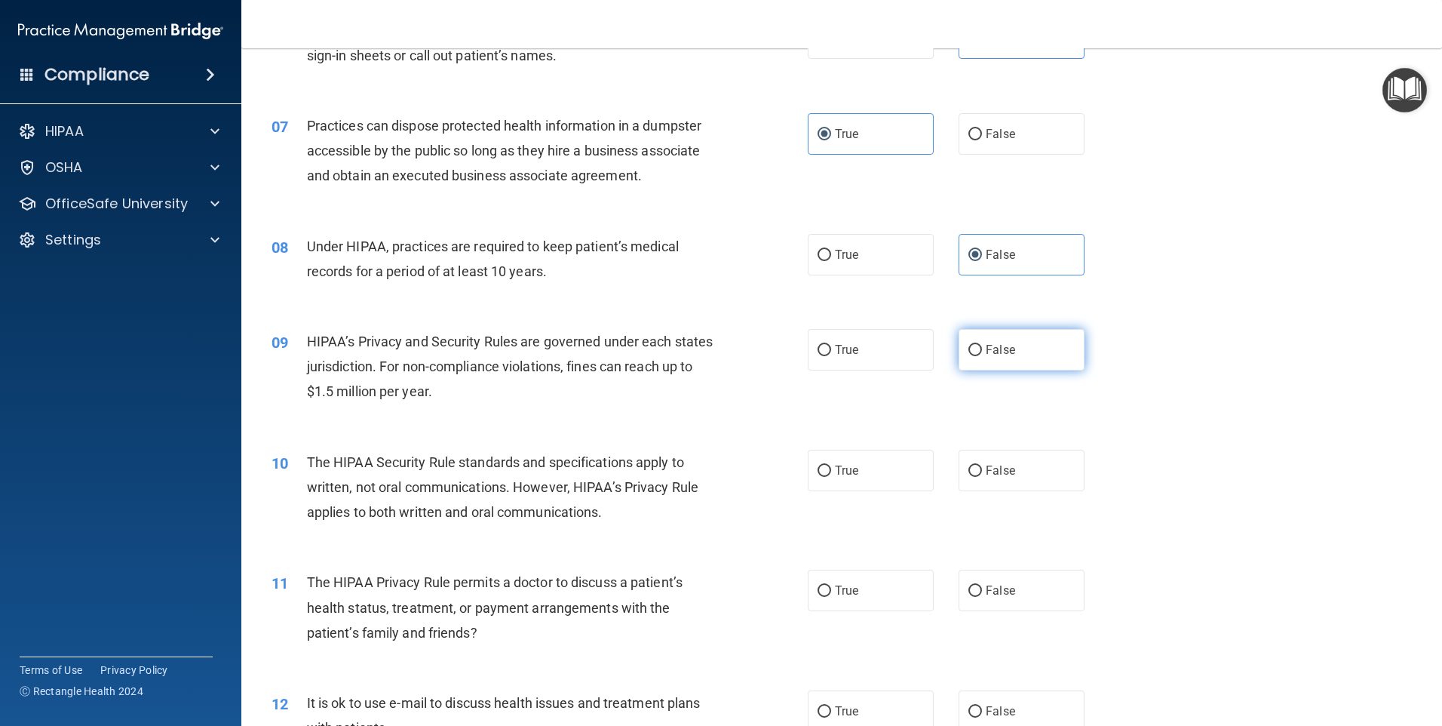
click at [1002, 358] on label "False" at bounding box center [1022, 349] width 126 height 41
click at [982, 356] on input "False" at bounding box center [976, 350] width 14 height 11
radio input "true"
click at [843, 360] on label "True" at bounding box center [871, 349] width 126 height 41
click at [831, 356] on input "True" at bounding box center [825, 350] width 14 height 11
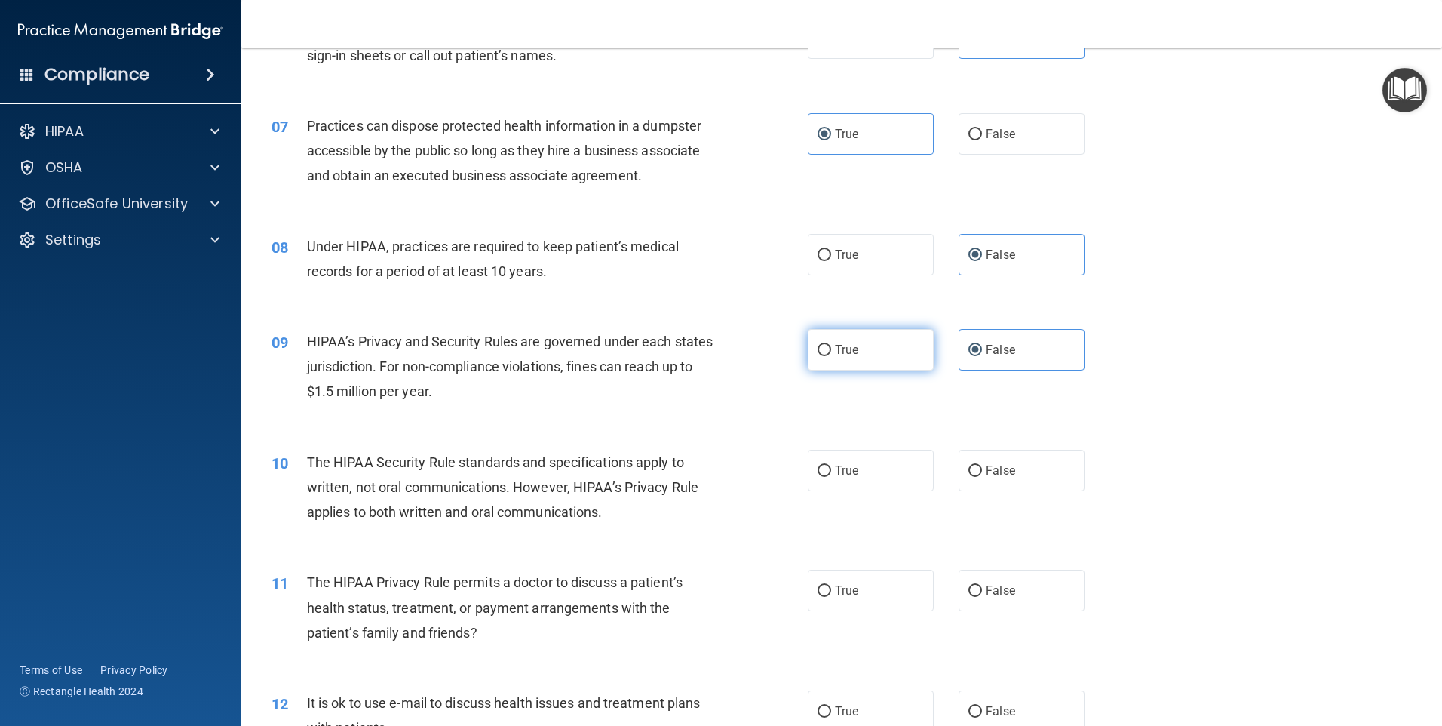
radio input "true"
radio input "false"
click at [862, 468] on label "True" at bounding box center [871, 470] width 126 height 41
click at [831, 468] on input "True" at bounding box center [825, 470] width 14 height 11
radio input "true"
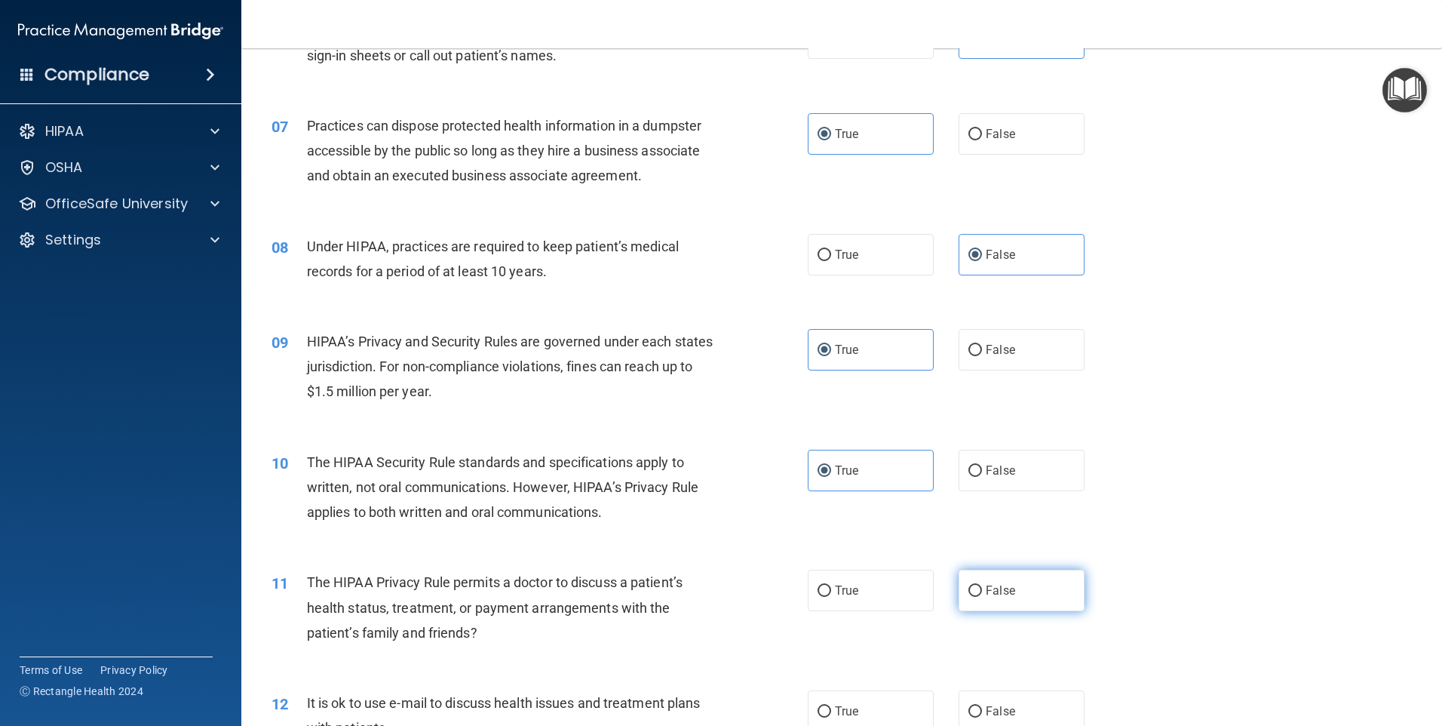
click at [1028, 583] on label "False" at bounding box center [1022, 590] width 126 height 41
click at [982, 585] on input "False" at bounding box center [976, 590] width 14 height 11
radio input "true"
click at [1015, 686] on div "12 It is ok to use e-mail to discuss health issues and treatment plans with pat…" at bounding box center [841, 718] width 1163 height 95
click at [1019, 707] on label "False" at bounding box center [1022, 710] width 126 height 41
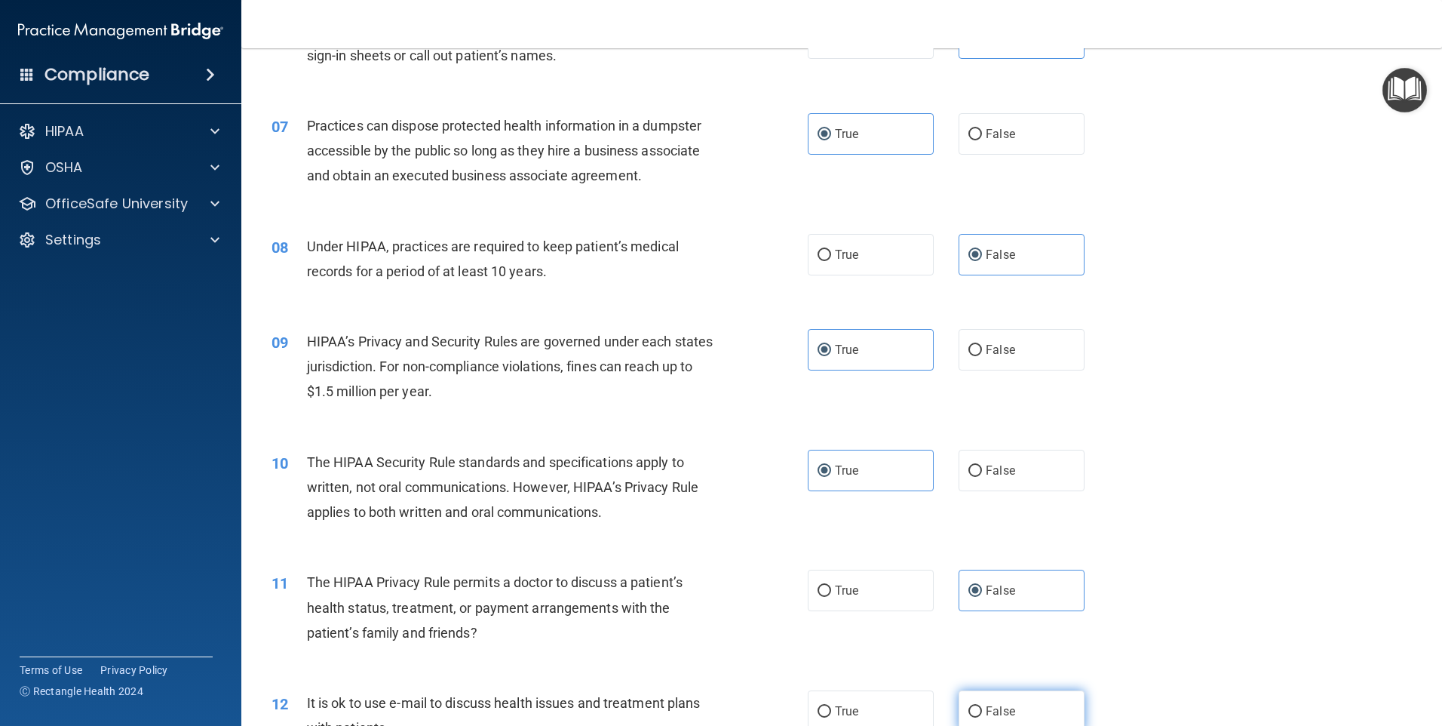
click at [982, 707] on input "False" at bounding box center [976, 711] width 14 height 11
radio input "true"
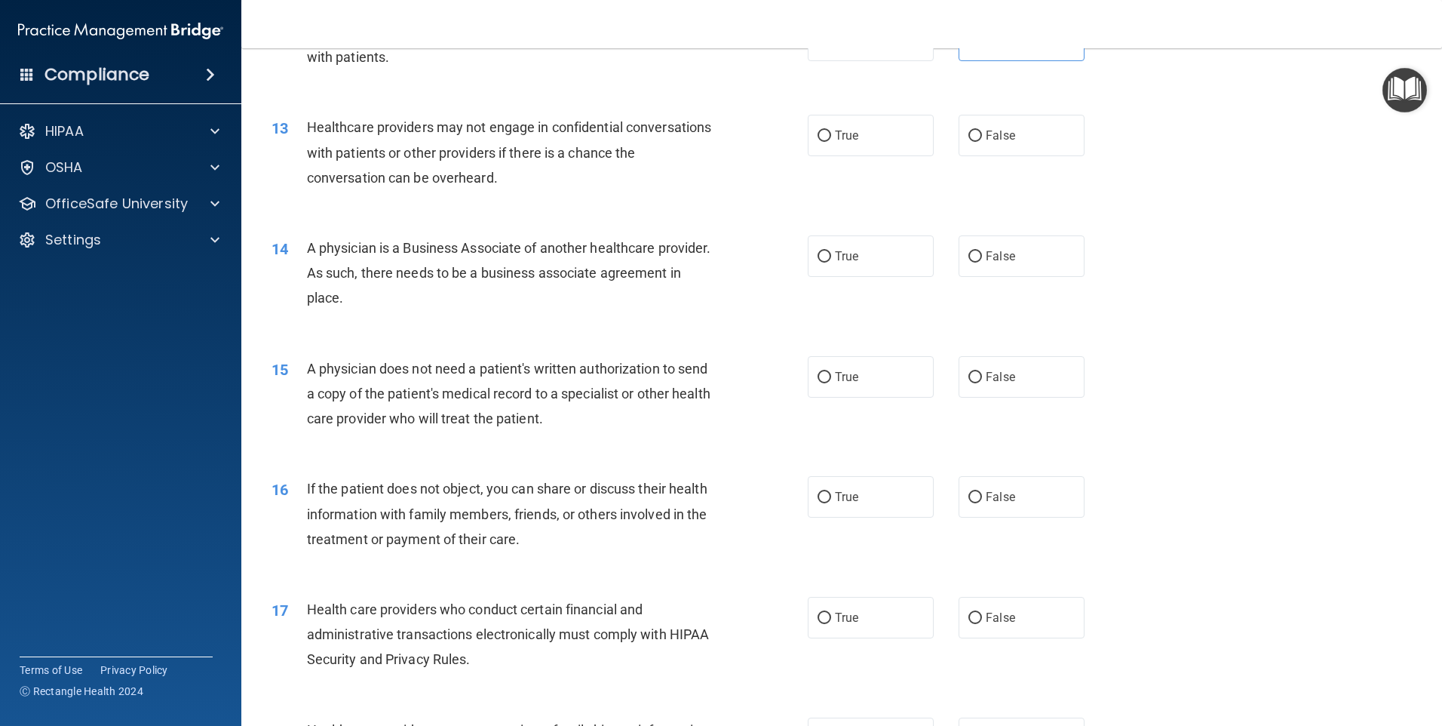
scroll to position [1358, 0]
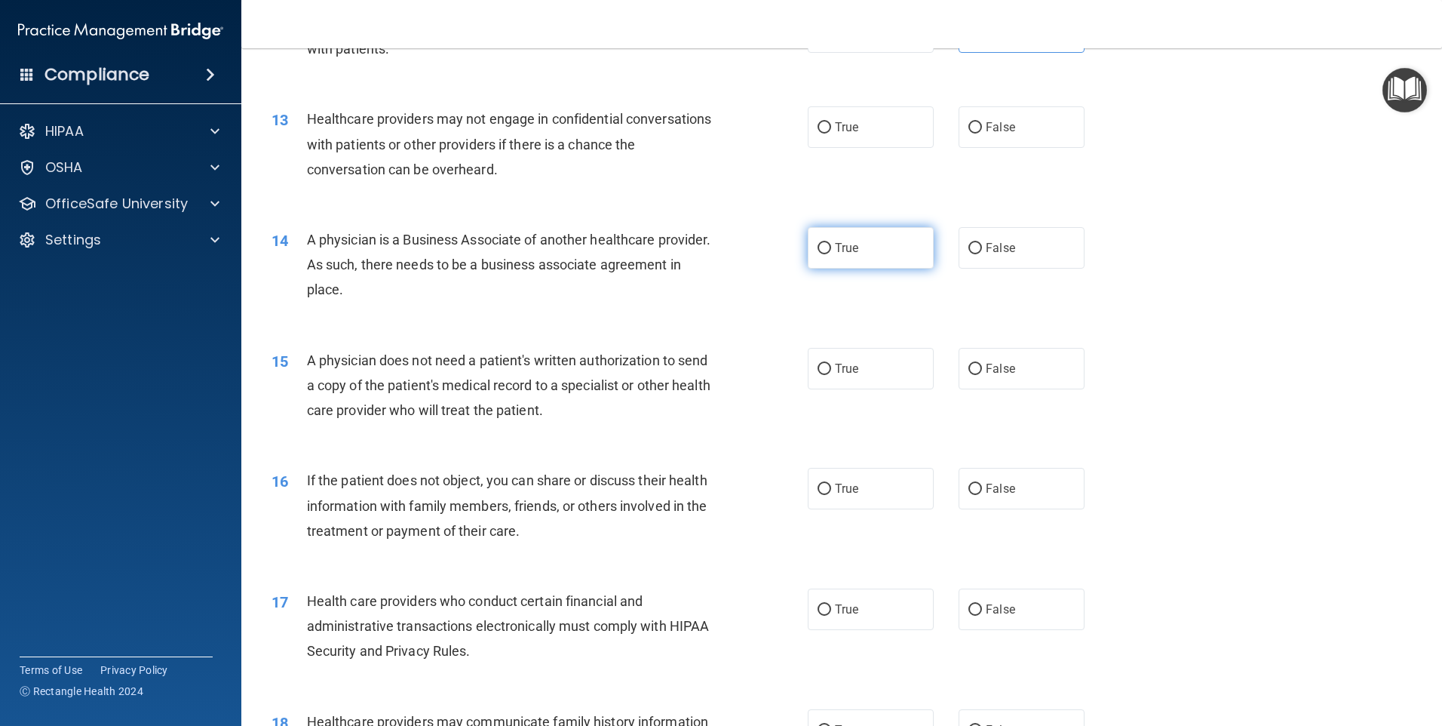
click at [860, 238] on label "True" at bounding box center [871, 247] width 126 height 41
click at [831, 243] on input "True" at bounding box center [825, 248] width 14 height 11
radio input "true"
click at [837, 118] on label "True" at bounding box center [871, 126] width 126 height 41
click at [831, 122] on input "True" at bounding box center [825, 127] width 14 height 11
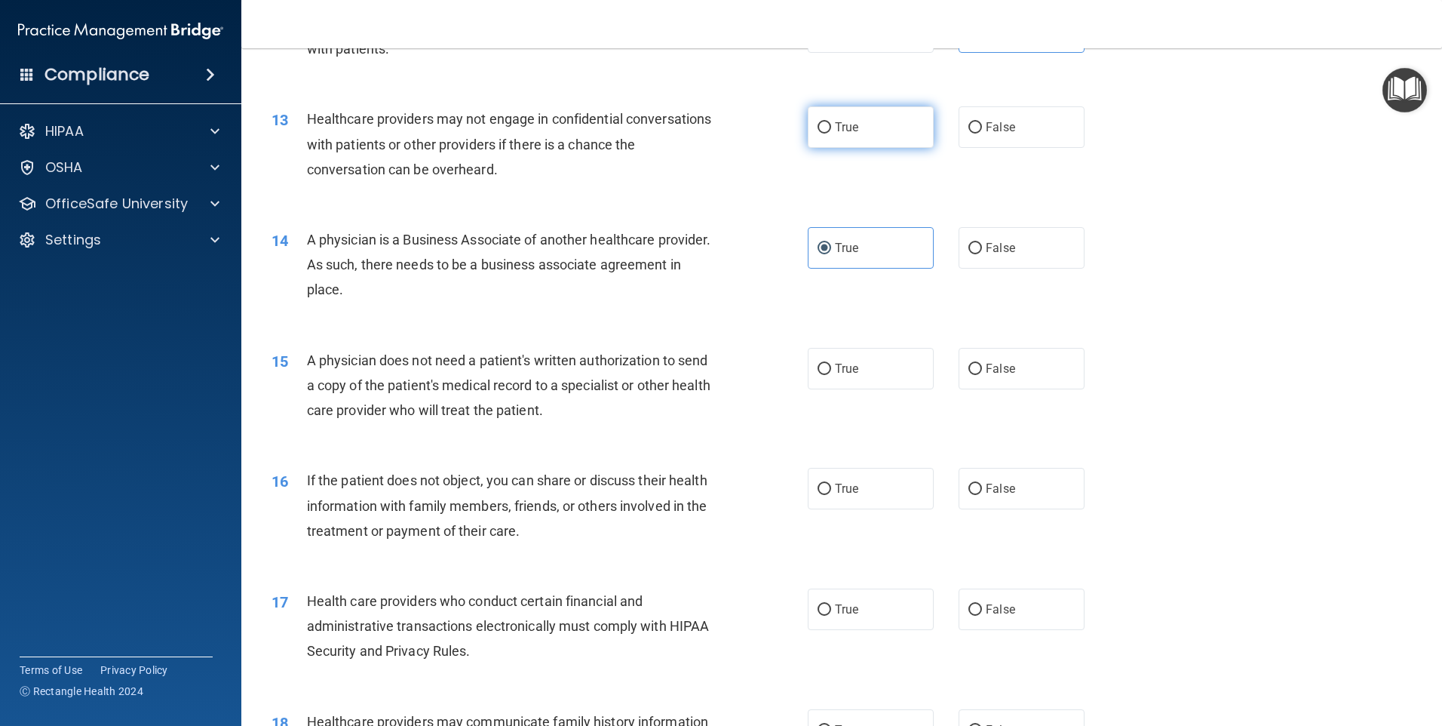
radio input "true"
click at [987, 259] on label "False" at bounding box center [1022, 247] width 126 height 41
click at [982, 254] on input "False" at bounding box center [976, 248] width 14 height 11
radio input "true"
radio input "false"
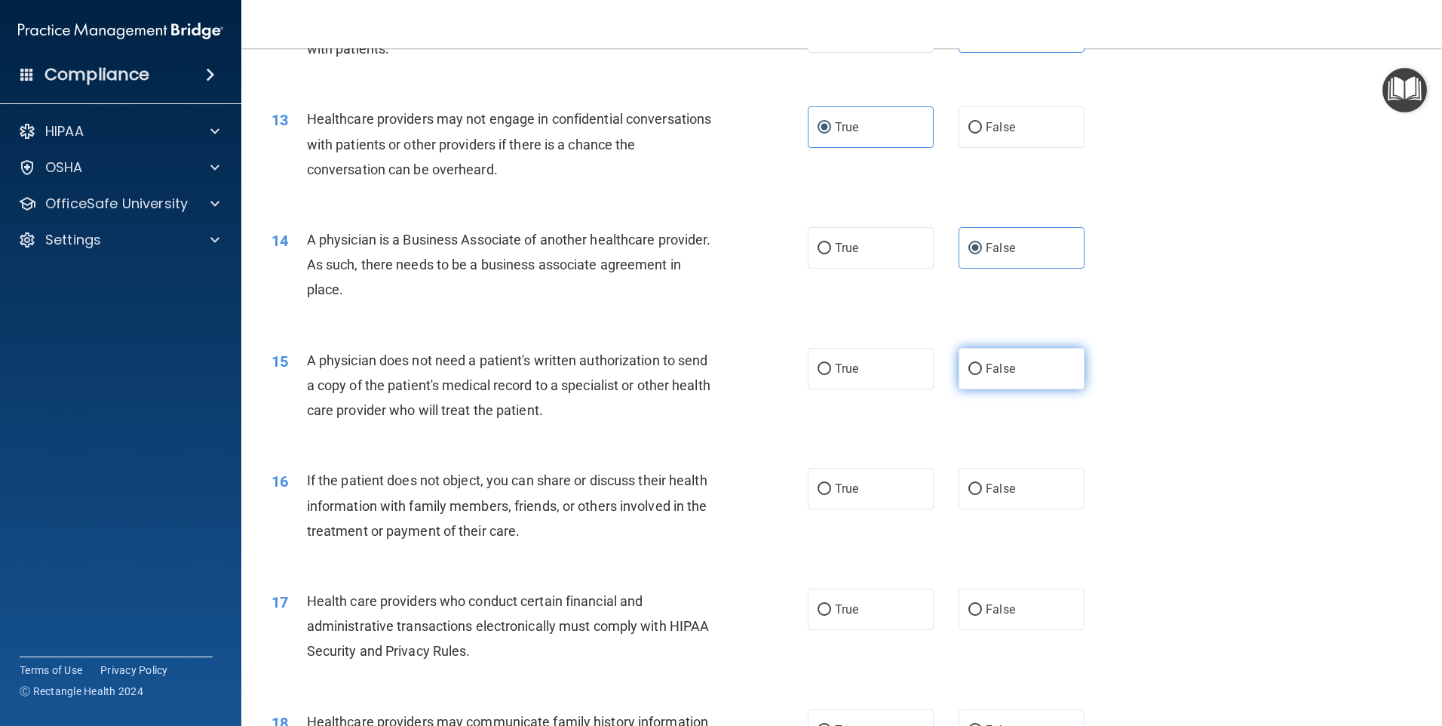
click at [984, 359] on label "False" at bounding box center [1022, 368] width 126 height 41
click at [982, 364] on input "False" at bounding box center [976, 369] width 14 height 11
radio input "true"
click at [888, 479] on label "True" at bounding box center [871, 488] width 126 height 41
click at [831, 484] on input "True" at bounding box center [825, 489] width 14 height 11
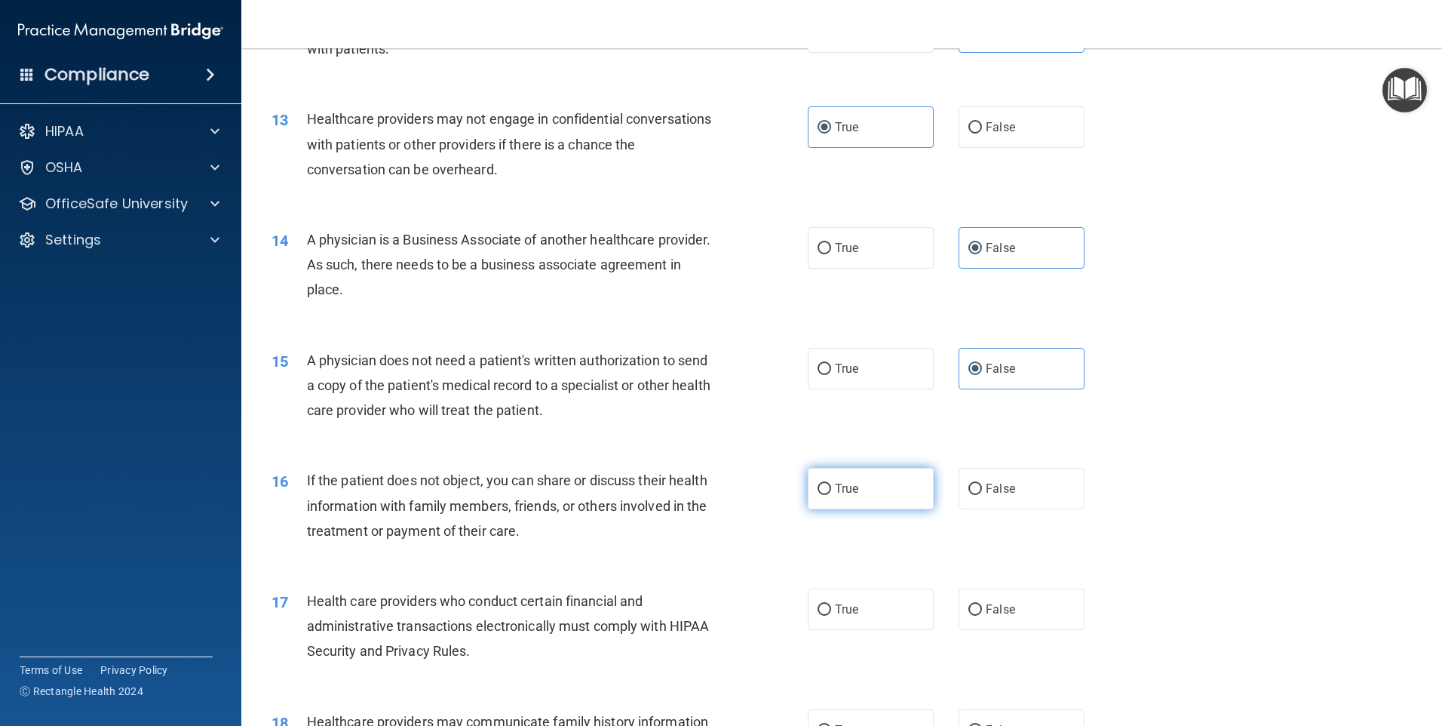
radio input "true"
click at [1007, 609] on span "False" at bounding box center [1000, 609] width 29 height 14
click at [982, 609] on input "False" at bounding box center [976, 609] width 14 height 11
radio input "true"
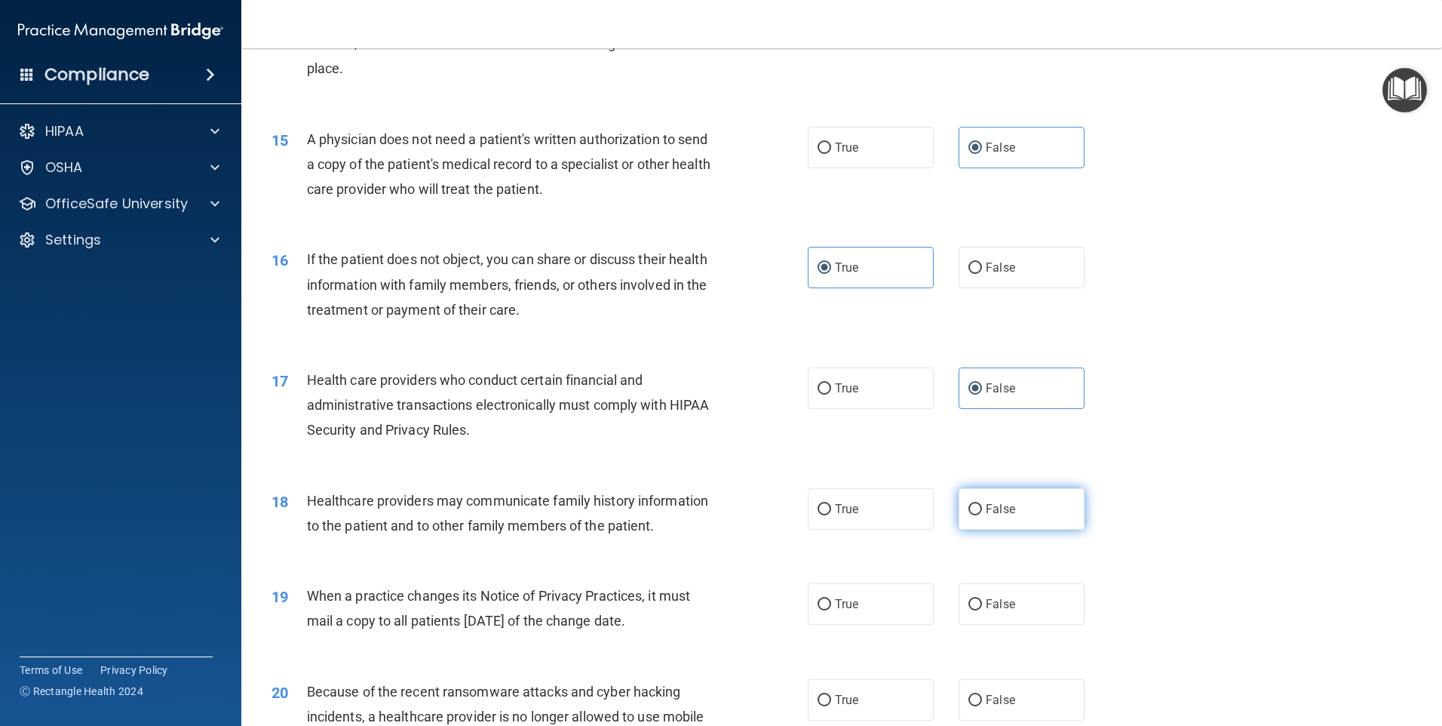
scroll to position [1584, 0]
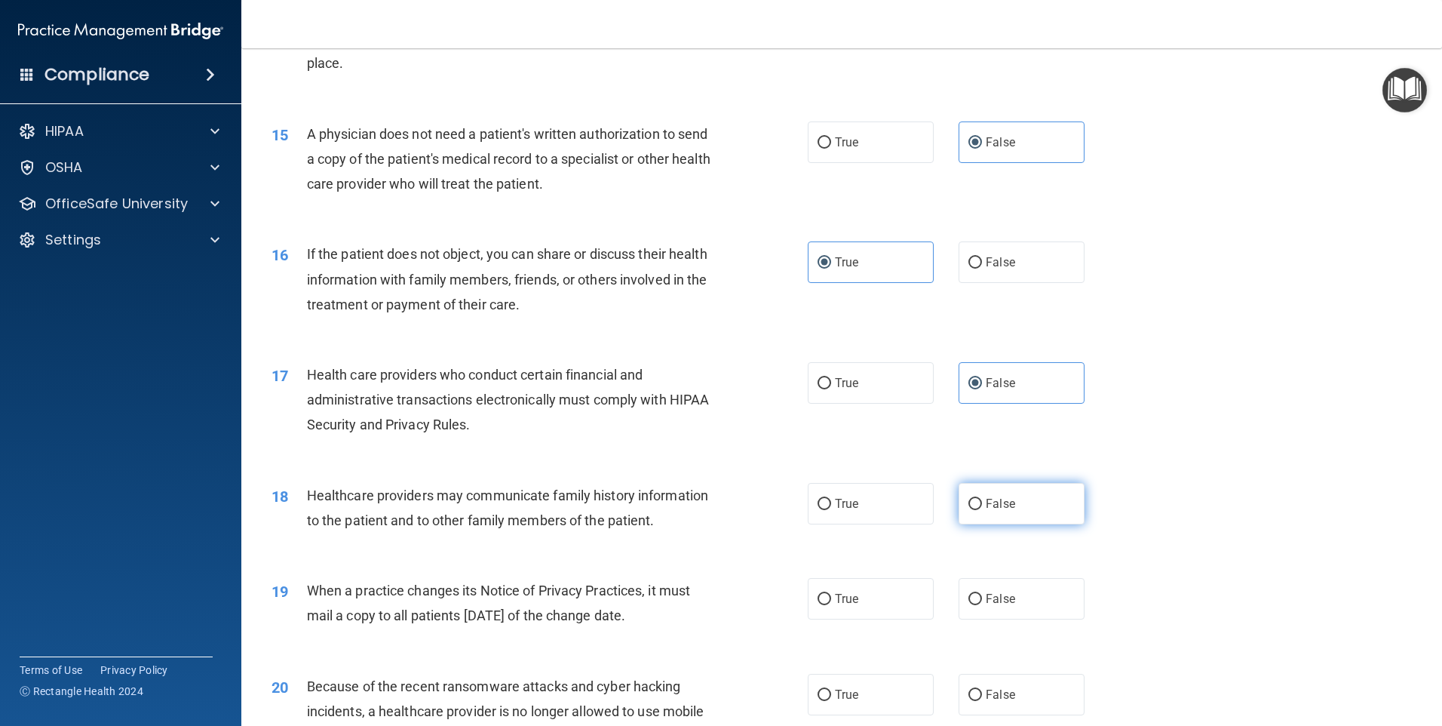
click at [1030, 513] on label "False" at bounding box center [1022, 503] width 126 height 41
click at [982, 510] on input "False" at bounding box center [976, 504] width 14 height 11
radio input "true"
click at [1015, 707] on label "False" at bounding box center [1022, 694] width 126 height 41
click at [982, 701] on input "False" at bounding box center [976, 694] width 14 height 11
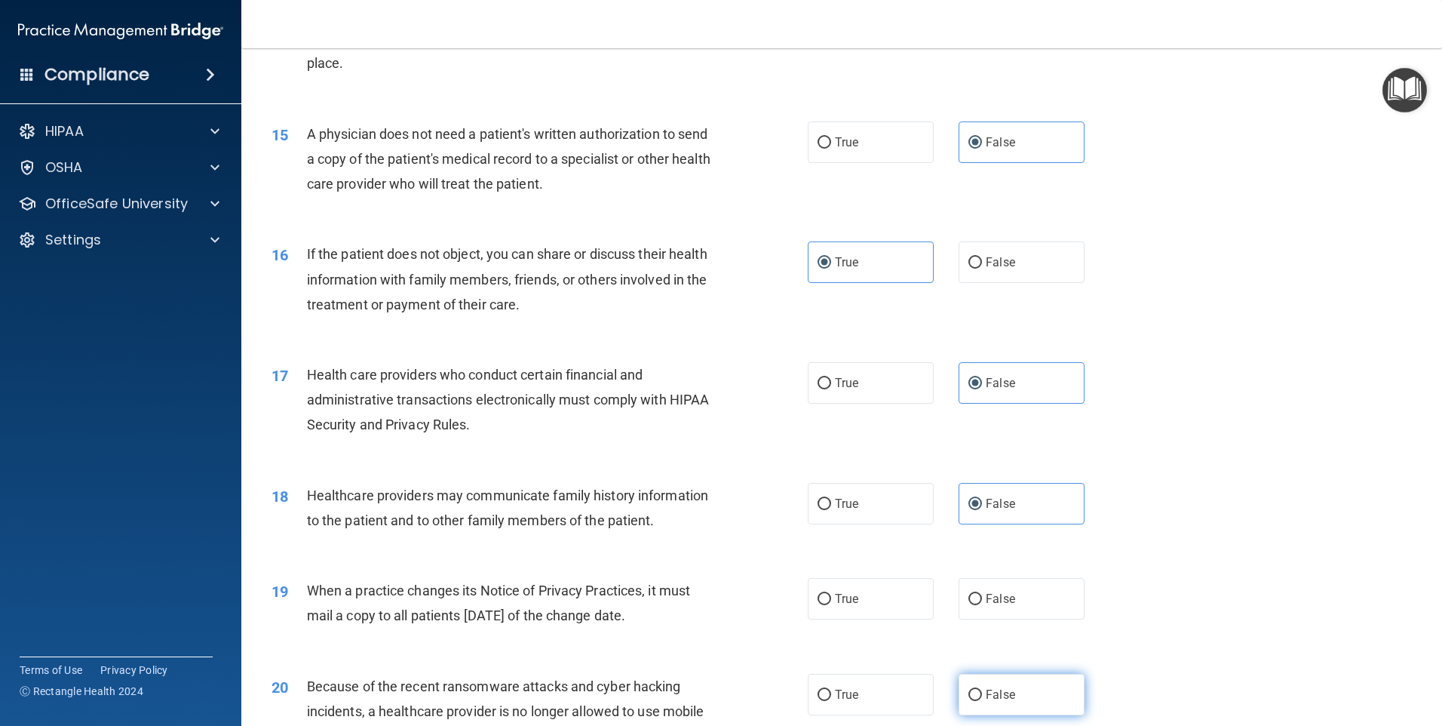
radio input "true"
click at [857, 593] on label "True" at bounding box center [871, 598] width 126 height 41
click at [831, 594] on input "True" at bounding box center [825, 599] width 14 height 11
radio input "true"
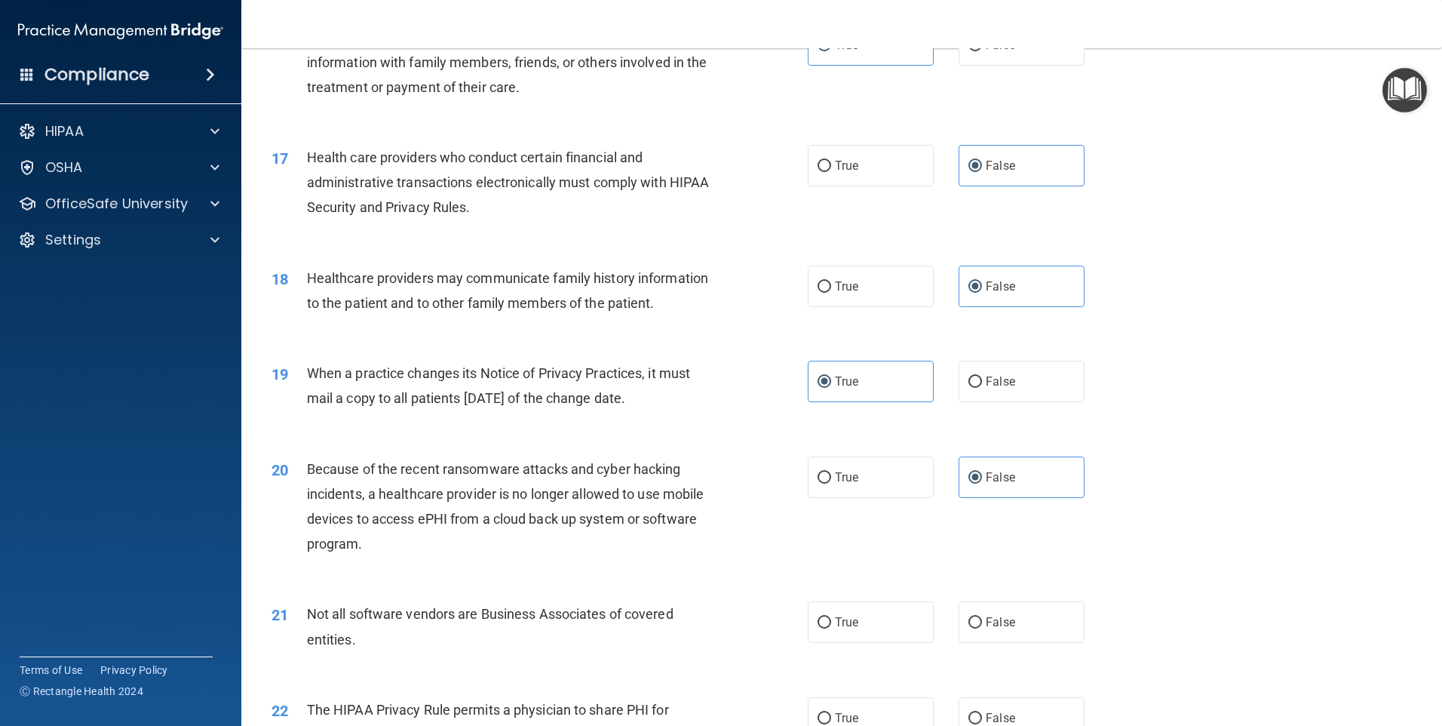
scroll to position [1810, 0]
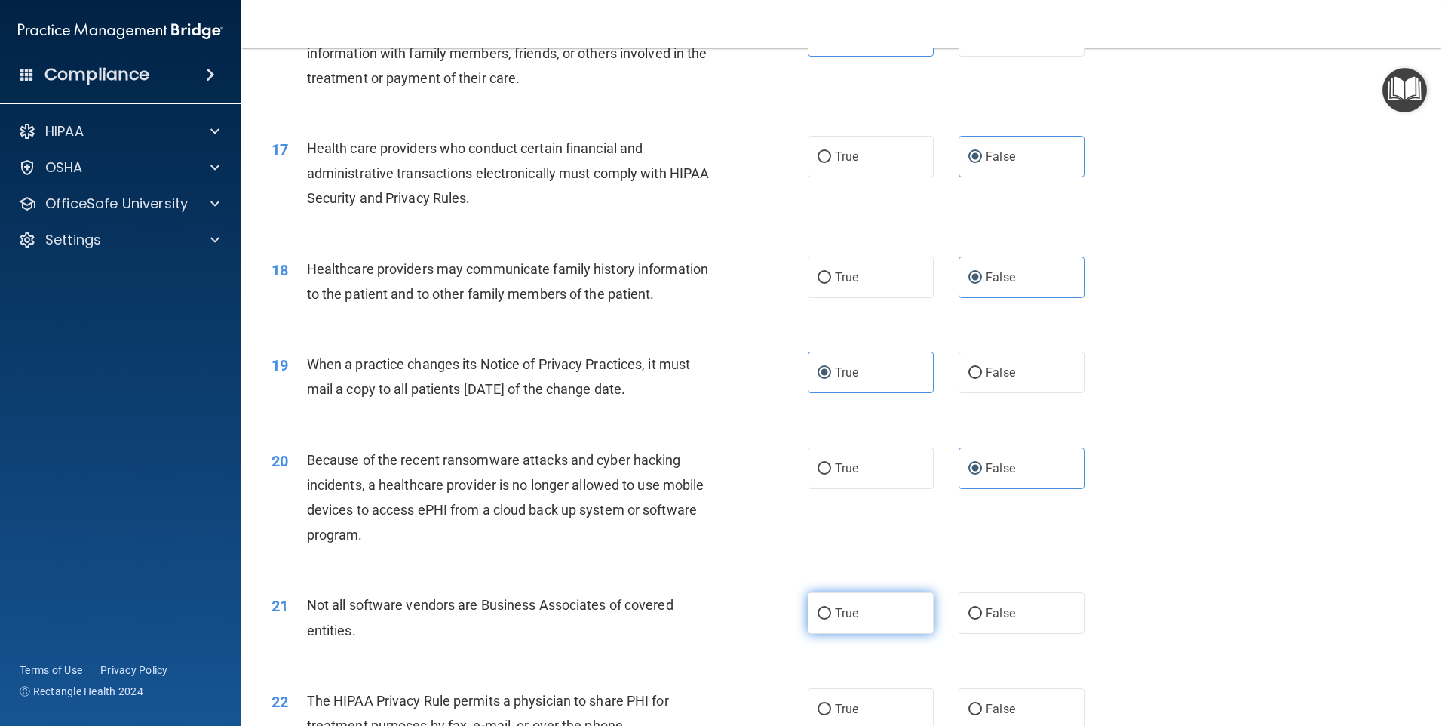
click at [854, 609] on label "True" at bounding box center [871, 612] width 126 height 41
click at [831, 609] on input "True" at bounding box center [825, 613] width 14 height 11
radio input "true"
click at [1003, 697] on label "False" at bounding box center [1022, 708] width 126 height 41
click at [982, 704] on input "False" at bounding box center [976, 709] width 14 height 11
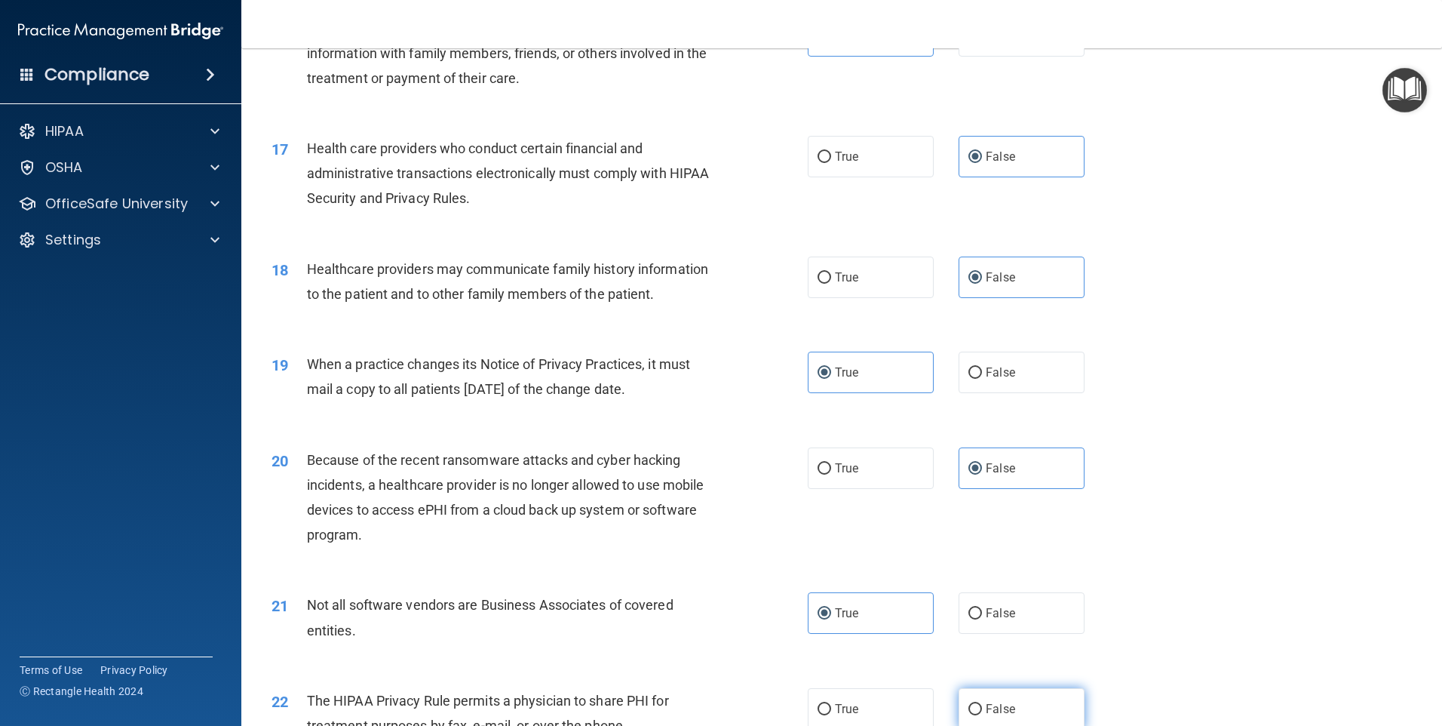
radio input "true"
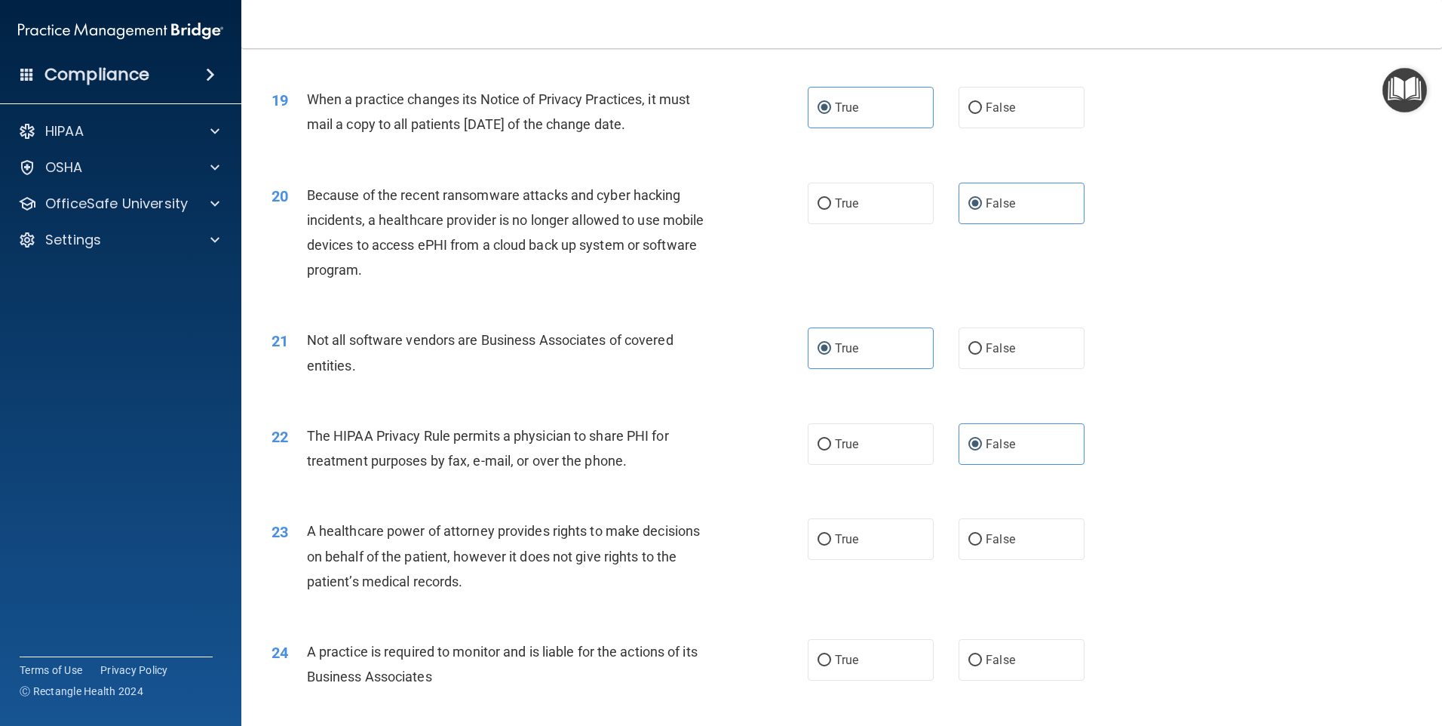
scroll to position [2112, 0]
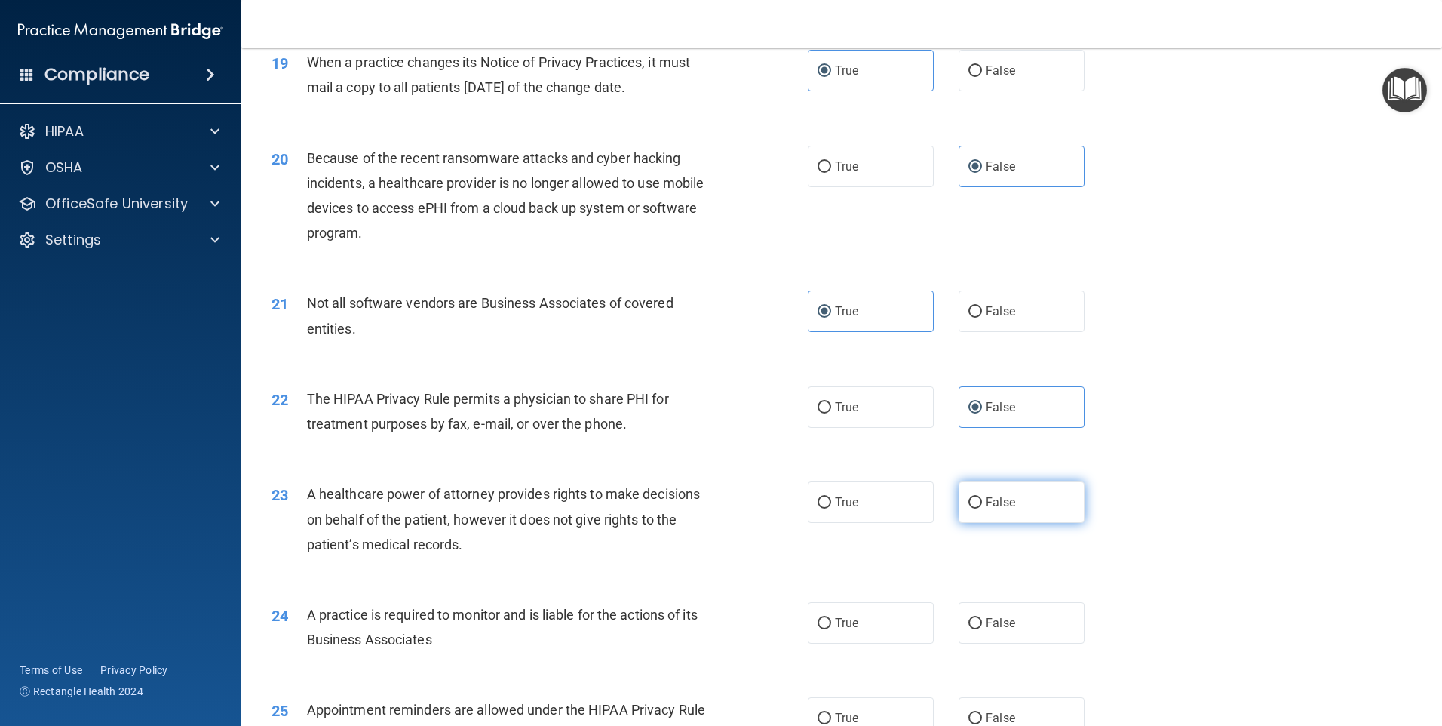
click at [1025, 503] on label "False" at bounding box center [1022, 501] width 126 height 41
click at [982, 503] on input "False" at bounding box center [976, 502] width 14 height 11
radio input "true"
click at [863, 613] on label "True" at bounding box center [871, 622] width 126 height 41
click at [831, 618] on input "True" at bounding box center [825, 623] width 14 height 11
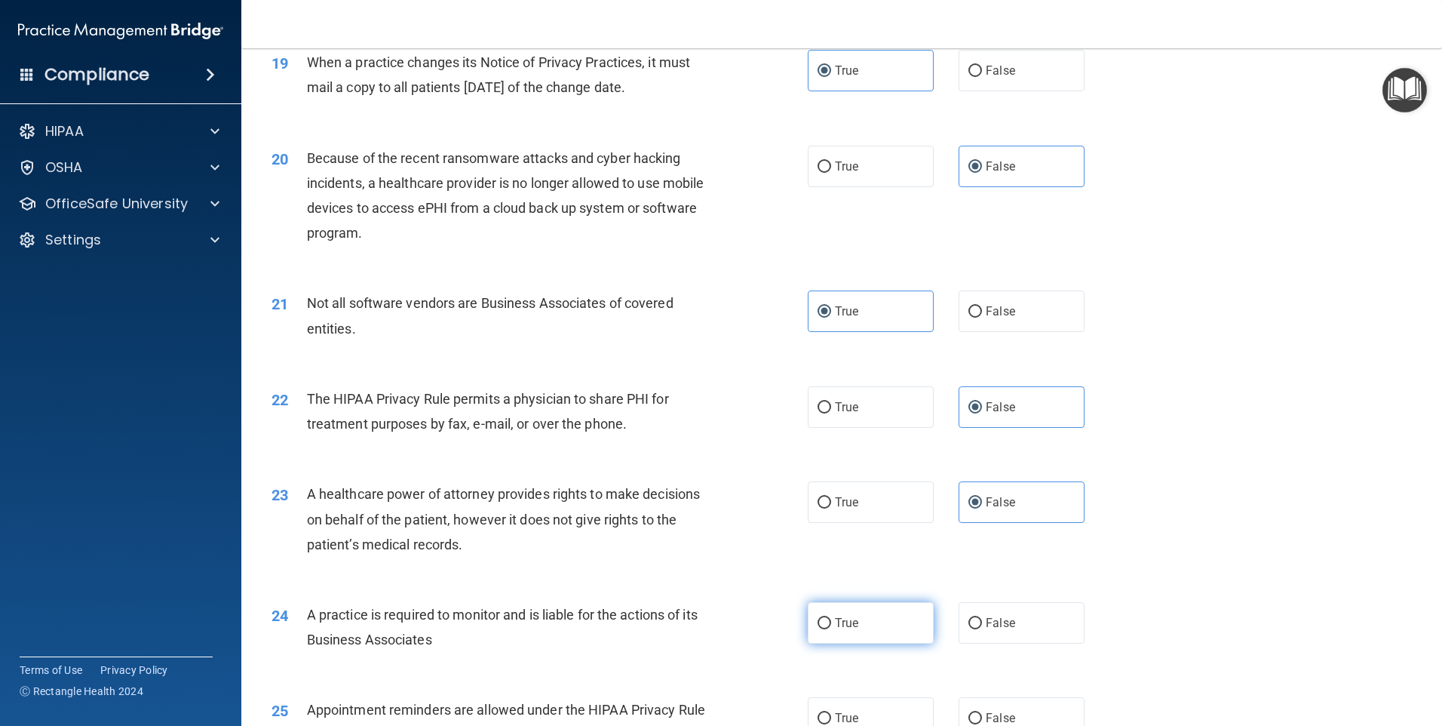
radio input "true"
click at [1012, 716] on label "False" at bounding box center [1022, 717] width 126 height 41
click at [982, 716] on input "False" at bounding box center [976, 718] width 14 height 11
radio input "true"
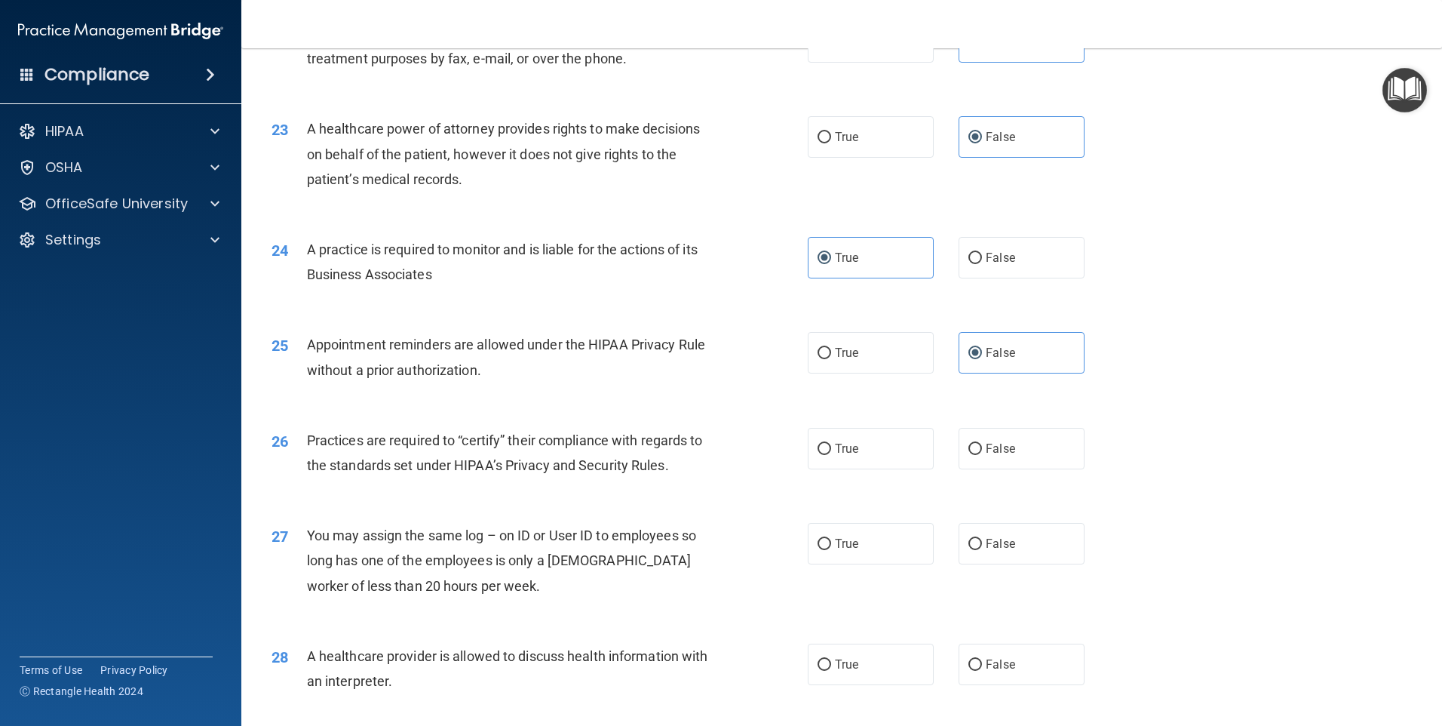
scroll to position [2489, 0]
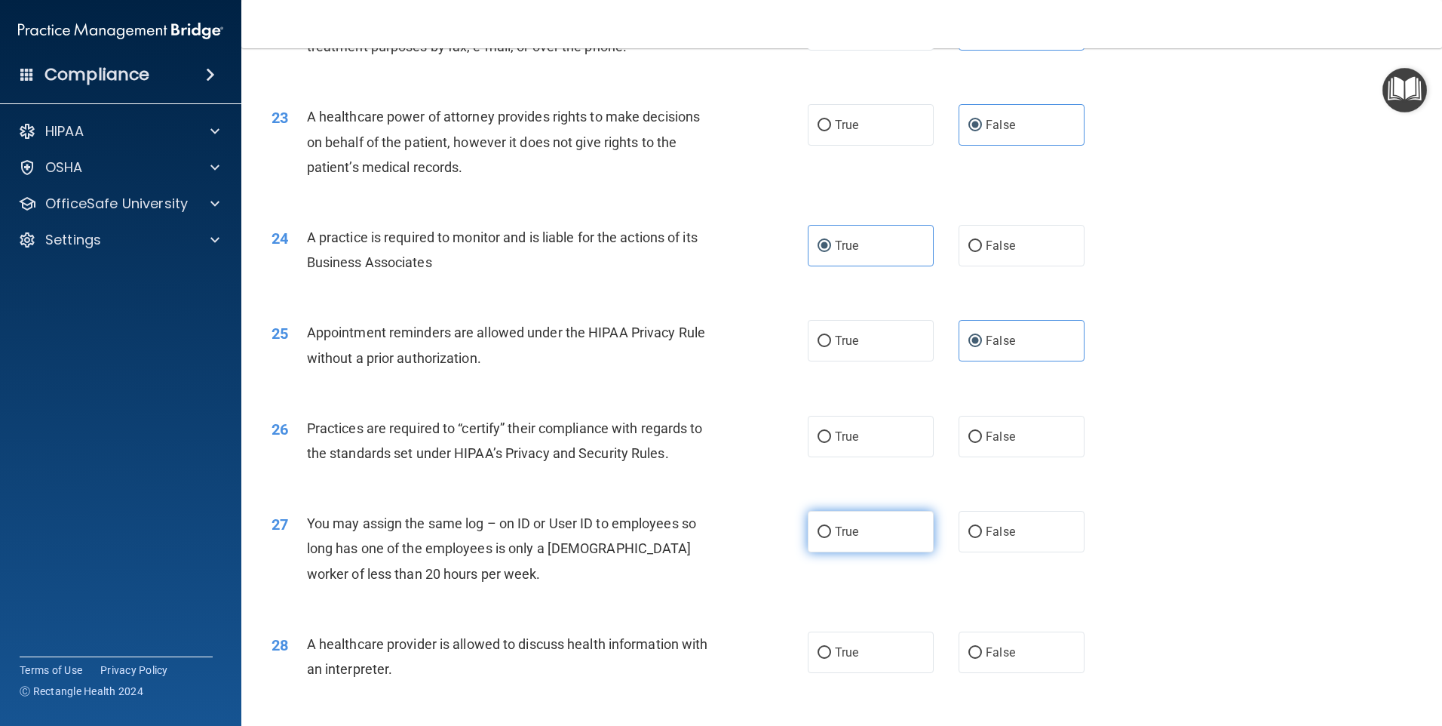
click at [878, 523] on label "True" at bounding box center [871, 531] width 126 height 41
click at [831, 527] on input "True" at bounding box center [825, 532] width 14 height 11
radio input "true"
click at [858, 465] on div "26 Practices are required to “certify” their compliance with regards to the sta…" at bounding box center [841, 444] width 1163 height 95
click at [833, 401] on div "26 Practices are required to “certify” their compliance with regards to the sta…" at bounding box center [841, 444] width 1163 height 95
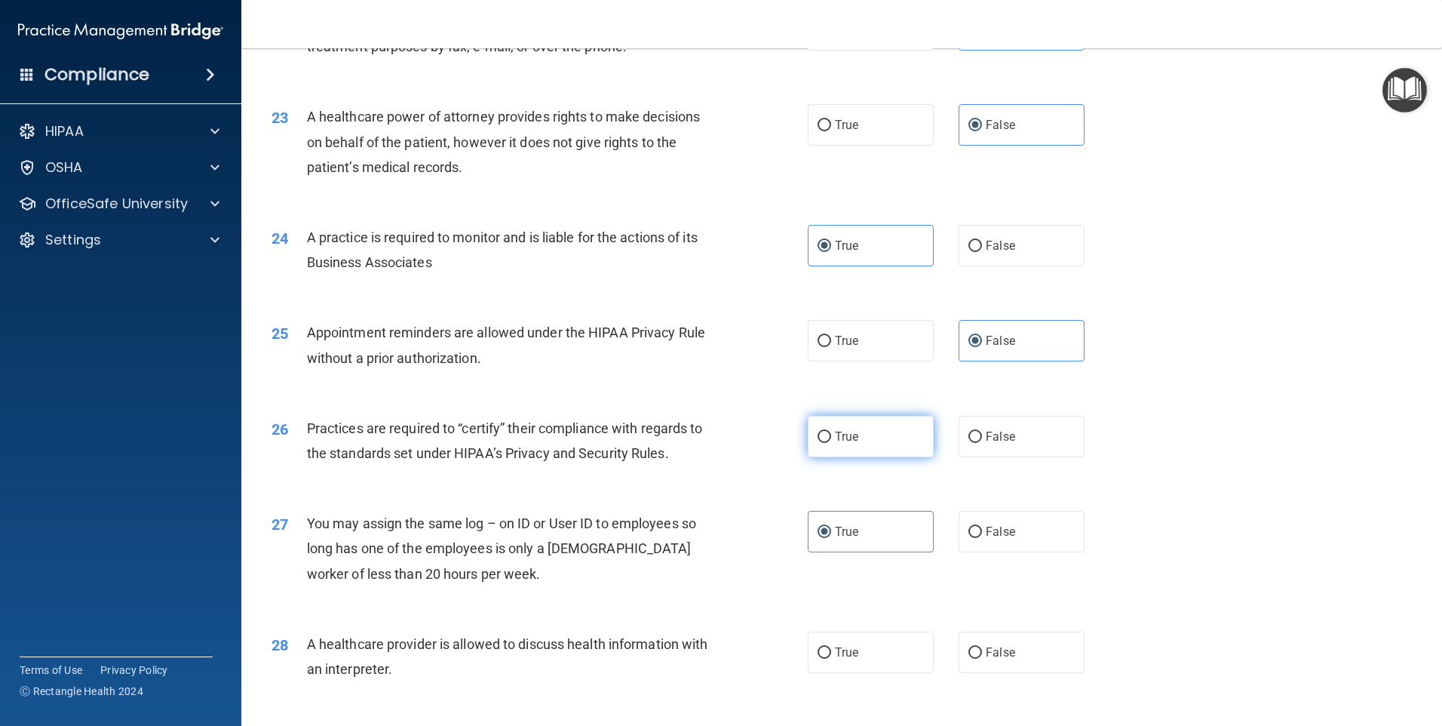
click at [858, 441] on label "True" at bounding box center [871, 436] width 126 height 41
click at [831, 441] on input "True" at bounding box center [825, 436] width 14 height 11
radio input "true"
click at [1027, 533] on label "False" at bounding box center [1022, 531] width 126 height 41
click at [982, 533] on input "False" at bounding box center [976, 532] width 14 height 11
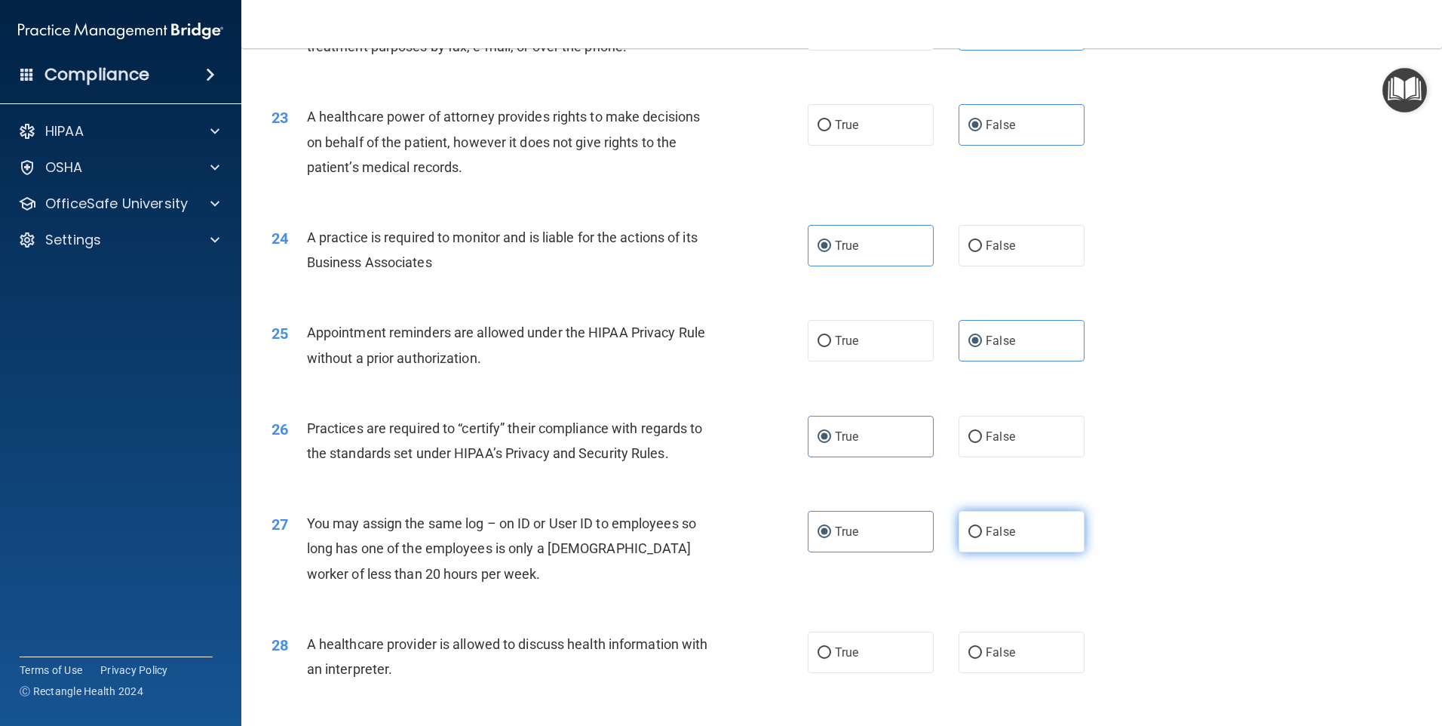
radio input "true"
radio input "false"
click at [1030, 651] on label "False" at bounding box center [1022, 651] width 126 height 41
click at [982, 651] on input "False" at bounding box center [976, 652] width 14 height 11
radio input "true"
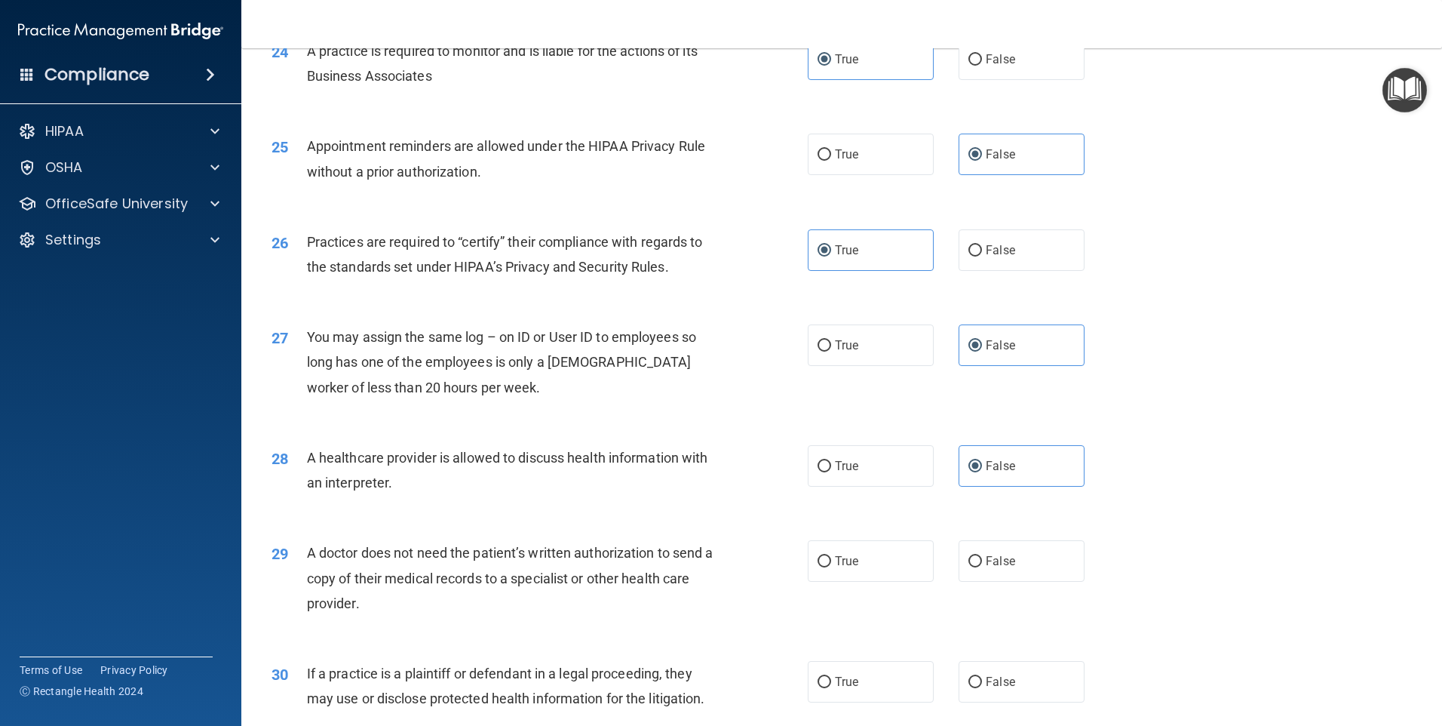
scroll to position [2786, 0]
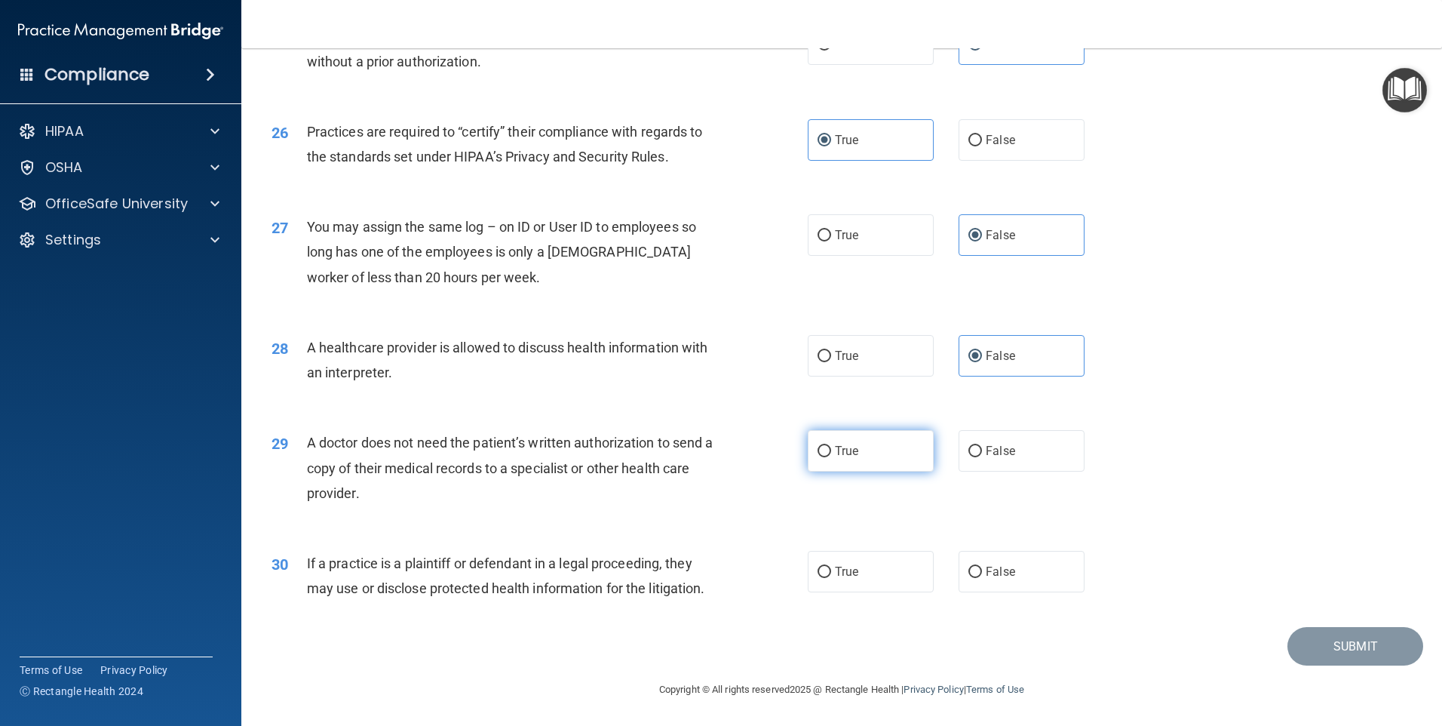
click at [847, 456] on span "True" at bounding box center [846, 451] width 23 height 14
click at [831, 456] on input "True" at bounding box center [825, 451] width 14 height 11
radio input "true"
click at [986, 573] on span "False" at bounding box center [1000, 571] width 29 height 14
click at [982, 573] on input "False" at bounding box center [976, 571] width 14 height 11
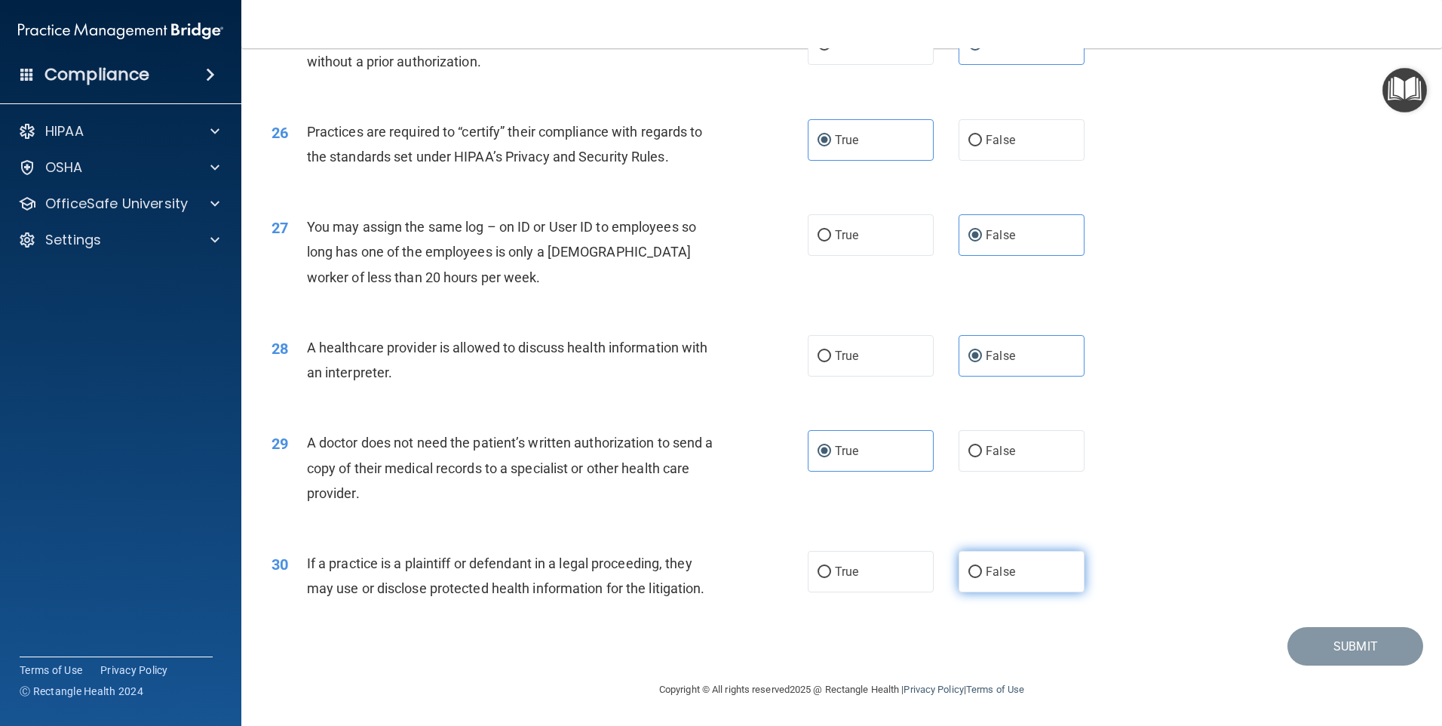
radio input "true"
click at [1321, 643] on button "Submit" at bounding box center [1356, 646] width 136 height 38
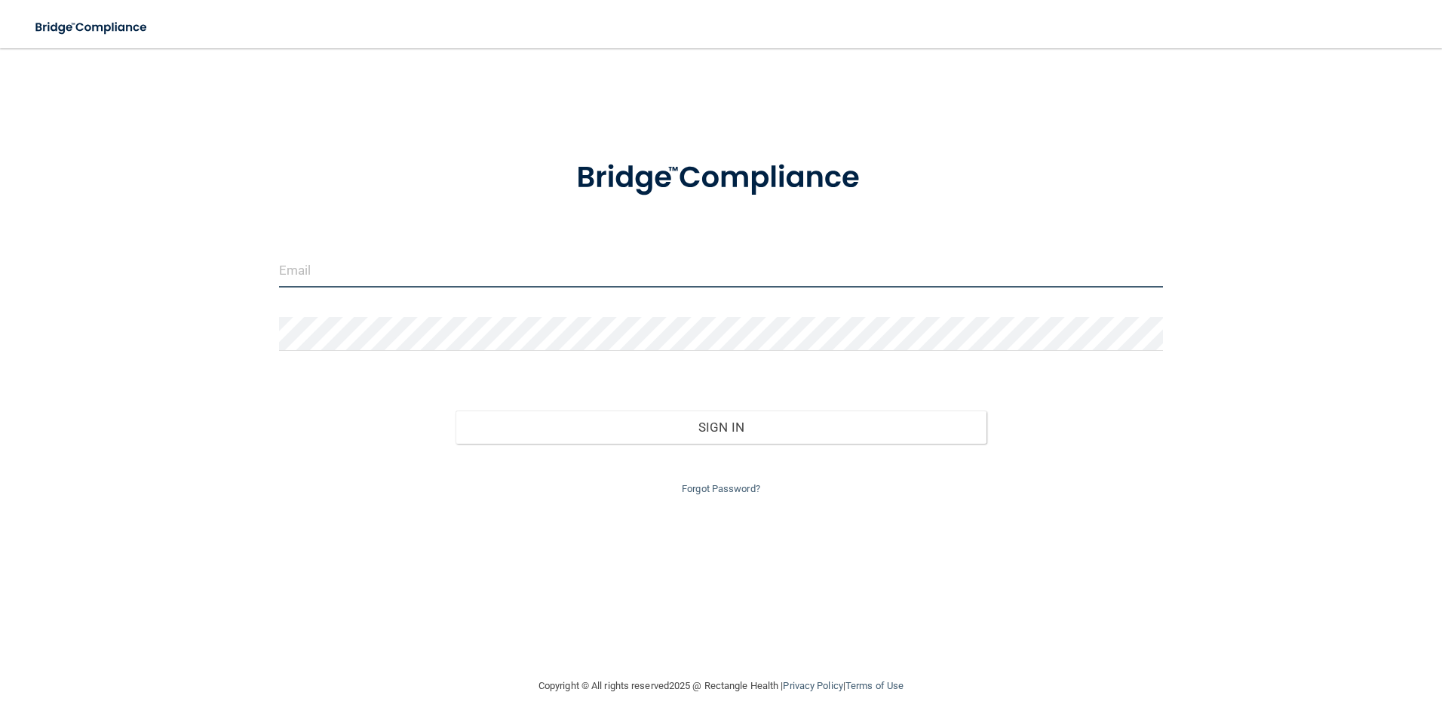
click at [499, 276] on input "email" at bounding box center [721, 270] width 885 height 34
type input "[EMAIL_ADDRESS][DOMAIN_NAME]"
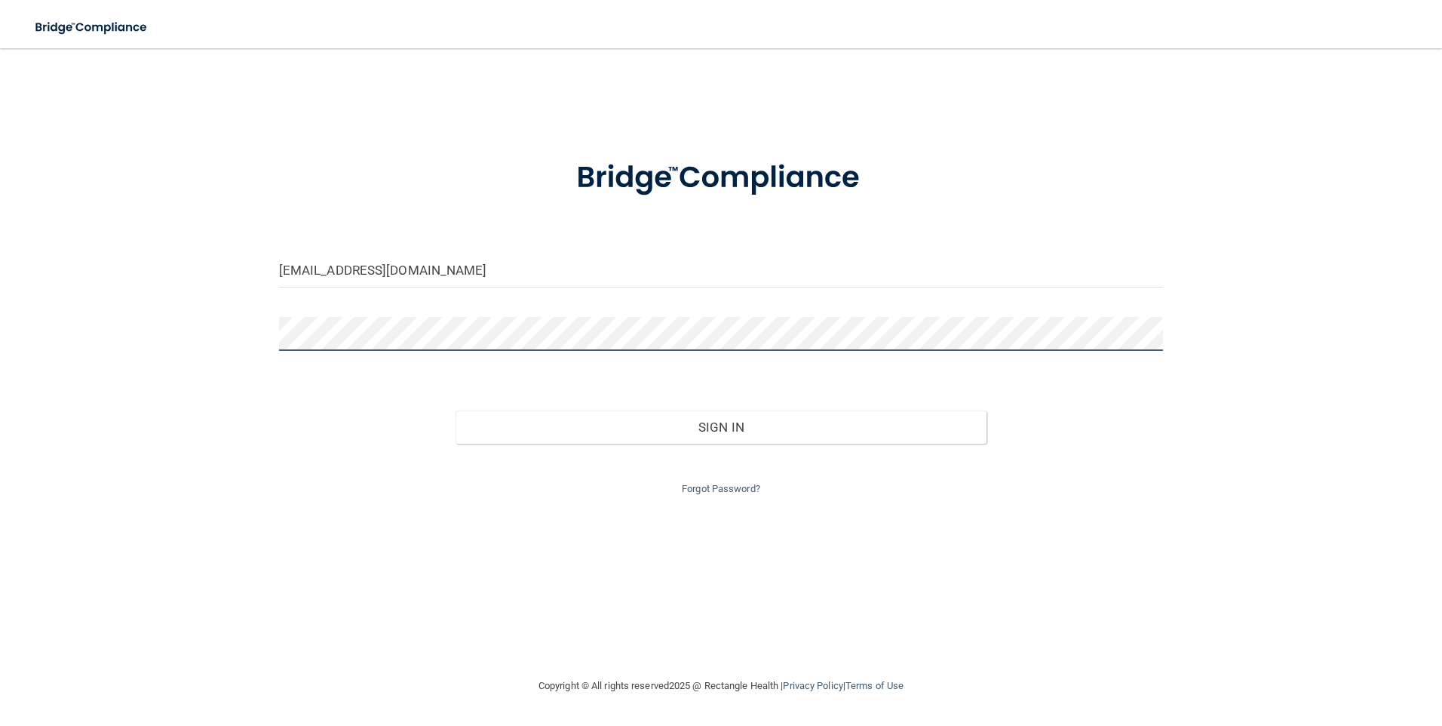
click at [456, 410] on button "Sign In" at bounding box center [721, 426] width 531 height 33
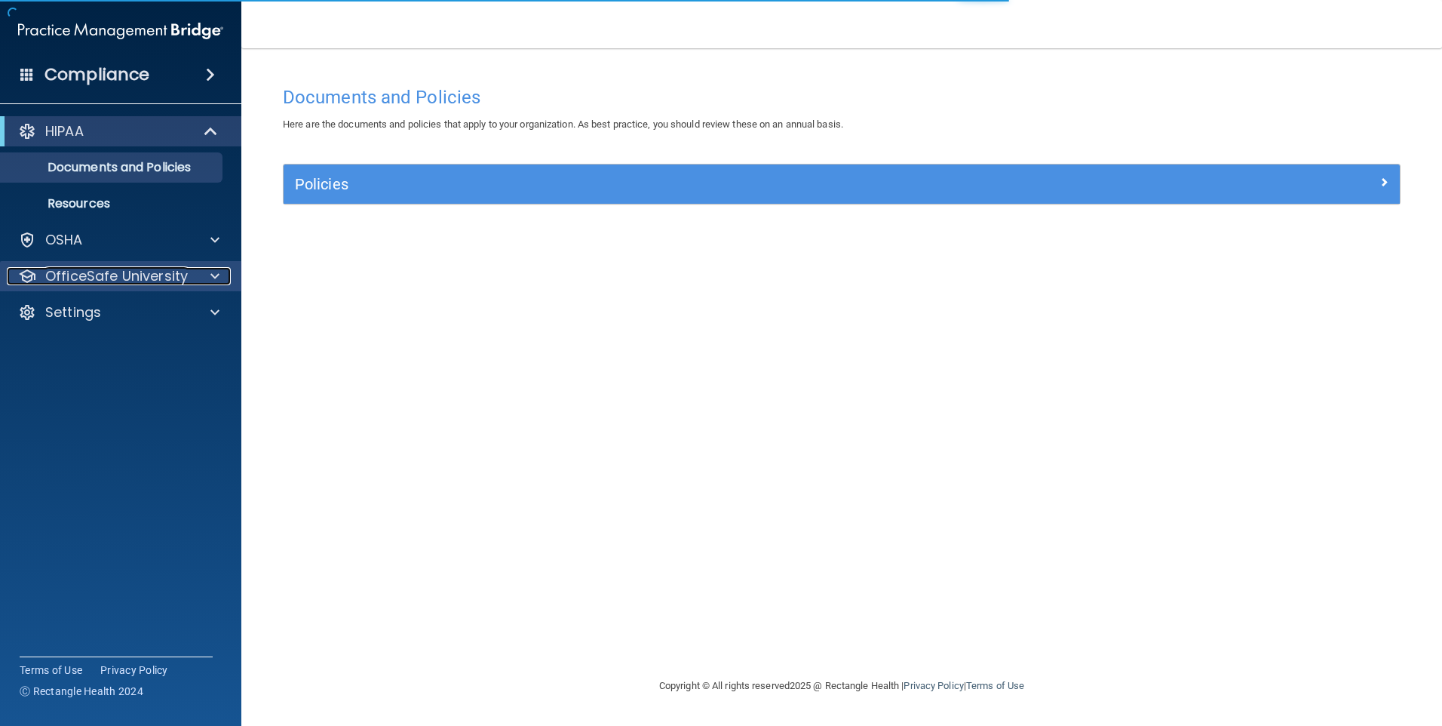
click at [137, 284] on p "OfficeSafe University" at bounding box center [116, 276] width 143 height 18
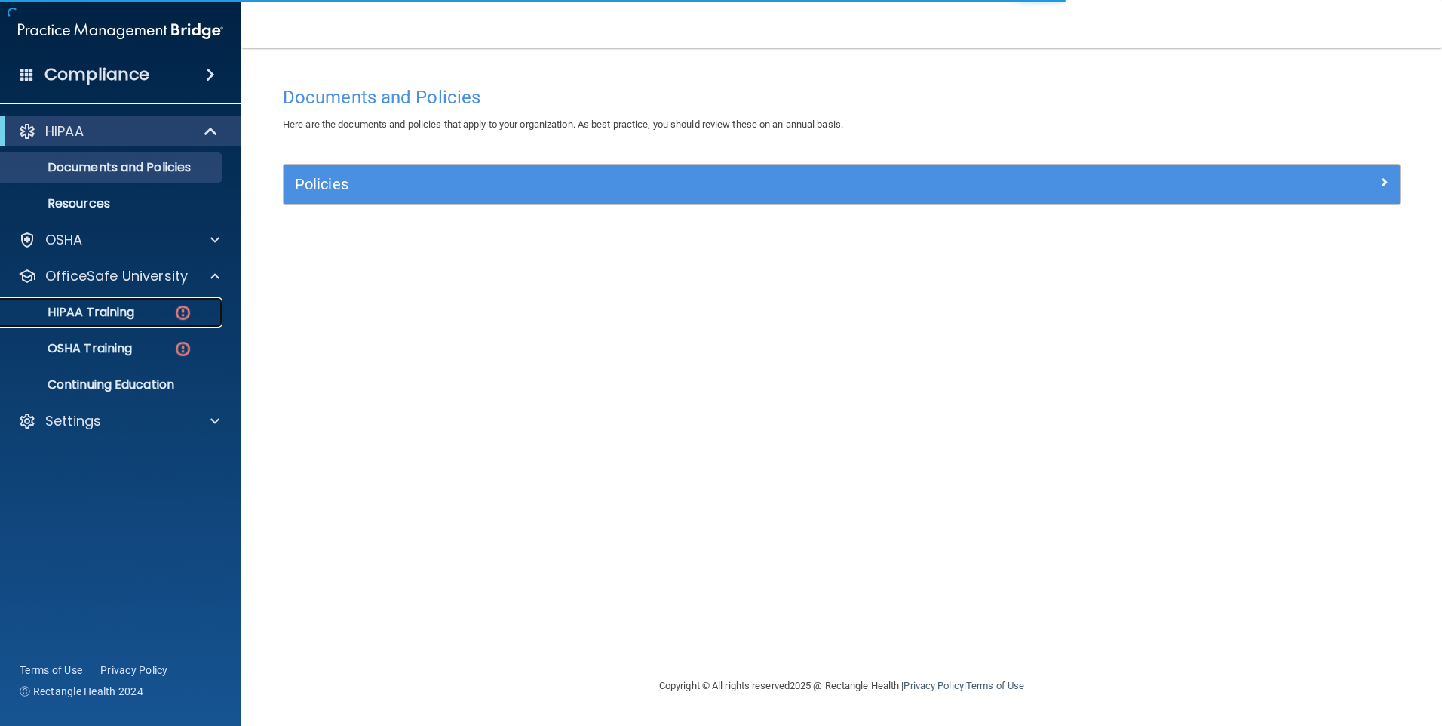
click at [141, 314] on div "HIPAA Training" at bounding box center [113, 312] width 206 height 15
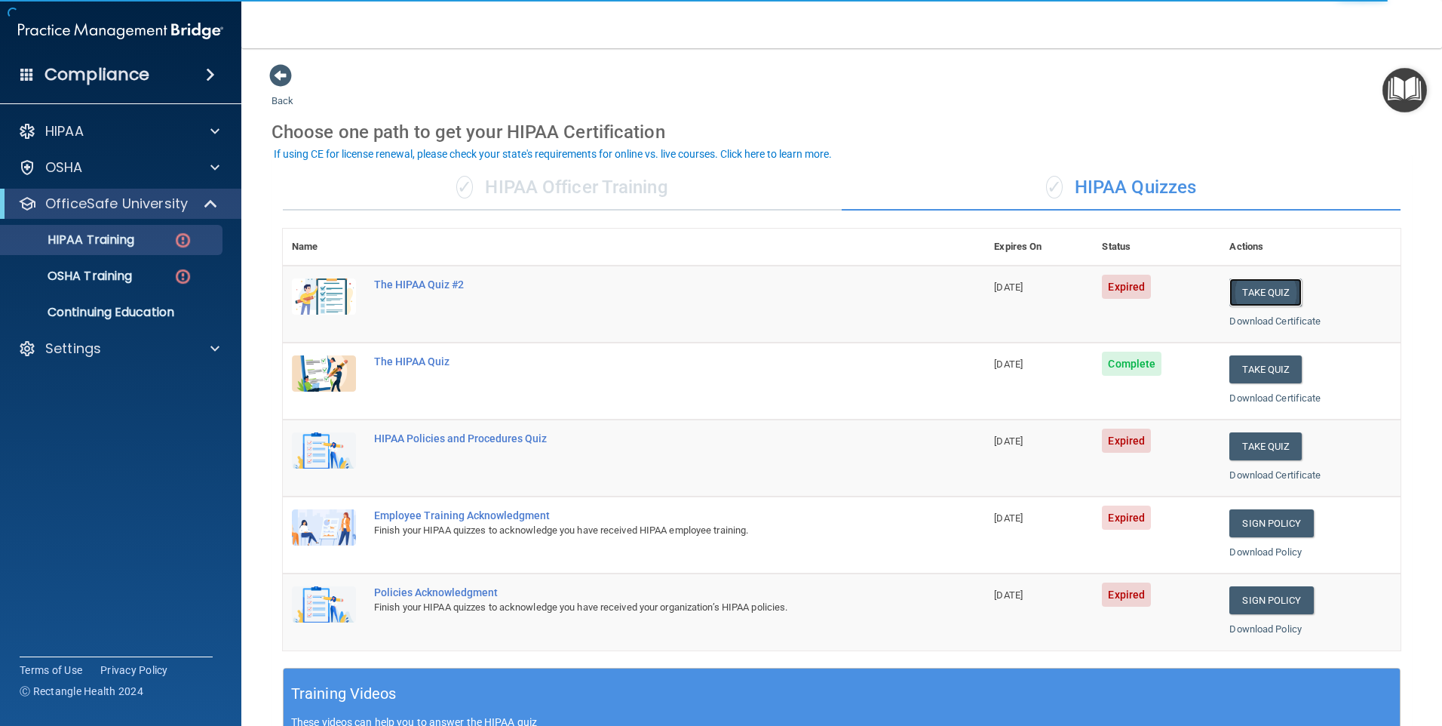
click at [1274, 293] on button "Take Quiz" at bounding box center [1266, 292] width 72 height 28
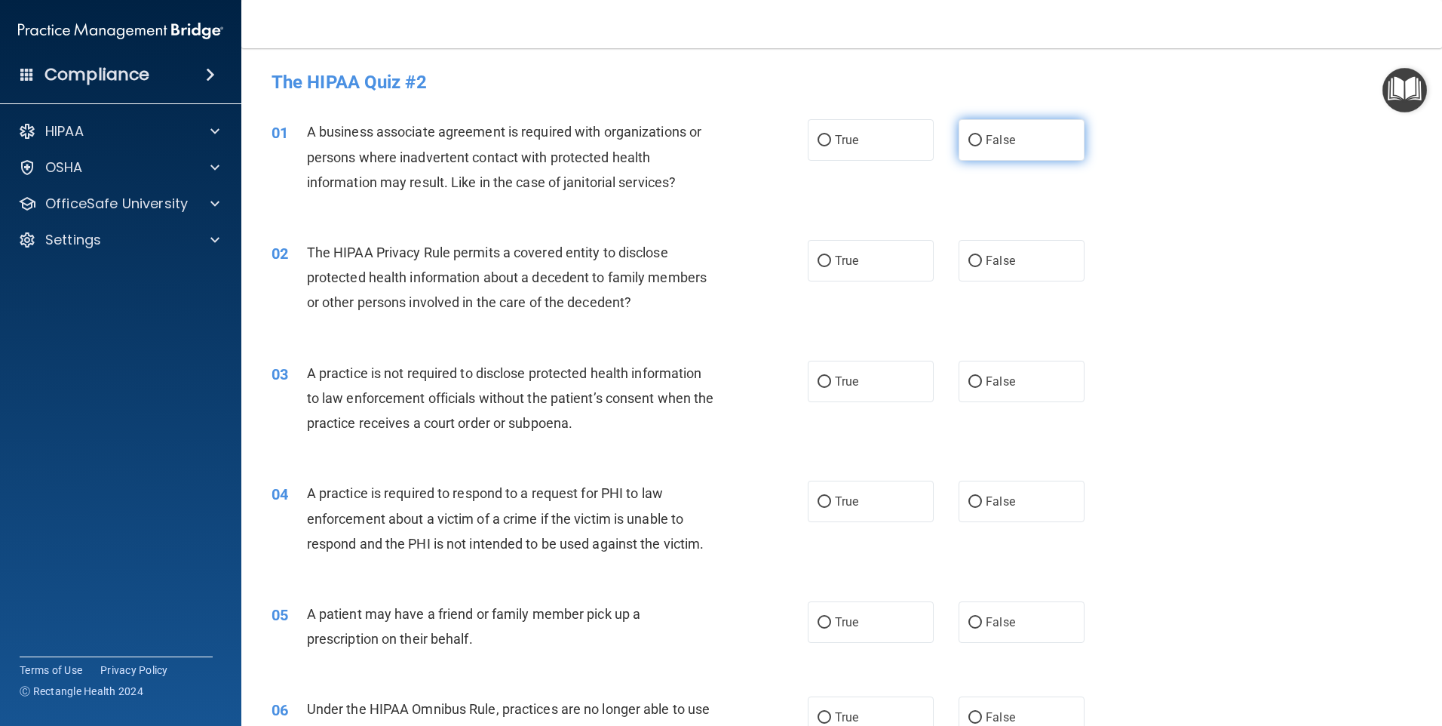
click at [972, 138] on input "False" at bounding box center [976, 140] width 14 height 11
radio input "true"
click at [882, 275] on label "True" at bounding box center [871, 260] width 126 height 41
click at [831, 267] on input "True" at bounding box center [825, 261] width 14 height 11
radio input "true"
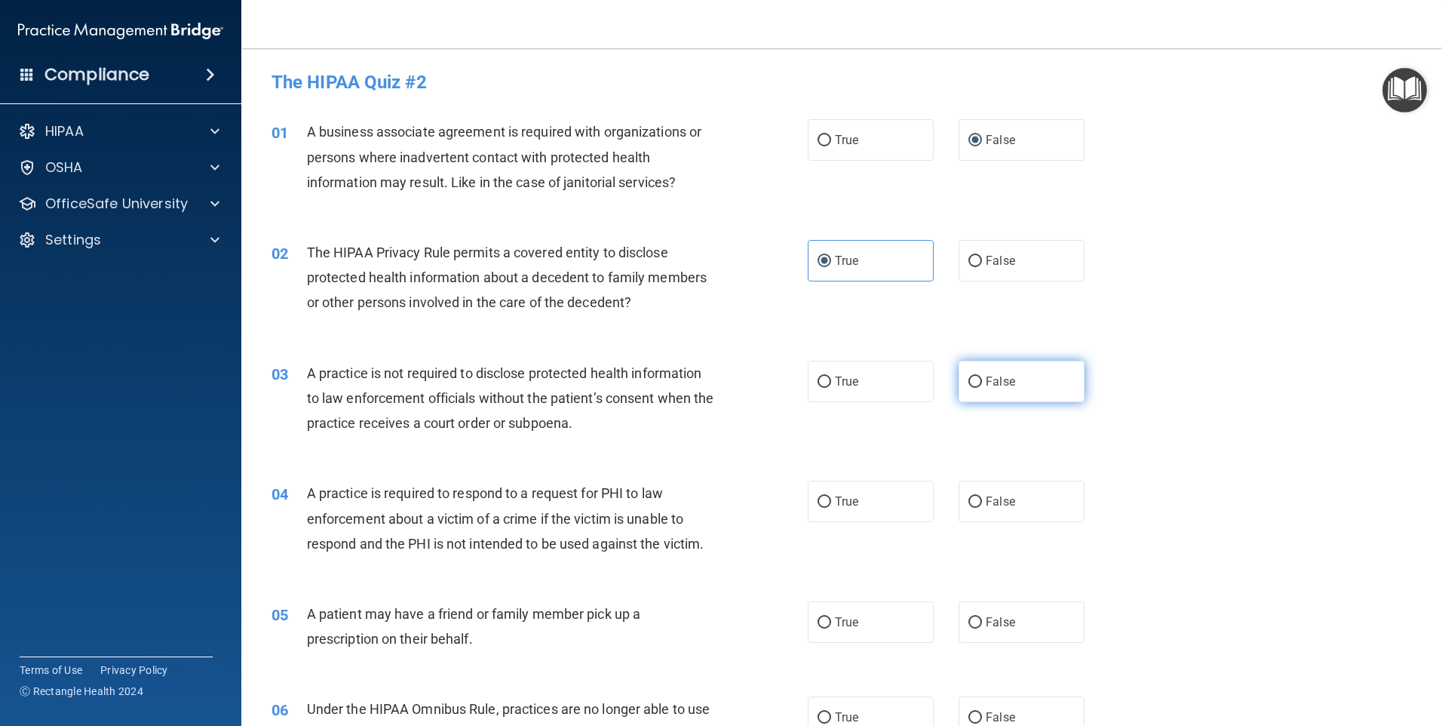
click at [988, 394] on label "False" at bounding box center [1022, 381] width 126 height 41
click at [982, 388] on input "False" at bounding box center [976, 381] width 14 height 11
radio input "true"
click at [874, 388] on label "True" at bounding box center [871, 381] width 126 height 41
click at [831, 388] on input "True" at bounding box center [825, 381] width 14 height 11
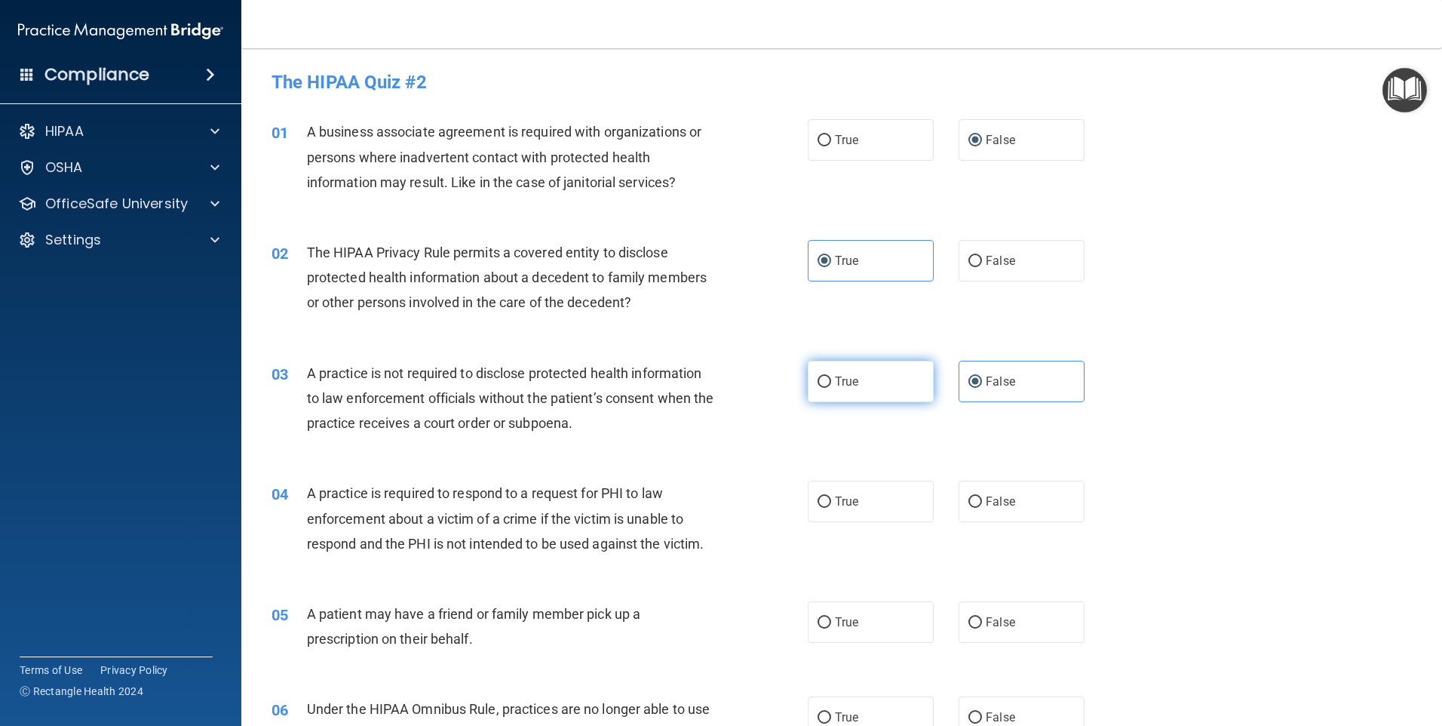
radio input "true"
radio input "false"
click at [880, 497] on label "True" at bounding box center [871, 501] width 126 height 41
click at [831, 497] on input "True" at bounding box center [825, 501] width 14 height 11
radio input "true"
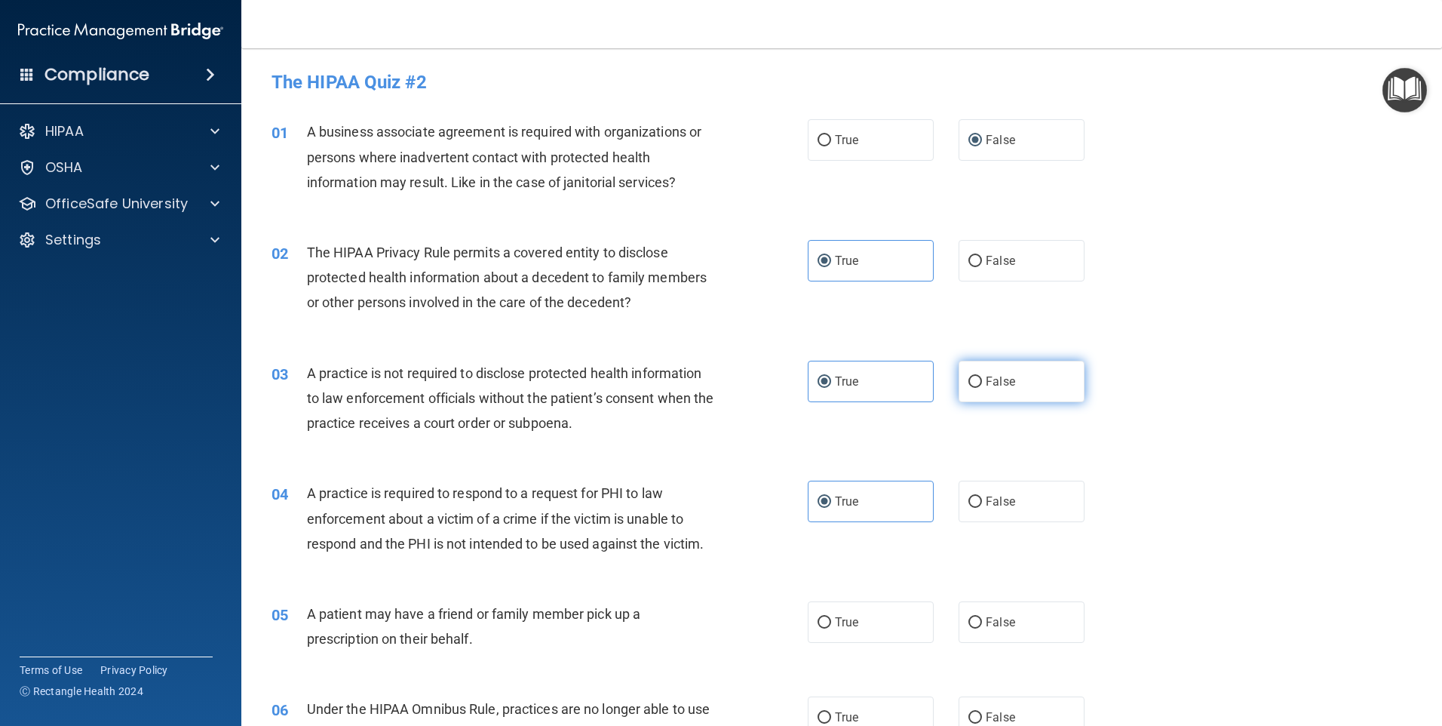
click at [986, 382] on span "False" at bounding box center [1000, 381] width 29 height 14
click at [981, 382] on input "False" at bounding box center [976, 381] width 14 height 11
radio input "true"
radio input "false"
click at [880, 616] on label "True" at bounding box center [871, 621] width 126 height 41
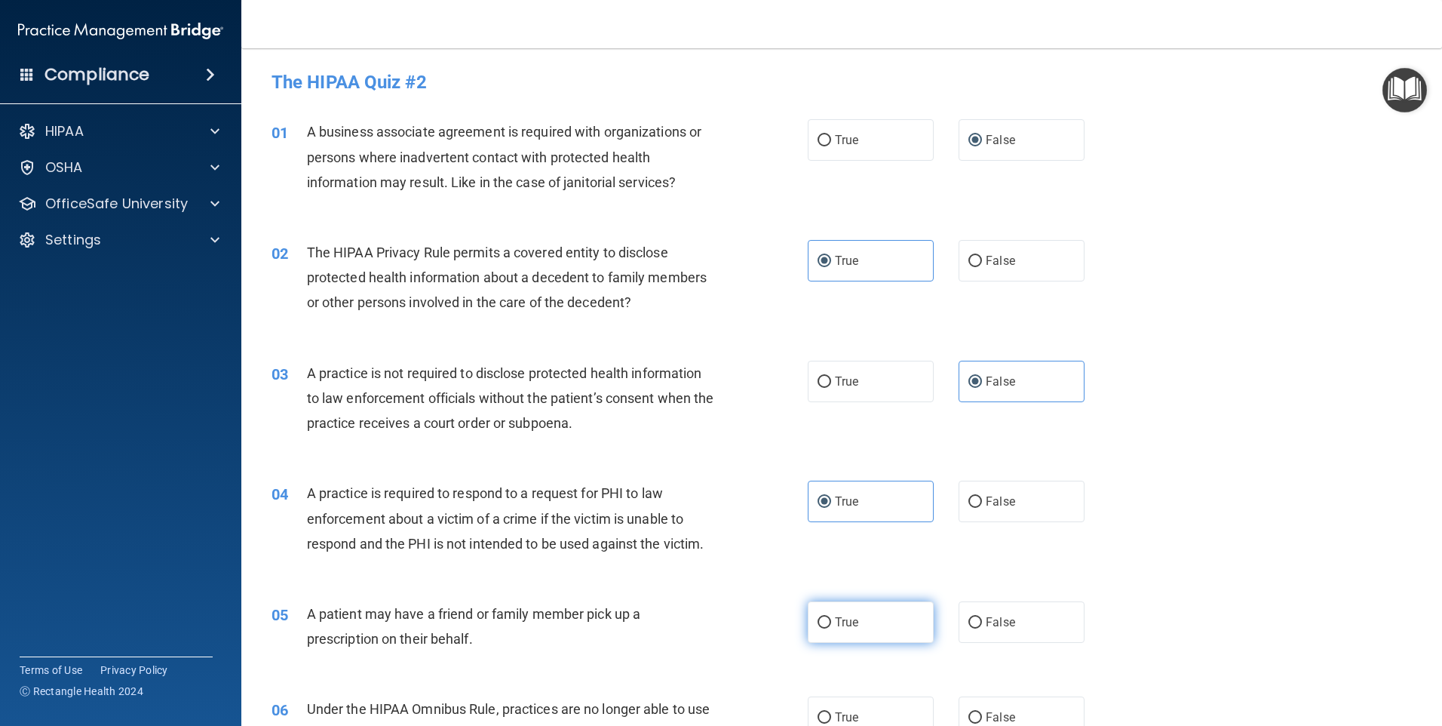
click at [831, 617] on input "True" at bounding box center [825, 622] width 14 height 11
radio input "true"
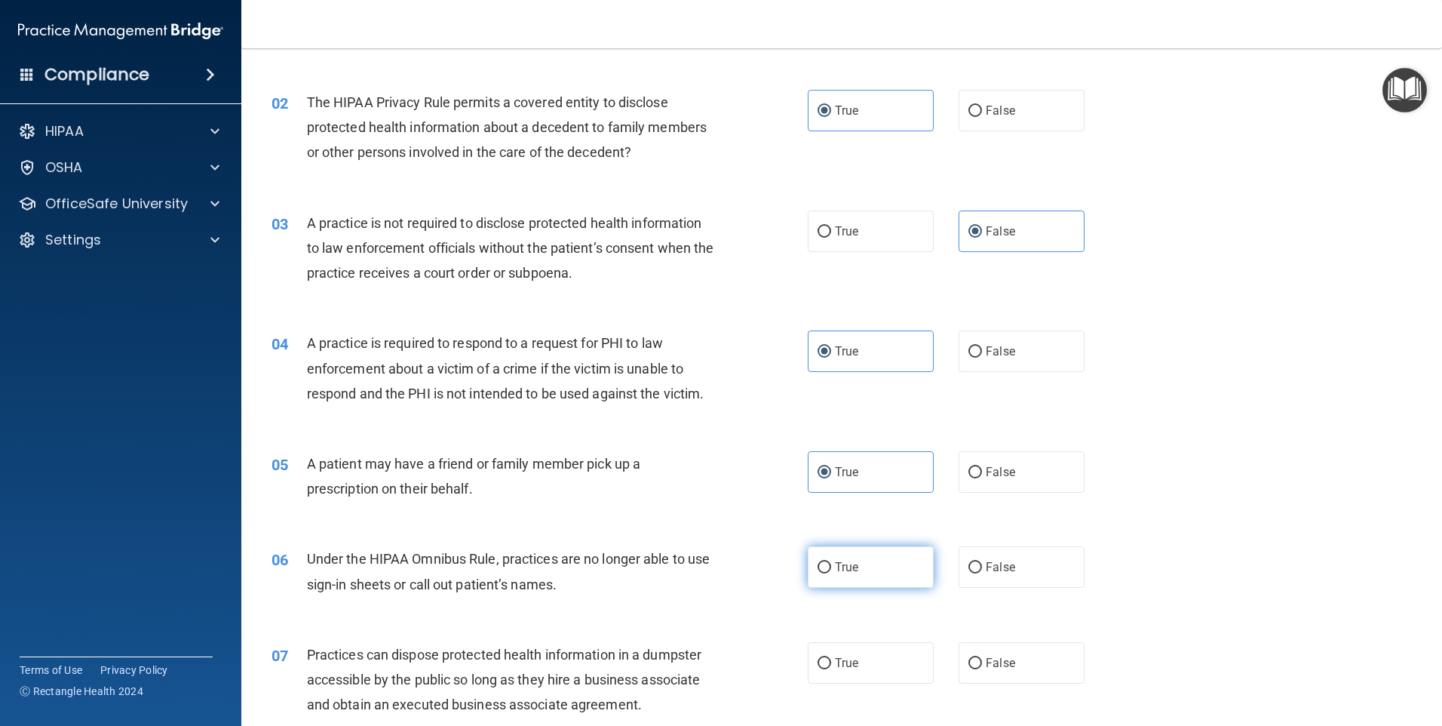
scroll to position [151, 0]
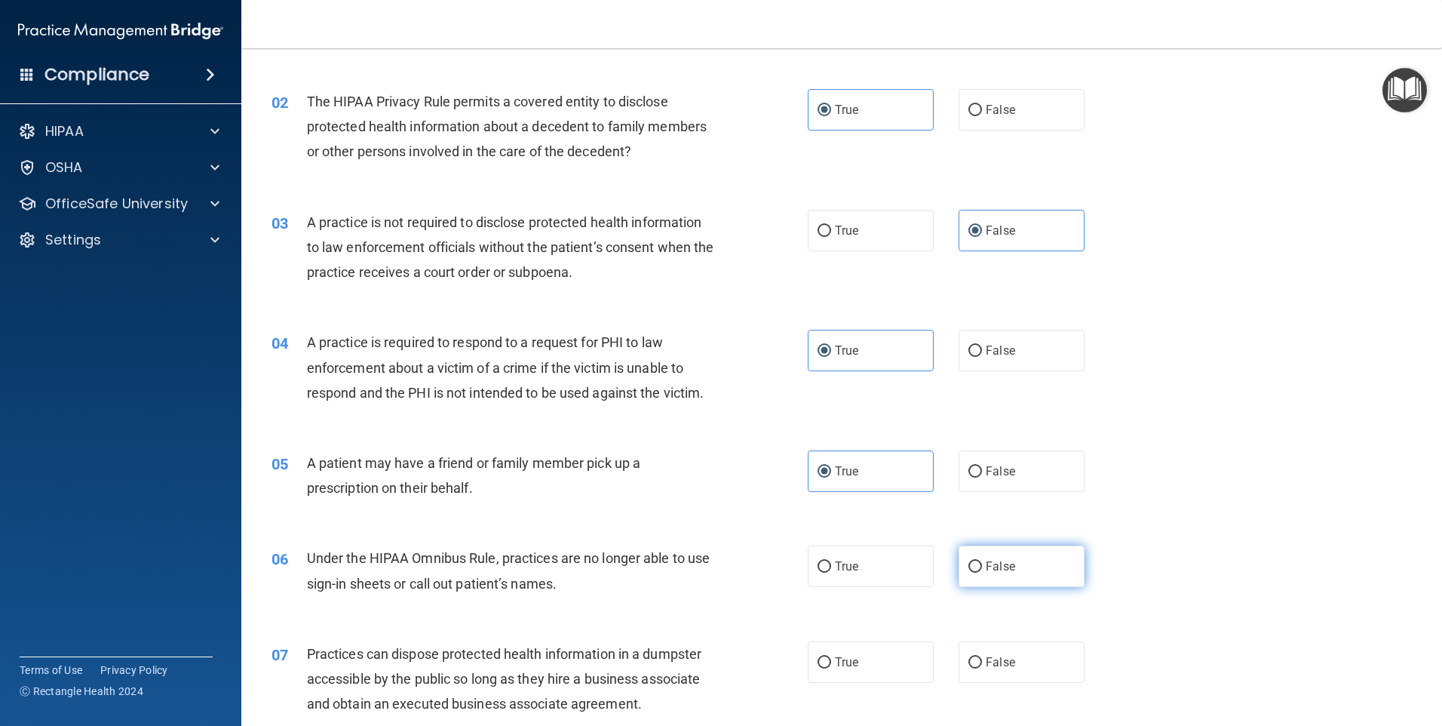
click at [994, 570] on span "False" at bounding box center [1000, 566] width 29 height 14
click at [982, 570] on input "False" at bounding box center [976, 566] width 14 height 11
radio input "true"
click at [907, 653] on label "True" at bounding box center [871, 661] width 126 height 41
click at [831, 657] on input "True" at bounding box center [825, 662] width 14 height 11
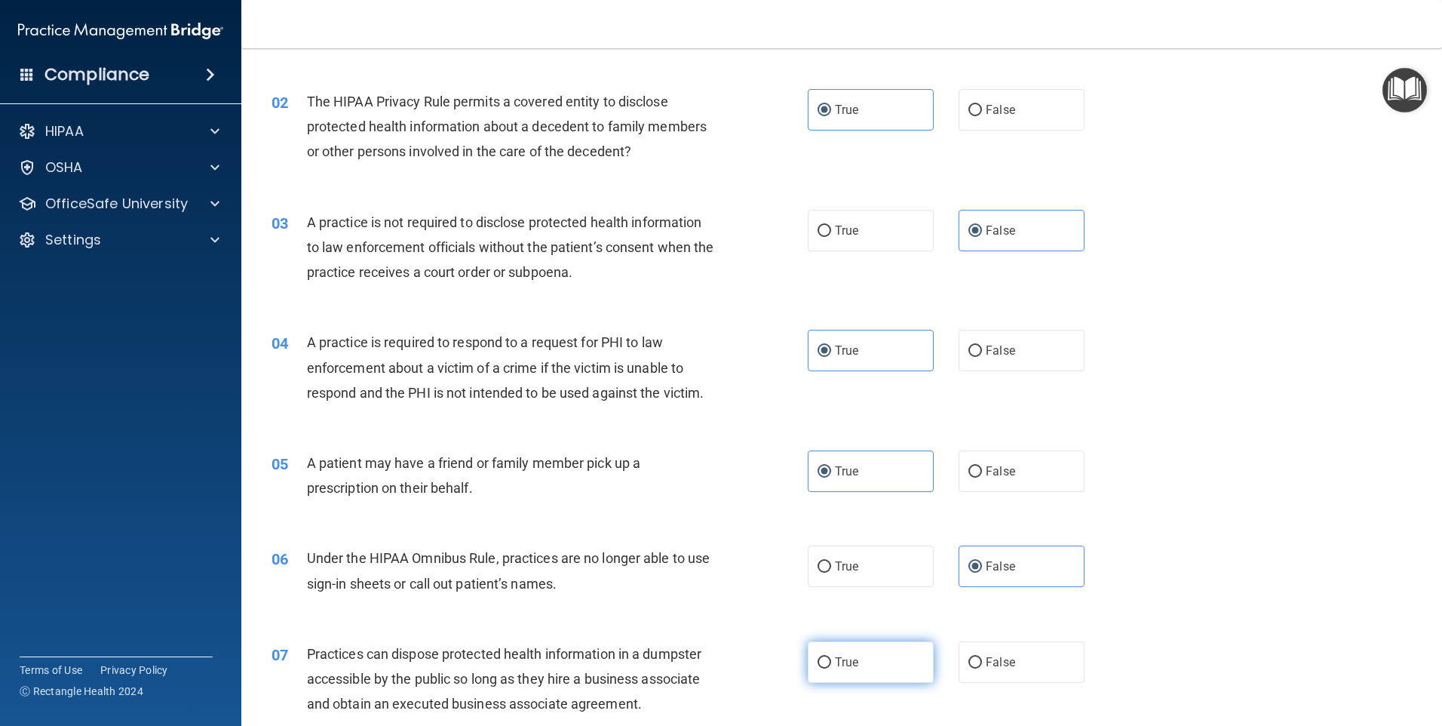
radio input "true"
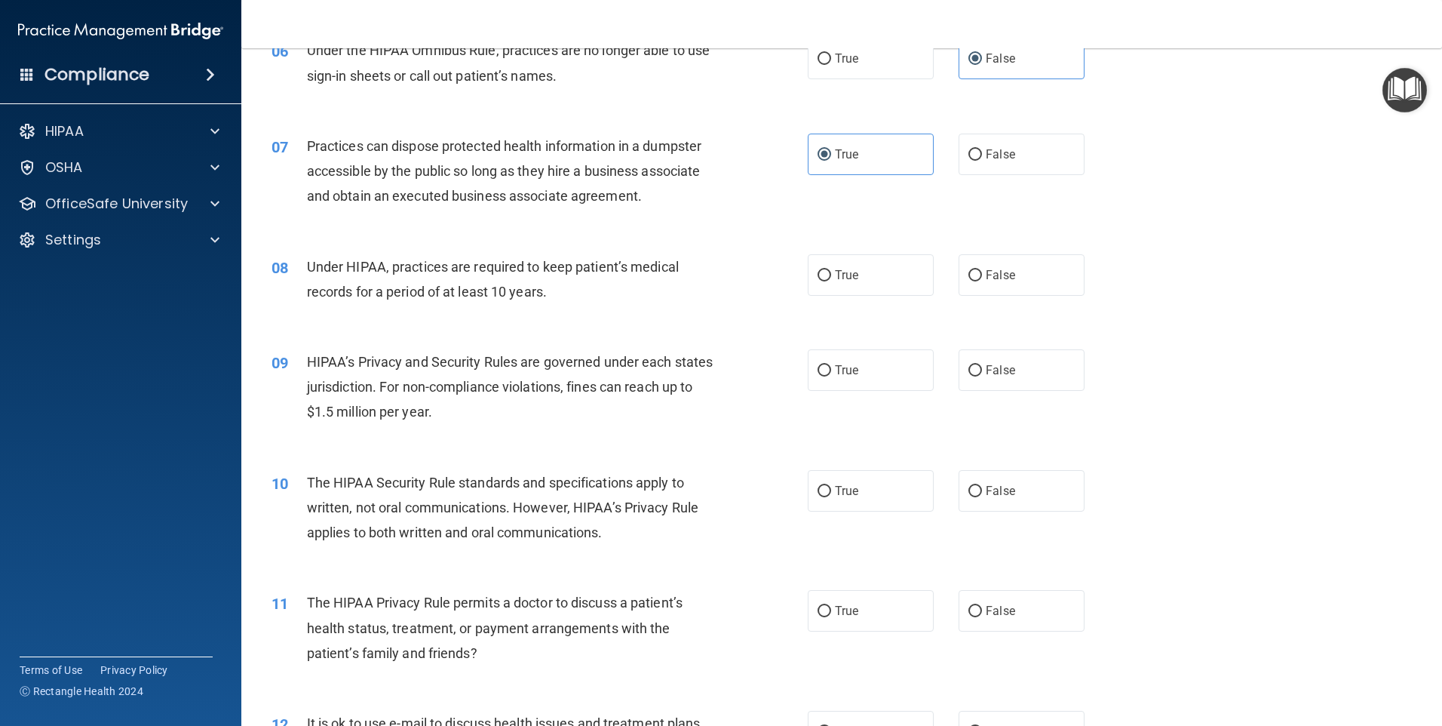
scroll to position [679, 0]
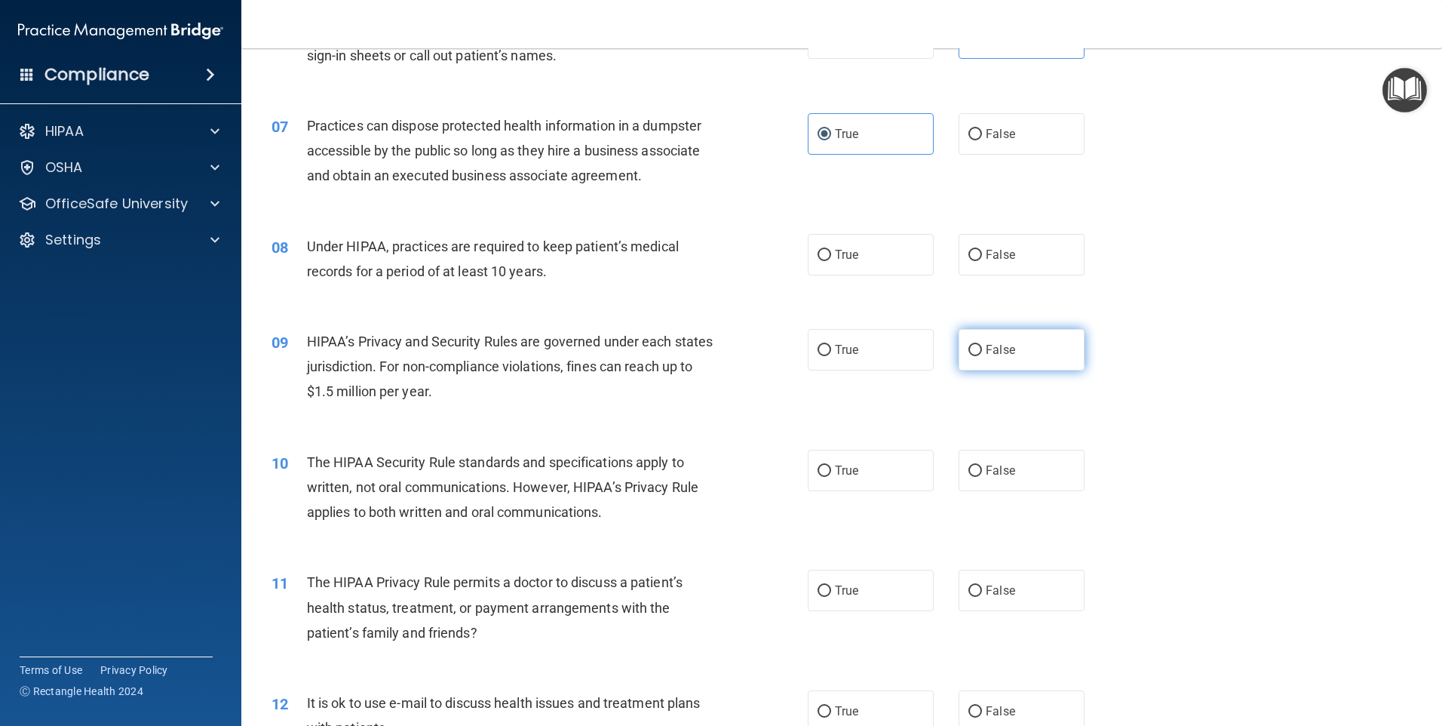
click at [998, 347] on span "False" at bounding box center [1000, 349] width 29 height 14
click at [982, 347] on input "False" at bounding box center [976, 350] width 14 height 11
radio input "true"
click at [975, 260] on label "False" at bounding box center [1022, 254] width 126 height 41
click at [975, 260] on input "False" at bounding box center [976, 255] width 14 height 11
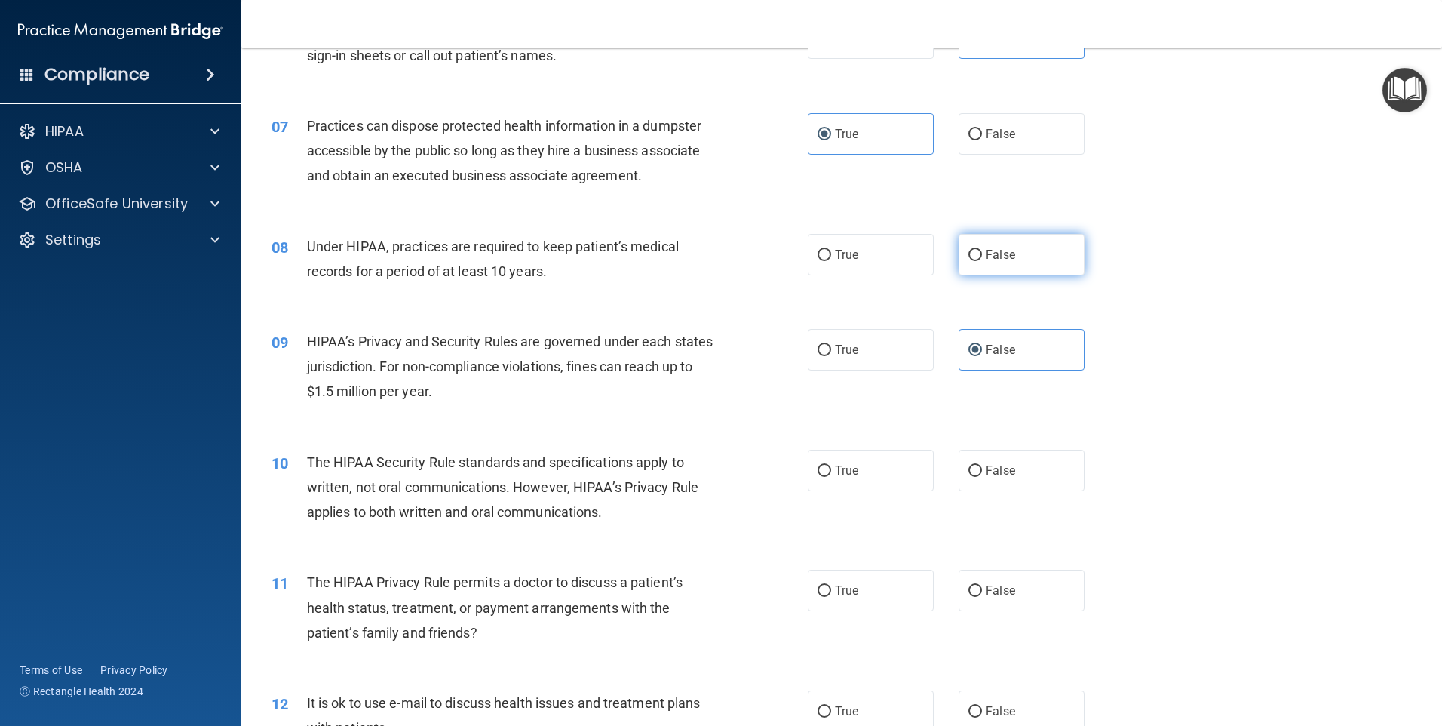
radio input "true"
click at [859, 344] on label "True" at bounding box center [871, 349] width 126 height 41
click at [831, 345] on input "True" at bounding box center [825, 350] width 14 height 11
radio input "true"
click at [986, 348] on span "False" at bounding box center [1000, 349] width 29 height 14
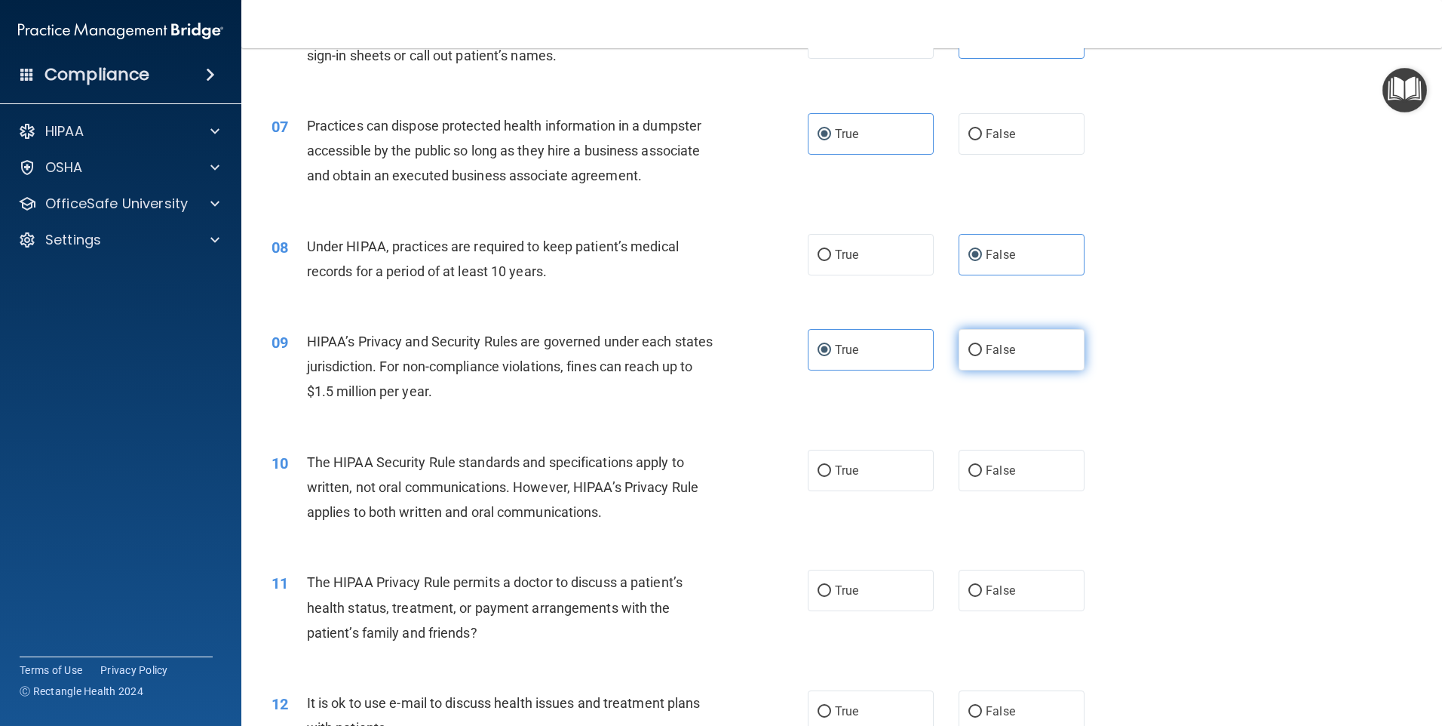
click at [982, 348] on input "False" at bounding box center [976, 350] width 14 height 11
radio input "true"
radio input "false"
click at [881, 468] on label "True" at bounding box center [871, 470] width 126 height 41
click at [831, 468] on input "True" at bounding box center [825, 470] width 14 height 11
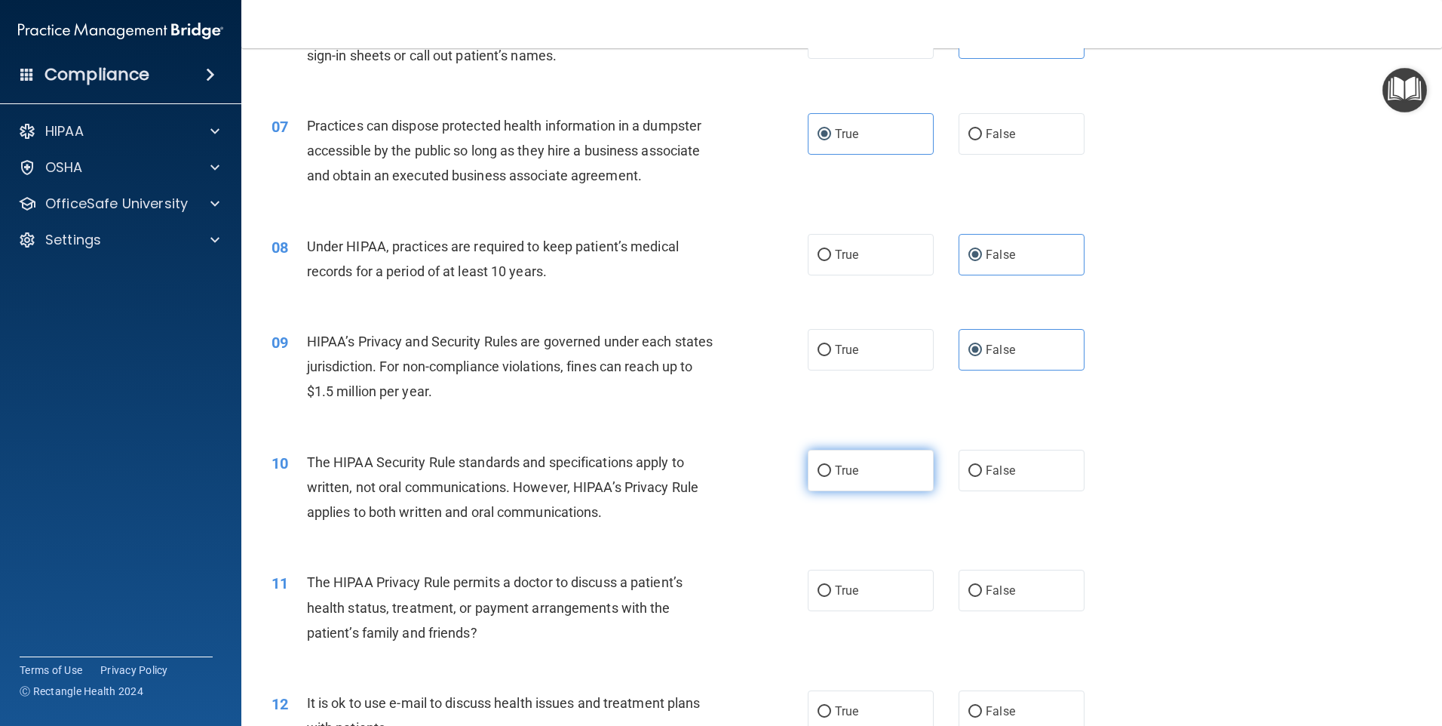
radio input "true"
click at [990, 580] on label "False" at bounding box center [1022, 590] width 126 height 41
click at [982, 585] on input "False" at bounding box center [976, 590] width 14 height 11
radio input "true"
click at [1009, 711] on label "False" at bounding box center [1022, 710] width 126 height 41
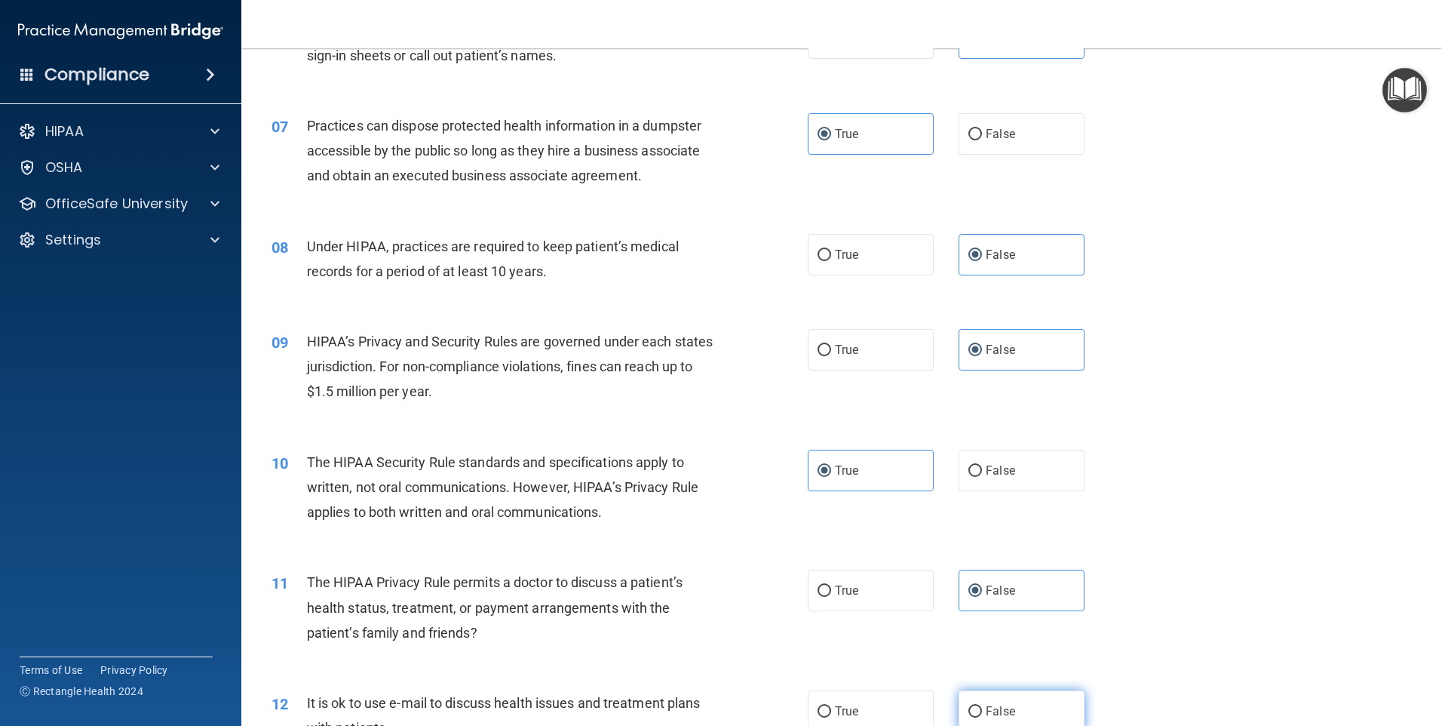
click at [982, 711] on input "False" at bounding box center [976, 711] width 14 height 11
radio input "true"
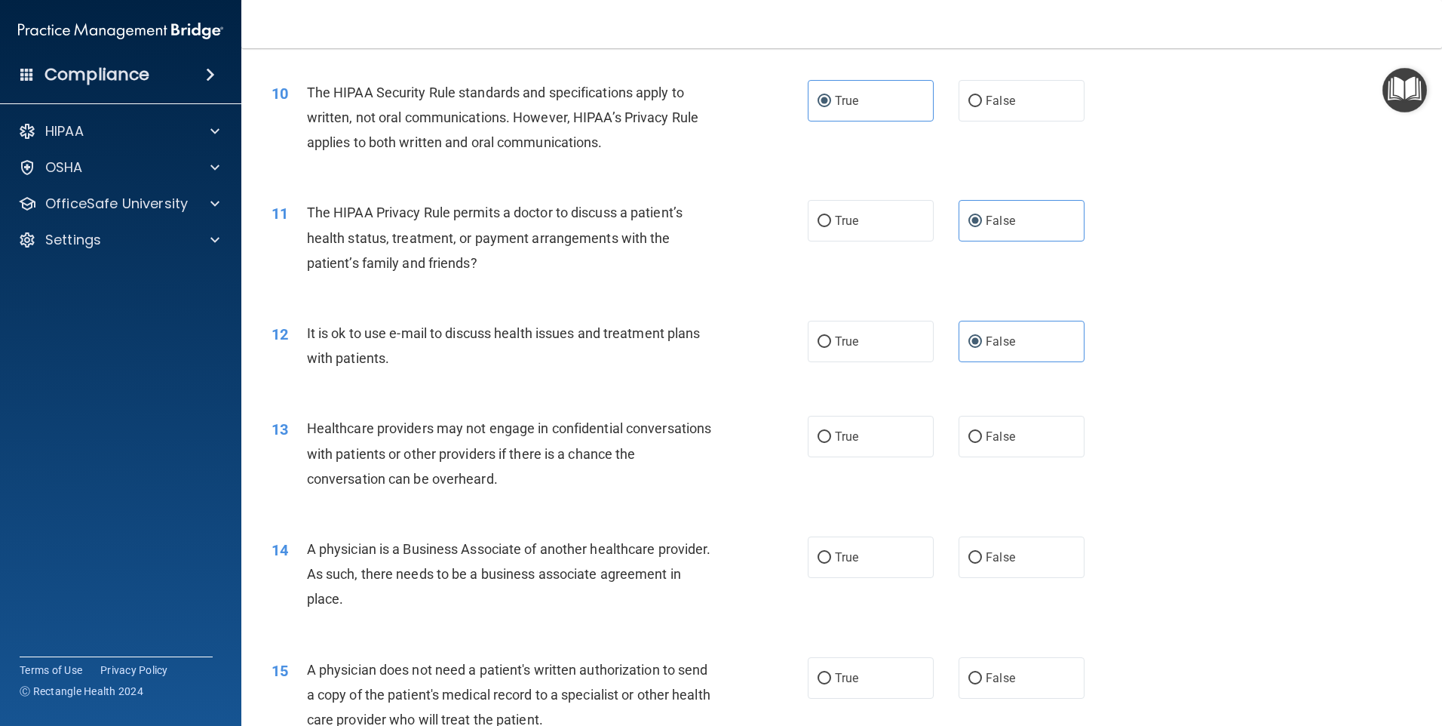
scroll to position [1056, 0]
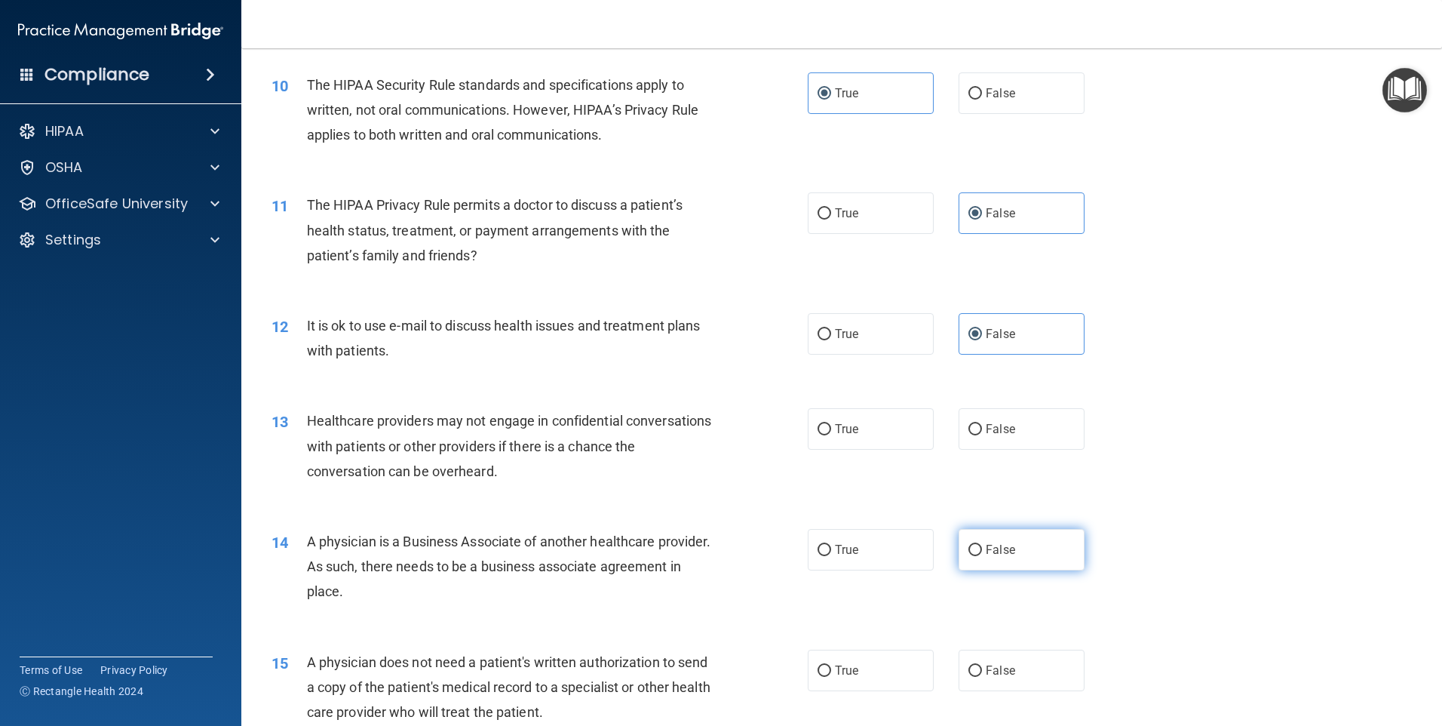
click at [1016, 556] on label "False" at bounding box center [1022, 549] width 126 height 41
click at [982, 556] on input "False" at bounding box center [976, 550] width 14 height 11
radio input "true"
click at [887, 431] on label "True" at bounding box center [871, 428] width 126 height 41
click at [831, 431] on input "True" at bounding box center [825, 429] width 14 height 11
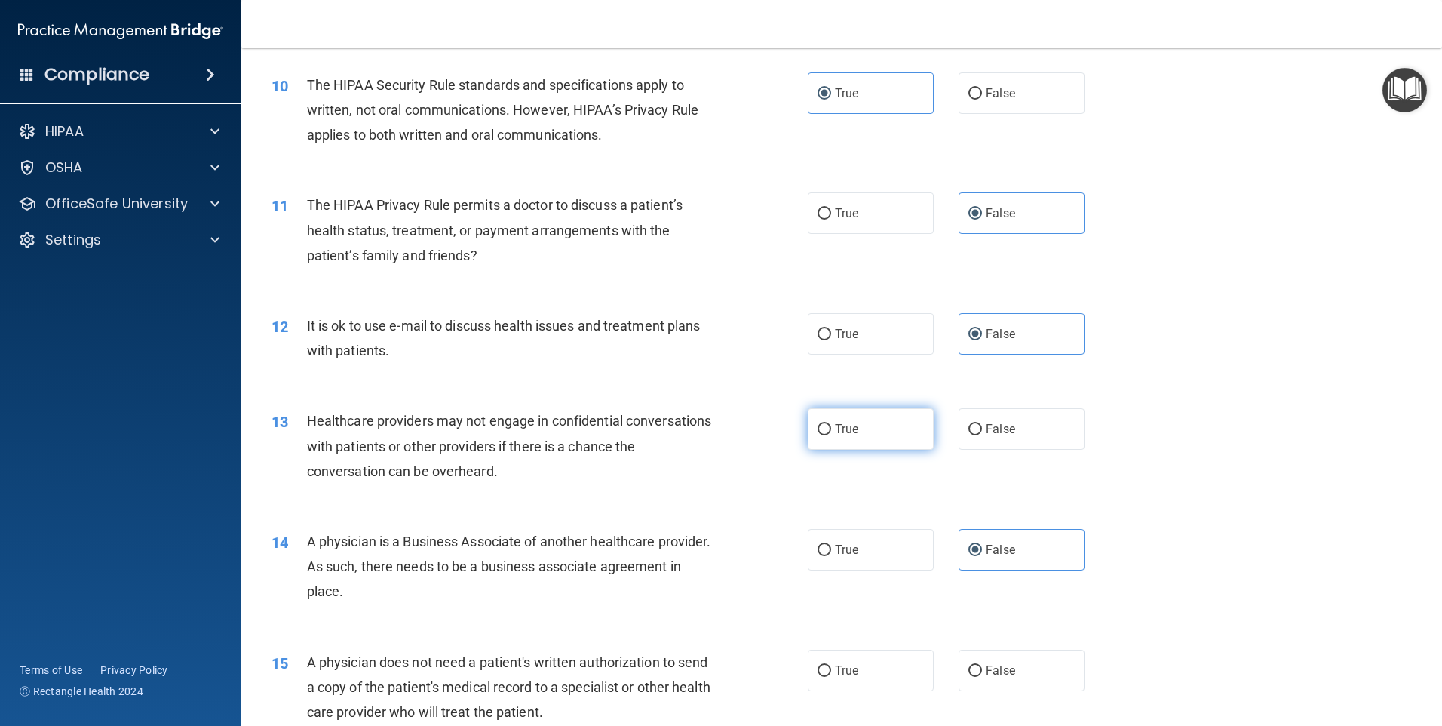
radio input "true"
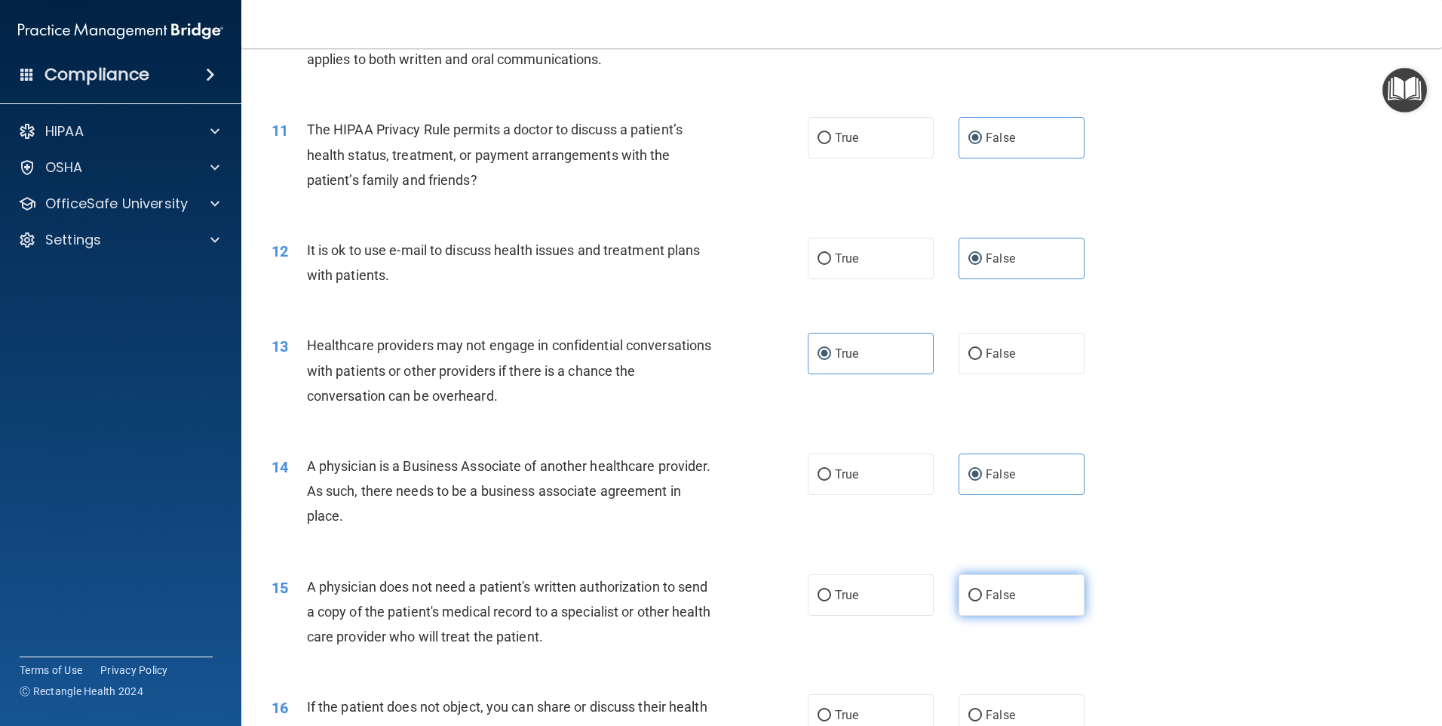
click at [1016, 587] on label "False" at bounding box center [1022, 594] width 126 height 41
click at [982, 590] on input "False" at bounding box center [976, 595] width 14 height 11
radio input "true"
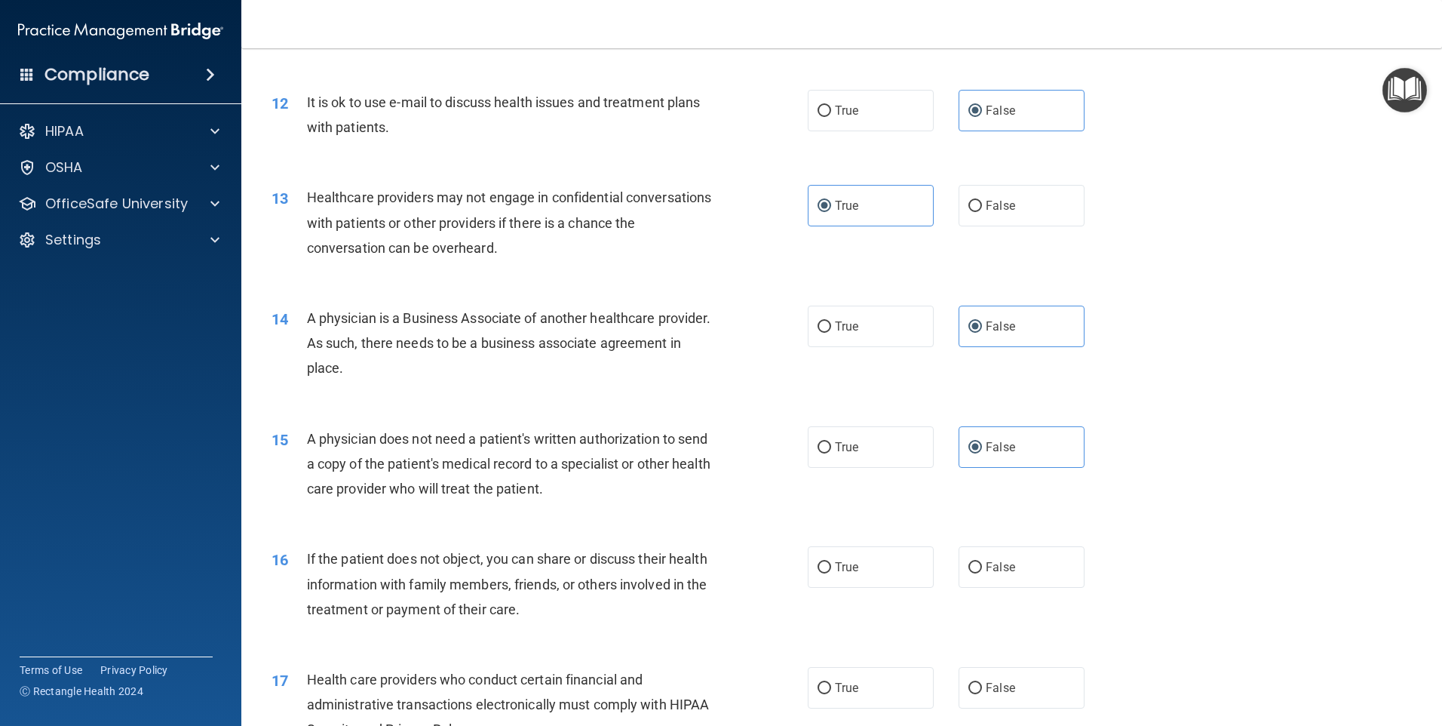
scroll to position [1282, 0]
click at [819, 559] on input "True" at bounding box center [825, 564] width 14 height 11
radio input "true"
click at [986, 679] on span "False" at bounding box center [1000, 684] width 29 height 14
click at [982, 680] on input "False" at bounding box center [976, 685] width 14 height 11
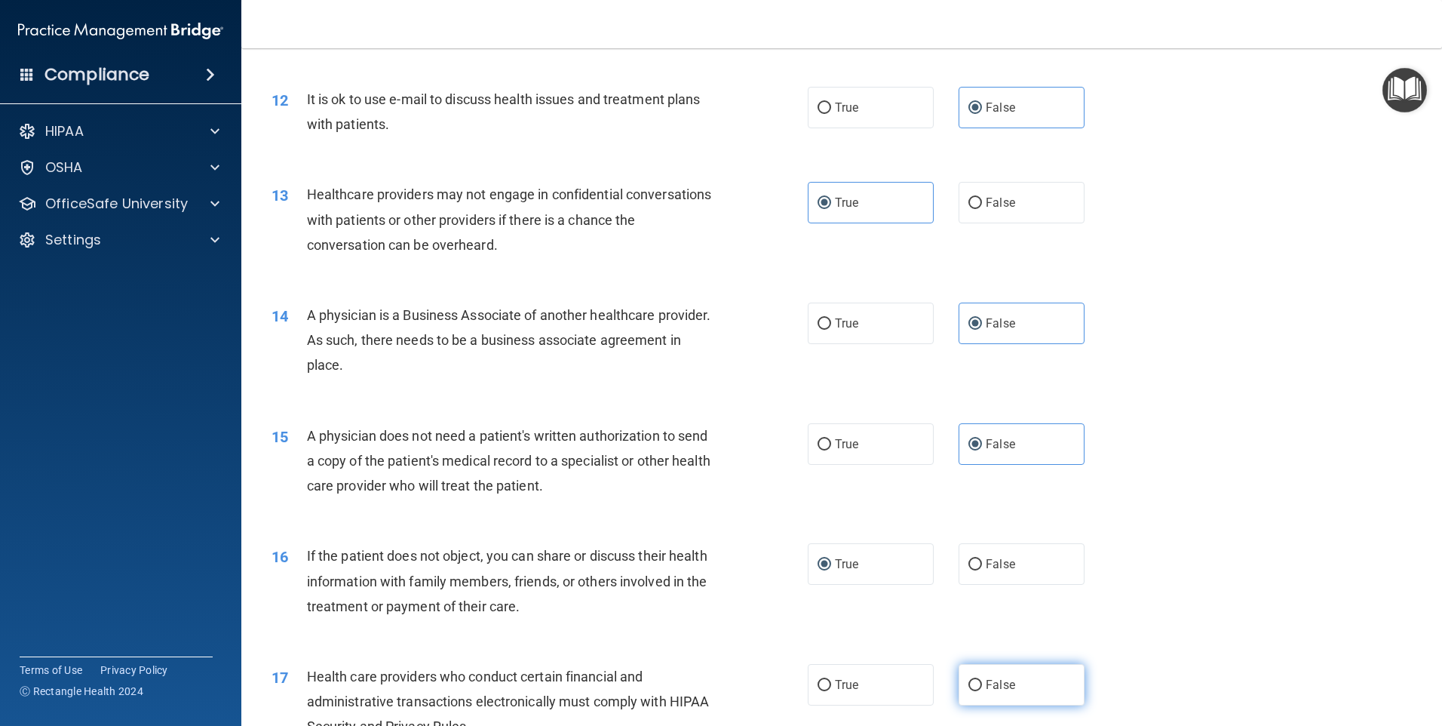
radio input "true"
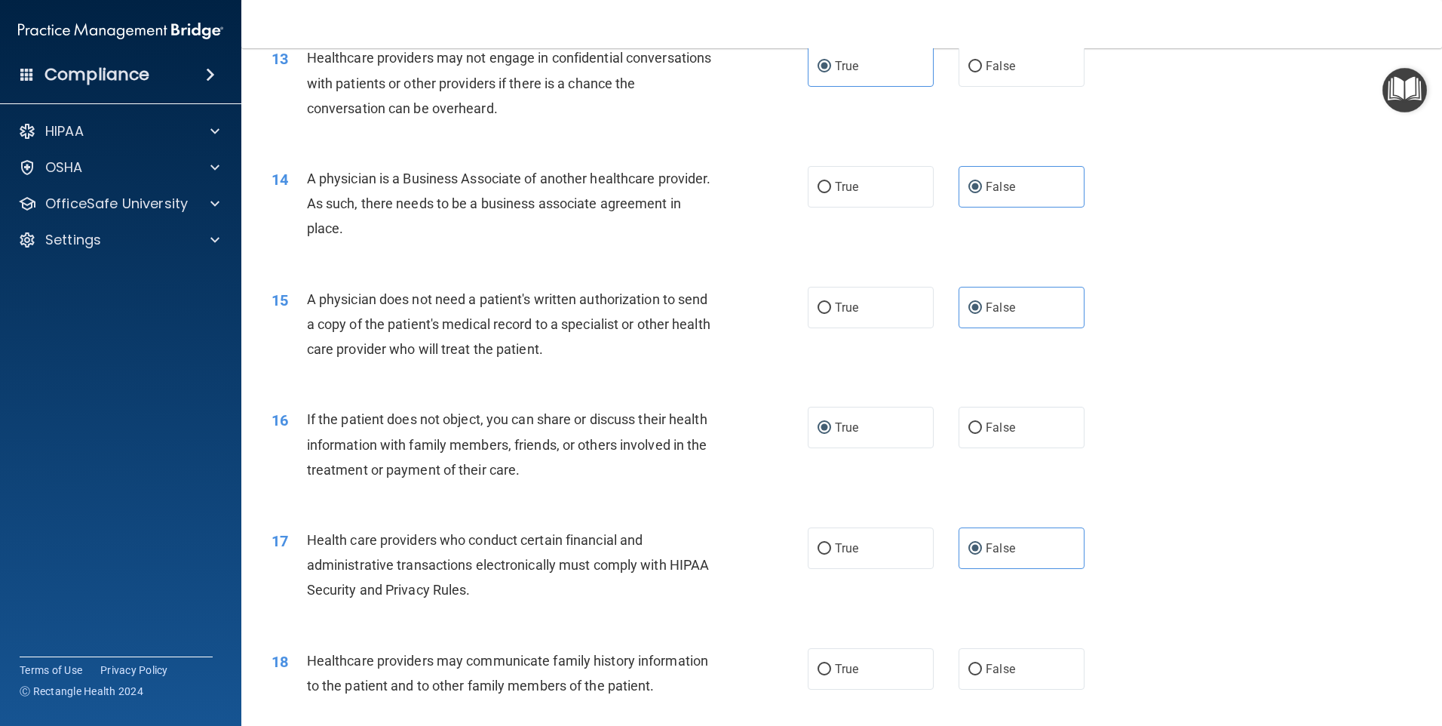
scroll to position [1509, 0]
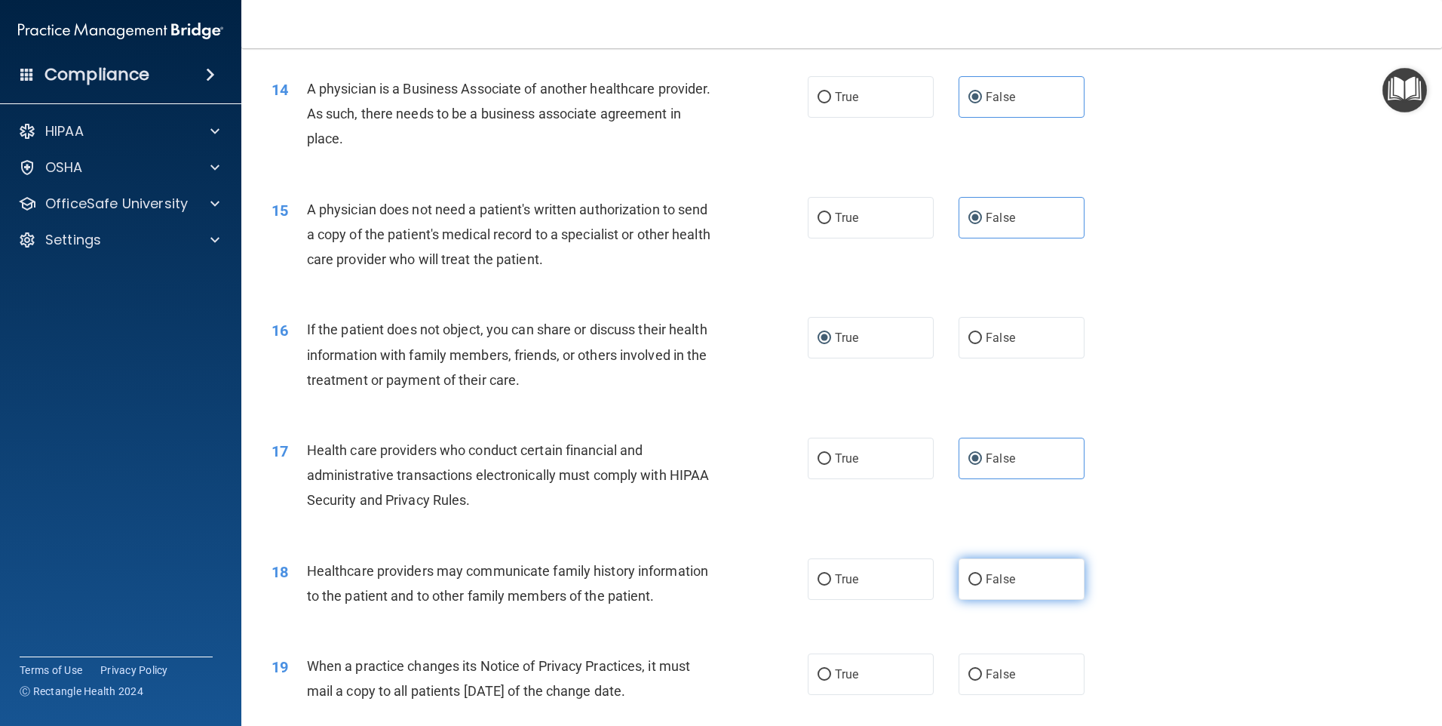
click at [1023, 579] on label "False" at bounding box center [1022, 578] width 126 height 41
click at [982, 579] on input "False" at bounding box center [976, 579] width 14 height 11
radio input "true"
click at [923, 662] on label "True" at bounding box center [871, 673] width 126 height 41
click at [831, 669] on input "True" at bounding box center [825, 674] width 14 height 11
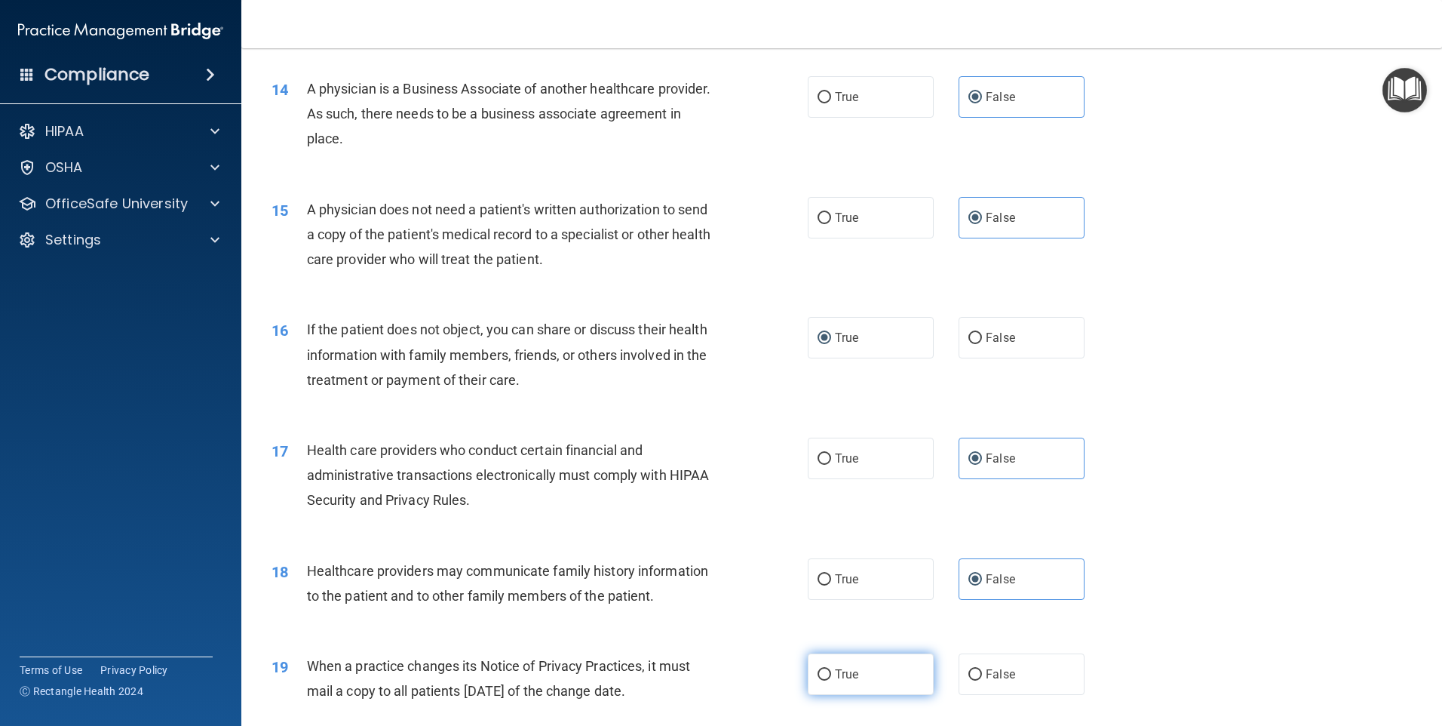
radio input "true"
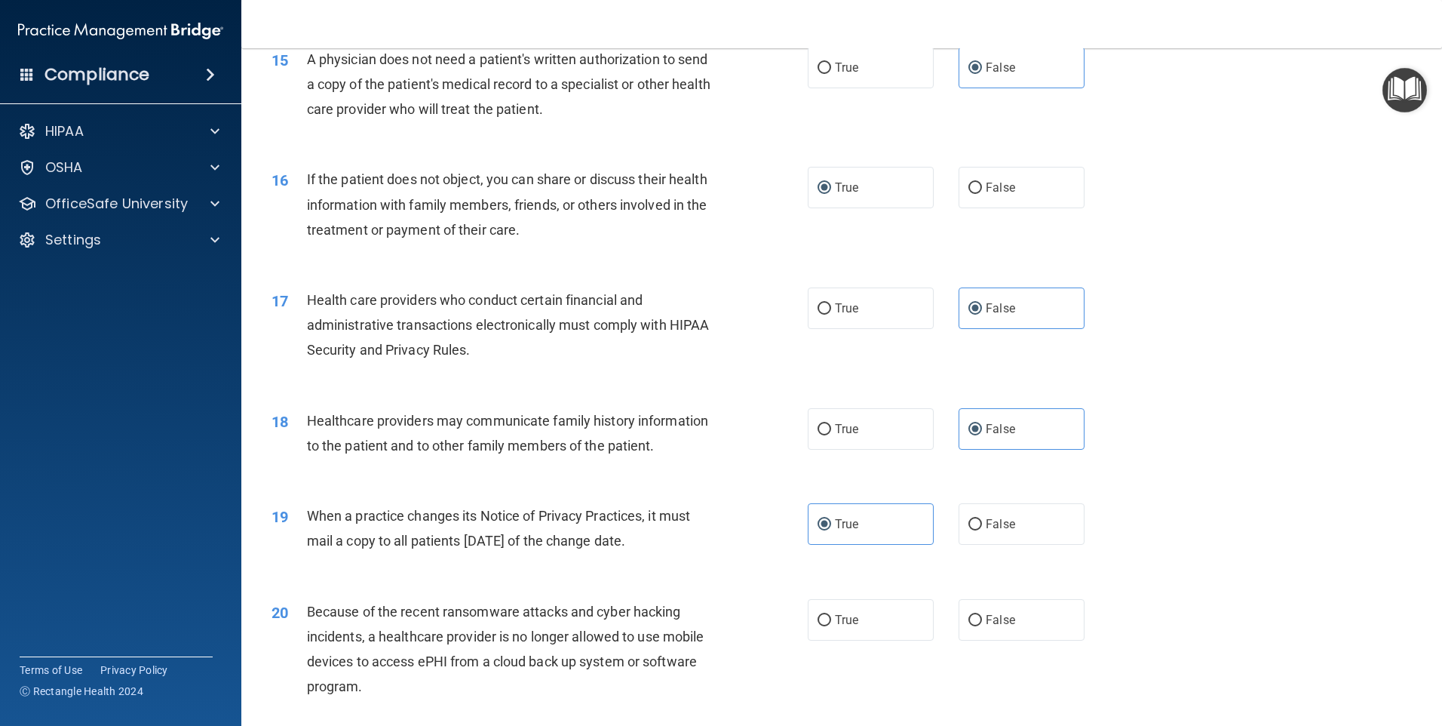
scroll to position [1660, 0]
click at [1009, 627] on label "False" at bounding box center [1022, 618] width 126 height 41
click at [982, 625] on input "False" at bounding box center [976, 619] width 14 height 11
radio input "true"
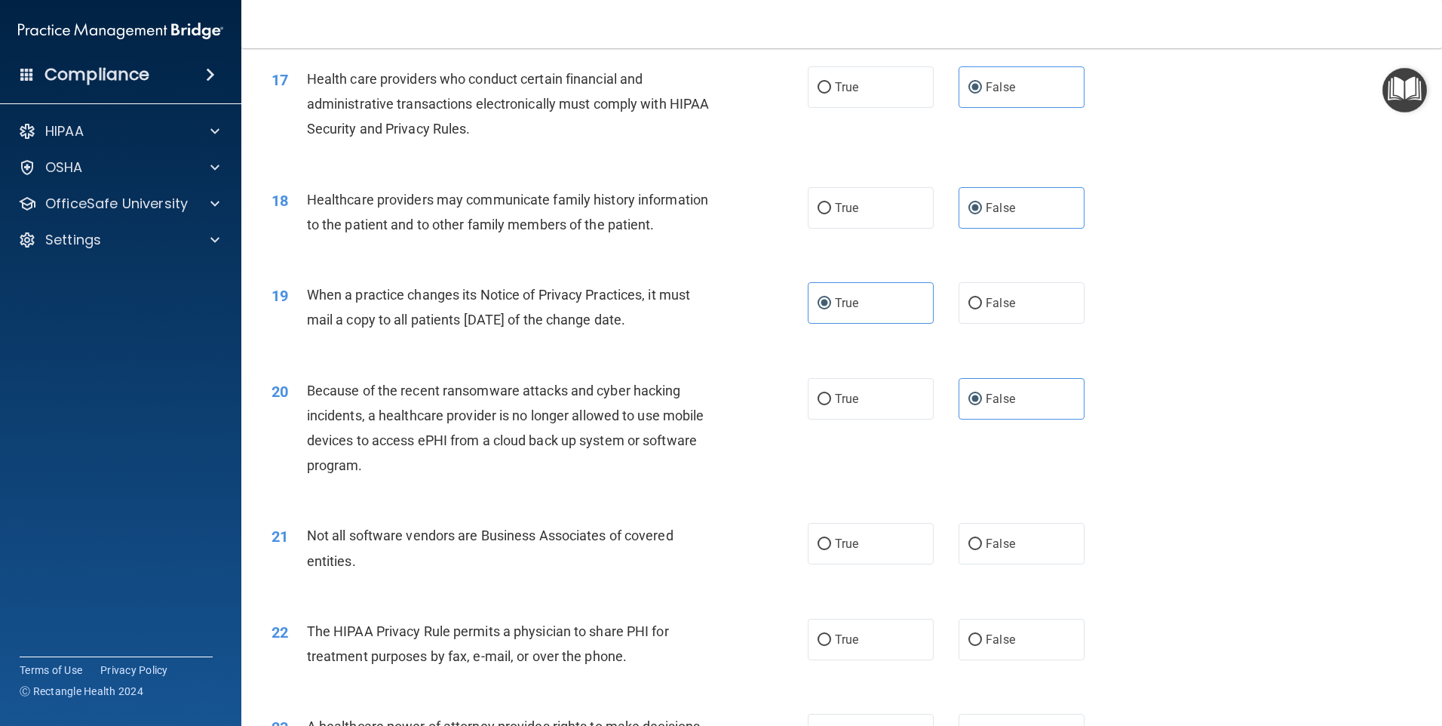
scroll to position [1886, 0]
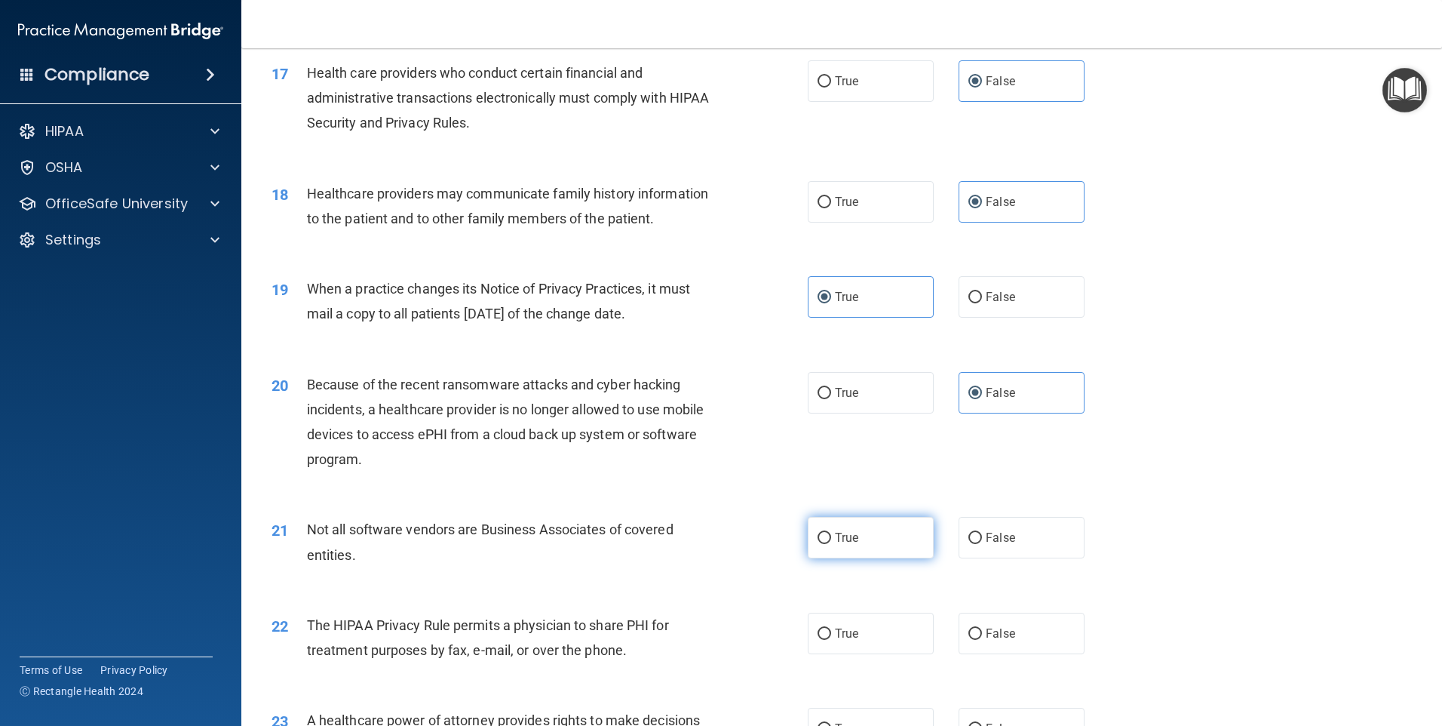
click at [859, 551] on label "True" at bounding box center [871, 537] width 126 height 41
click at [831, 544] on input "True" at bounding box center [825, 538] width 14 height 11
radio input "true"
click at [1027, 639] on label "False" at bounding box center [1022, 633] width 126 height 41
click at [982, 639] on input "False" at bounding box center [976, 633] width 14 height 11
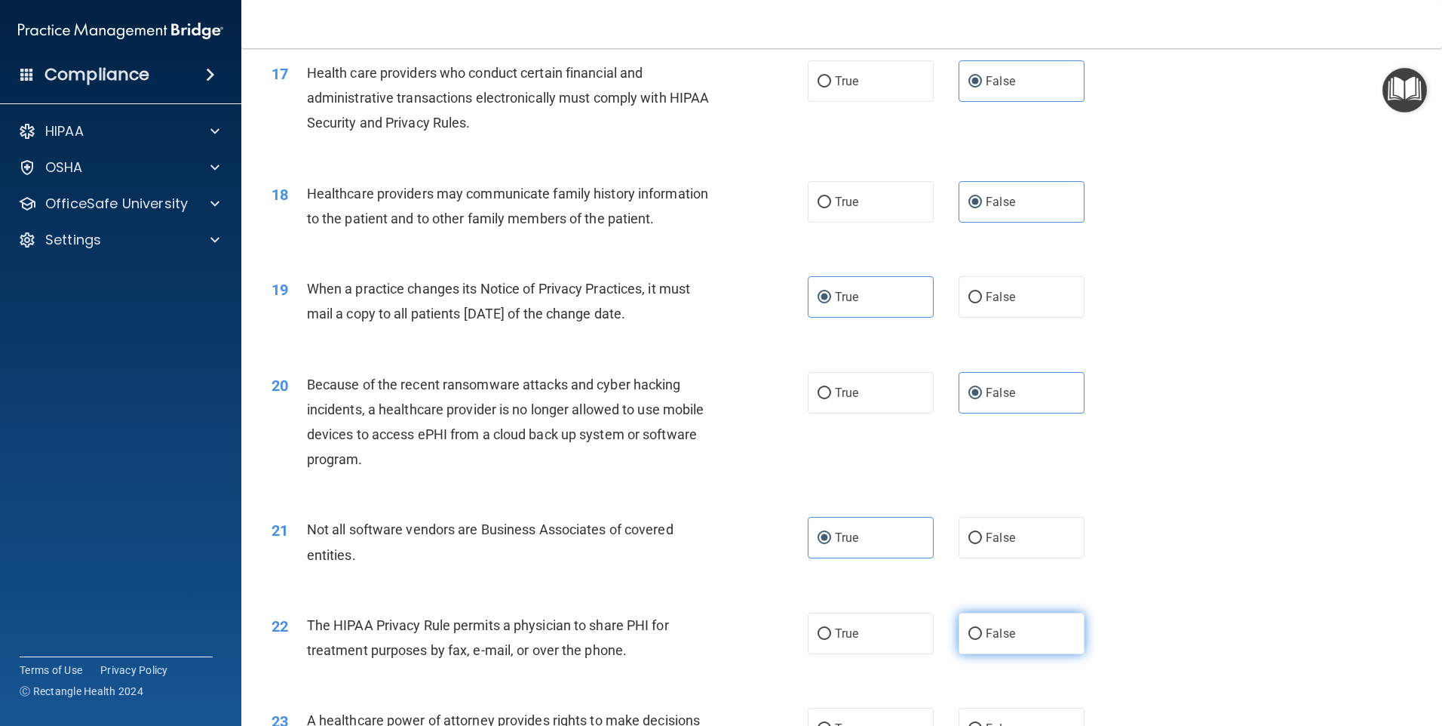
radio input "true"
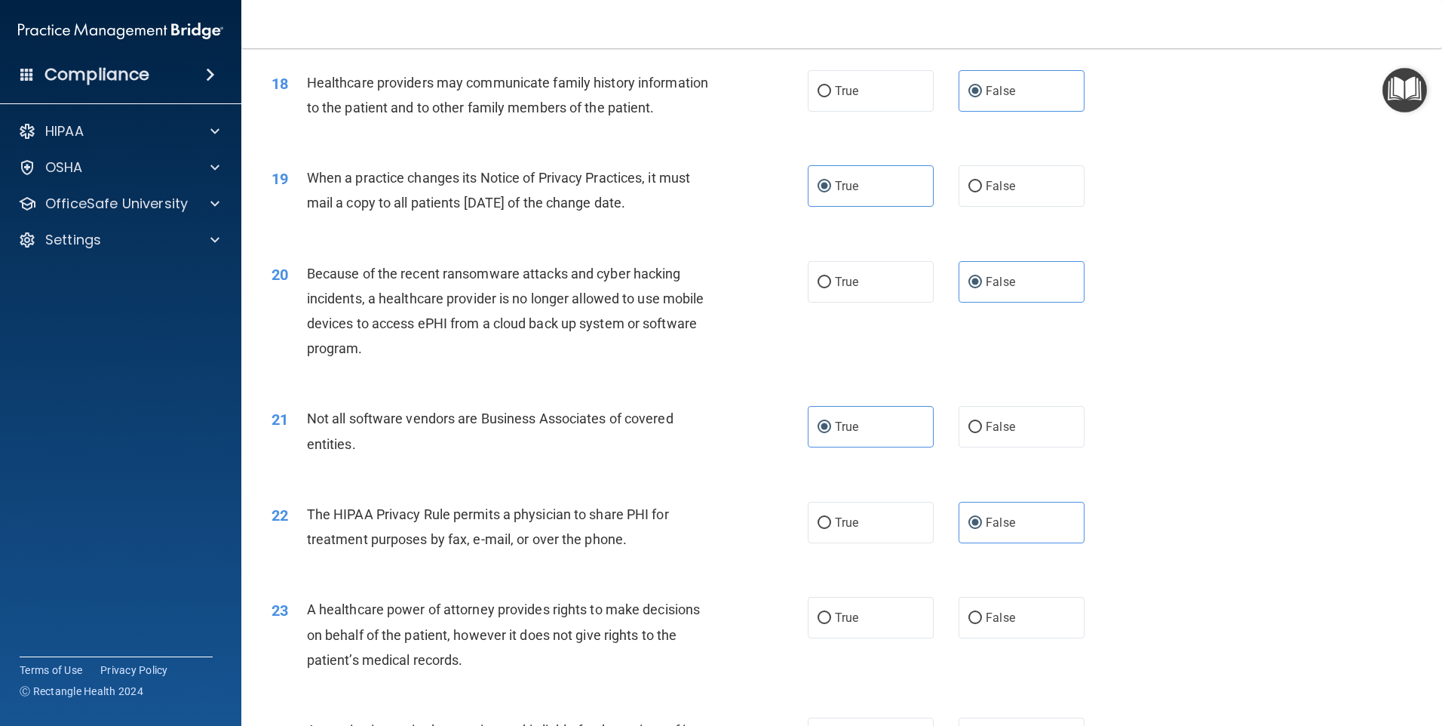
scroll to position [2037, 0]
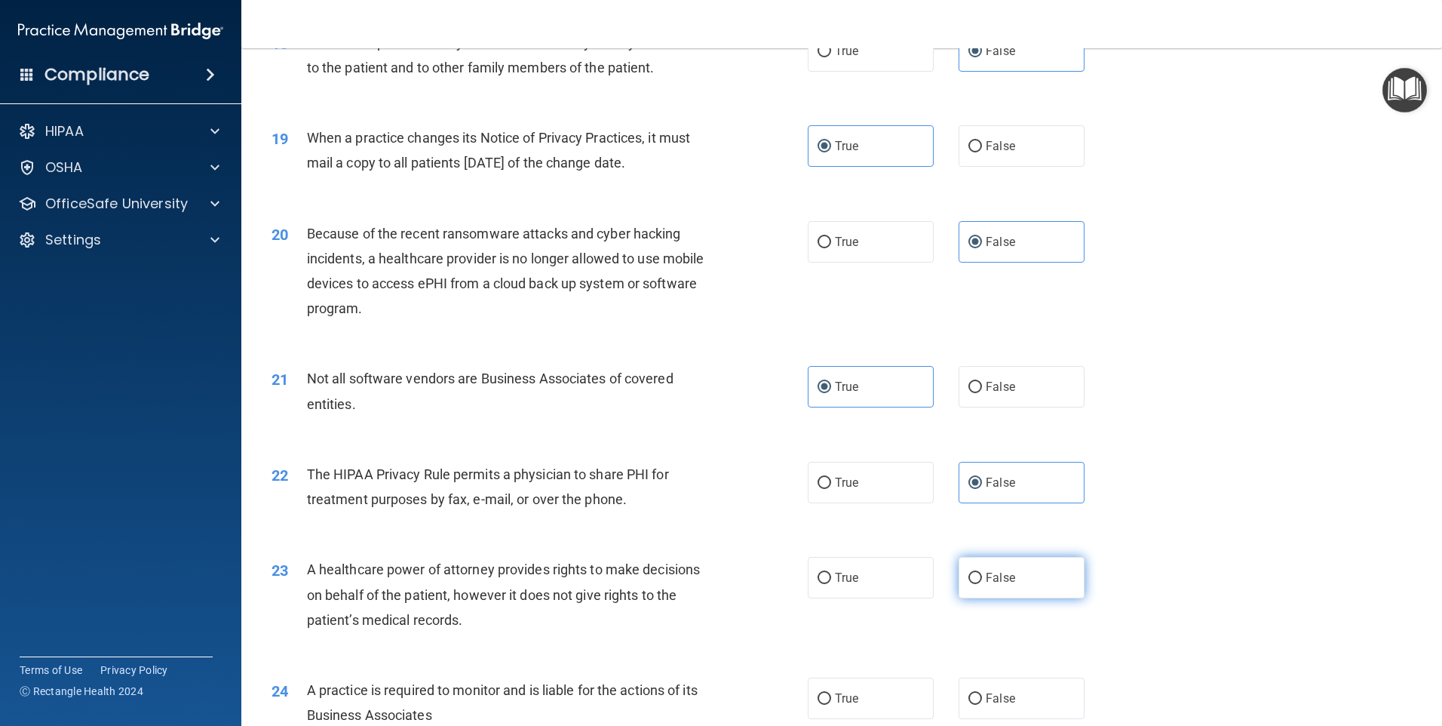
click at [976, 582] on label "False" at bounding box center [1022, 577] width 126 height 41
click at [976, 582] on input "False" at bounding box center [976, 578] width 14 height 11
radio input "true"
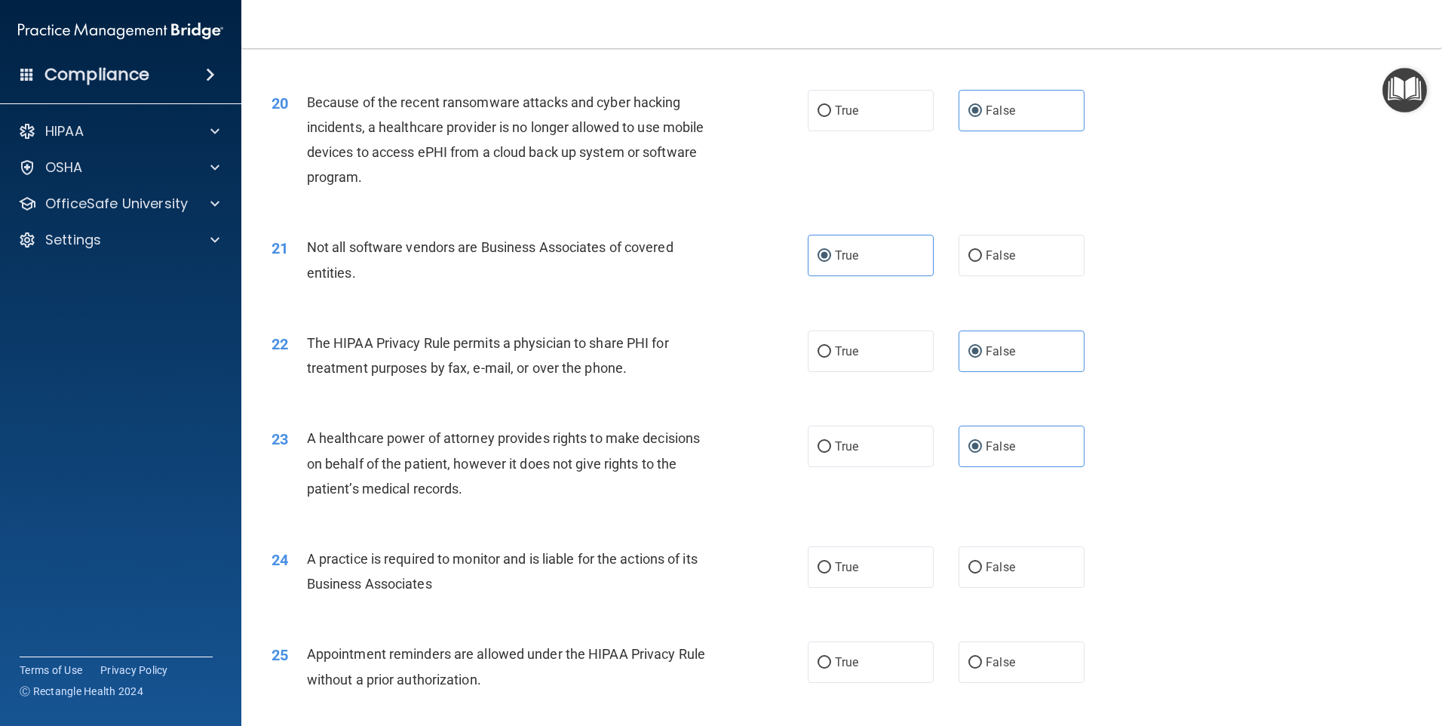
scroll to position [2188, 0]
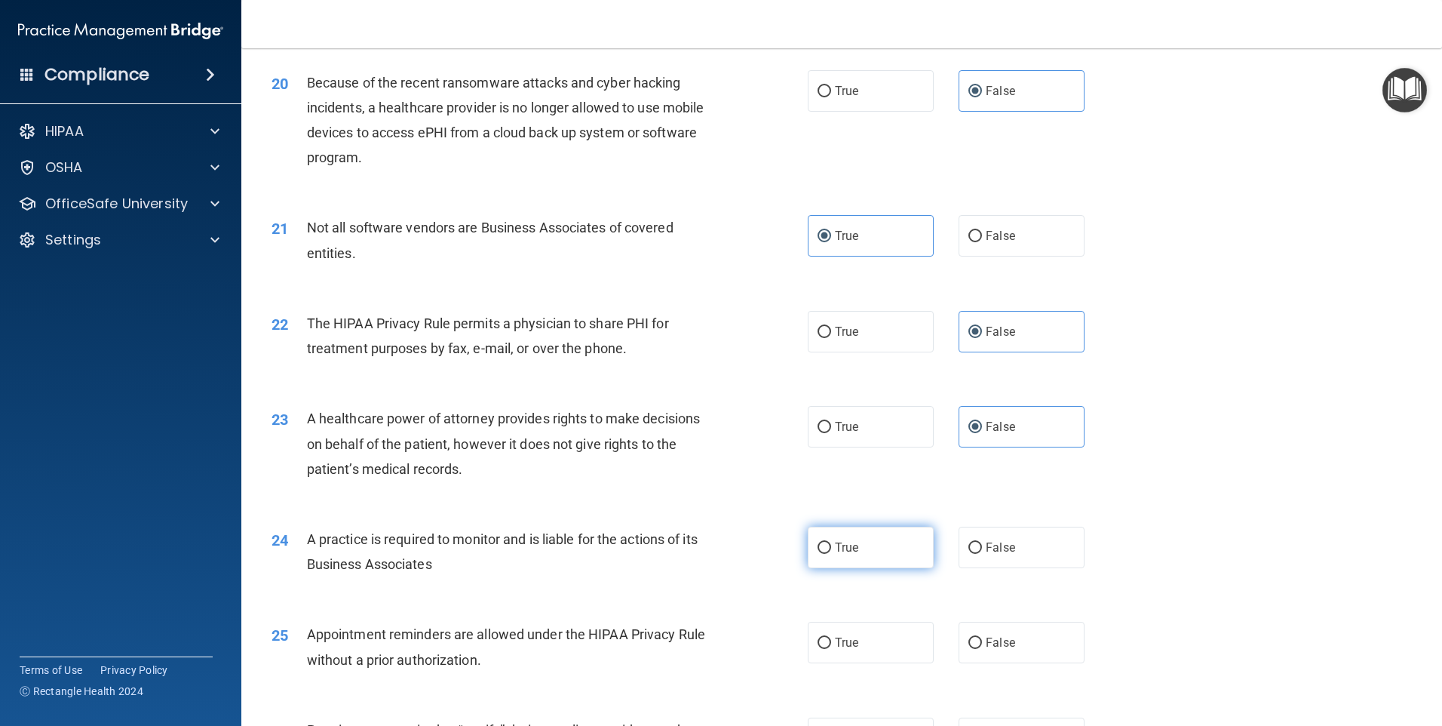
click at [874, 554] on label "True" at bounding box center [871, 547] width 126 height 41
click at [831, 554] on input "True" at bounding box center [825, 547] width 14 height 11
radio input "true"
click at [898, 631] on label "True" at bounding box center [871, 642] width 126 height 41
click at [831, 637] on input "True" at bounding box center [825, 642] width 14 height 11
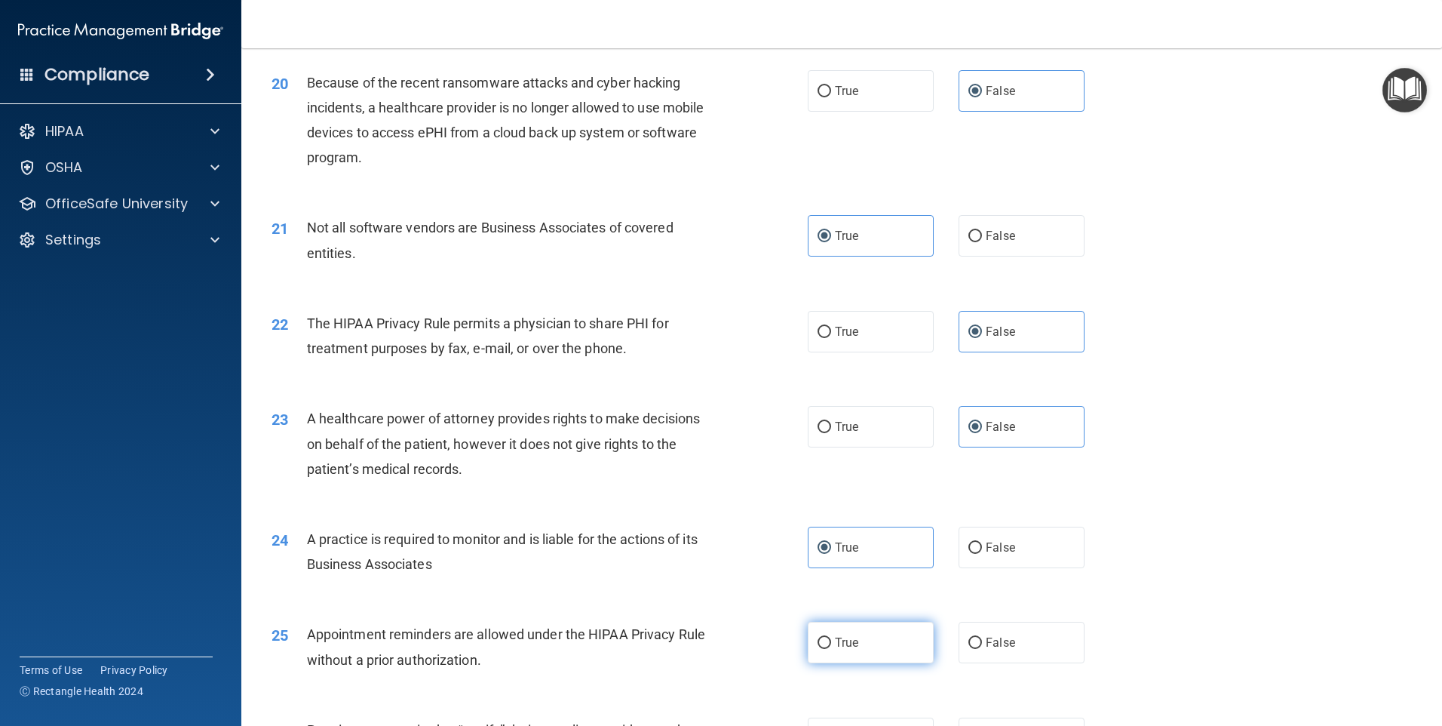
radio input "true"
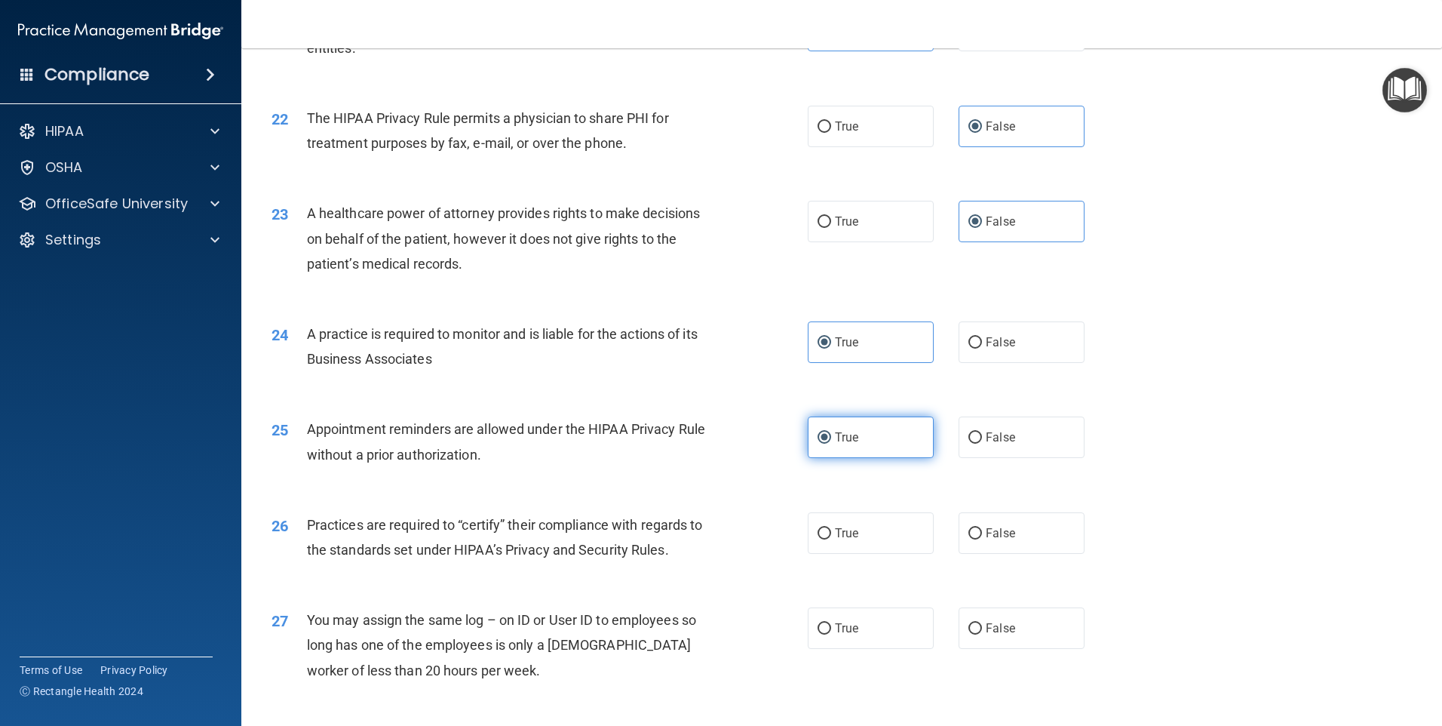
scroll to position [2414, 0]
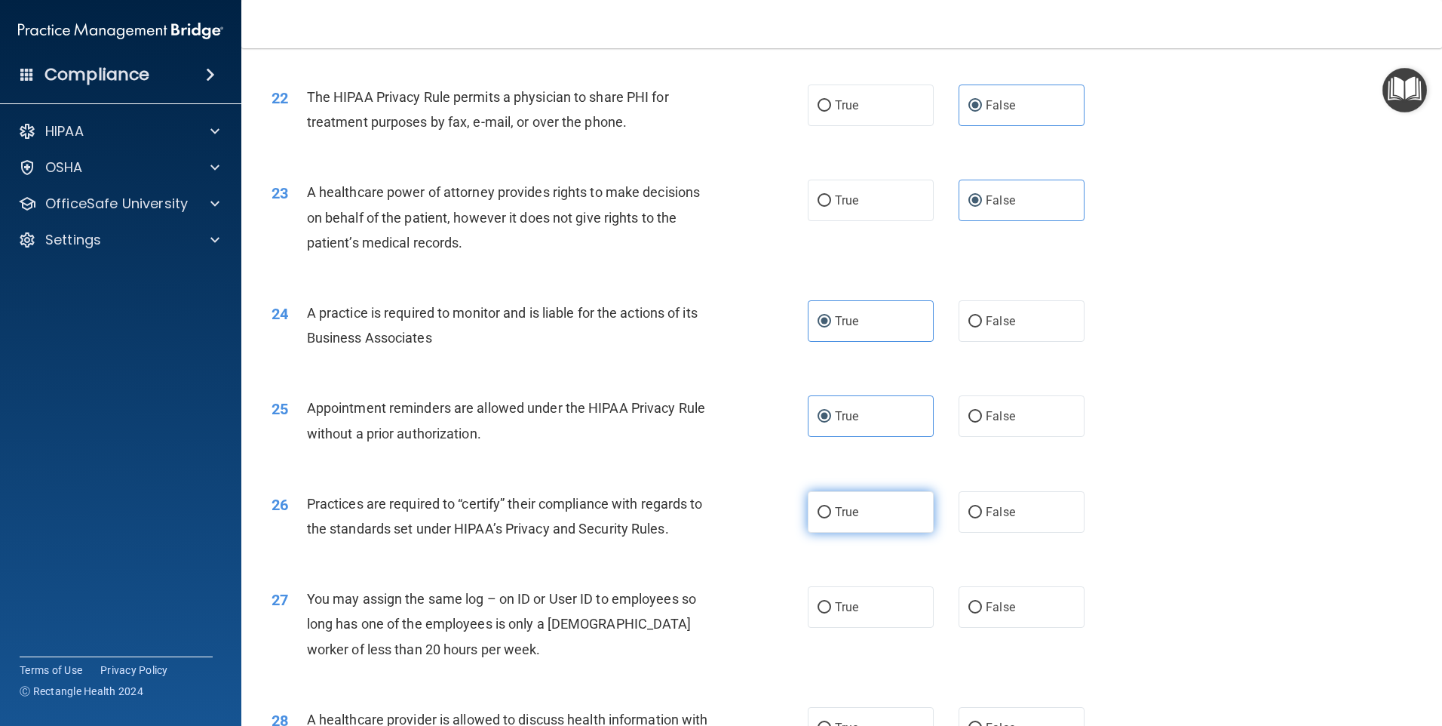
click at [882, 504] on label "True" at bounding box center [871, 511] width 126 height 41
click at [831, 507] on input "True" at bounding box center [825, 512] width 14 height 11
radio input "true"
click at [1015, 599] on label "False" at bounding box center [1022, 606] width 126 height 41
click at [982, 602] on input "False" at bounding box center [976, 607] width 14 height 11
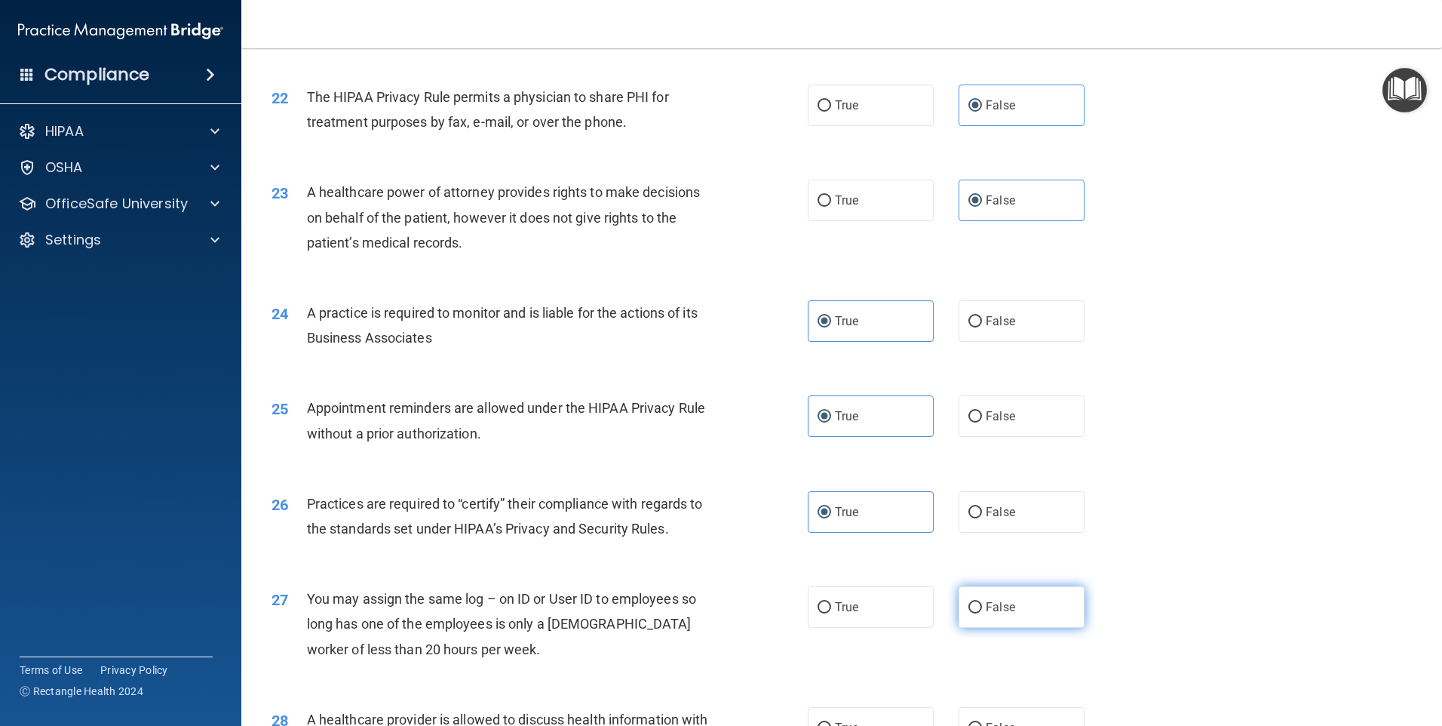
radio input "true"
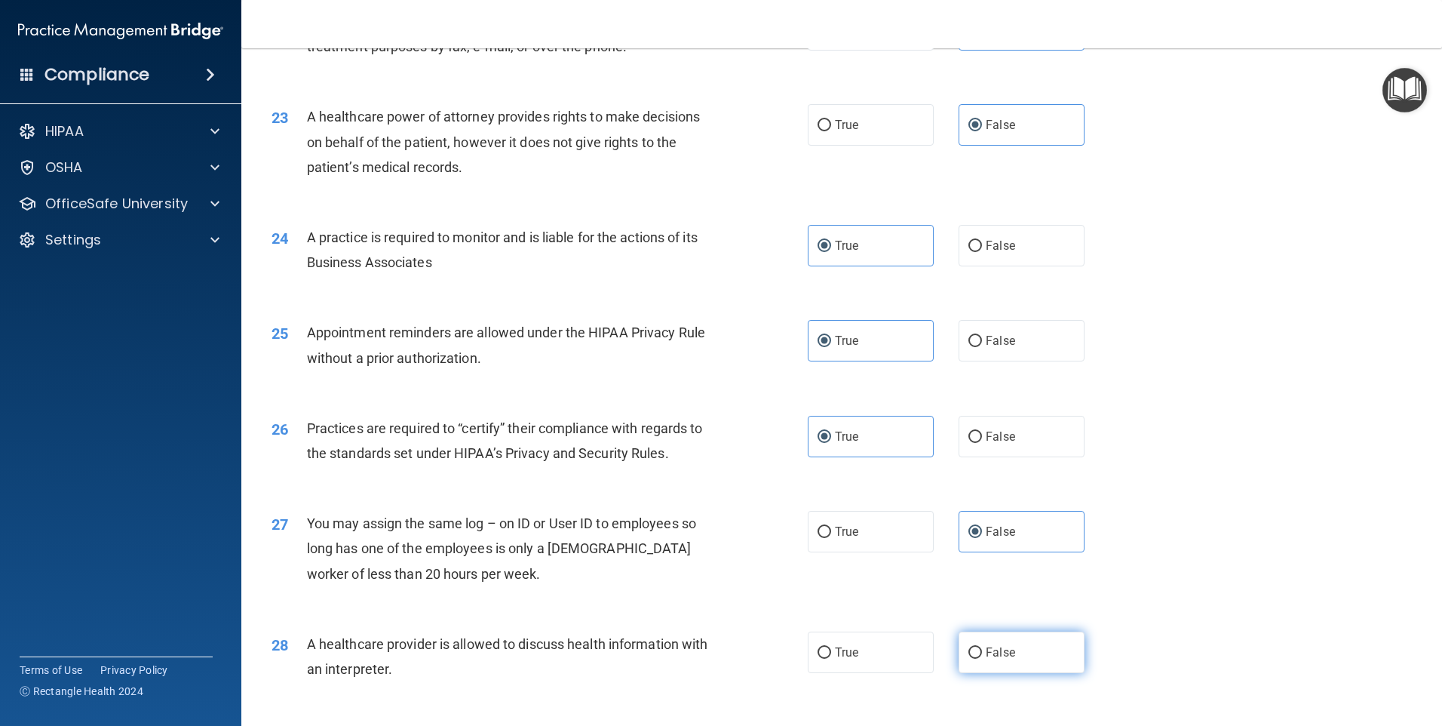
scroll to position [2565, 0]
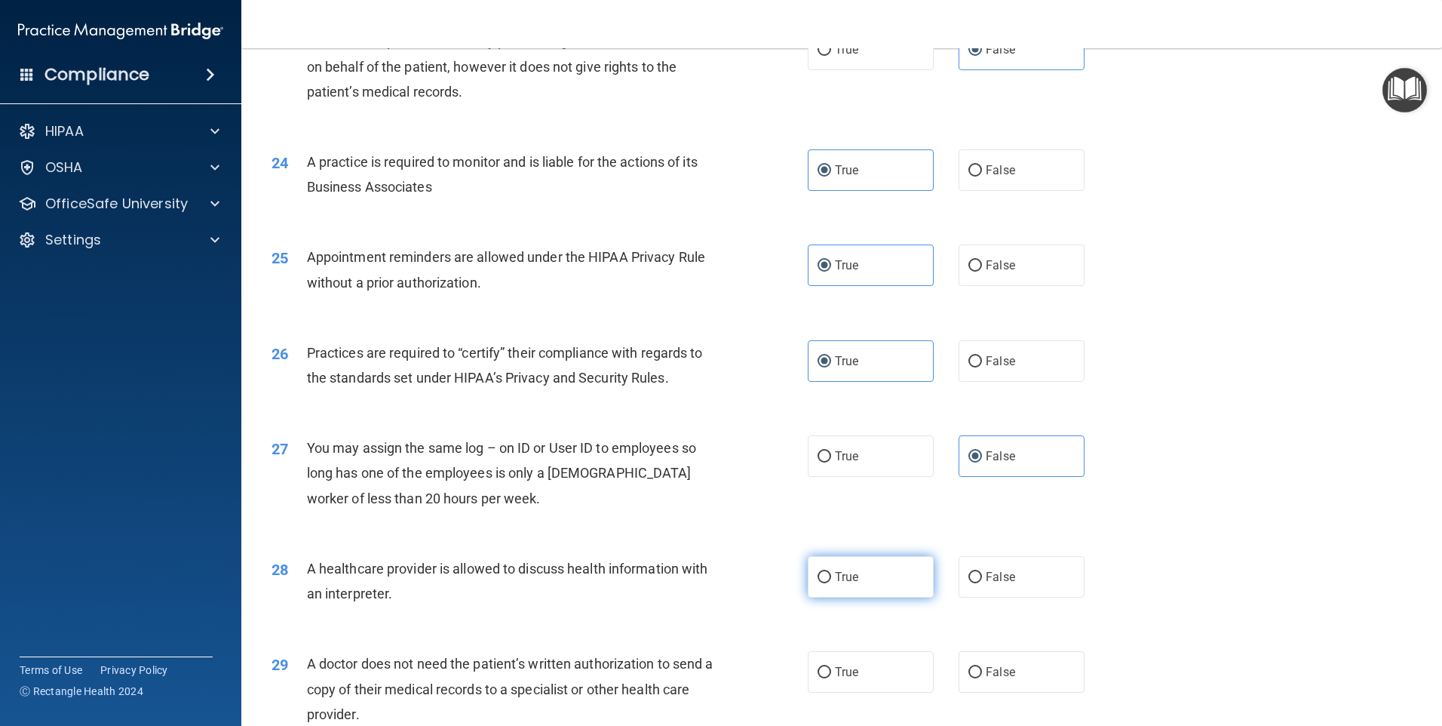
click at [860, 575] on label "True" at bounding box center [871, 576] width 126 height 41
click at [831, 575] on input "True" at bounding box center [825, 577] width 14 height 11
radio input "true"
click at [882, 670] on label "True" at bounding box center [871, 671] width 126 height 41
click at [831, 670] on input "True" at bounding box center [825, 672] width 14 height 11
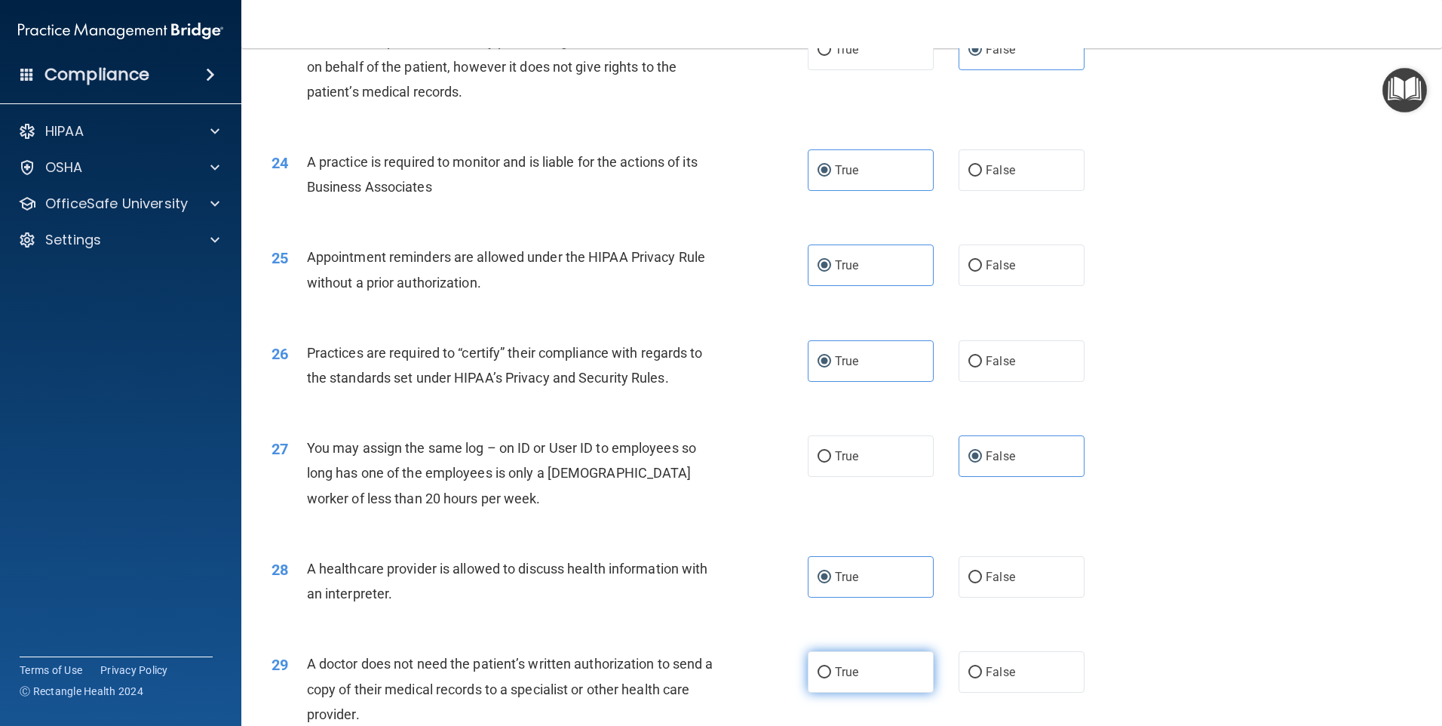
radio input "true"
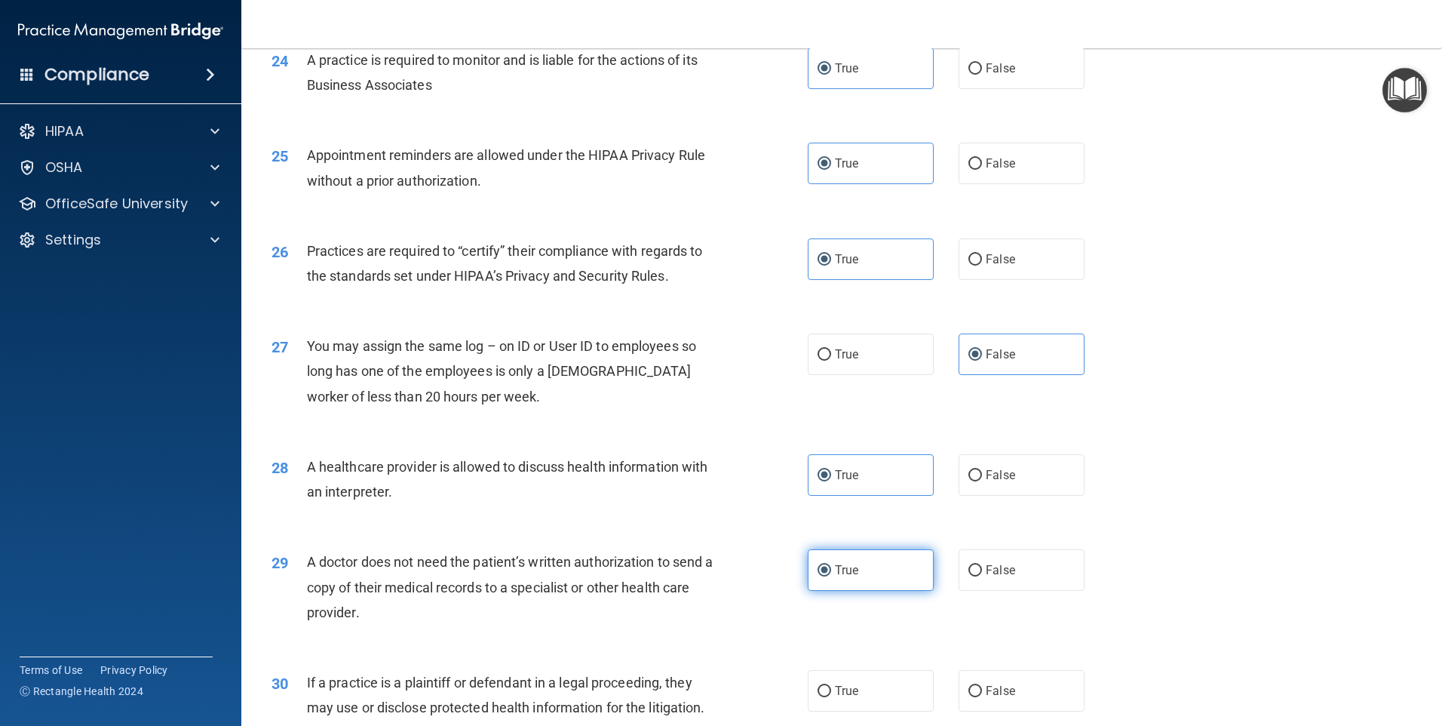
scroll to position [2716, 0]
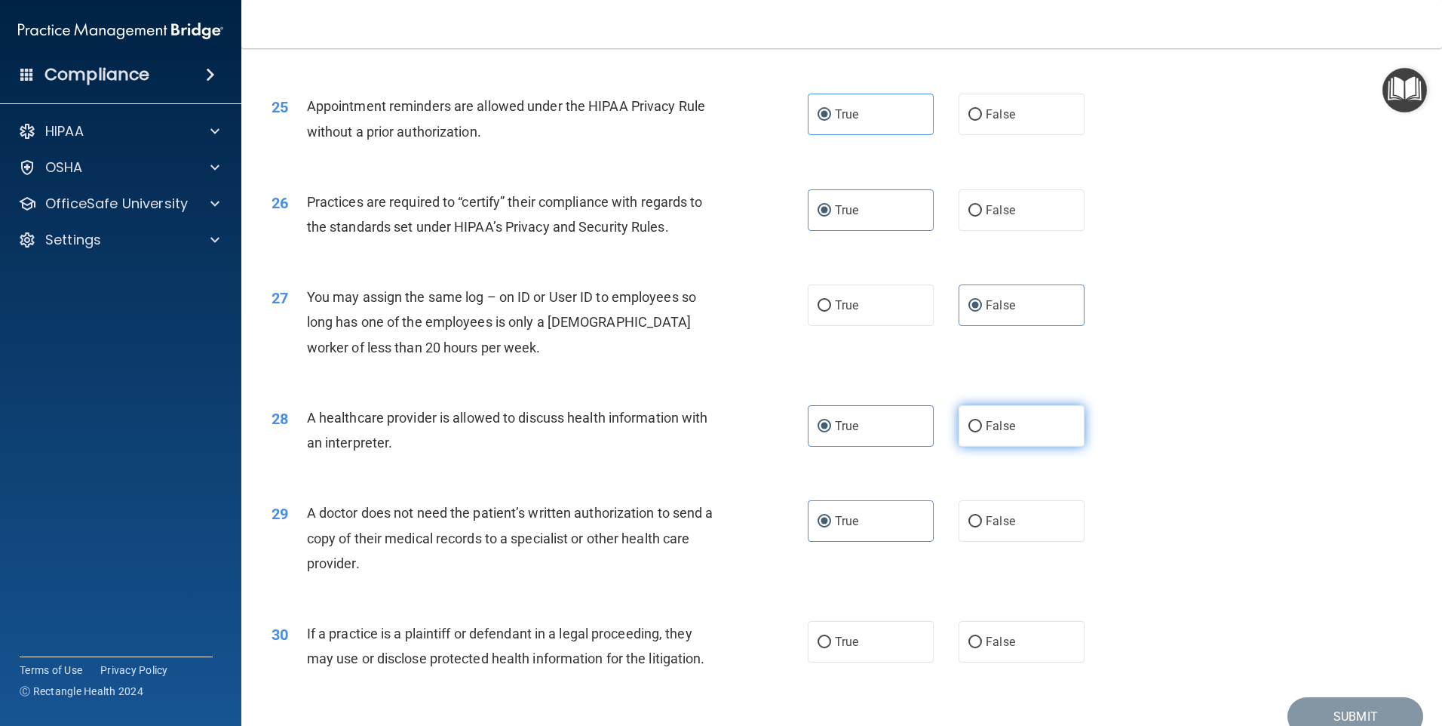
click at [1012, 431] on label "False" at bounding box center [1022, 425] width 126 height 41
click at [982, 431] on input "False" at bounding box center [976, 426] width 14 height 11
radio input "true"
radio input "false"
click at [978, 637] on label "False" at bounding box center [1022, 641] width 126 height 41
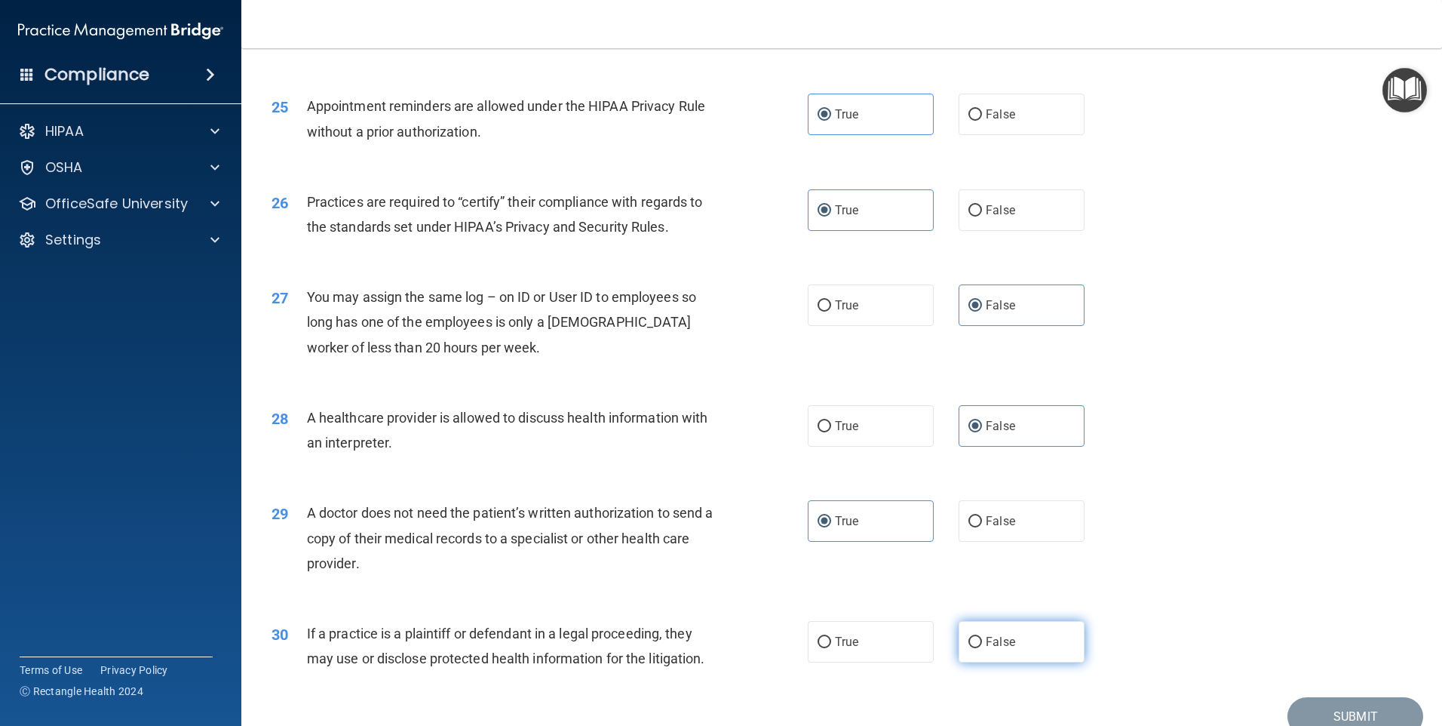
click at [978, 637] on input "False" at bounding box center [976, 642] width 14 height 11
radio input "true"
click at [1353, 705] on button "Submit" at bounding box center [1356, 716] width 136 height 38
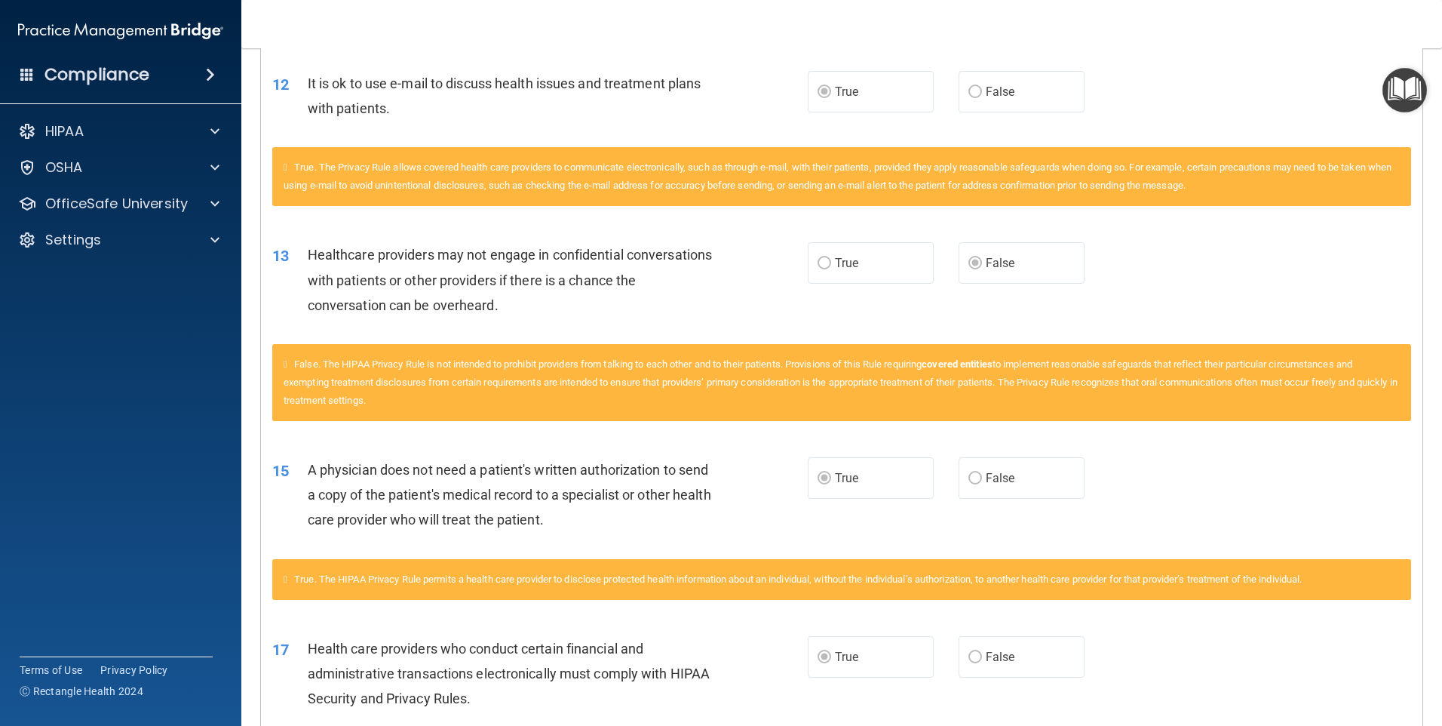
scroll to position [754, 0]
